Goal: Task Accomplishment & Management: Use online tool/utility

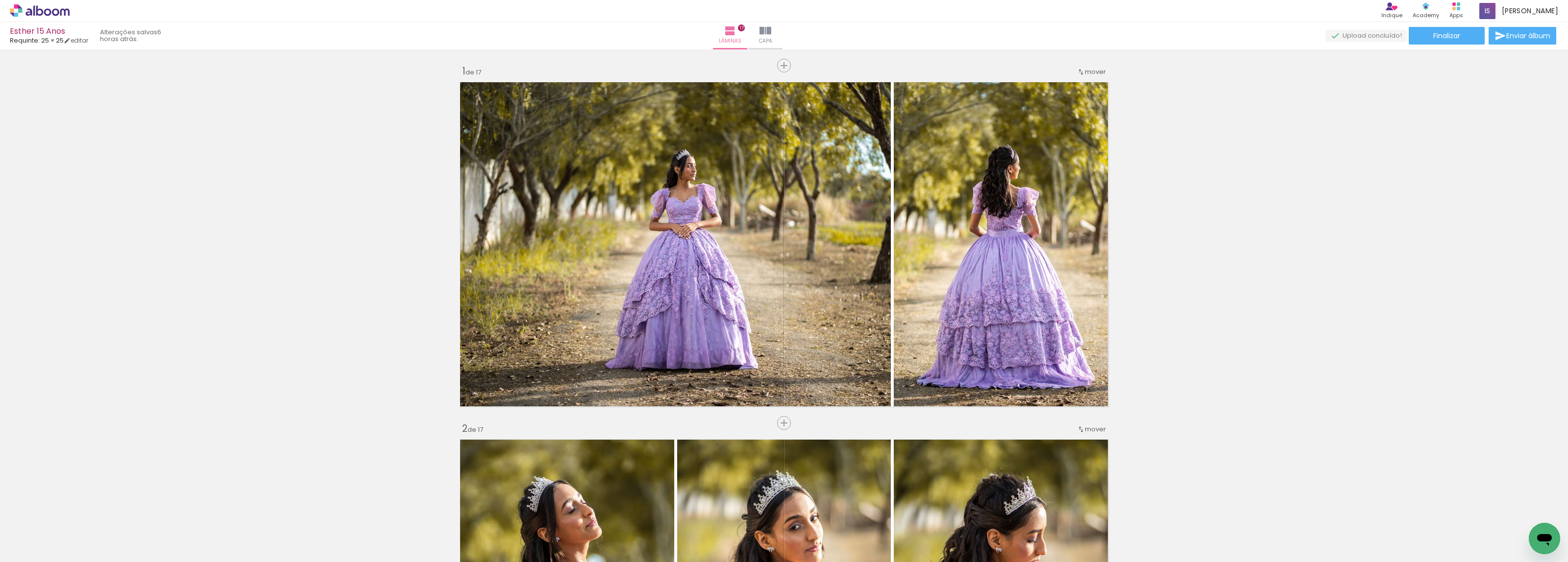
scroll to position [551, 0]
click at [1433, 38] on span "Finalizar" at bounding box center [1447, 35] width 27 height 7
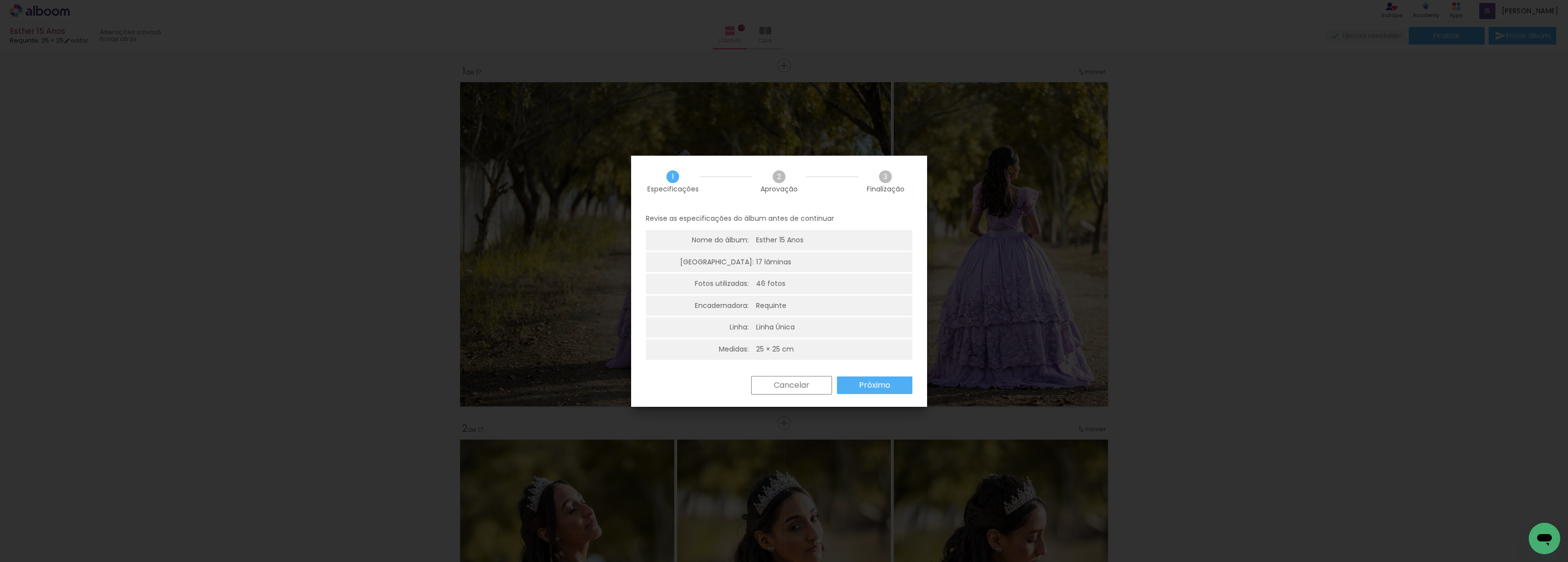
click at [0, 0] on slot "Próximo" at bounding box center [0, 0] width 0 height 0
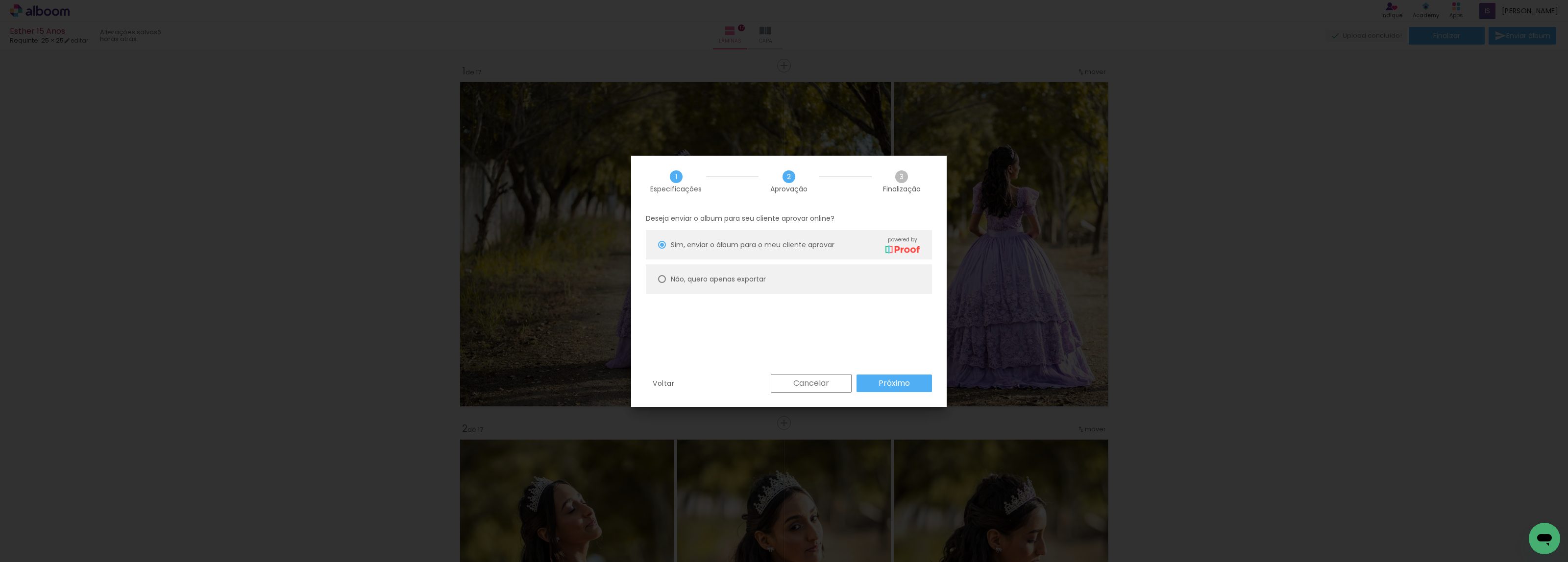
click at [920, 378] on paper-button "Próximo" at bounding box center [894, 383] width 75 height 18
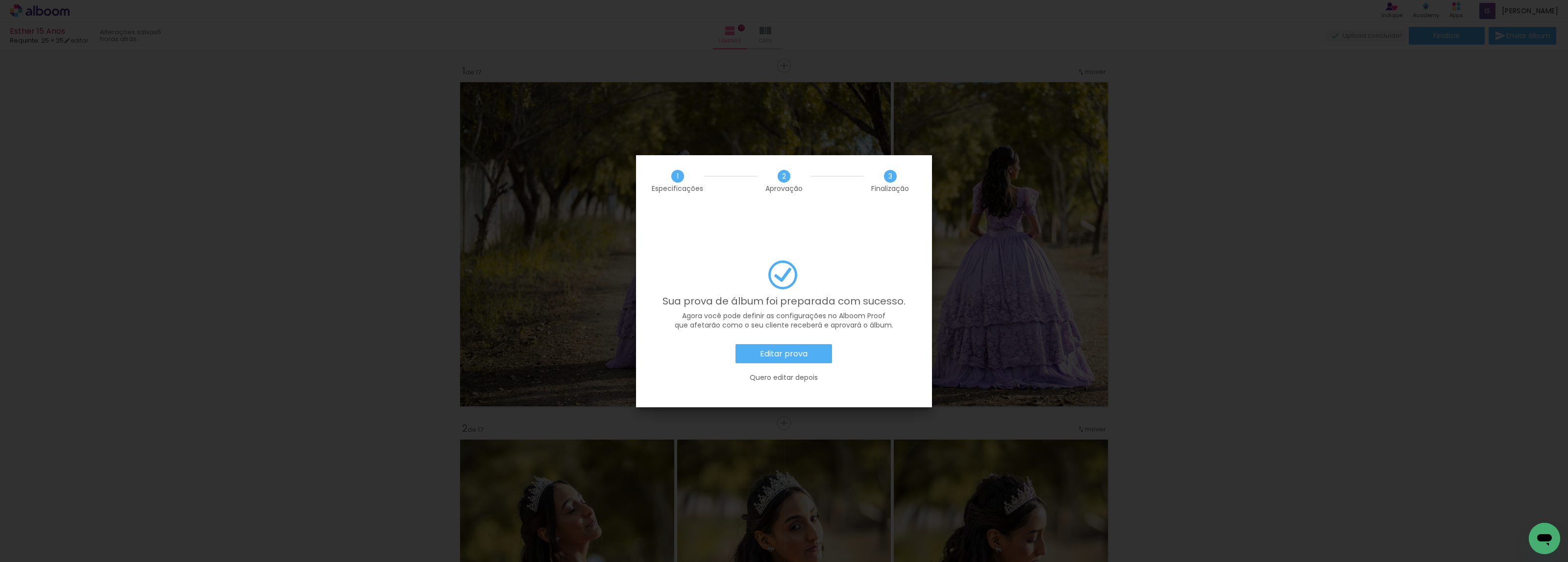
scroll to position [551, 0]
click at [0, 0] on slot "Editar prova" at bounding box center [0, 0] width 0 height 0
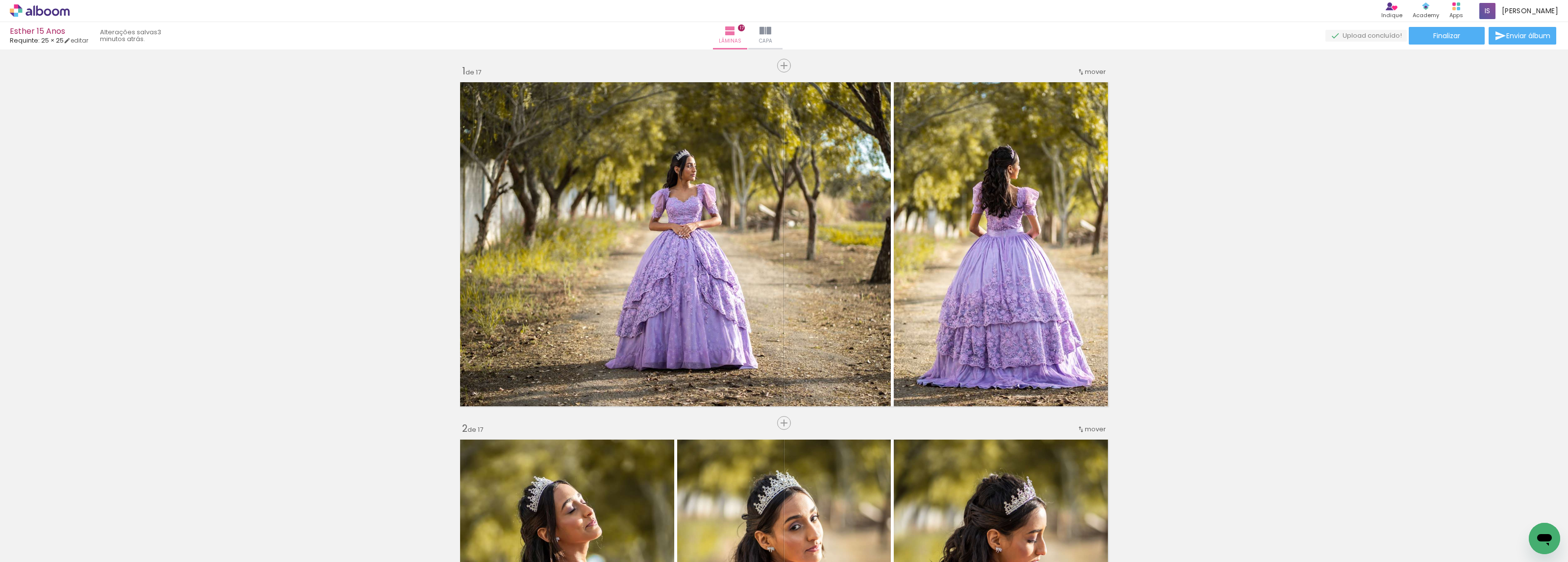
click at [59, 15] on icon at bounding box center [40, 10] width 60 height 13
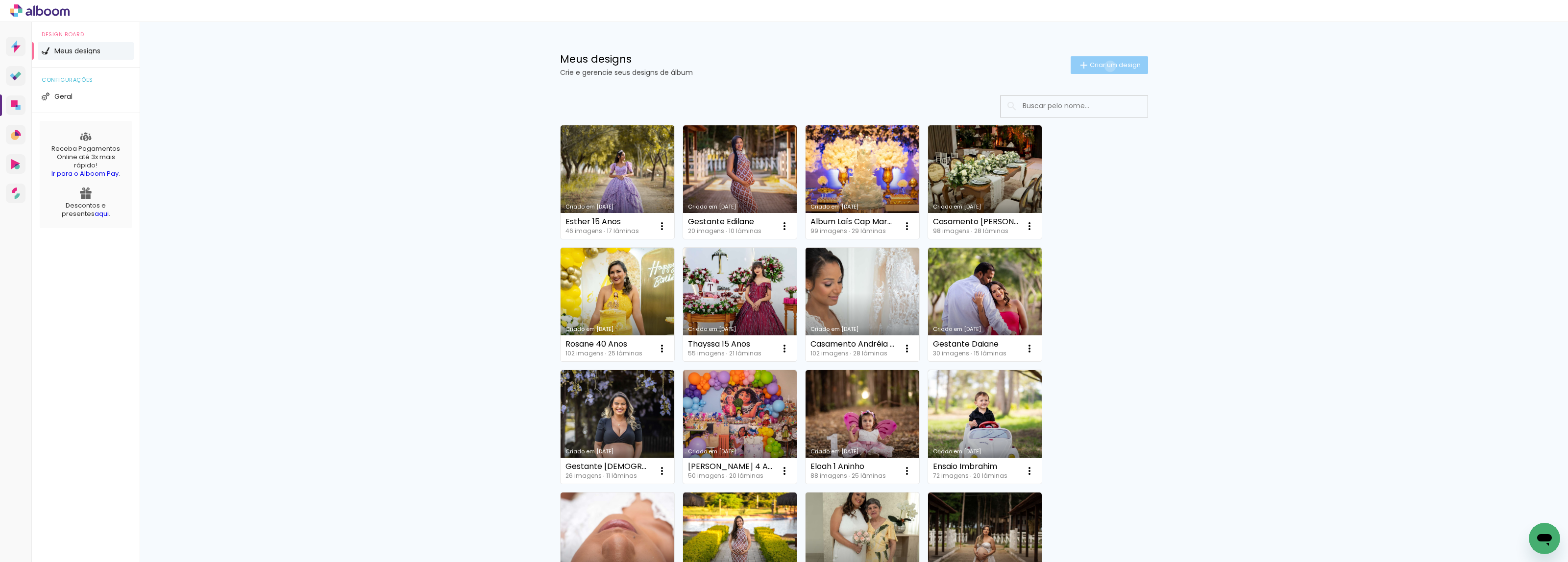
click at [1104, 66] on span "Criar um design" at bounding box center [1115, 64] width 51 height 6
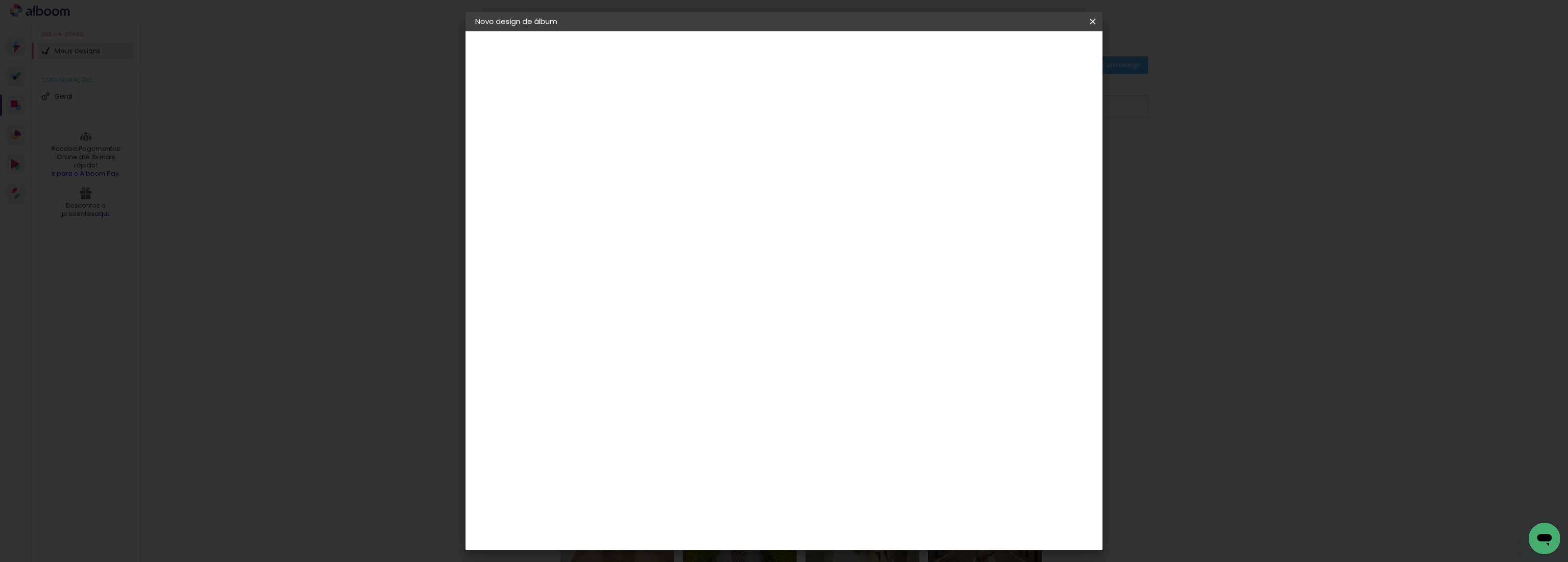
click at [635, 131] on input at bounding box center [635, 131] width 0 height 15
type input "Sthefanie Gestante 15x21"
type paper-input "Sthefanie Gestante 15x21"
click at [0, 0] on slot "Avançar" at bounding box center [0, 0] width 0 height 0
click at [710, 182] on input at bounding box center [660, 186] width 99 height 12
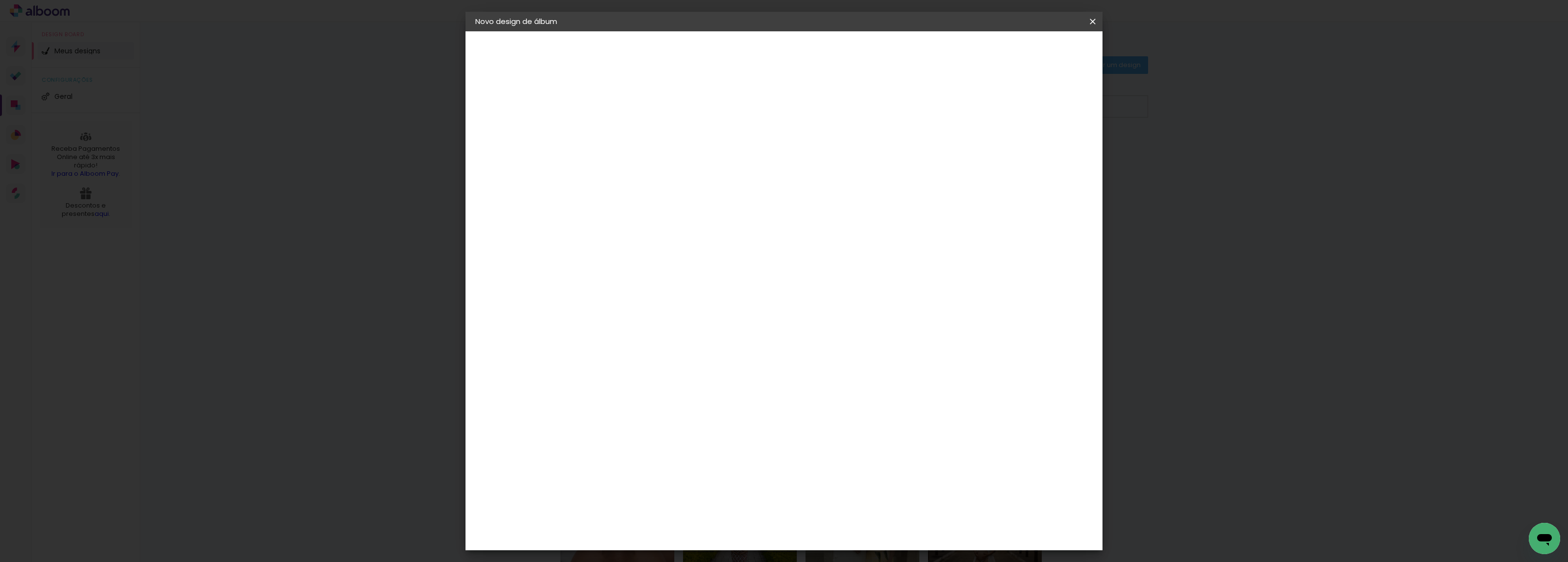
type input "req"
type paper-input "req"
click at [663, 220] on div "Requinte" at bounding box center [646, 221] width 34 height 8
click at [662, 223] on div "Requinte" at bounding box center [646, 221] width 34 height 8
click at [690, 182] on input "req" at bounding box center [651, 186] width 79 height 12
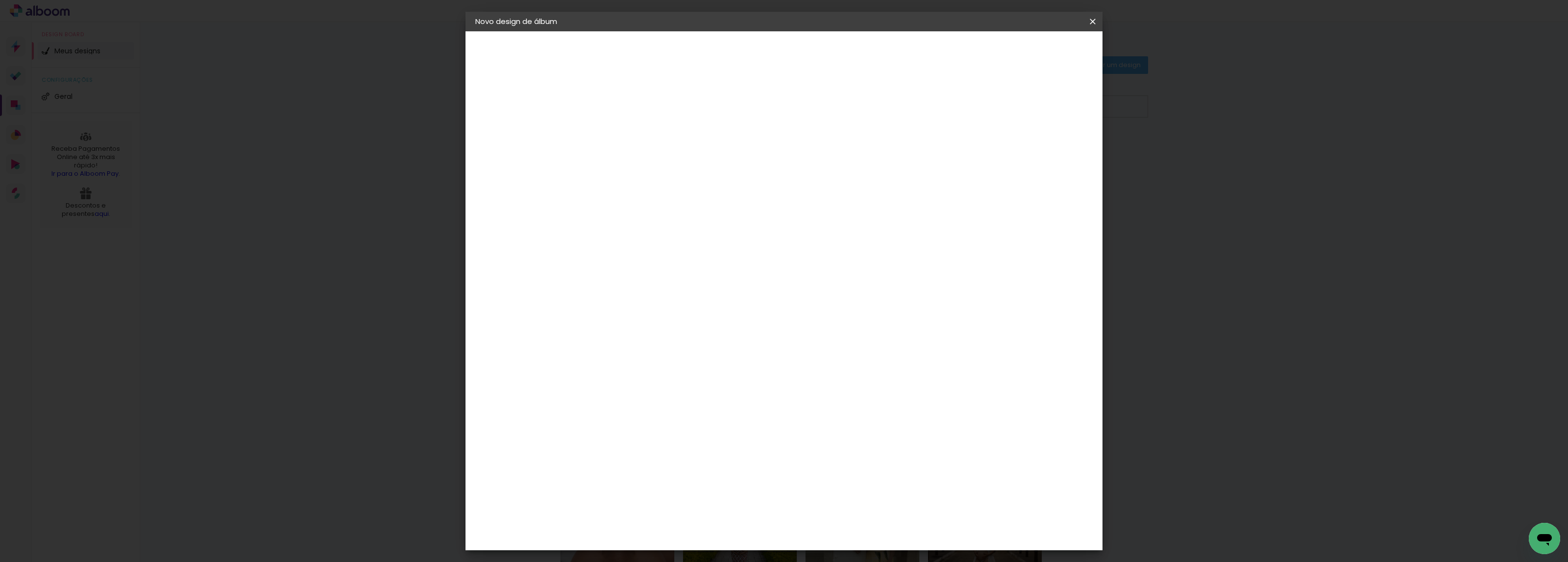
click at [663, 220] on div "Requinte" at bounding box center [646, 221] width 34 height 8
click at [690, 186] on input "req" at bounding box center [651, 186] width 79 height 12
drag, startPoint x: 652, startPoint y: 189, endPoint x: 536, endPoint y: 197, distance: 116.3
click at [536, 32] on quentale-album-spec "Iniciar design Iniciar design" at bounding box center [784, 32] width 637 height 0
drag, startPoint x: 672, startPoint y: 204, endPoint x: 669, endPoint y: 221, distance: 17.3
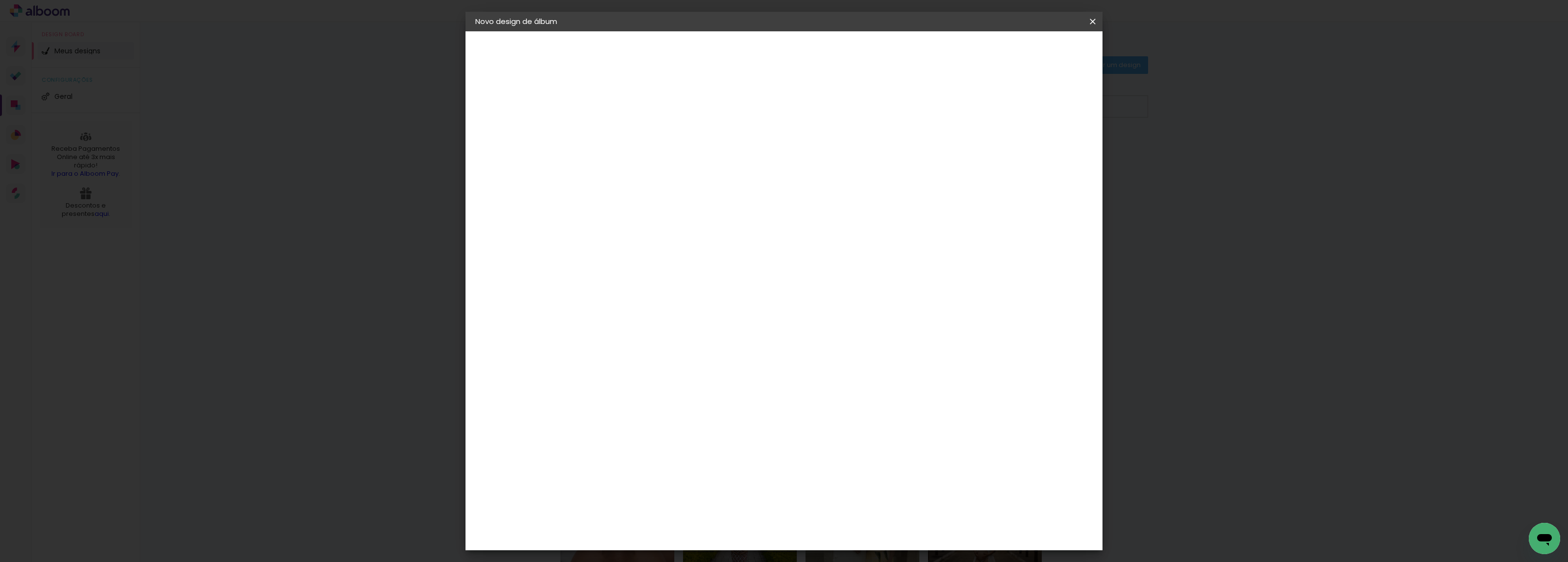
click at [670, 203] on div "R" at bounding box center [651, 204] width 86 height 13
click at [695, 114] on div "Fornecedor Escolha um fornecedor ou avance com o tamanho livre. Voltar Avançar" at bounding box center [700, 73] width 215 height 83
click at [662, 182] on input "req" at bounding box center [651, 186] width 79 height 12
type input "re"
type paper-input "re"
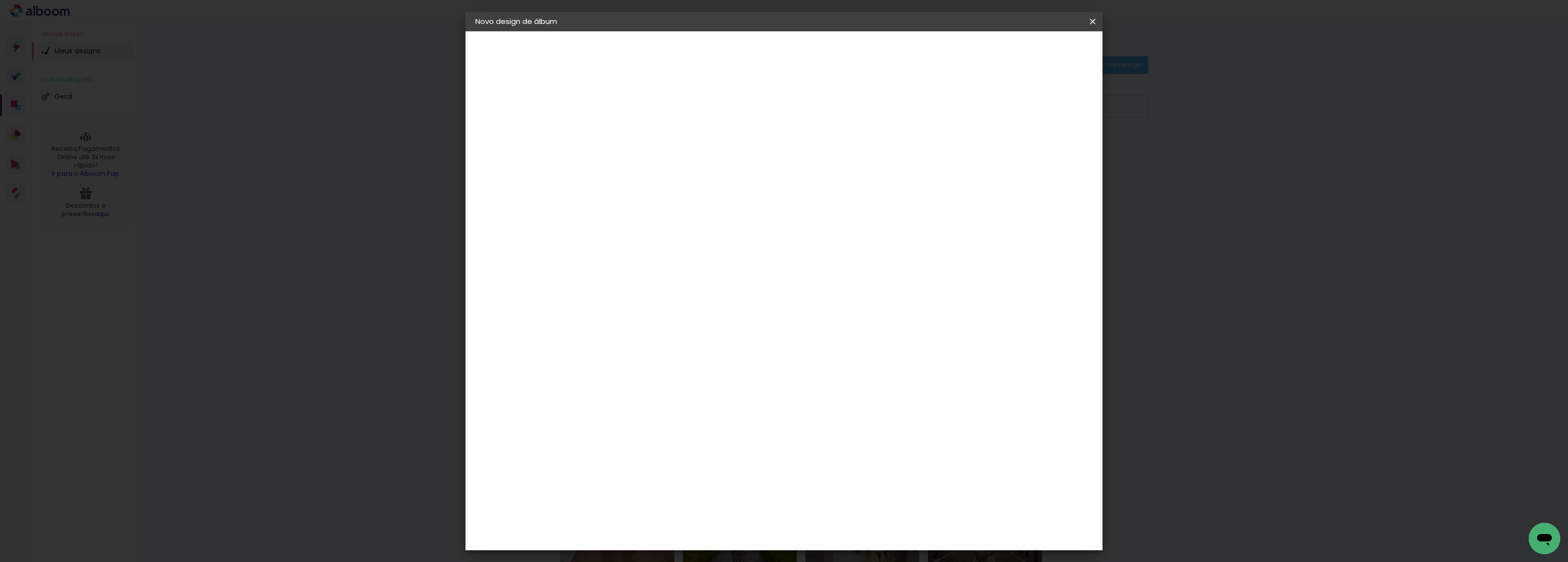
click at [663, 456] on div "Requinte" at bounding box center [646, 459] width 34 height 8
click at [654, 456] on div "Requinte" at bounding box center [646, 459] width 34 height 8
click at [663, 456] on div "Requinte" at bounding box center [646, 459] width 34 height 8
click at [0, 0] on slot "Avançar" at bounding box center [0, 0] width 0 height 0
click at [770, 428] on span "20.3 × 40 cm" at bounding box center [754, 438] width 32 height 20
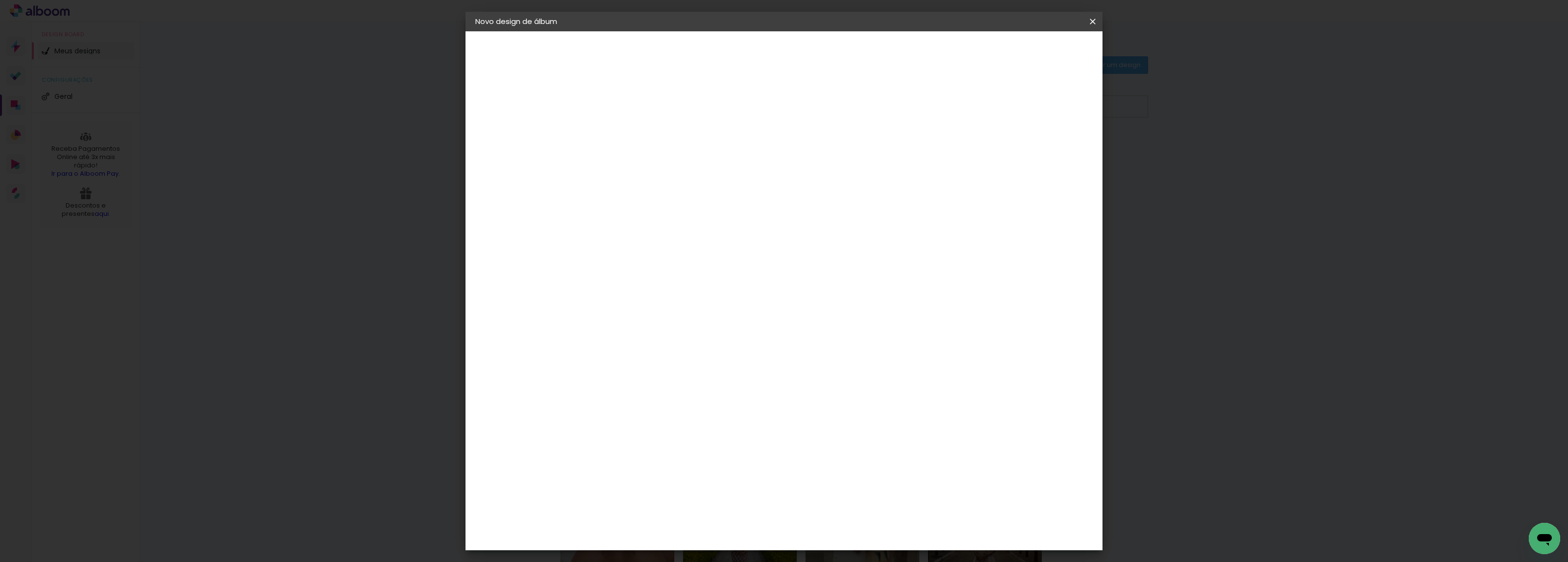
click at [796, 57] on paper-button "Avançar" at bounding box center [771, 52] width 48 height 16
click at [974, 106] on div at bounding box center [970, 106] width 9 height 9
type paper-checkbox "on"
click at [1039, 46] on paper-button "Iniciar design" at bounding box center [1007, 52] width 64 height 16
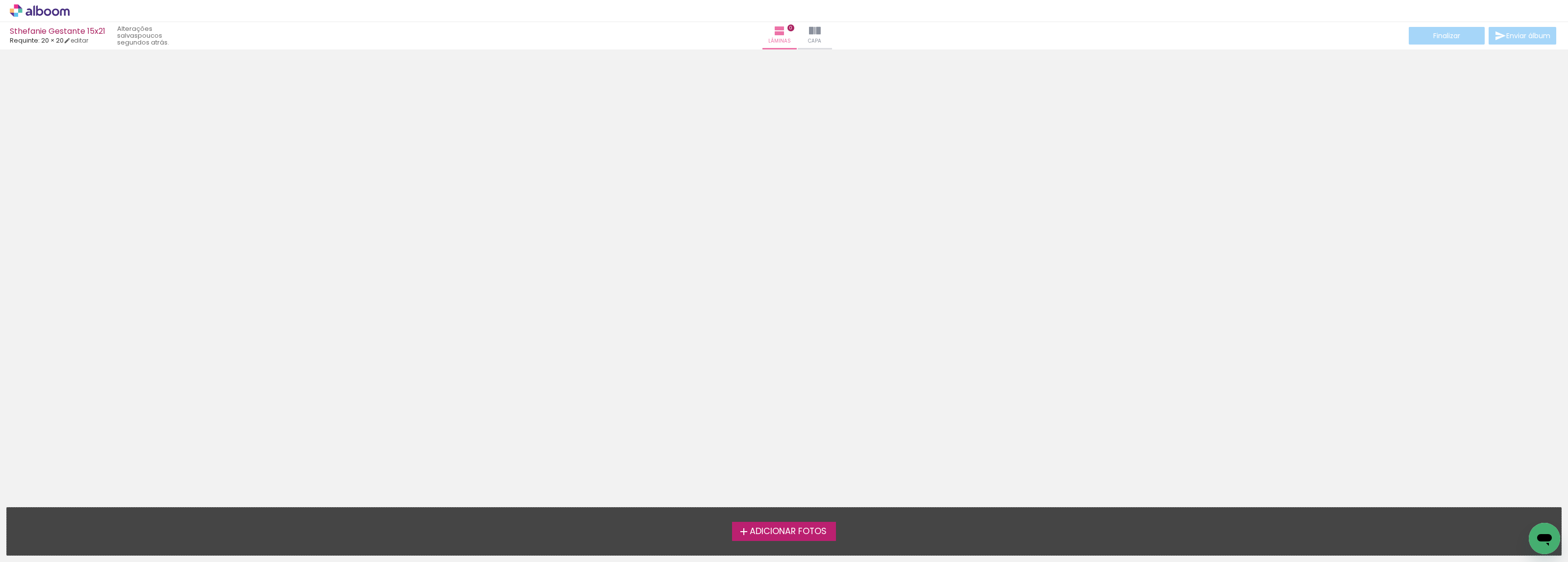
click at [795, 532] on span "Adicionar Fotos" at bounding box center [788, 532] width 77 height 9
click at [0, 0] on input "file" at bounding box center [0, 0] width 0 height 0
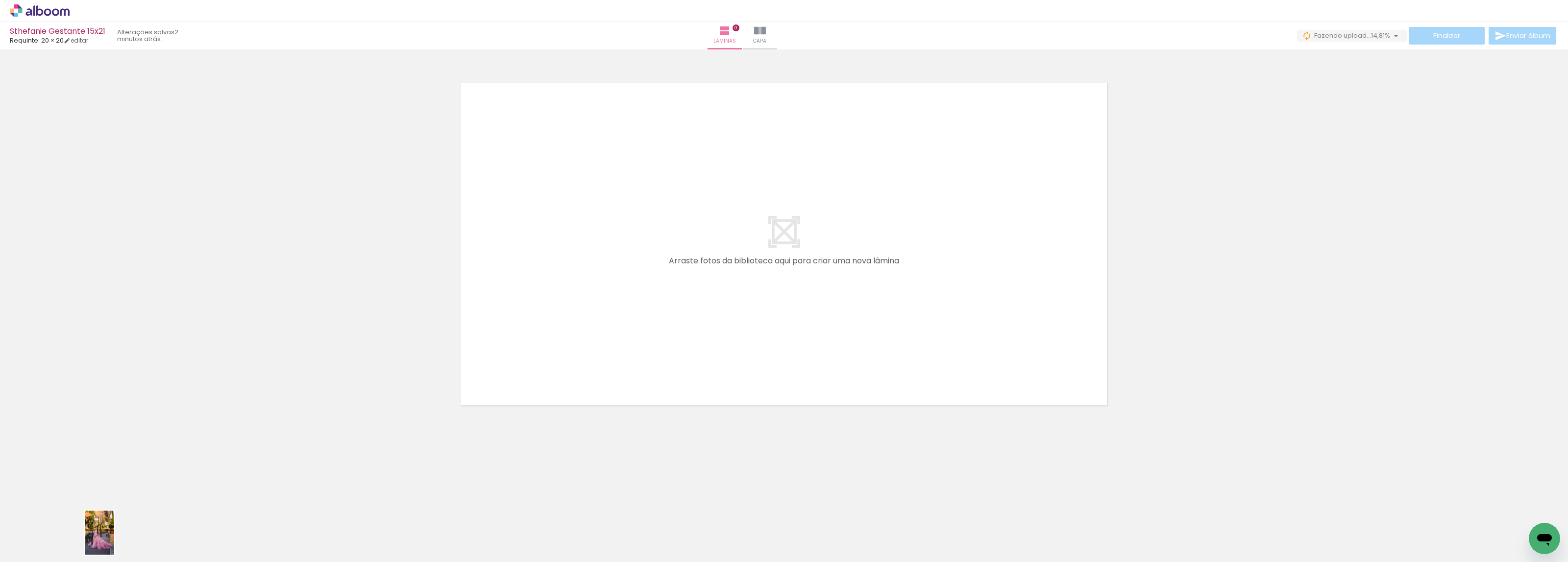
drag, startPoint x: 110, startPoint y: 535, endPoint x: 114, endPoint y: 540, distance: 6.4
click at [114, 540] on div at bounding box center [97, 529] width 32 height 49
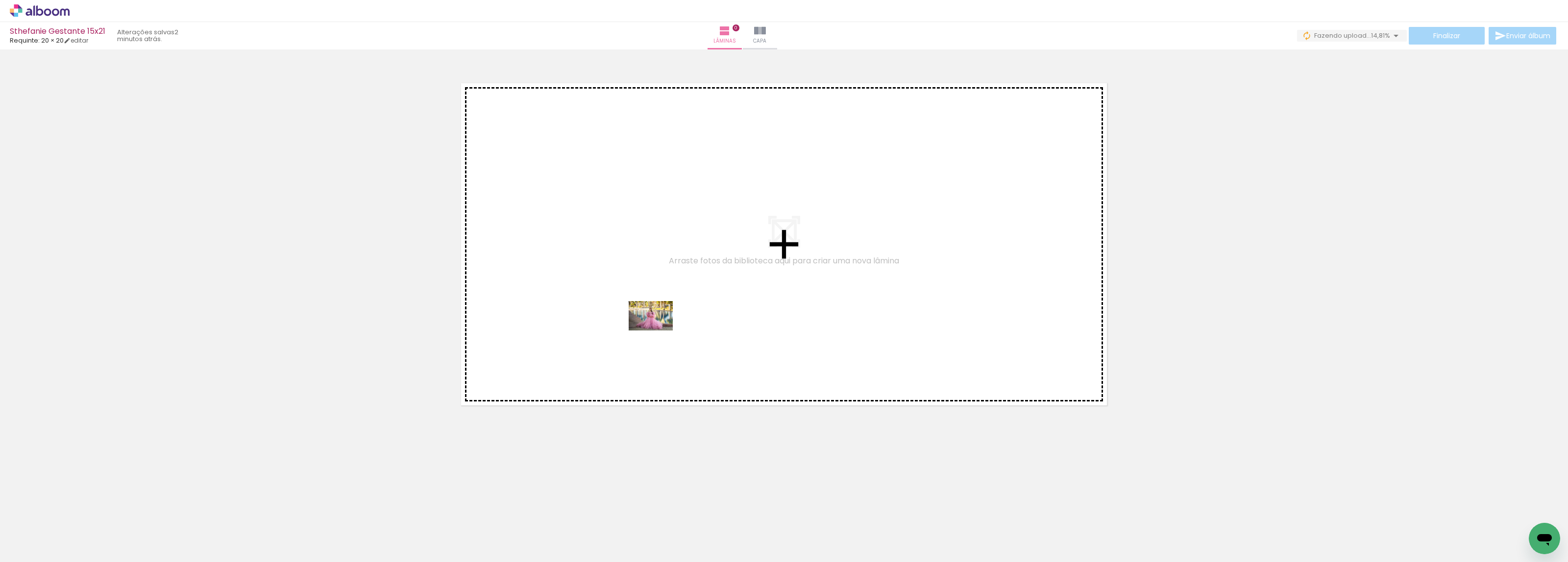
drag, startPoint x: 315, startPoint y: 518, endPoint x: 658, endPoint y: 330, distance: 391.1
click at [658, 330] on quentale-workspace at bounding box center [784, 281] width 1568 height 562
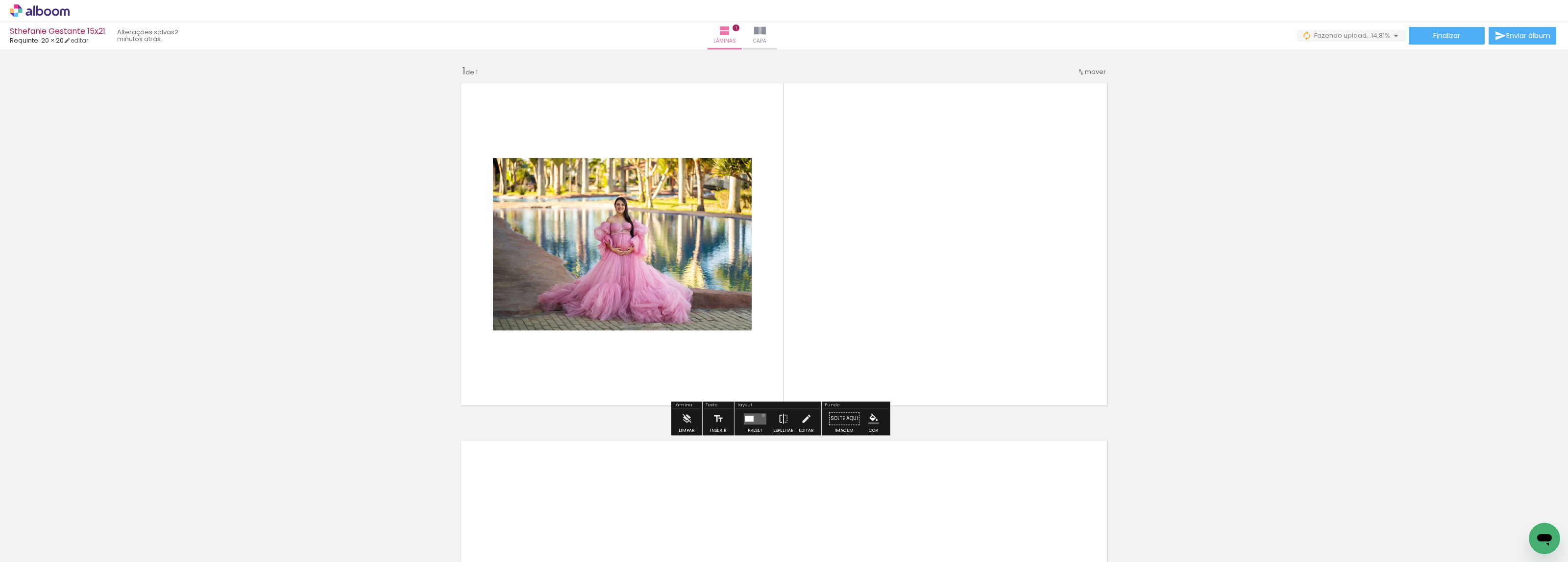
click at [761, 415] on quentale-layouter at bounding box center [755, 418] width 23 height 12
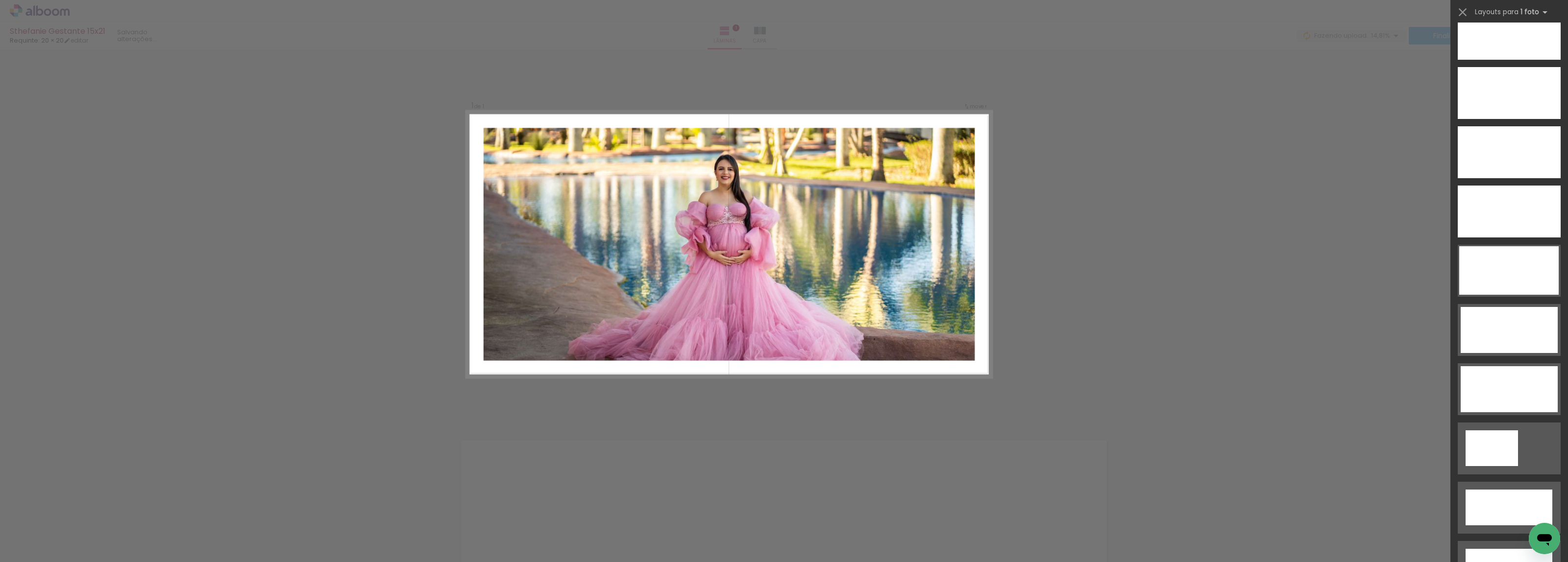
scroll to position [2876, 0]
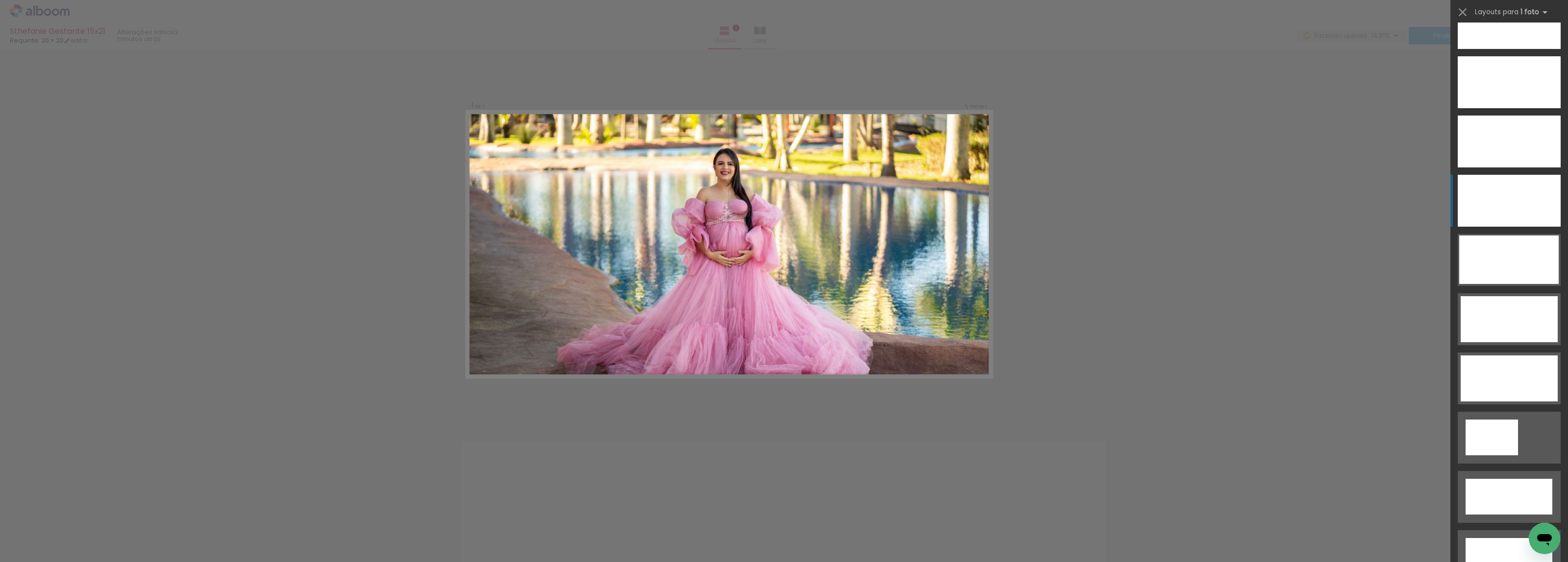
click at [1503, 204] on div at bounding box center [1509, 200] width 103 height 52
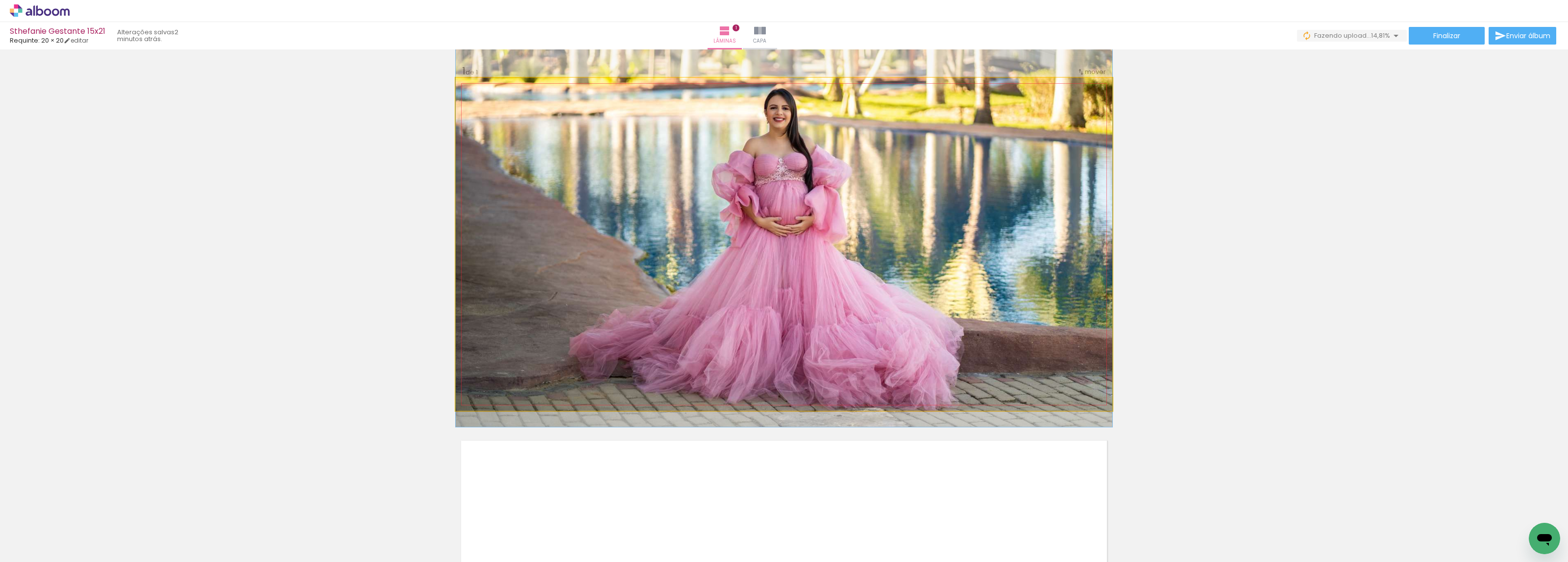
drag, startPoint x: 845, startPoint y: 316, endPoint x: 850, endPoint y: 280, distance: 36.3
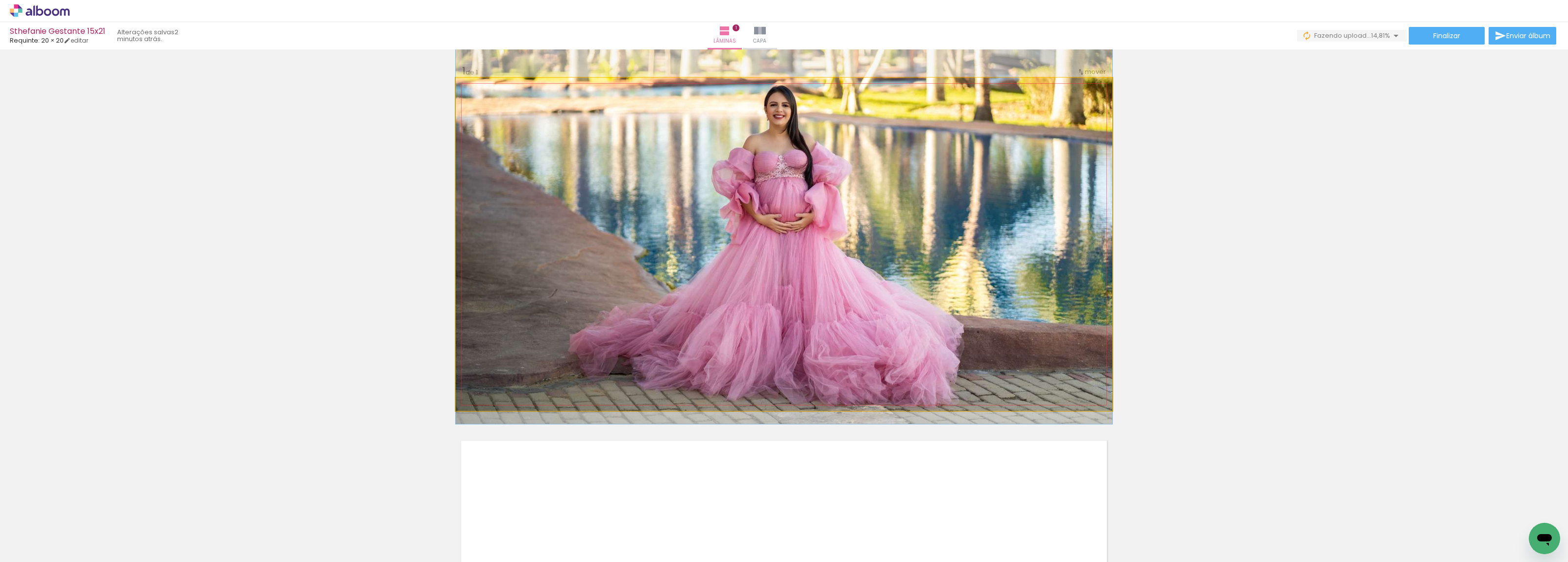
click at [841, 307] on quentale-photo at bounding box center [784, 244] width 657 height 333
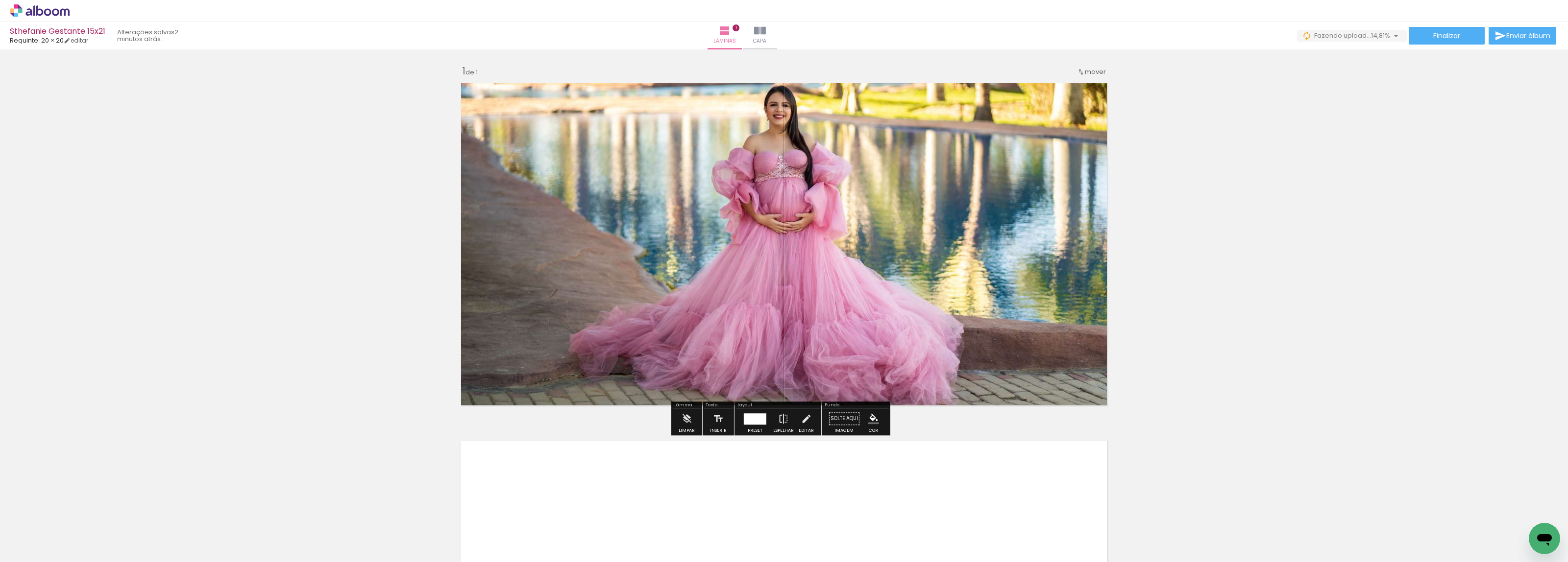
scroll to position [184, 0]
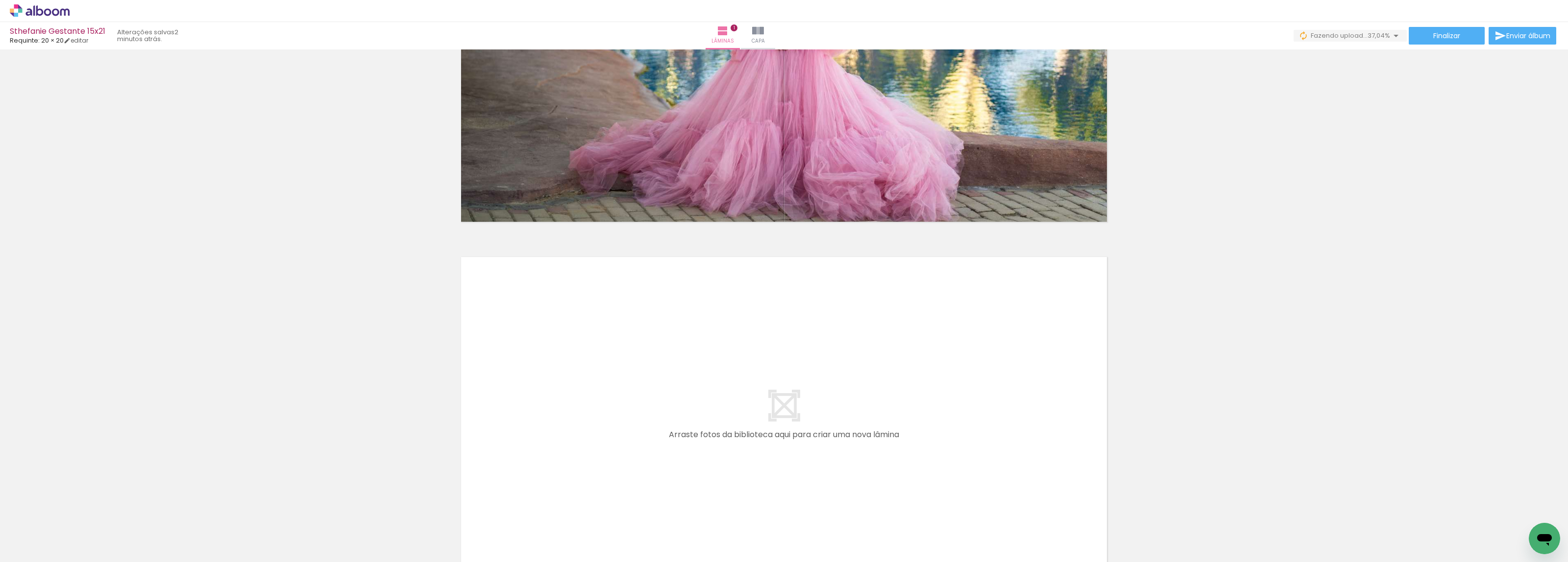
click at [48, 530] on iron-icon at bounding box center [50, 532] width 8 height 8
click at [46, 527] on paper-item "Não utilizadas" at bounding box center [31, 530] width 51 height 9
type input "Não utilizadas"
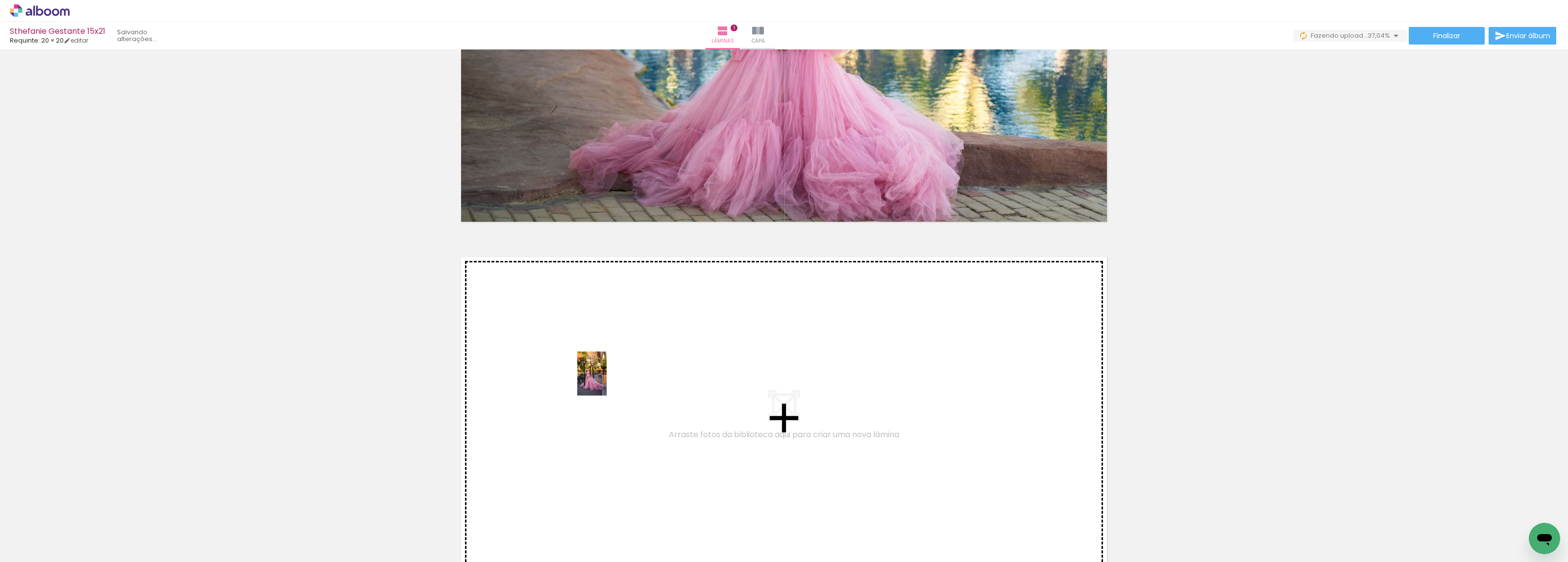
drag, startPoint x: 96, startPoint y: 526, endPoint x: 604, endPoint y: 380, distance: 528.6
click at [604, 380] on quentale-workspace at bounding box center [784, 281] width 1568 height 562
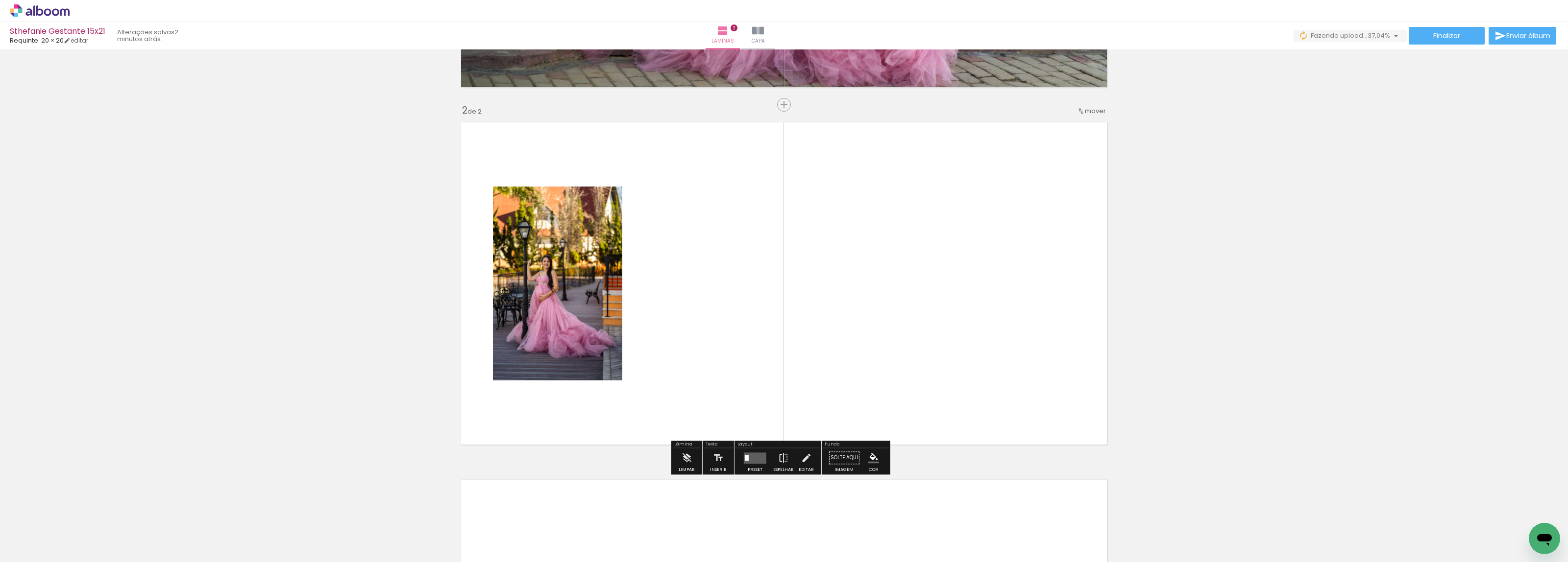
scroll to position [326, 0]
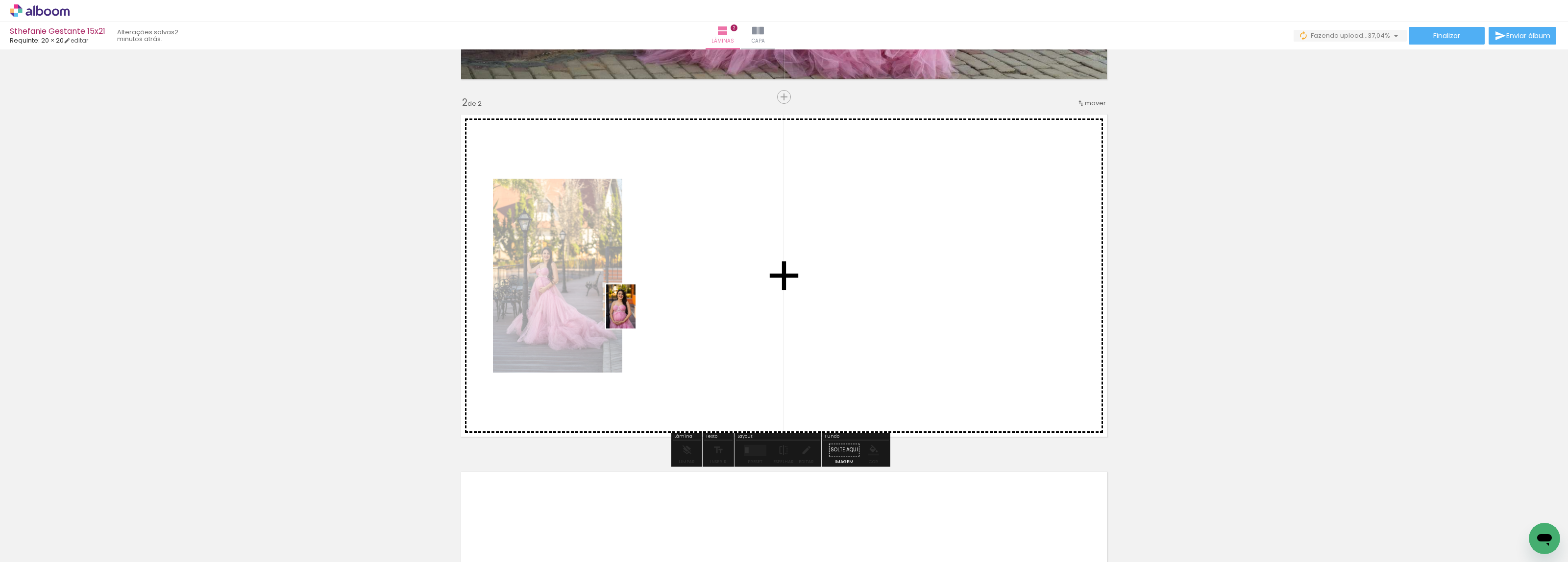
drag, startPoint x: 103, startPoint y: 536, endPoint x: 642, endPoint y: 312, distance: 583.7
click at [642, 312] on quentale-workspace at bounding box center [784, 281] width 1568 height 562
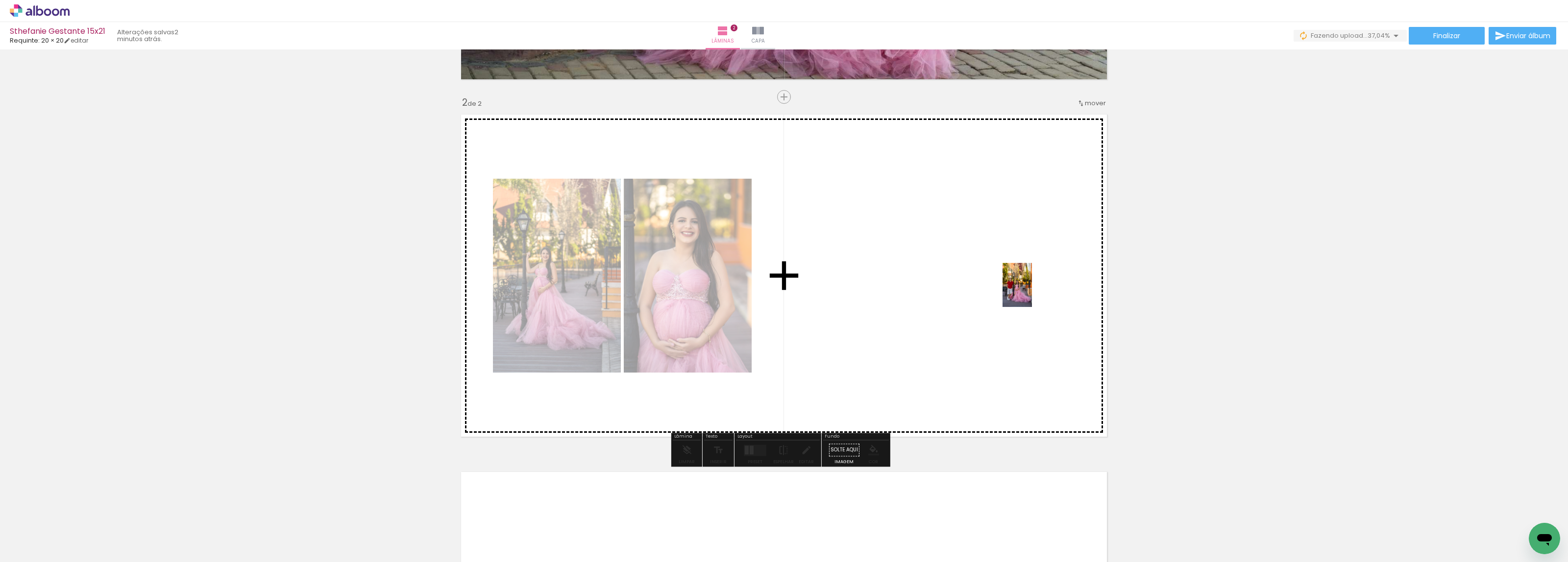
drag, startPoint x: 100, startPoint y: 539, endPoint x: 1032, endPoint y: 293, distance: 963.9
click at [1032, 293] on quentale-workspace at bounding box center [784, 281] width 1568 height 562
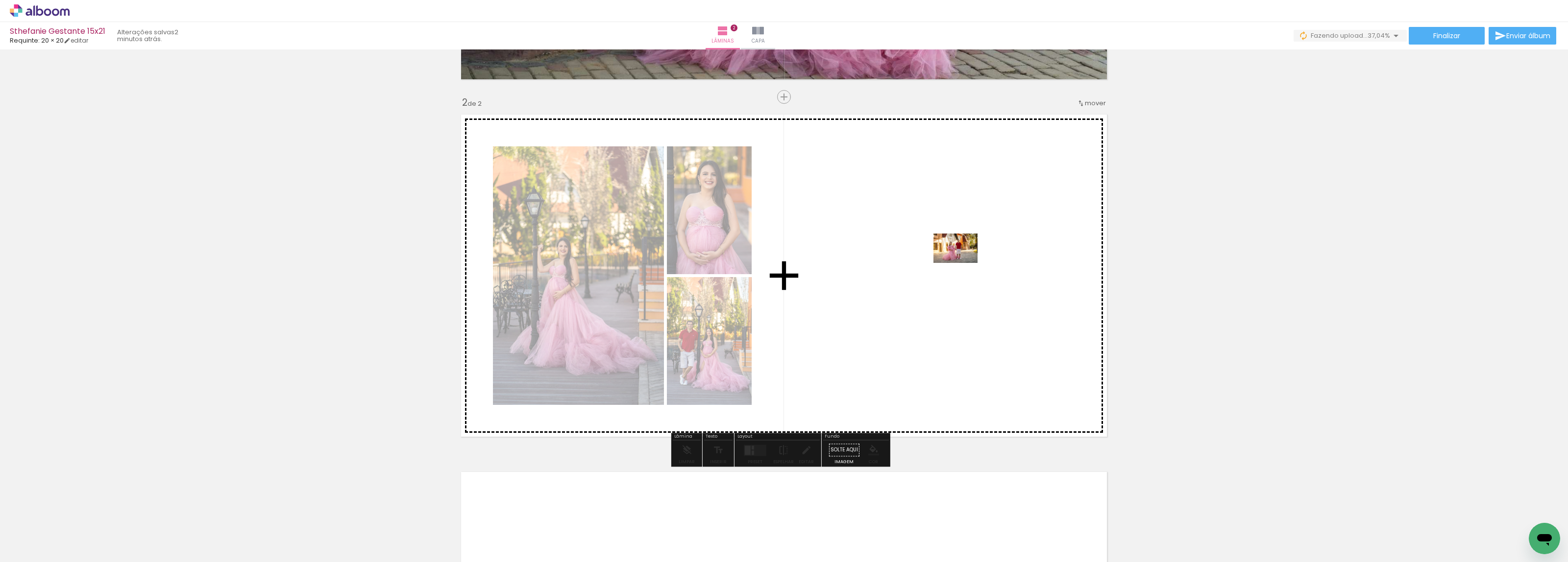
drag, startPoint x: 116, startPoint y: 530, endPoint x: 963, endPoint y: 263, distance: 888.1
click at [963, 263] on quentale-workspace at bounding box center [784, 281] width 1568 height 562
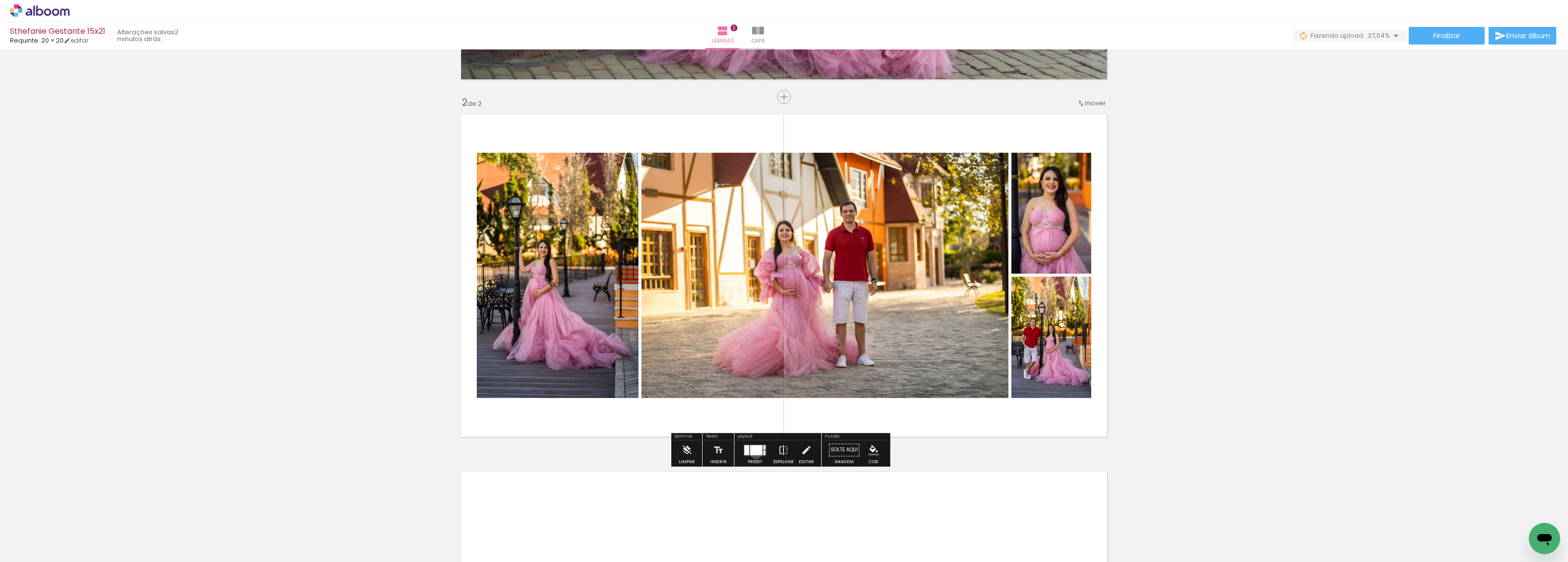
click at [754, 453] on div at bounding box center [756, 450] width 12 height 10
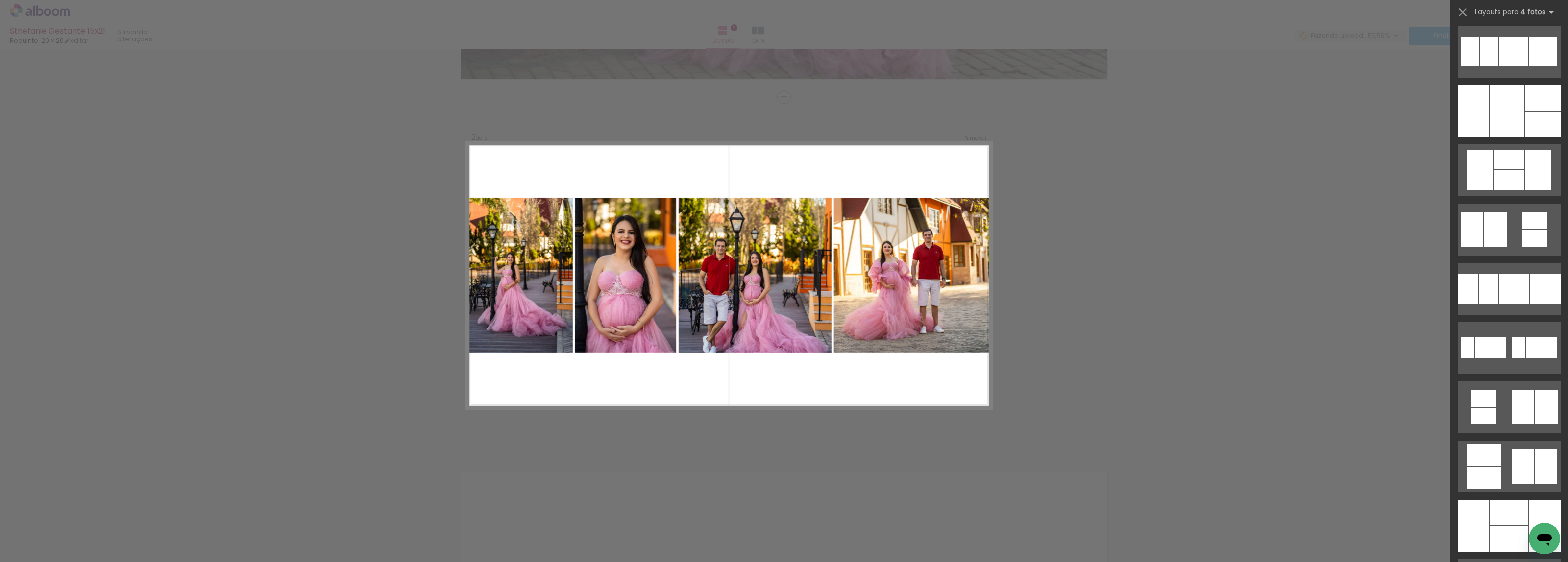
scroll to position [5202, 0]
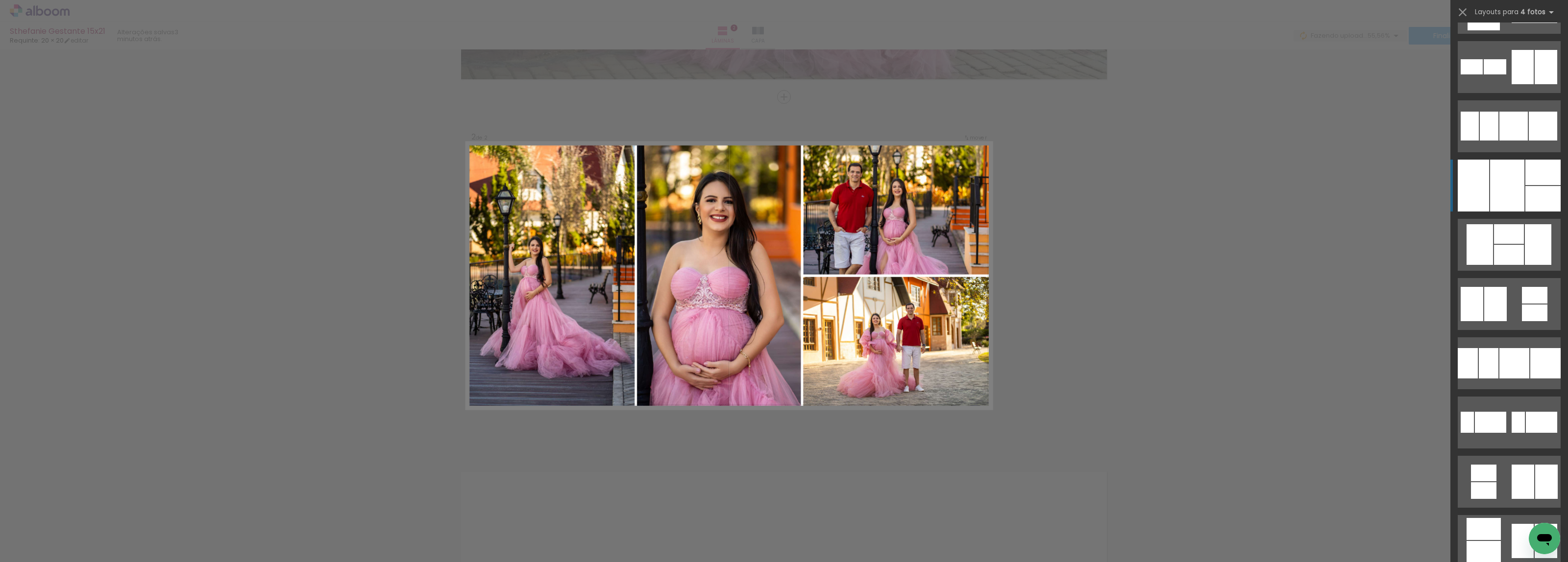
click at [1511, 190] on div at bounding box center [1507, 185] width 34 height 52
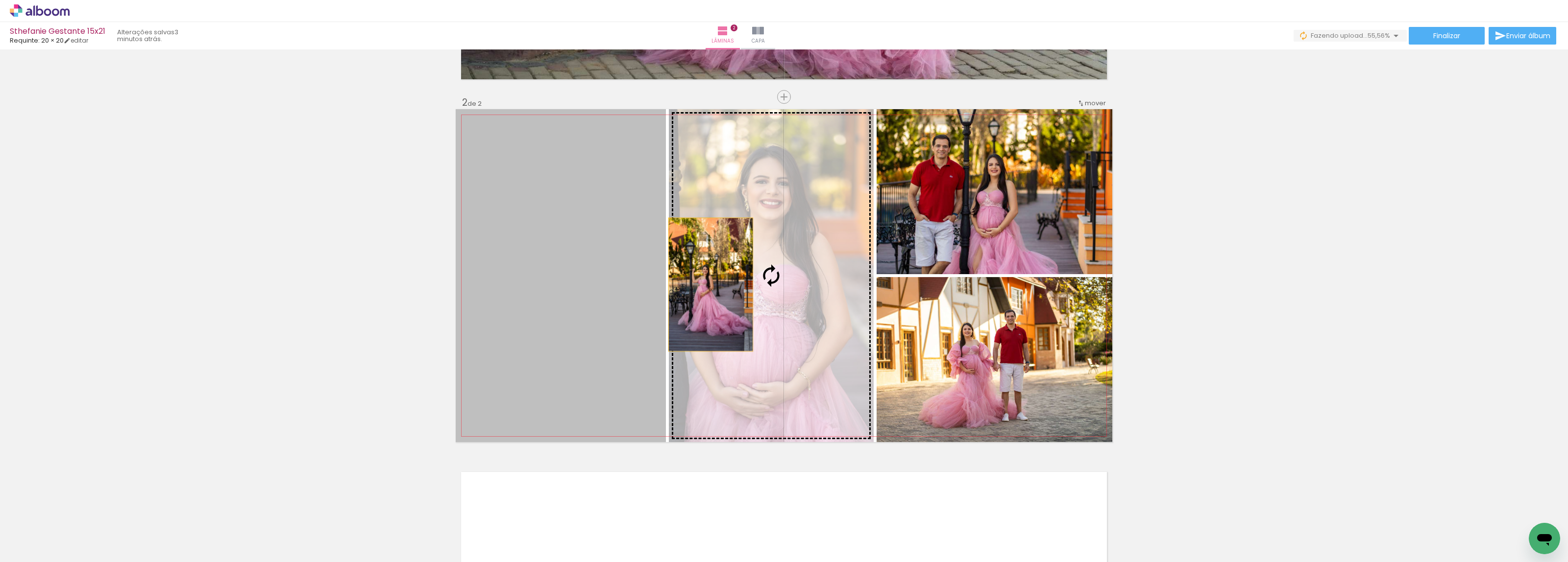
drag, startPoint x: 577, startPoint y: 293, endPoint x: 707, endPoint y: 285, distance: 130.2
click at [0, 0] on slot at bounding box center [0, 0] width 0 height 0
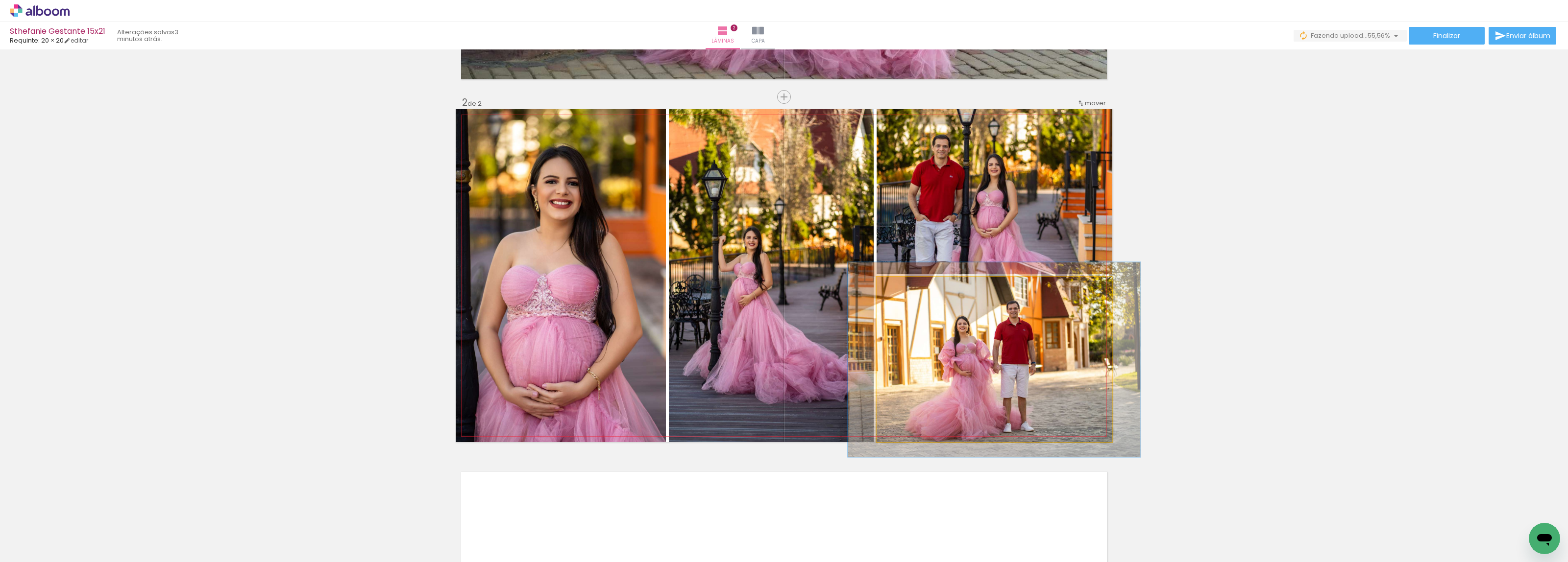
drag, startPoint x: 901, startPoint y: 290, endPoint x: 908, endPoint y: 290, distance: 7.0
type paper-slider "118"
click at [908, 290] on div at bounding box center [906, 288] width 16 height 16
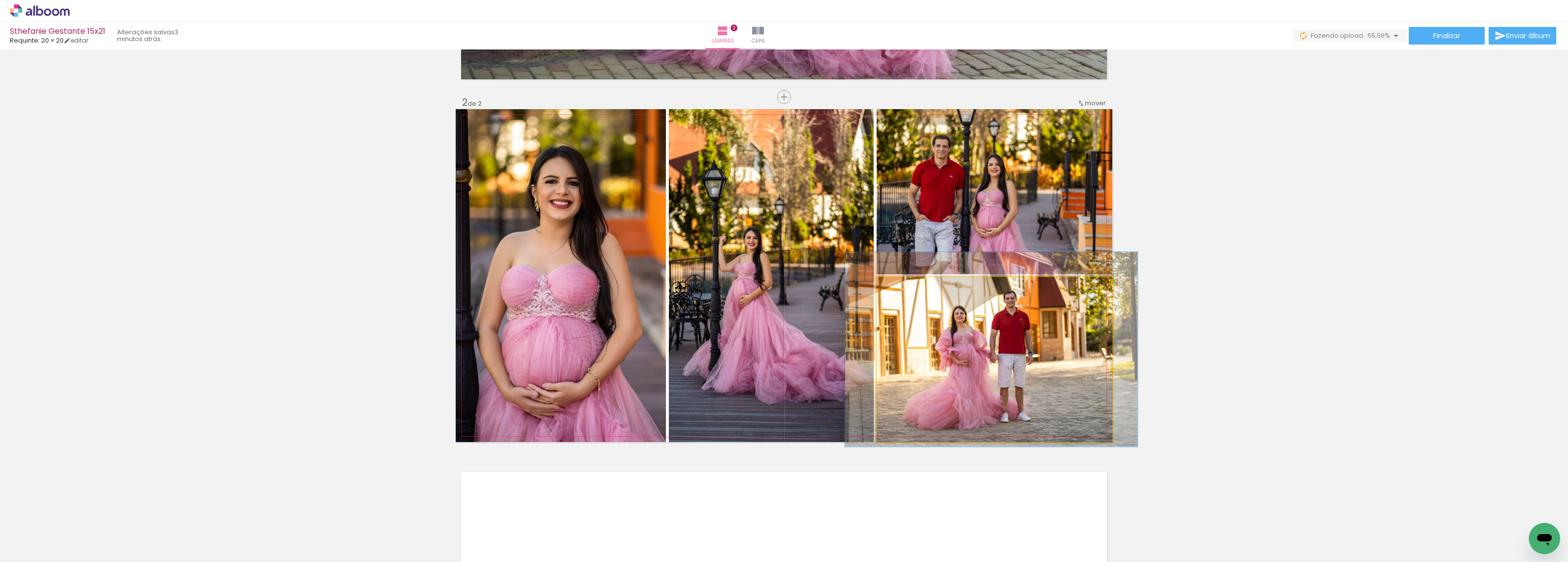
drag, startPoint x: 998, startPoint y: 358, endPoint x: 995, endPoint y: 348, distance: 10.4
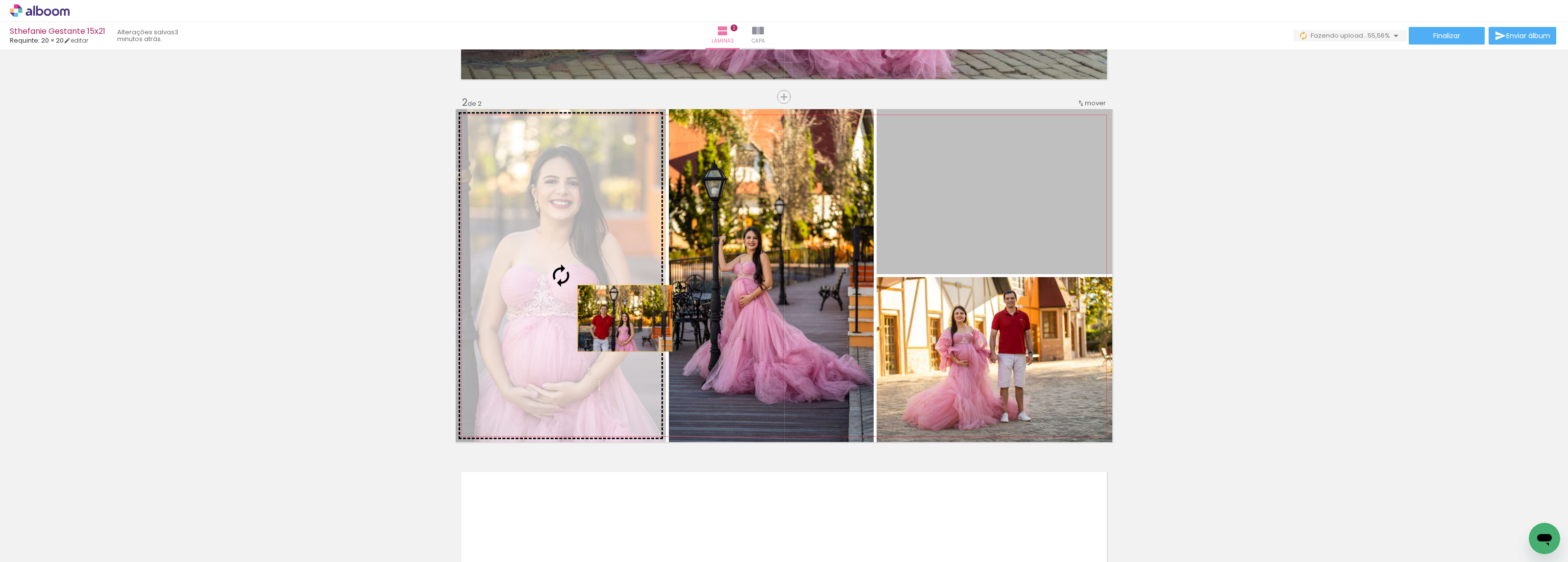
drag, startPoint x: 983, startPoint y: 243, endPoint x: 620, endPoint y: 318, distance: 370.7
click at [0, 0] on slot at bounding box center [0, 0] width 0 height 0
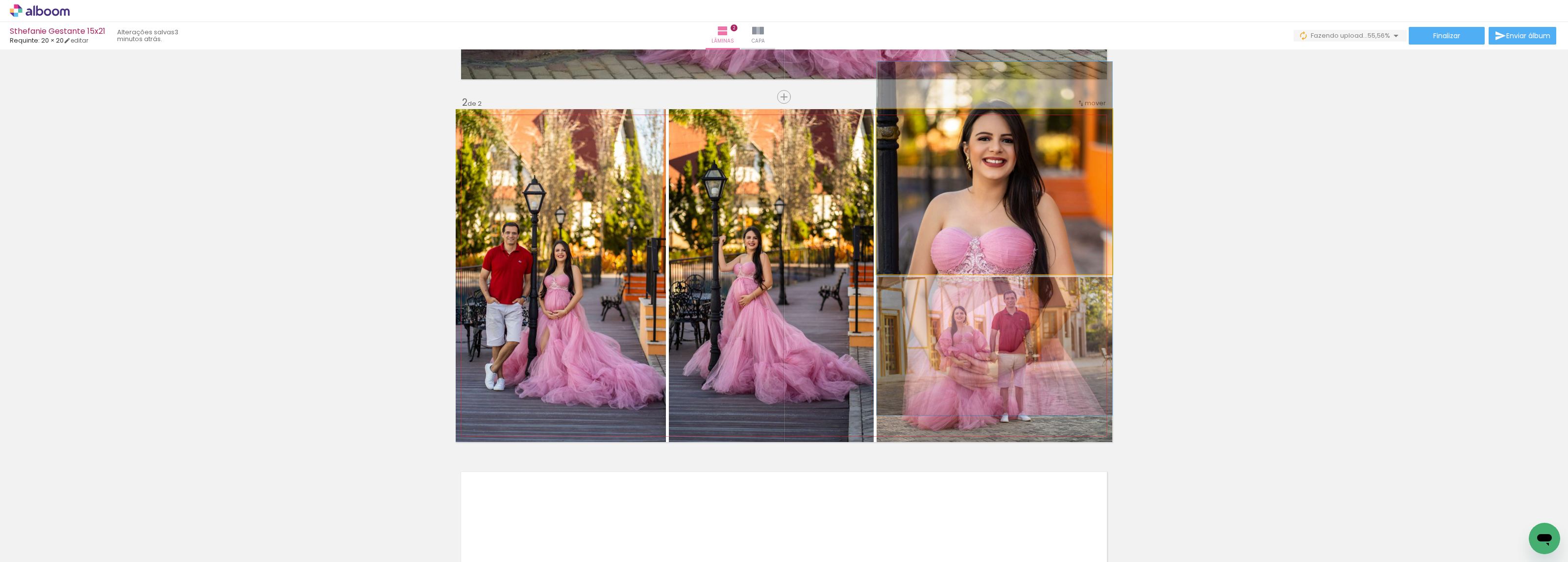
drag, startPoint x: 1032, startPoint y: 172, endPoint x: 1035, endPoint y: 219, distance: 47.1
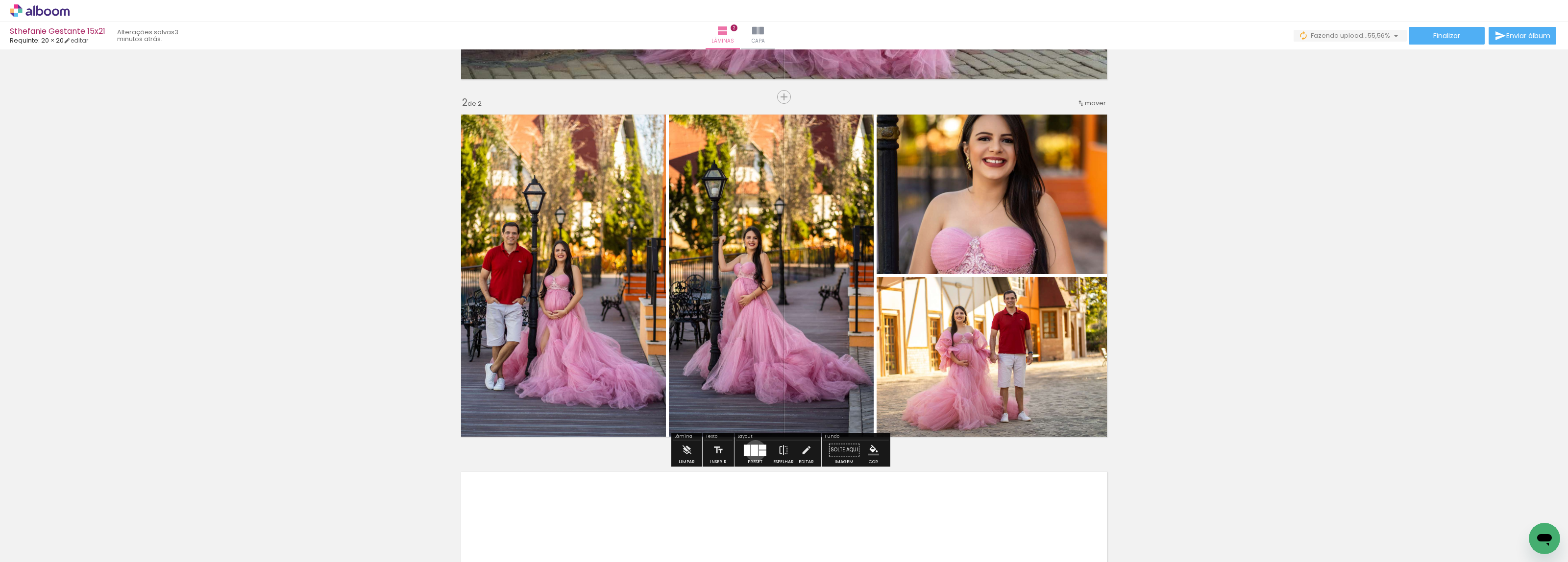
click at [753, 451] on div at bounding box center [754, 450] width 7 height 12
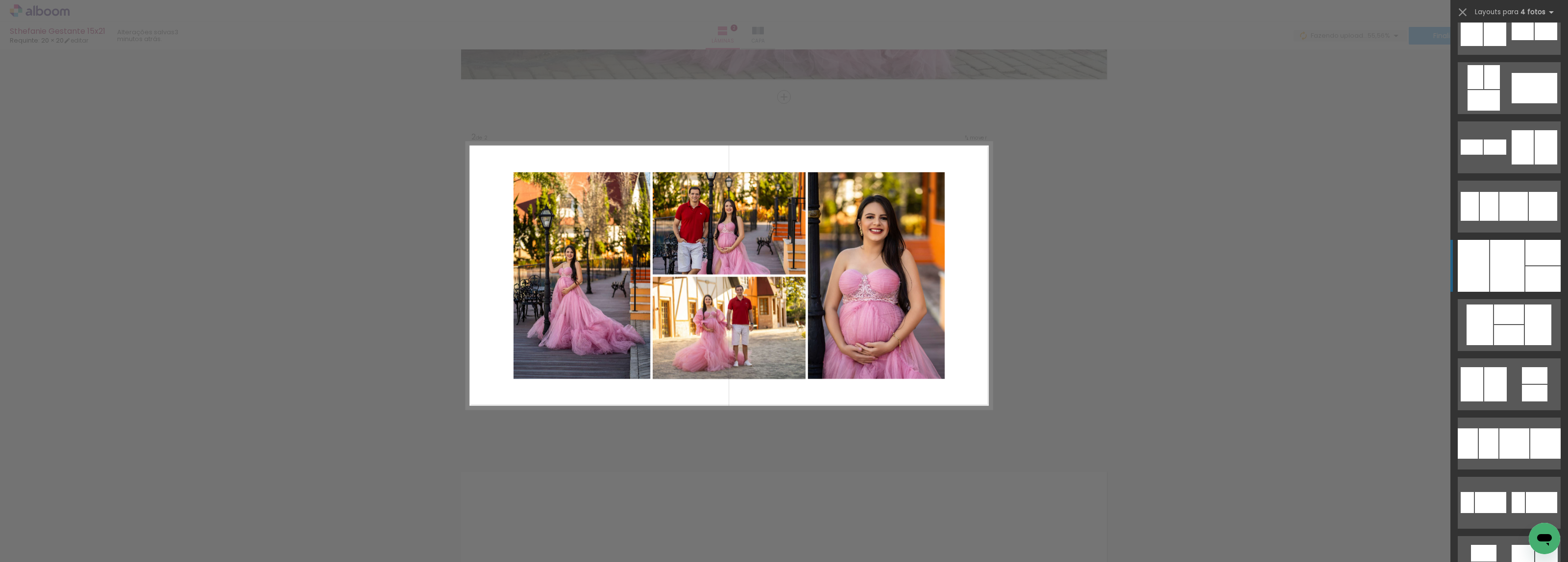
scroll to position [5087, 0]
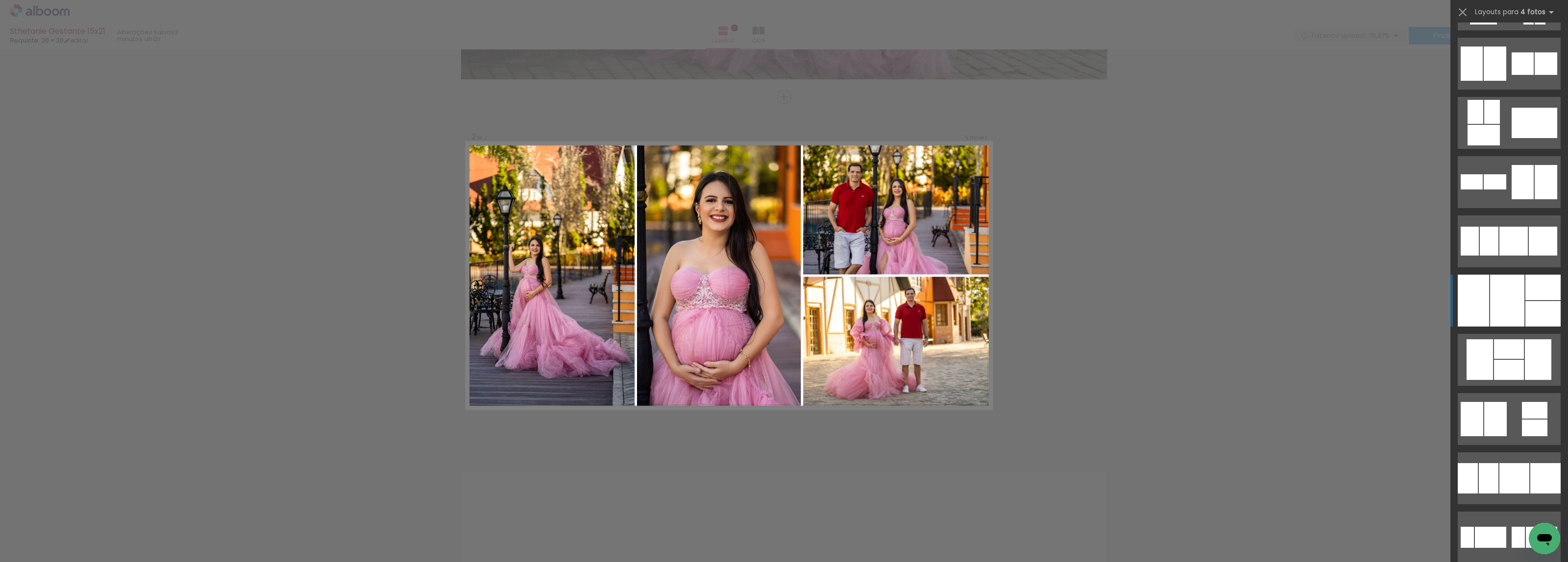
click at [1515, 291] on div at bounding box center [1507, 300] width 34 height 52
click at [1458, 288] on div at bounding box center [1474, 300] width 32 height 52
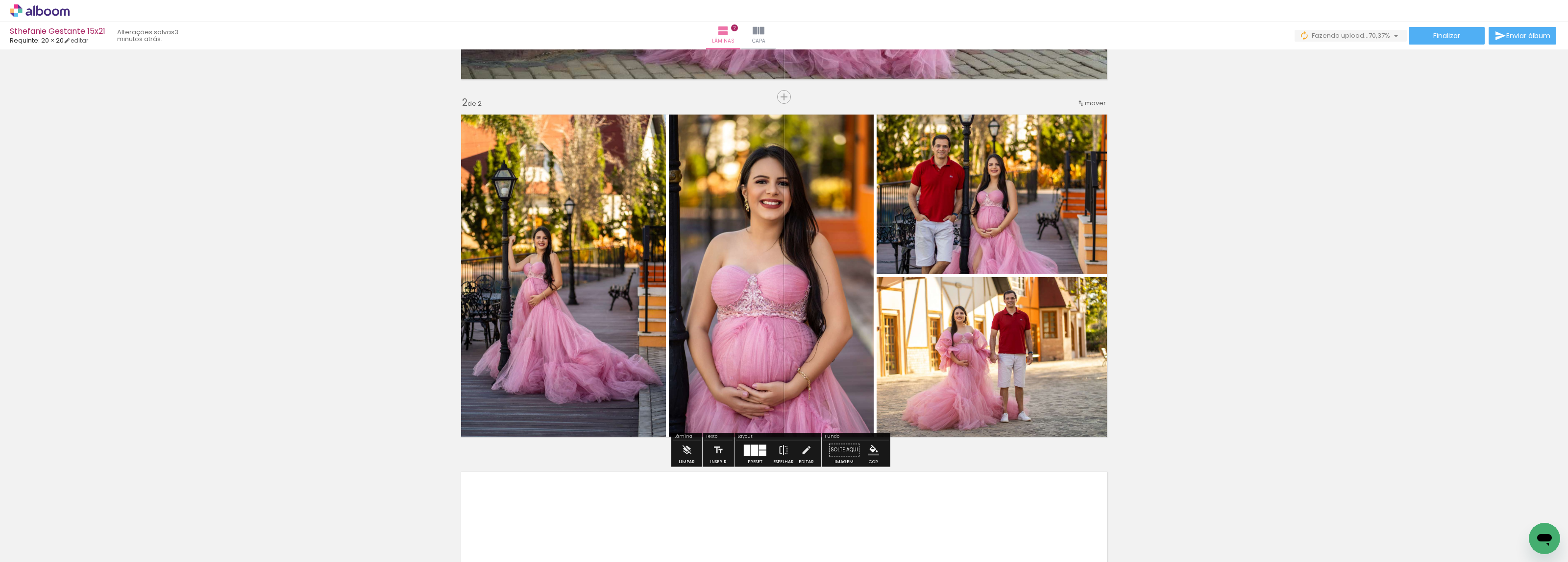
click at [971, 322] on paper-item at bounding box center [976, 324] width 18 height 7
click at [971, 304] on span at bounding box center [976, 303] width 10 height 2
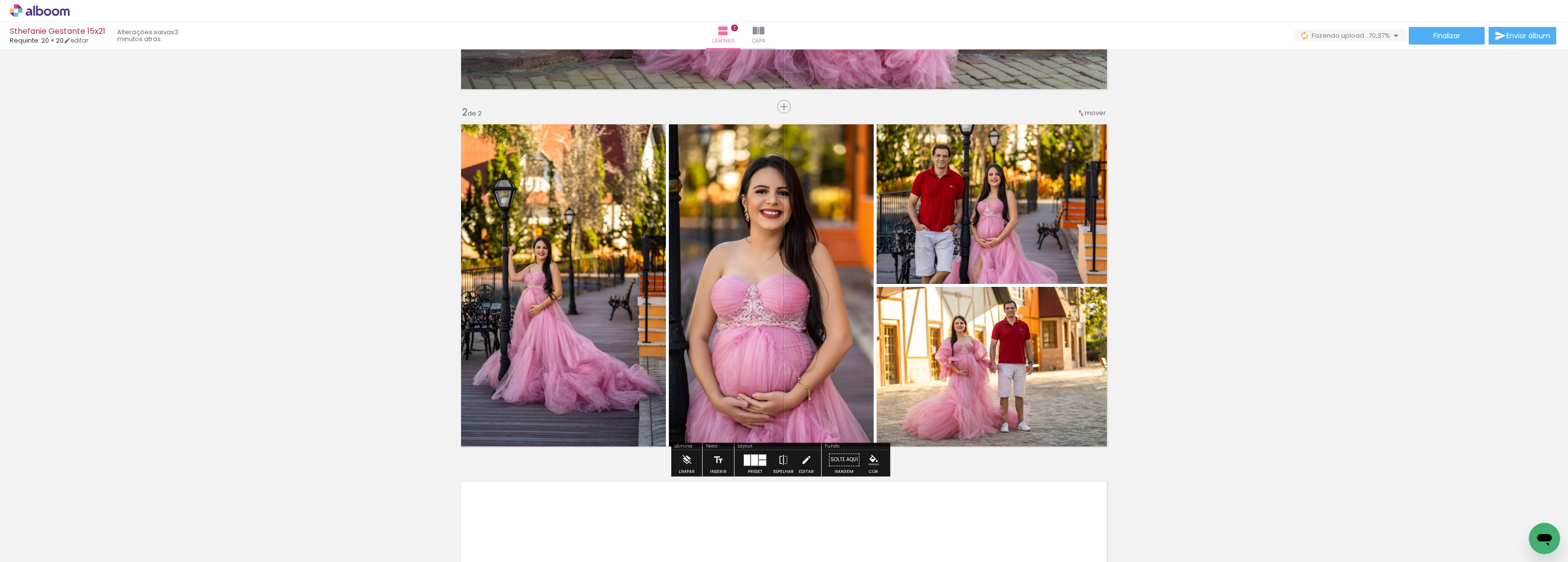
scroll to position [326, 0]
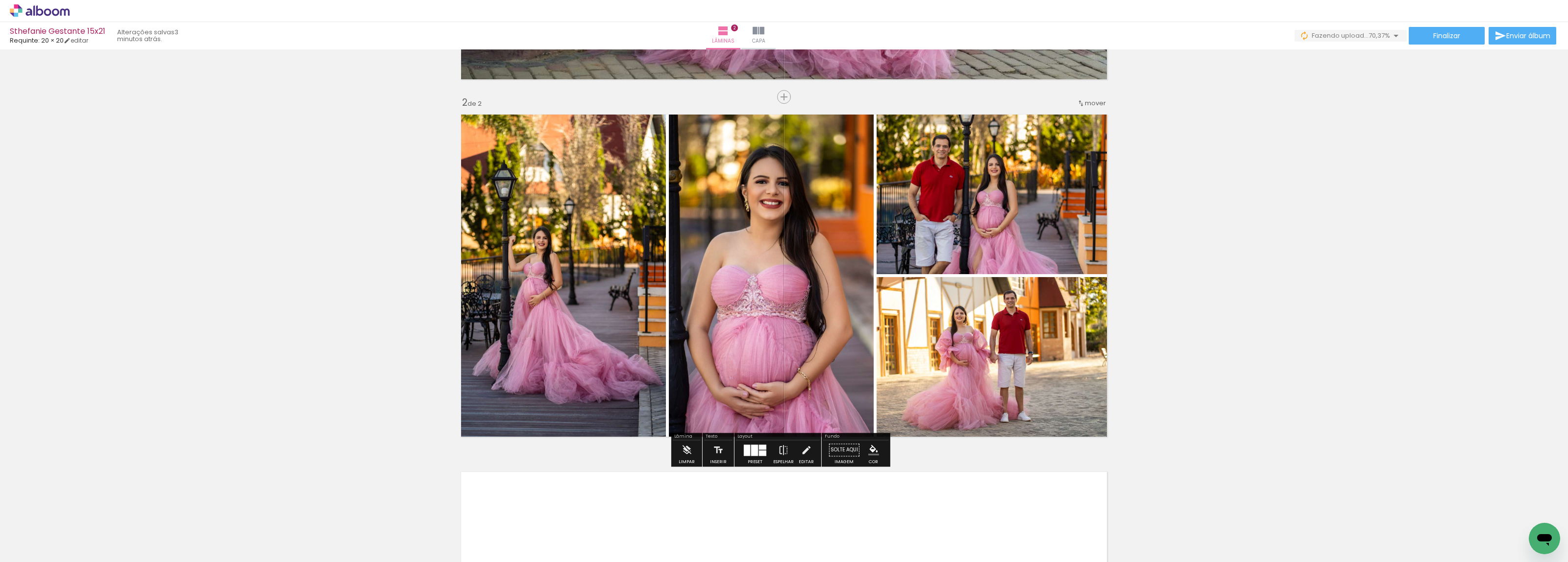
click at [971, 284] on div at bounding box center [976, 287] width 12 height 10
click at [971, 287] on div at bounding box center [976, 287] width 12 height 10
click at [973, 302] on span at bounding box center [976, 303] width 10 height 2
click at [968, 338] on paper-item at bounding box center [976, 338] width 18 height 7
click at [971, 304] on span at bounding box center [976, 303] width 10 height 2
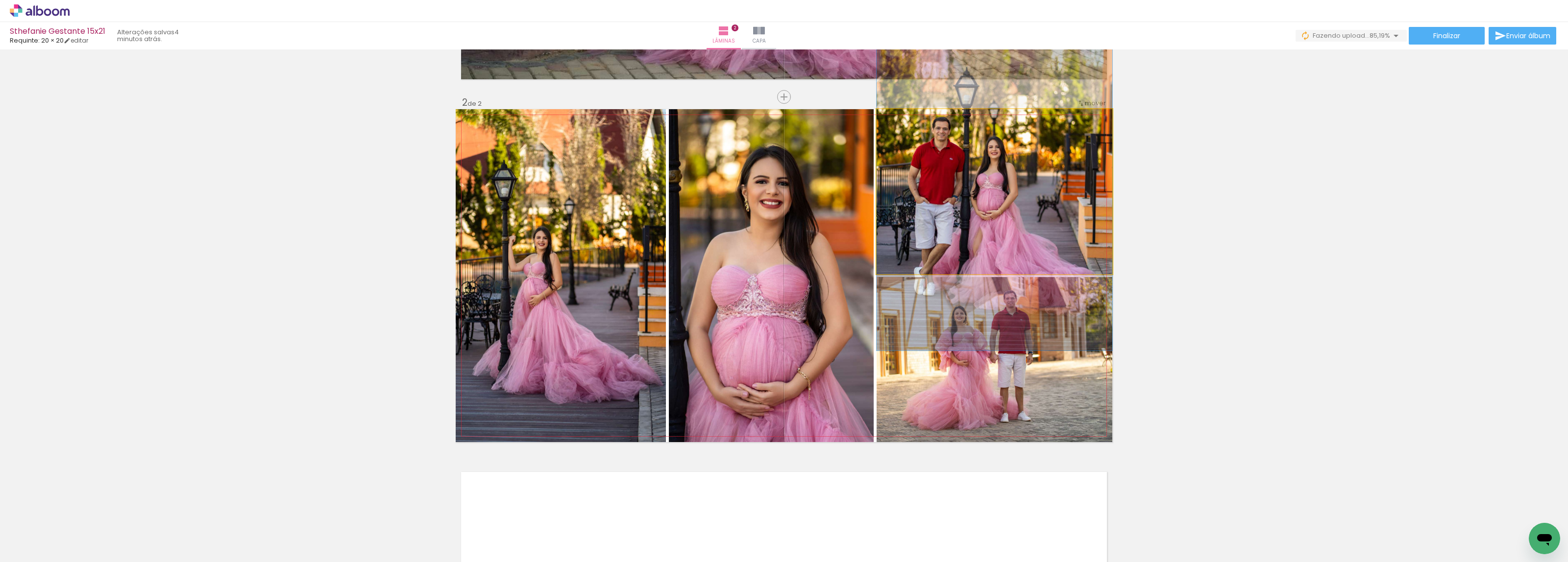
drag, startPoint x: 1003, startPoint y: 236, endPoint x: 1013, endPoint y: 218, distance: 20.6
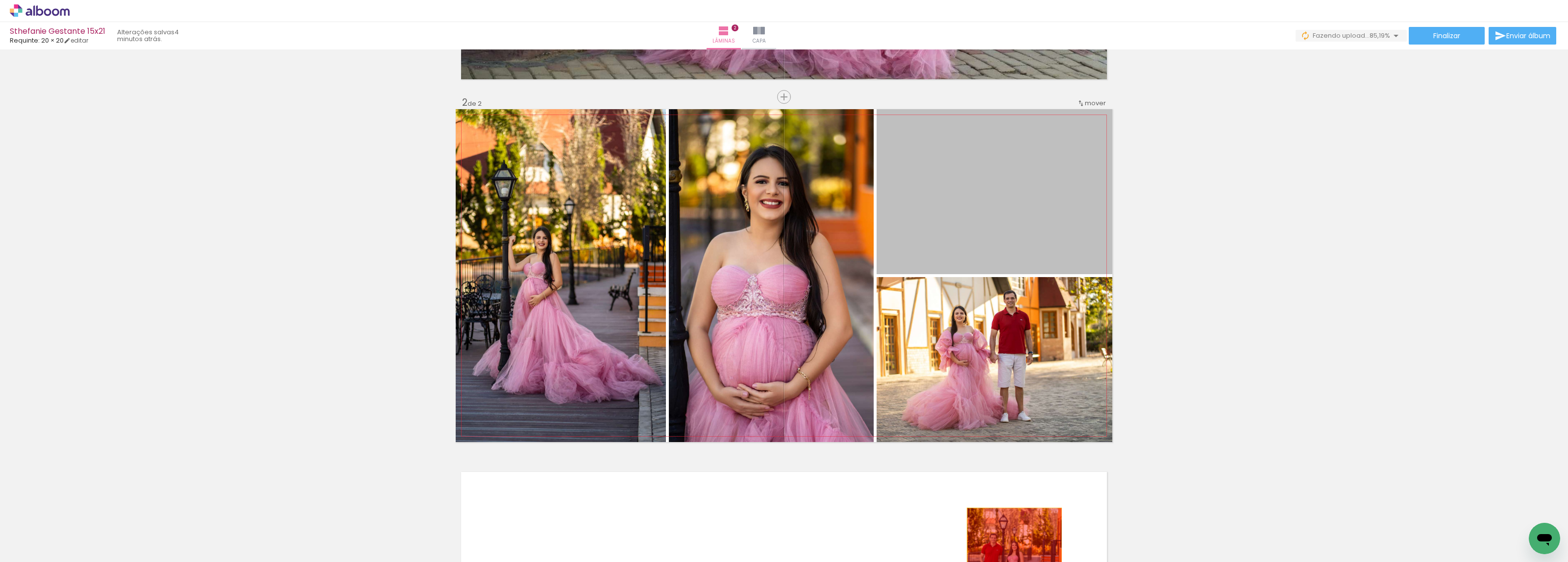
drag, startPoint x: 971, startPoint y: 214, endPoint x: 1010, endPoint y: 541, distance: 329.3
click at [1010, 541] on quentale-workspace at bounding box center [784, 281] width 1568 height 562
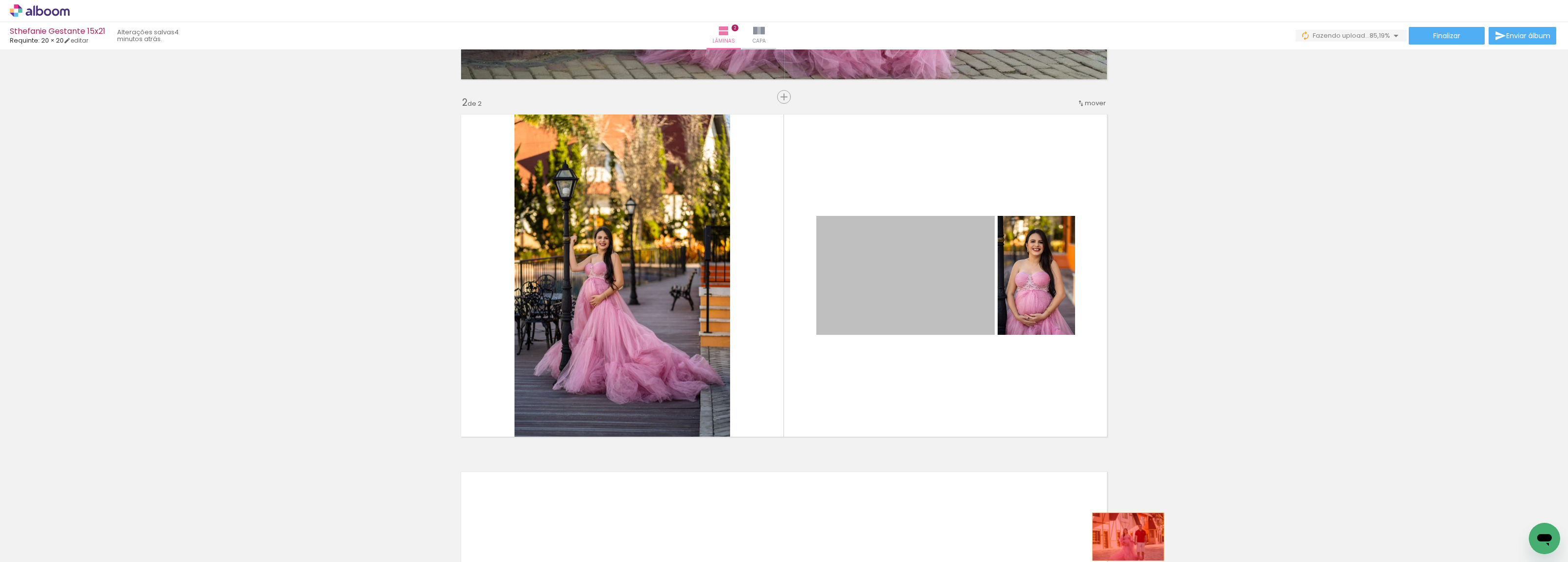
drag, startPoint x: 923, startPoint y: 289, endPoint x: 1124, endPoint y: 536, distance: 318.4
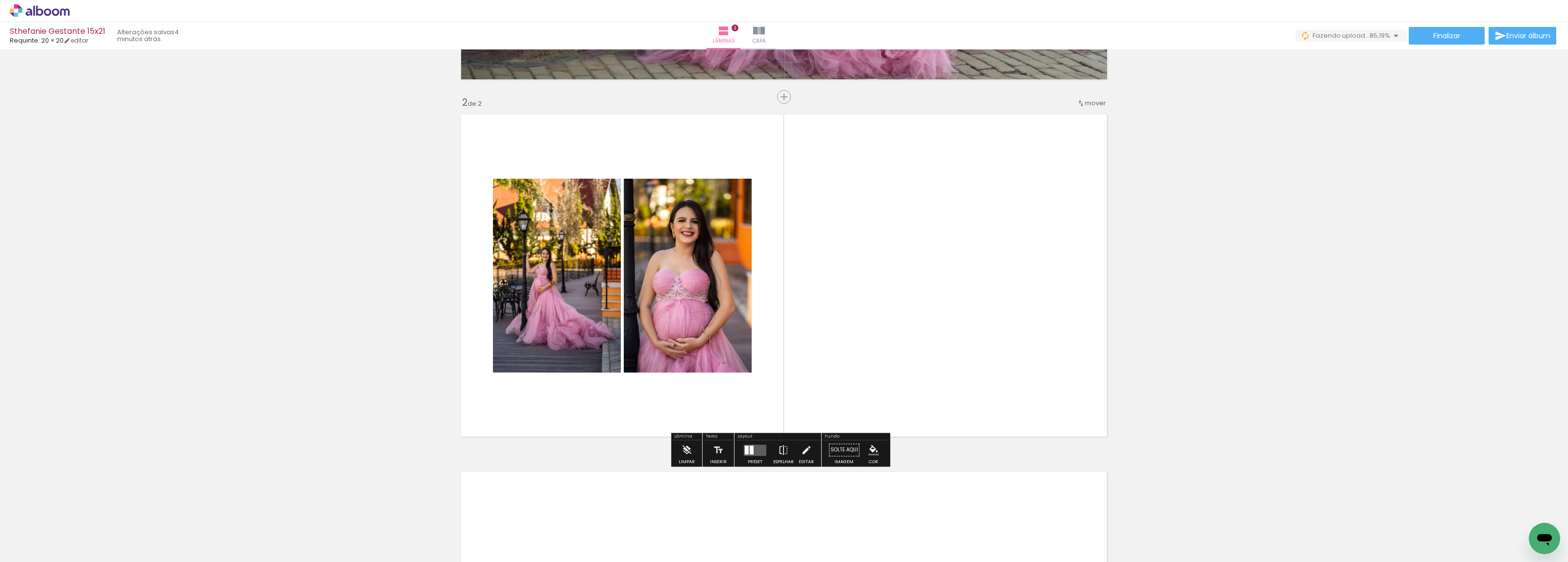
click at [744, 443] on div at bounding box center [755, 450] width 26 height 19
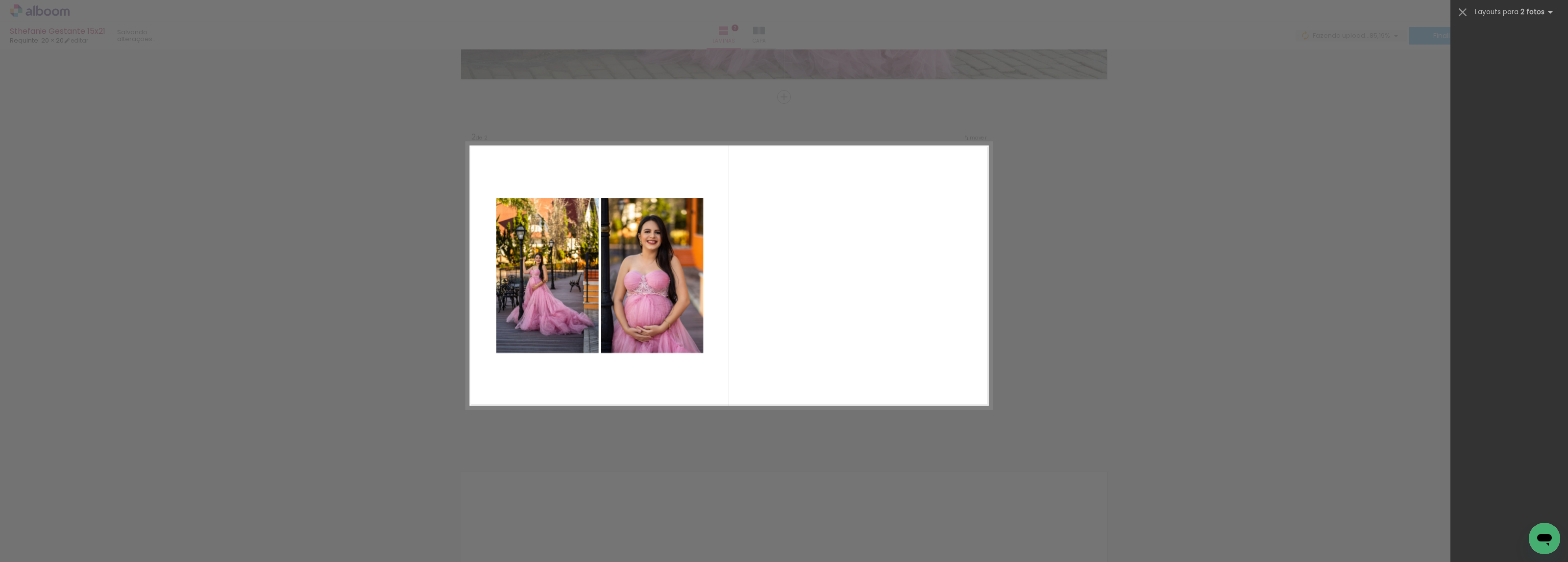
scroll to position [0, 0]
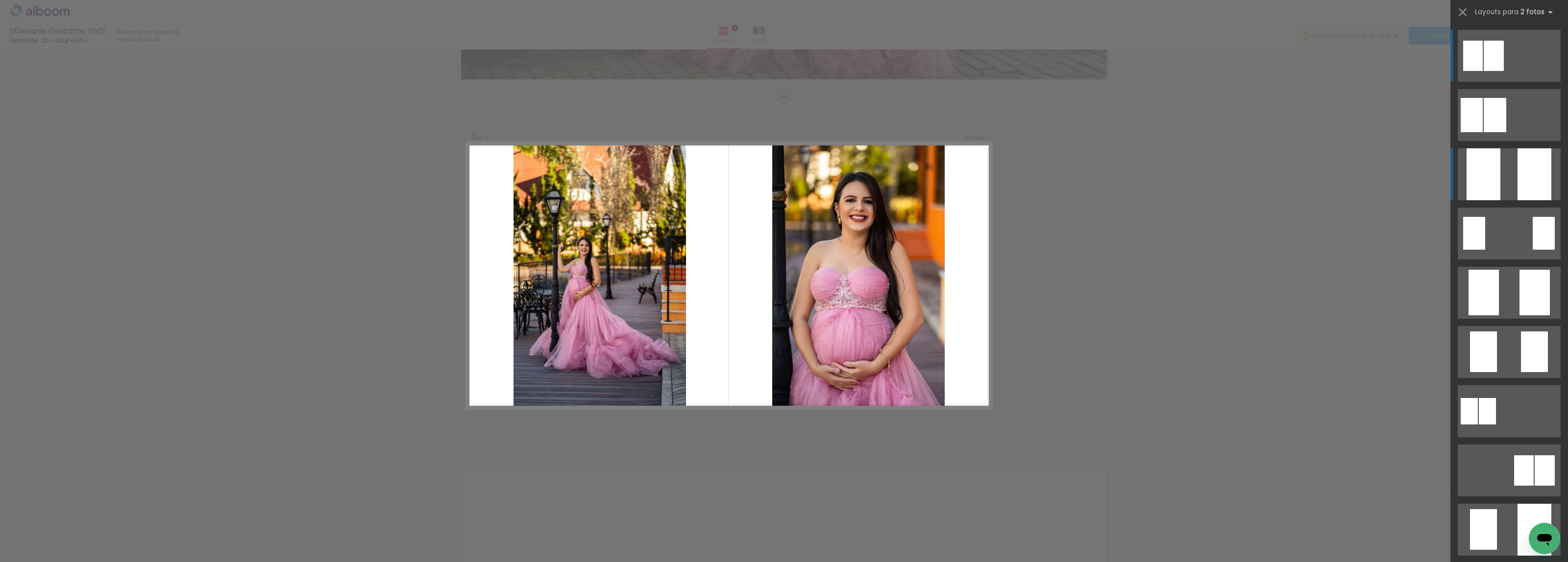
click at [1517, 169] on div at bounding box center [1535, 174] width 34 height 52
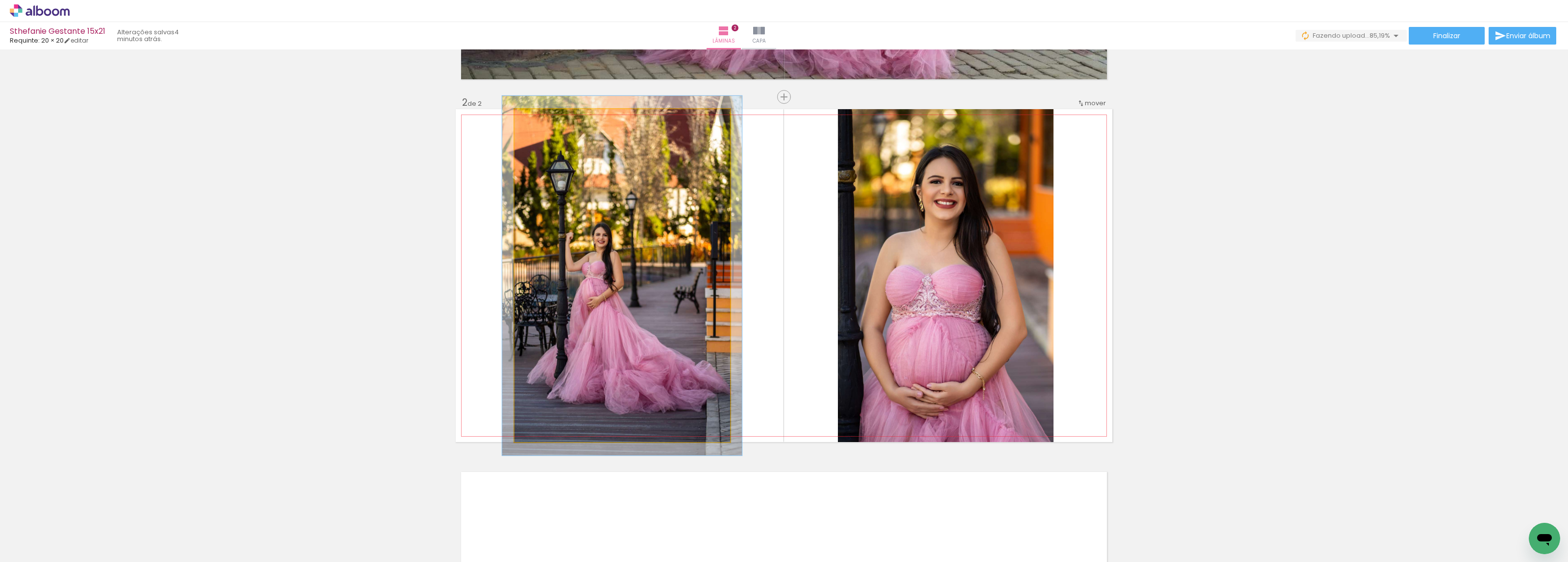
type paper-slider "108"
click at [536, 124] on div at bounding box center [541, 120] width 16 height 16
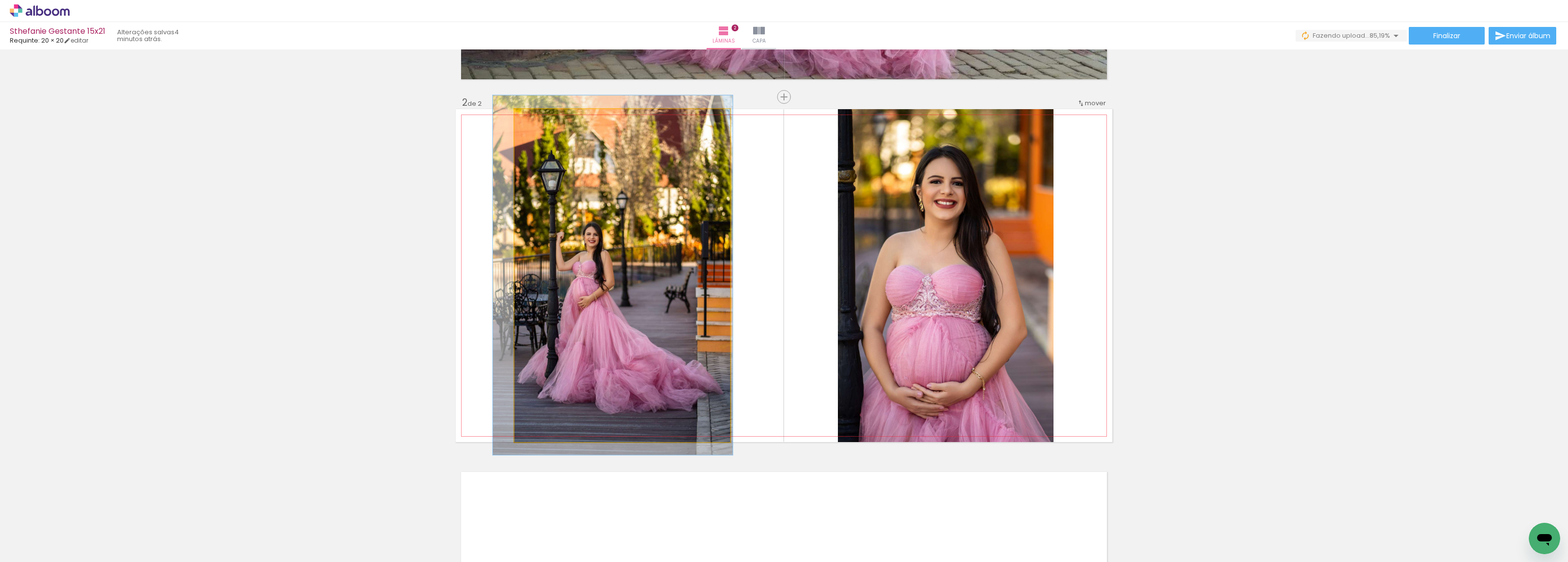
drag, startPoint x: 638, startPoint y: 315, endPoint x: 629, endPoint y: 314, distance: 9.1
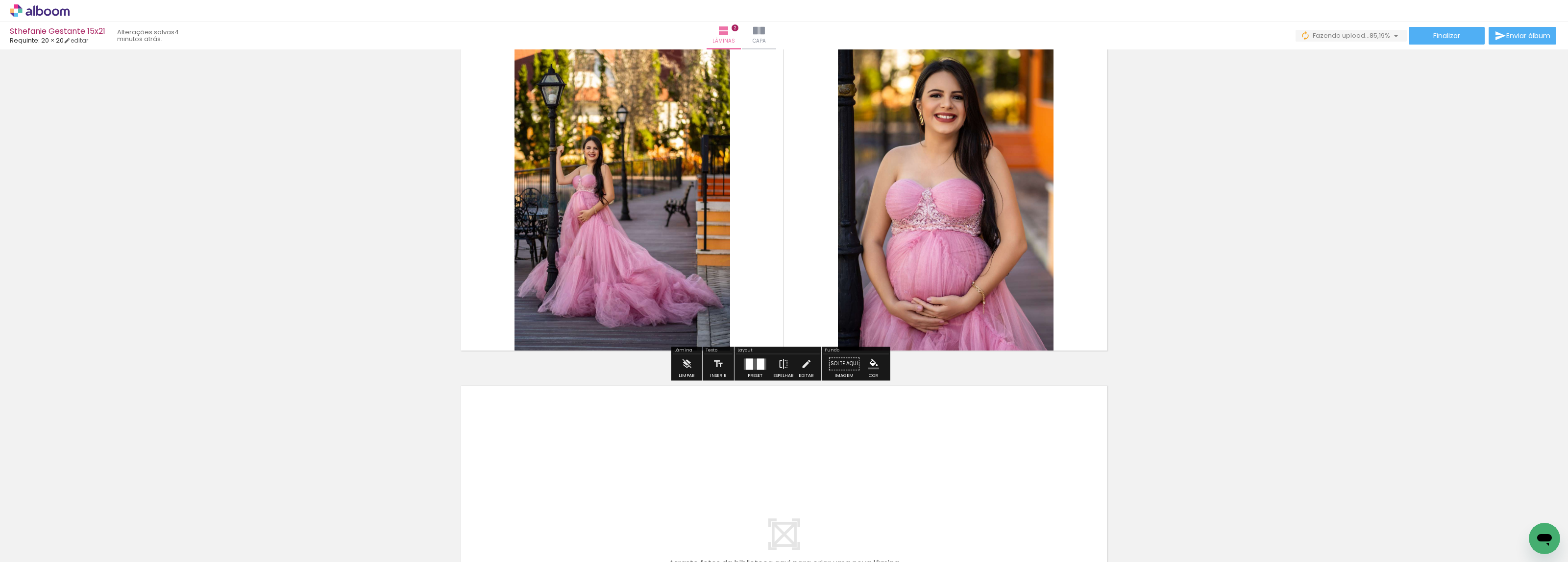
scroll to position [490, 0]
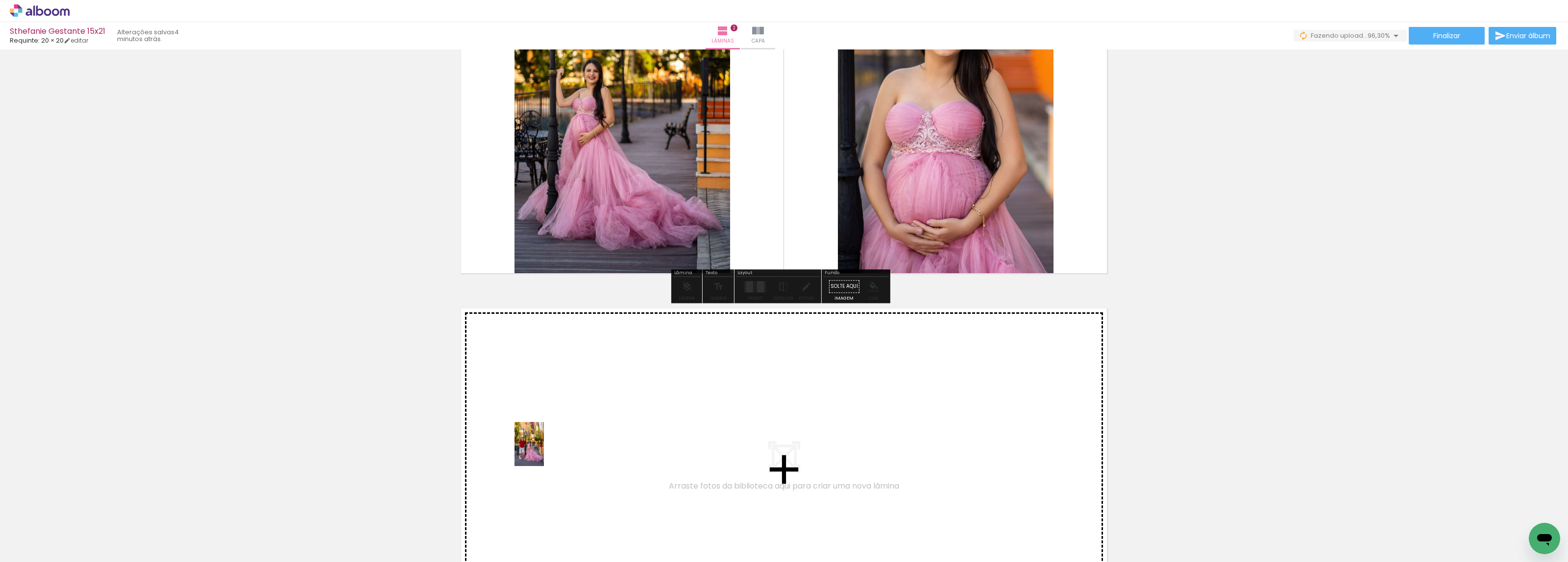
drag, startPoint x: 108, startPoint y: 529, endPoint x: 544, endPoint y: 451, distance: 442.9
click at [544, 451] on quentale-workspace at bounding box center [784, 281] width 1568 height 562
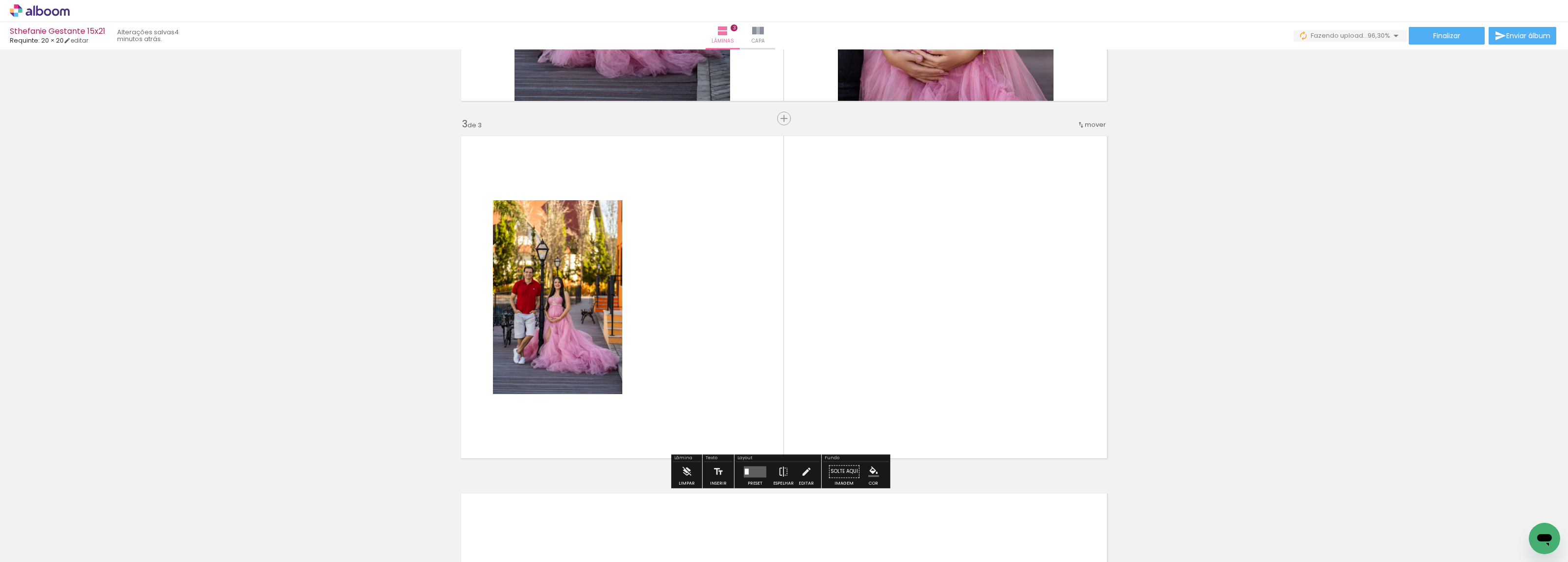
scroll to position [684, 0]
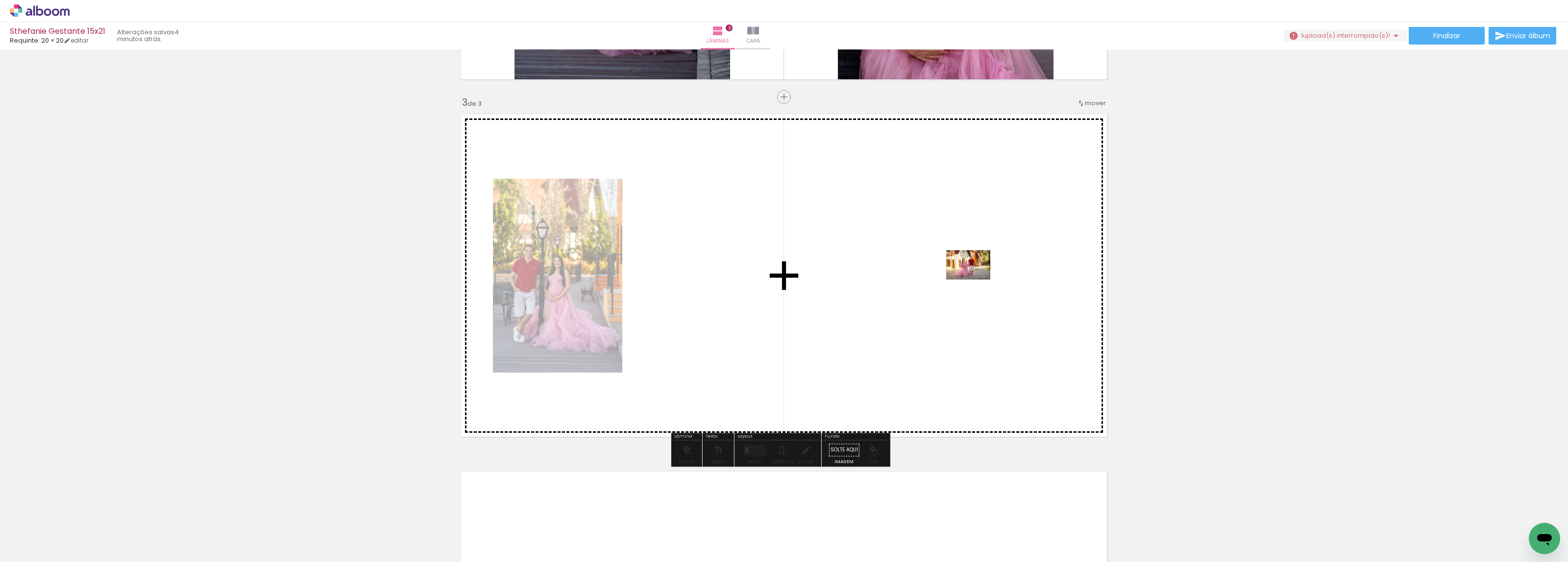
drag, startPoint x: 121, startPoint y: 531, endPoint x: 976, endPoint y: 280, distance: 891.1
click at [976, 280] on quentale-workspace at bounding box center [784, 281] width 1568 height 562
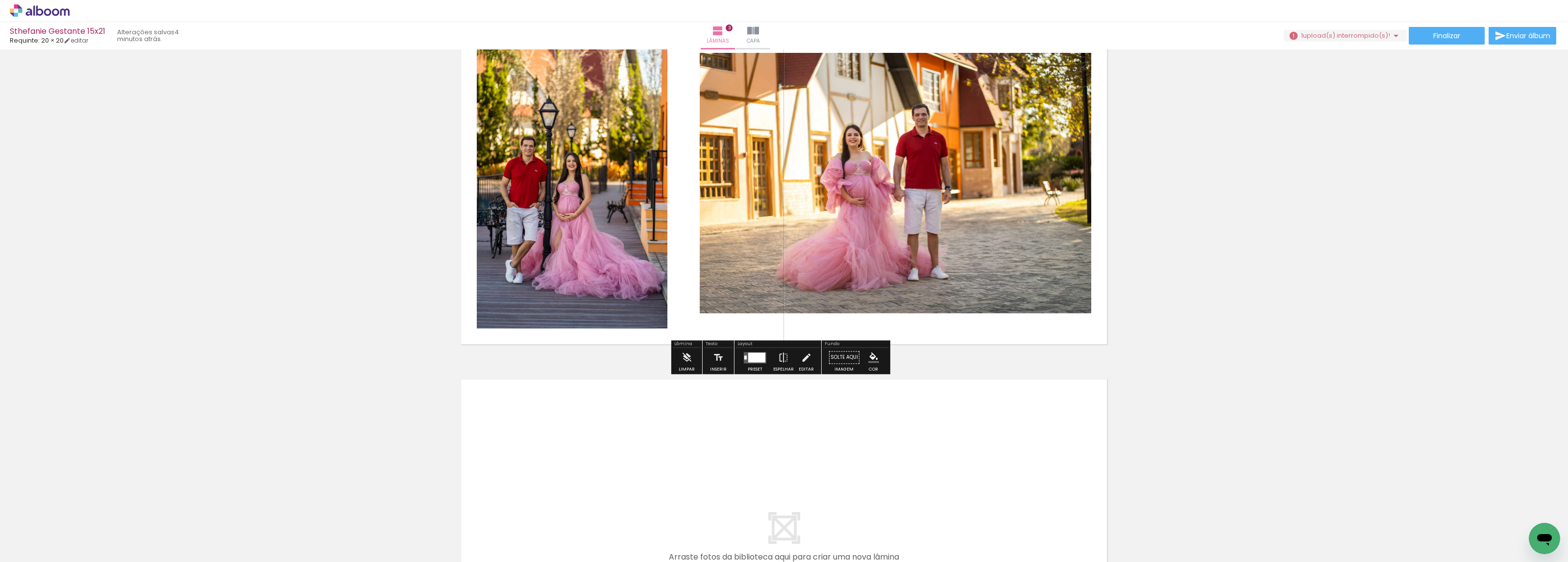
scroll to position [806, 0]
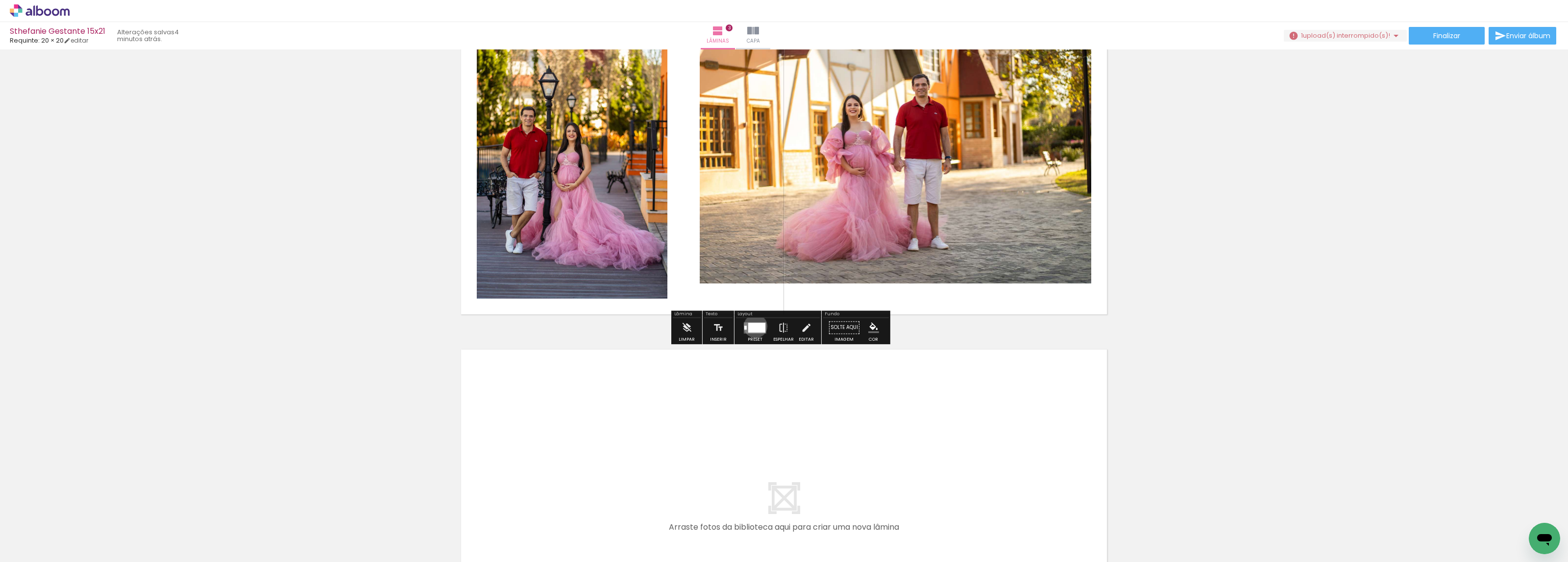
click at [752, 326] on div at bounding box center [757, 327] width 17 height 10
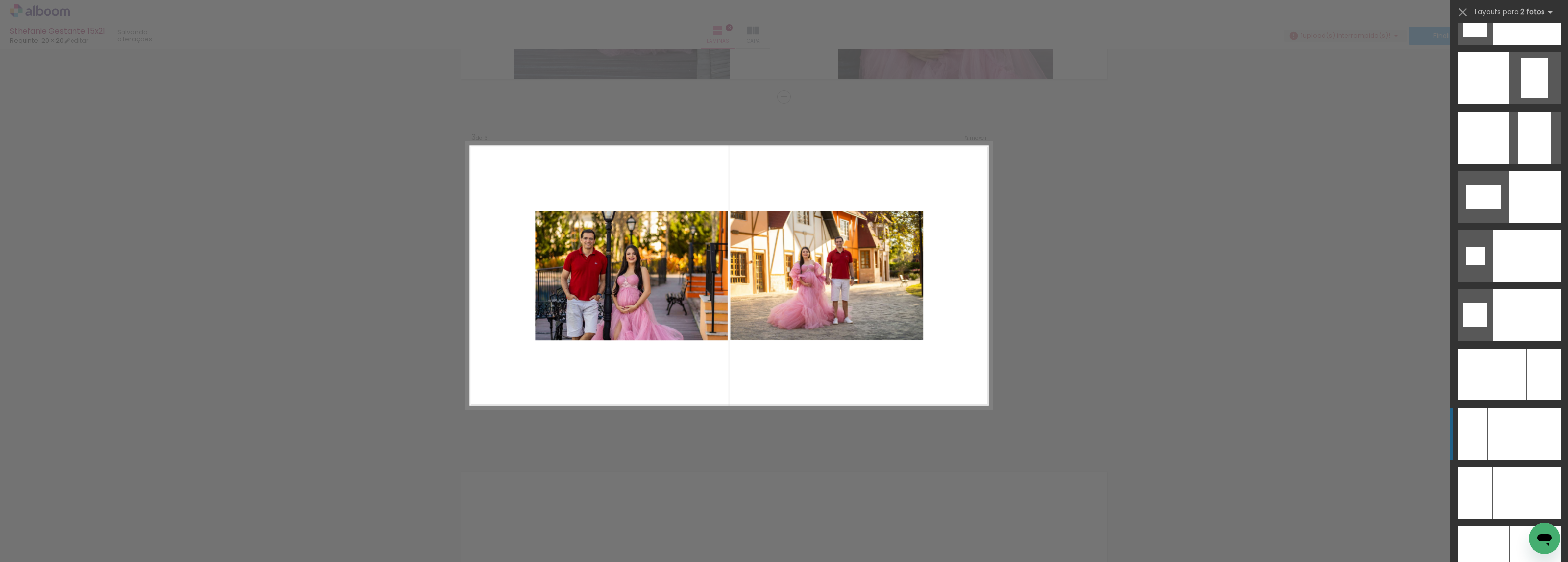
scroll to position [4039, 0]
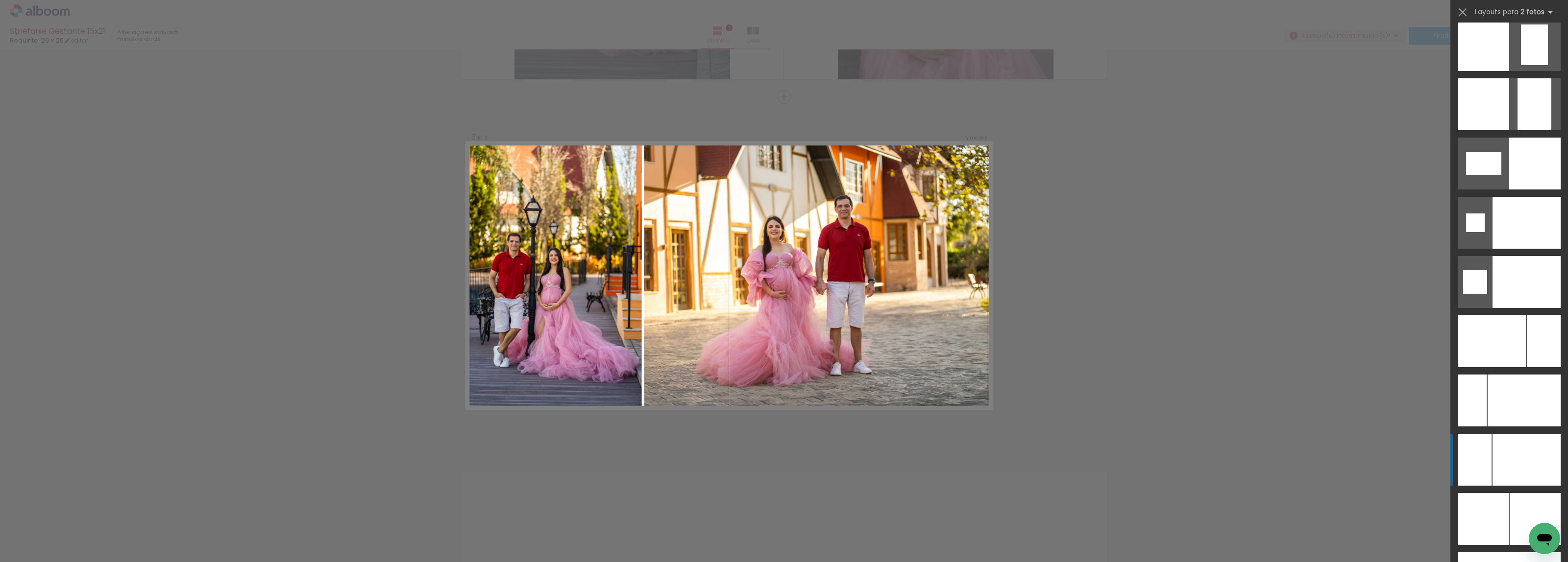
click at [1531, 464] on div at bounding box center [1527, 459] width 68 height 52
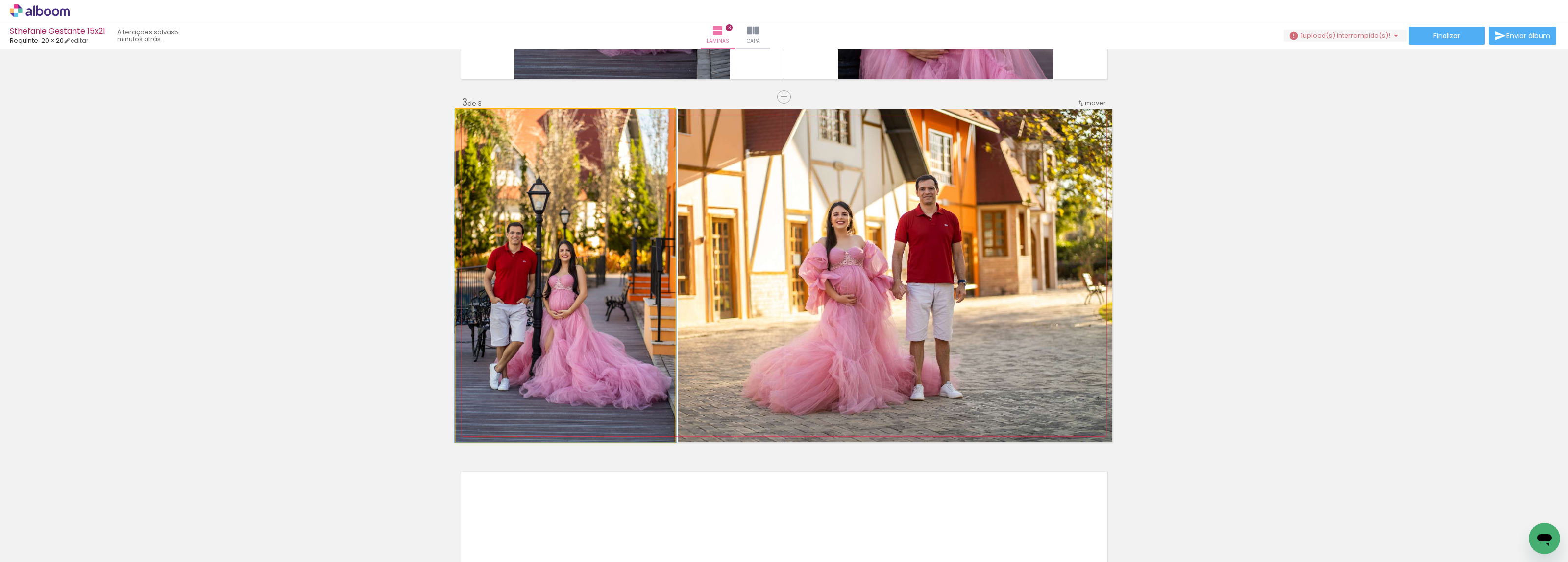
click at [570, 316] on quentale-photo at bounding box center [565, 276] width 219 height 333
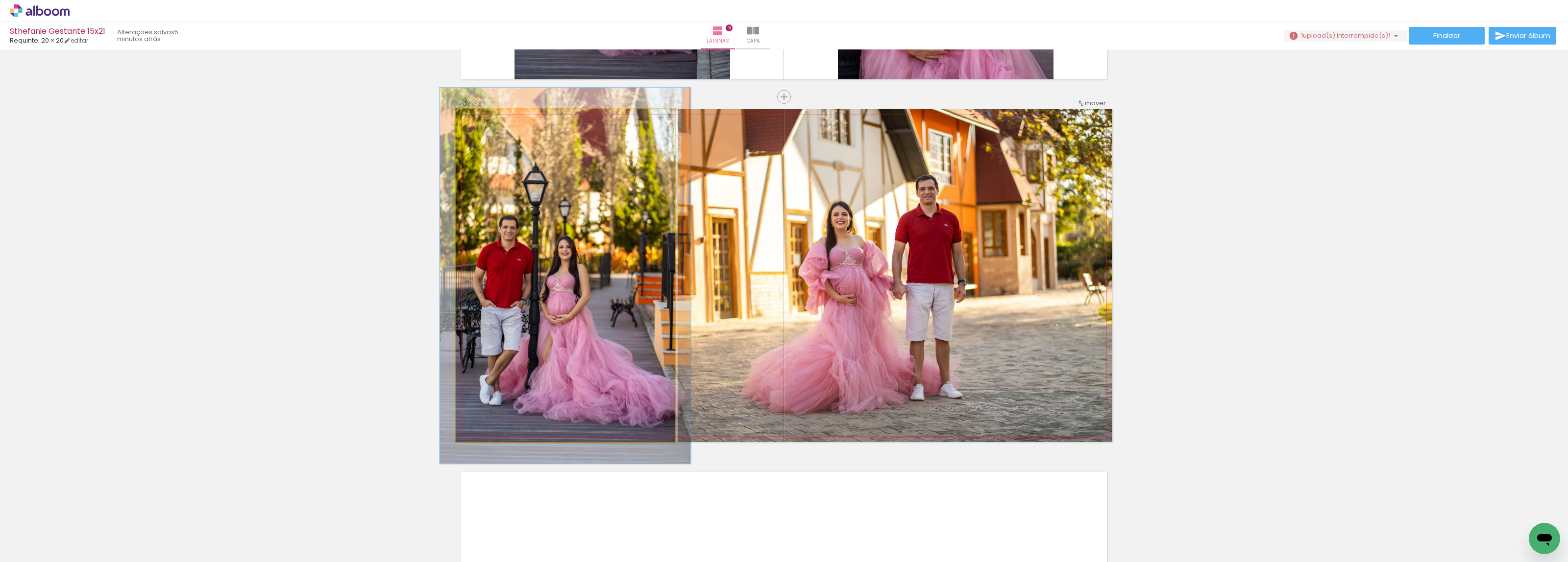
type paper-slider "113"
click at [478, 123] on div at bounding box center [483, 120] width 16 height 16
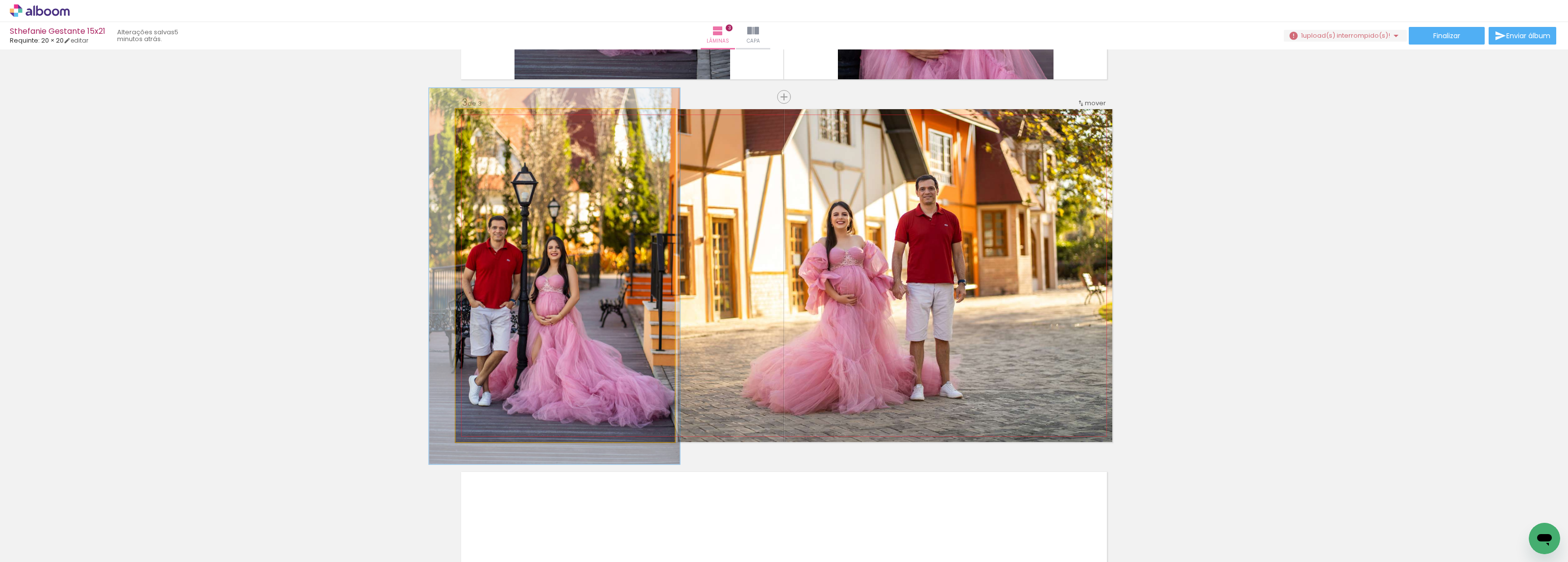
drag, startPoint x: 565, startPoint y: 322, endPoint x: 554, endPoint y: 322, distance: 11.0
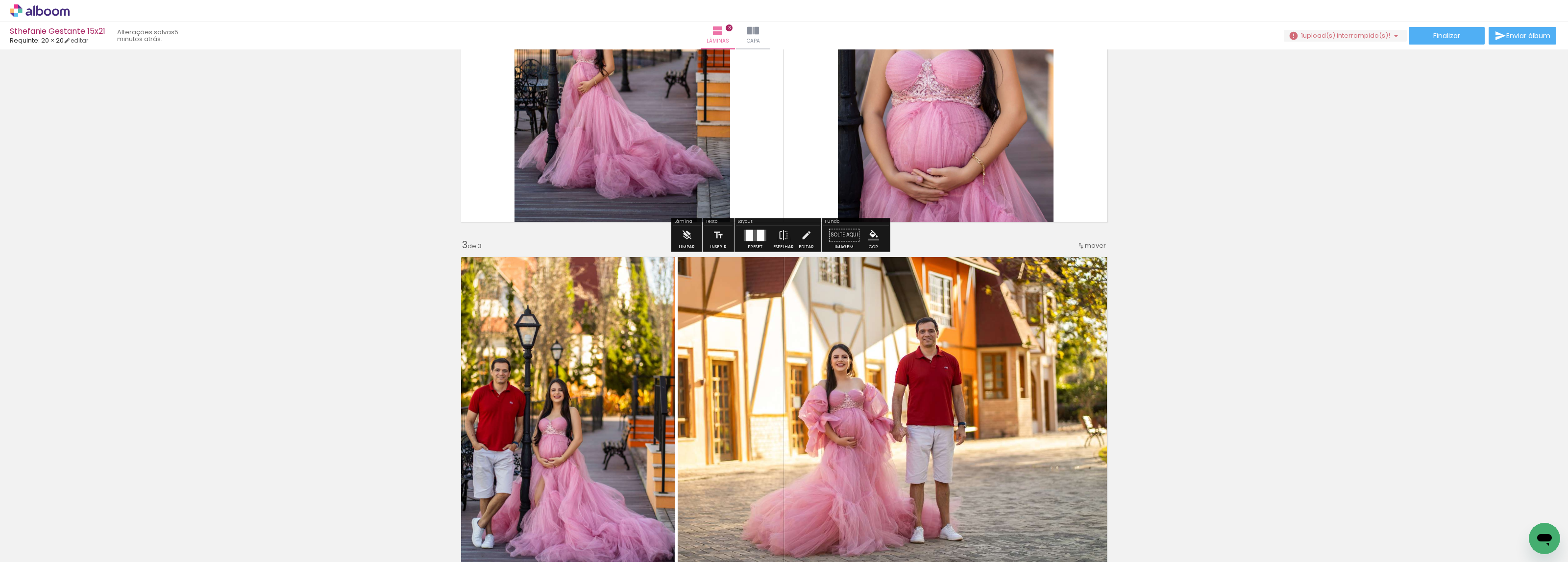
scroll to position [673, 0]
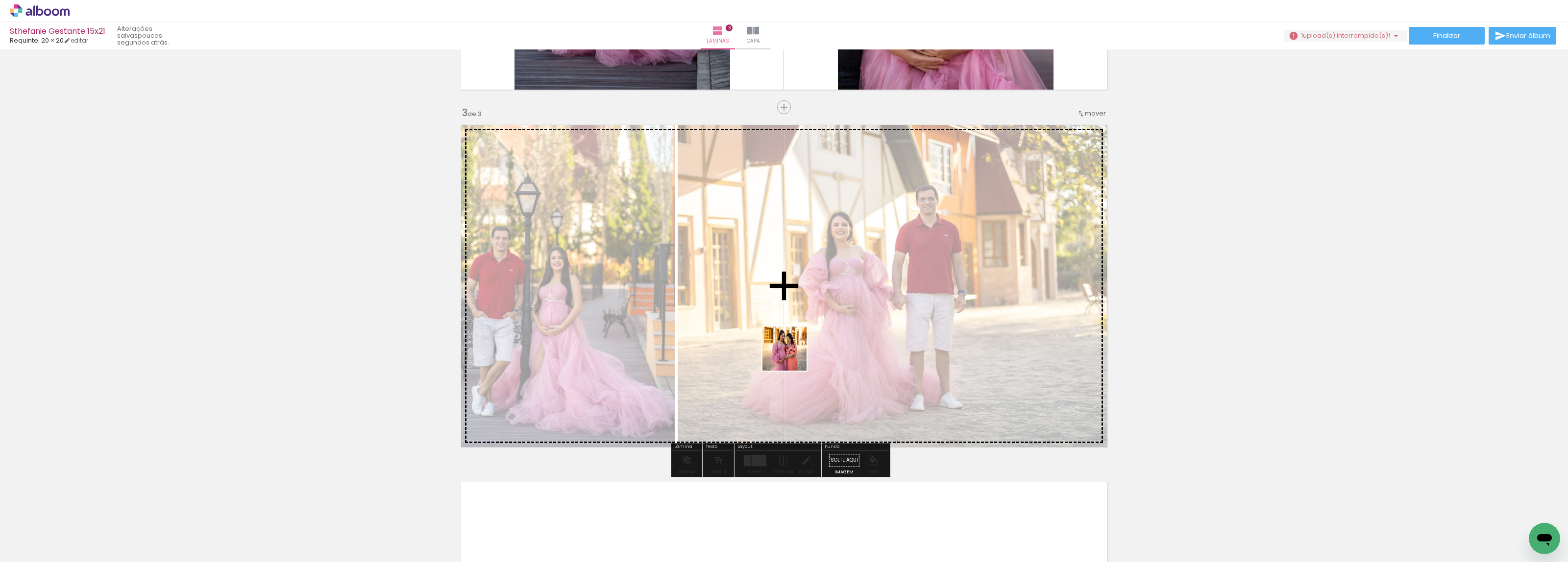
drag, startPoint x: 99, startPoint y: 537, endPoint x: 792, endPoint y: 356, distance: 716.2
click at [792, 356] on quentale-workspace at bounding box center [784, 281] width 1568 height 562
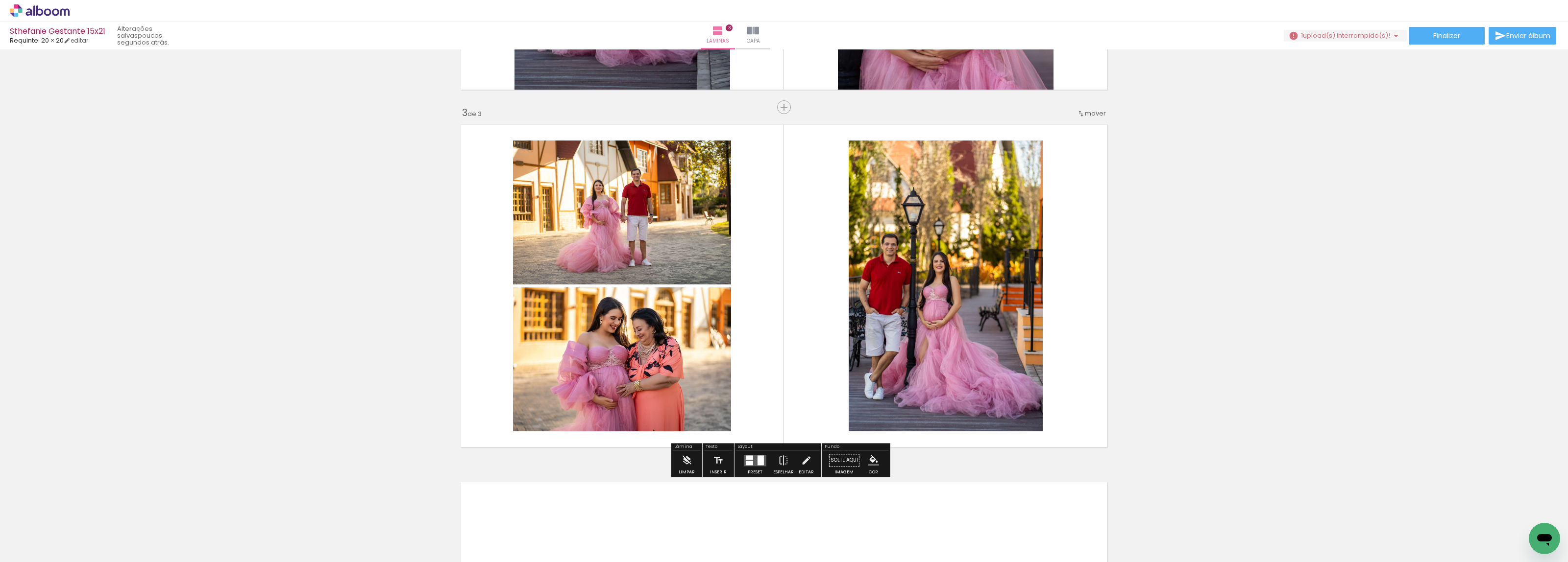
click at [752, 462] on quentale-layouter at bounding box center [755, 460] width 23 height 12
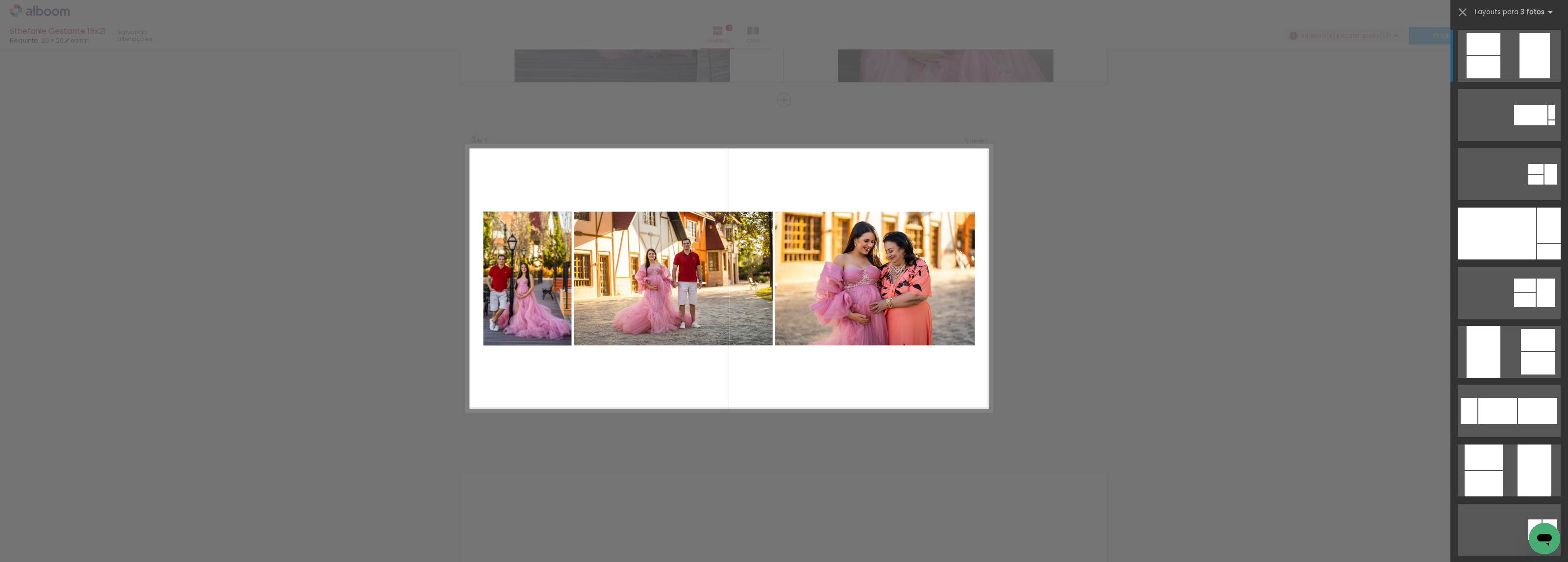
scroll to position [684, 0]
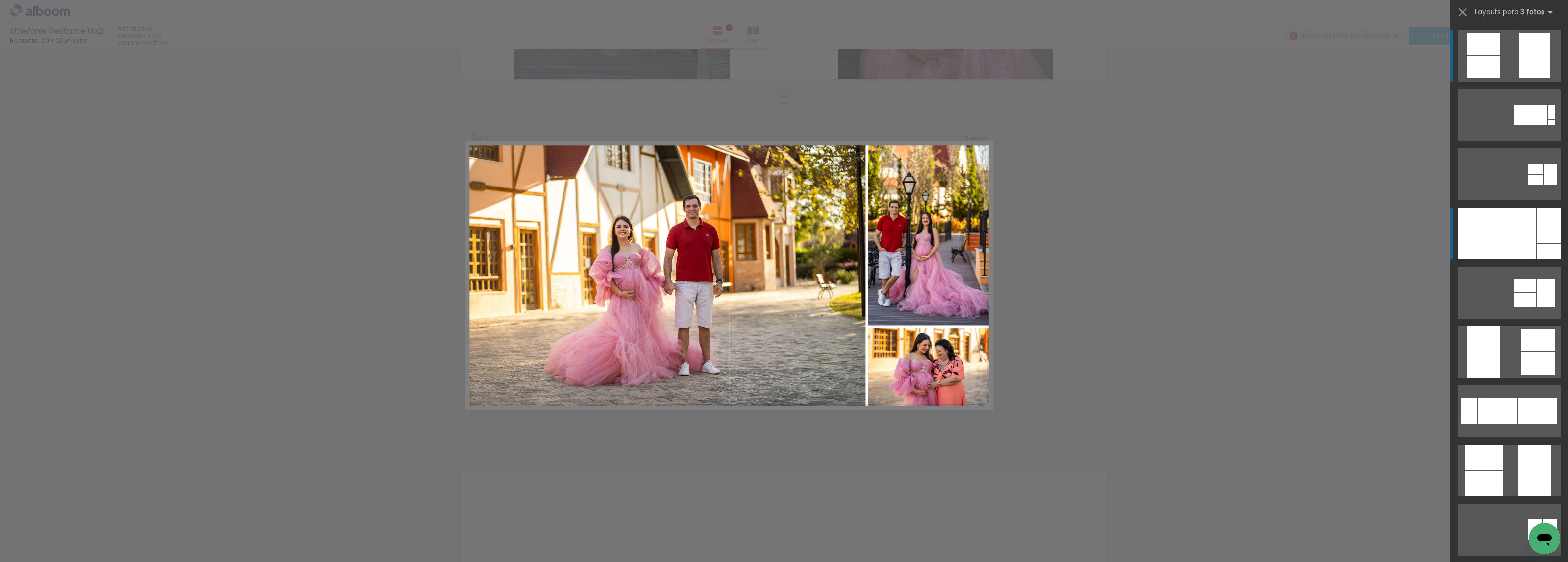
click at [1508, 239] on div at bounding box center [1497, 233] width 79 height 52
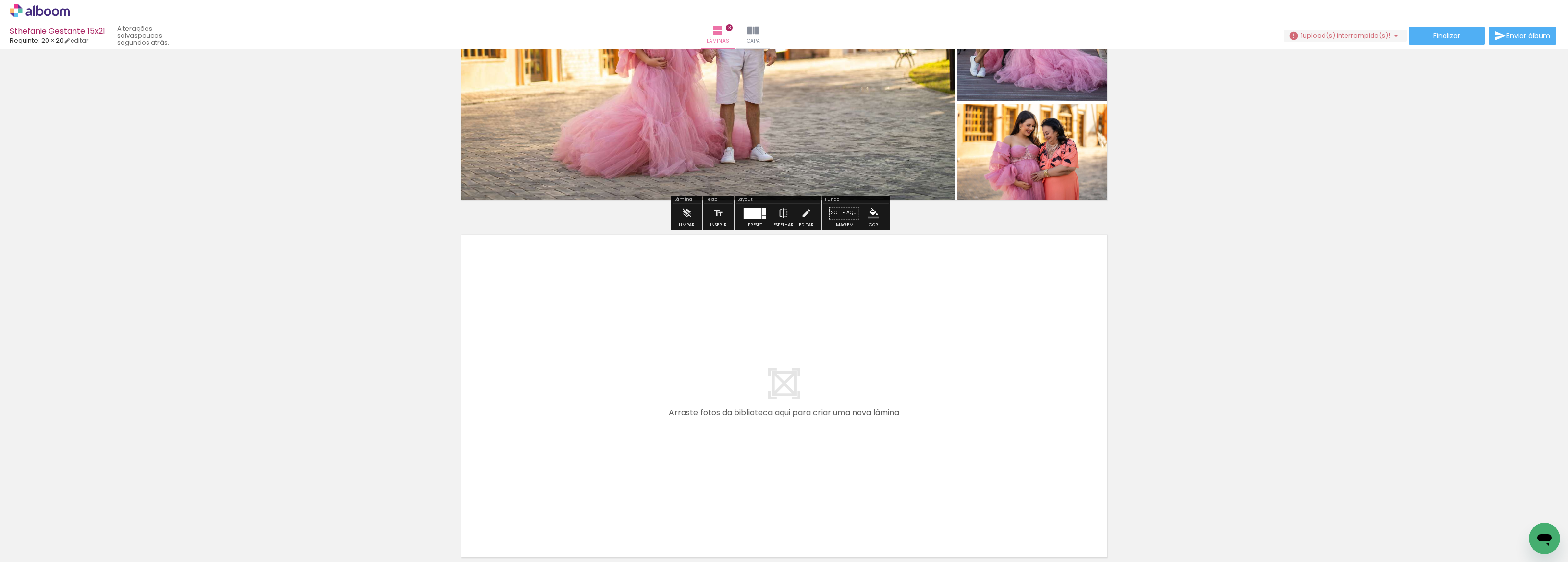
scroll to position [928, 0]
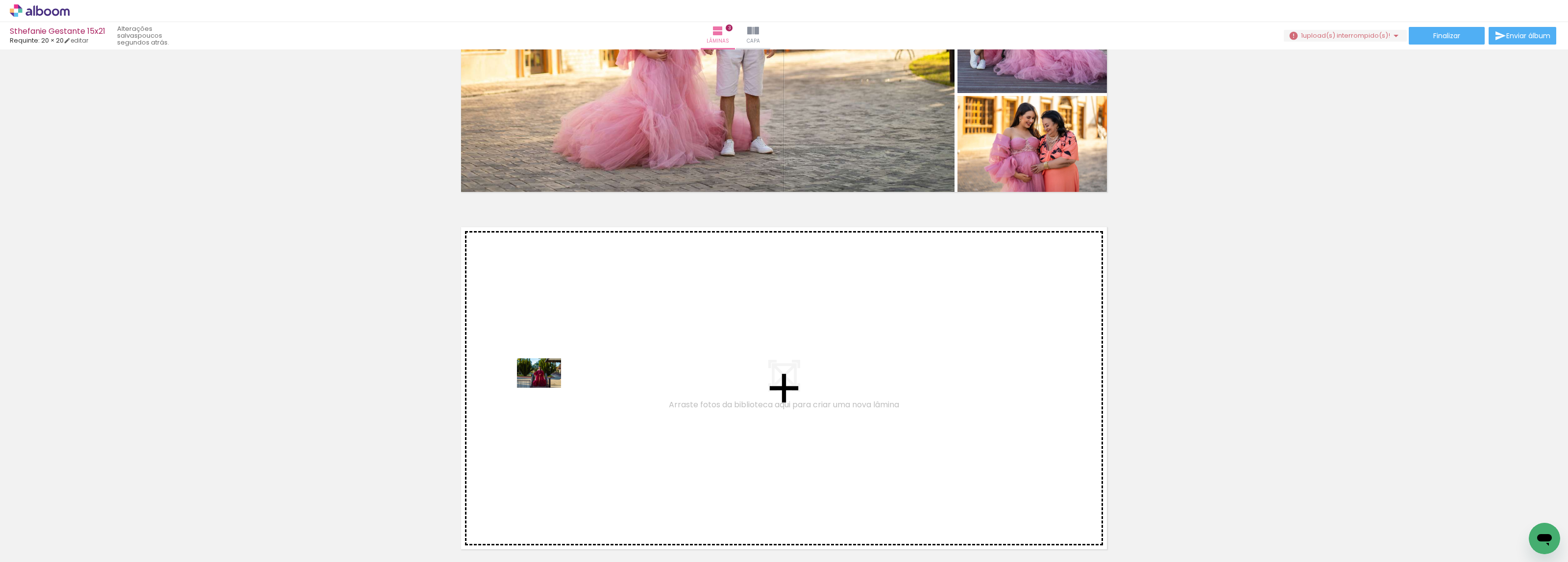
drag, startPoint x: 99, startPoint y: 530, endPoint x: 545, endPoint y: 388, distance: 468.1
click at [545, 388] on quentale-workspace at bounding box center [784, 281] width 1568 height 562
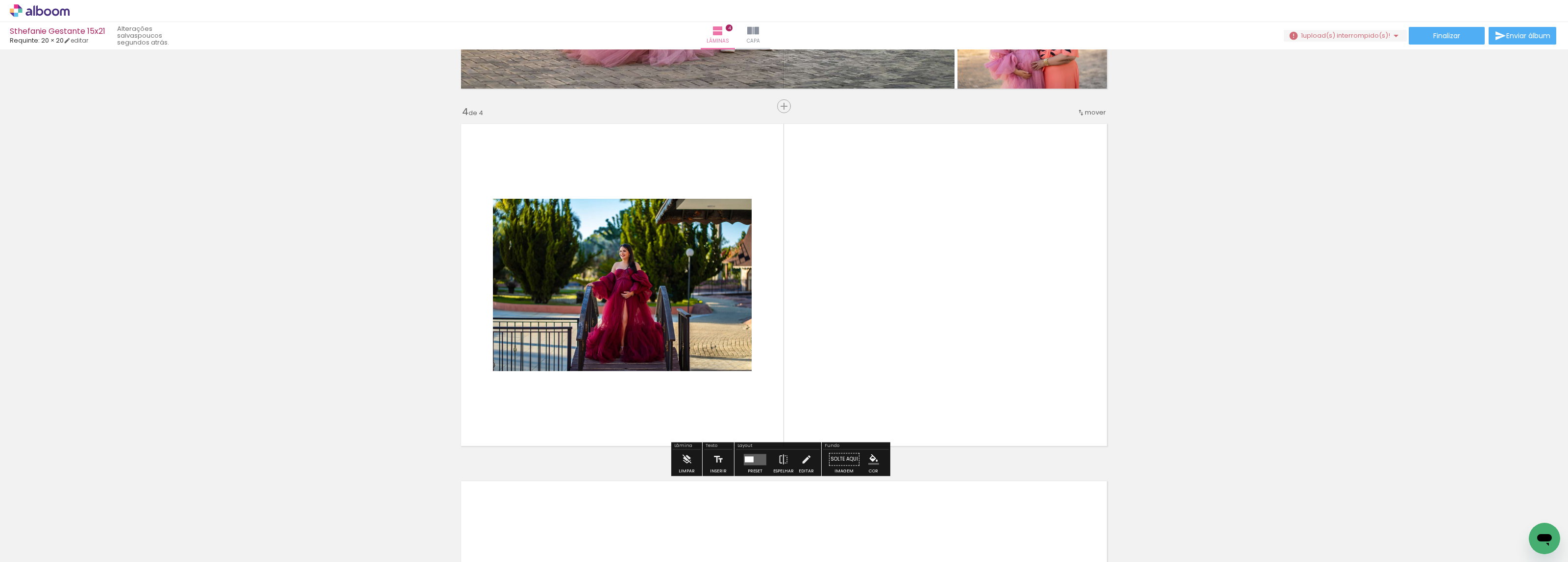
scroll to position [1041, 0]
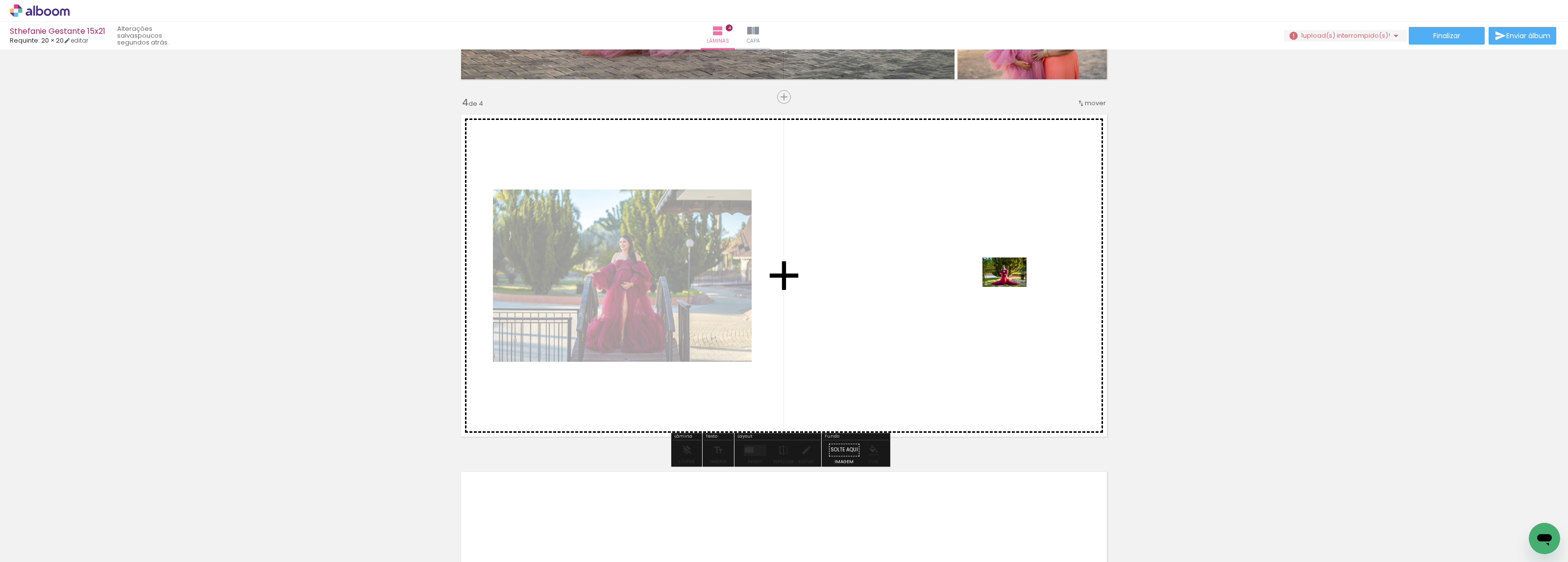
drag, startPoint x: 99, startPoint y: 533, endPoint x: 1010, endPoint y: 286, distance: 943.9
click at [1010, 286] on quentale-workspace at bounding box center [784, 281] width 1568 height 562
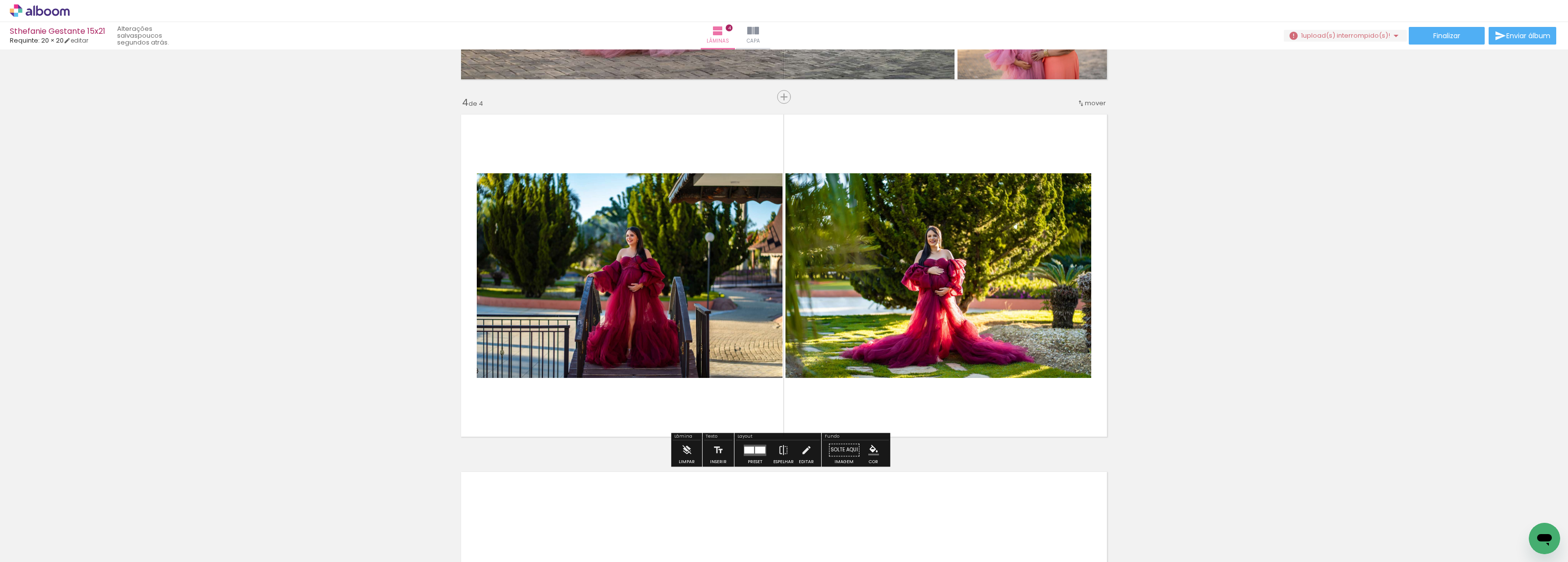
click at [750, 451] on div at bounding box center [749, 449] width 10 height 7
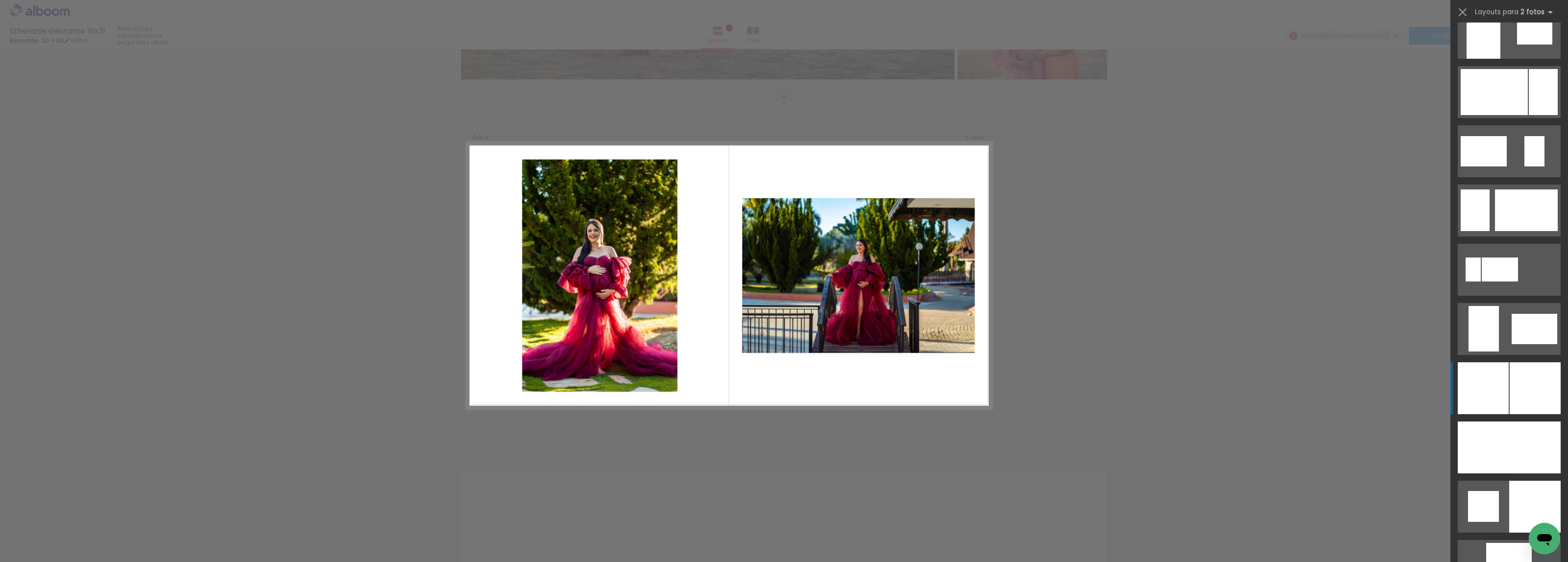
scroll to position [2142, 0]
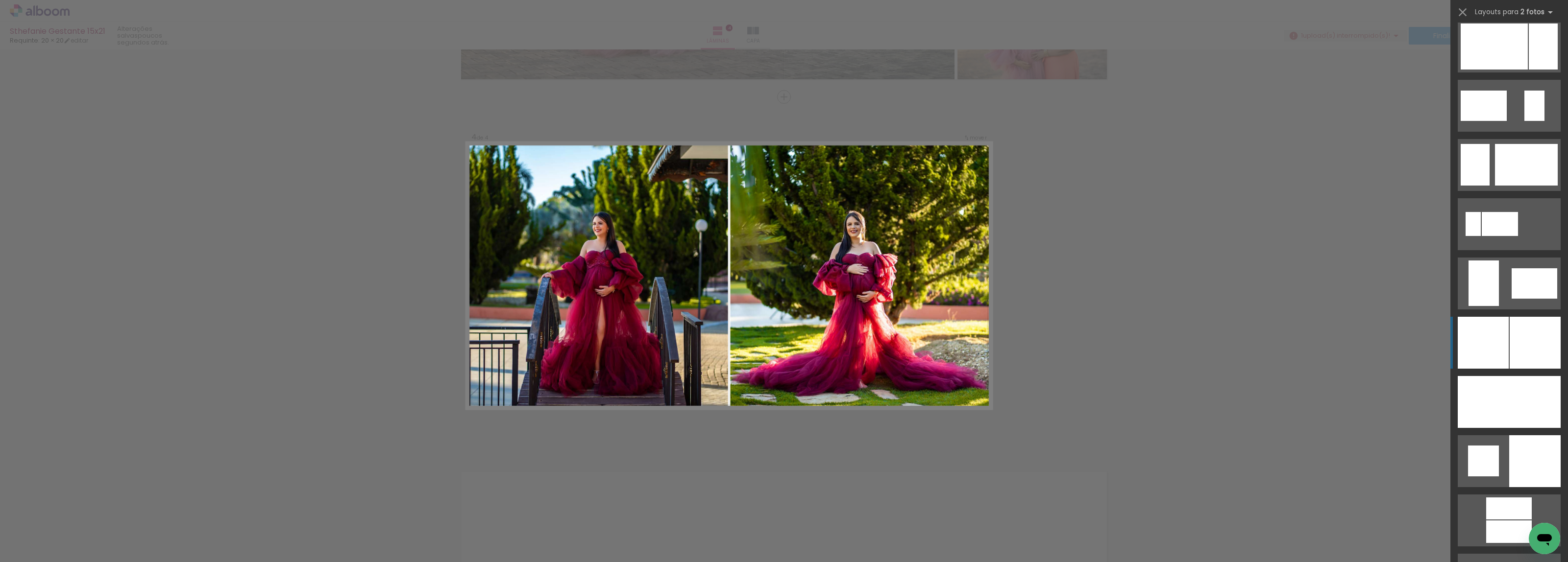
click at [1514, 338] on div at bounding box center [1535, 342] width 51 height 52
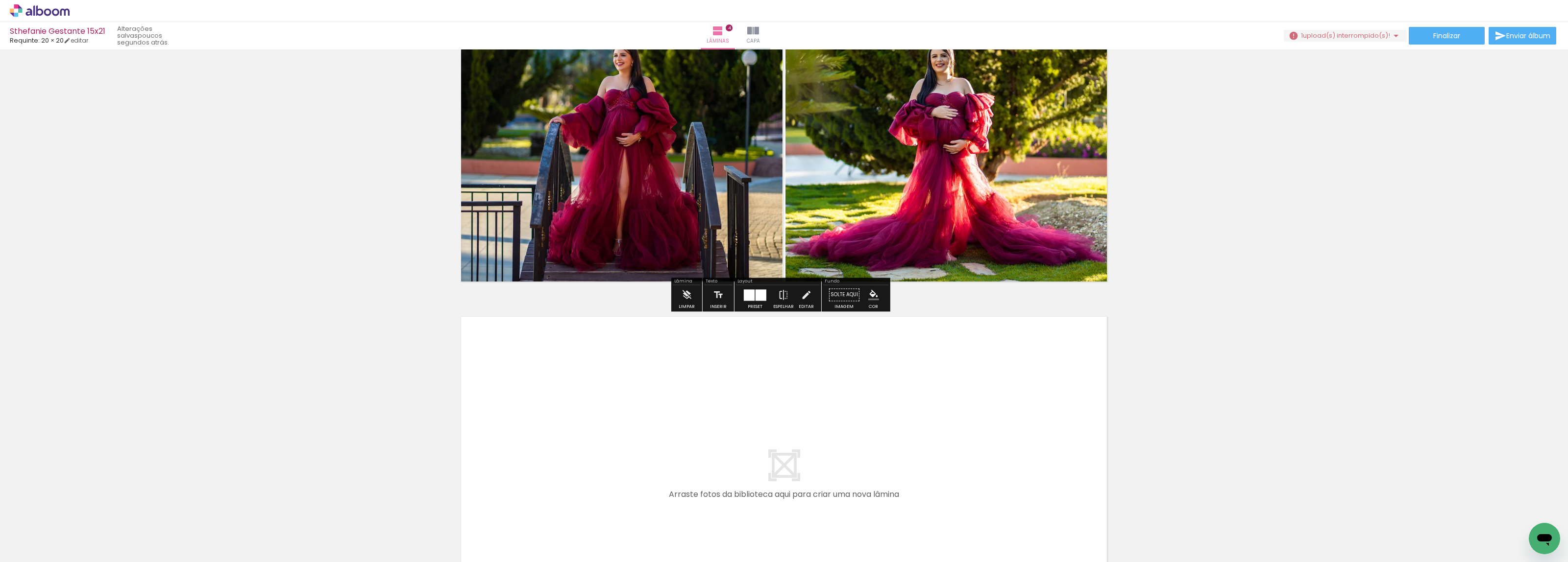
scroll to position [1224, 0]
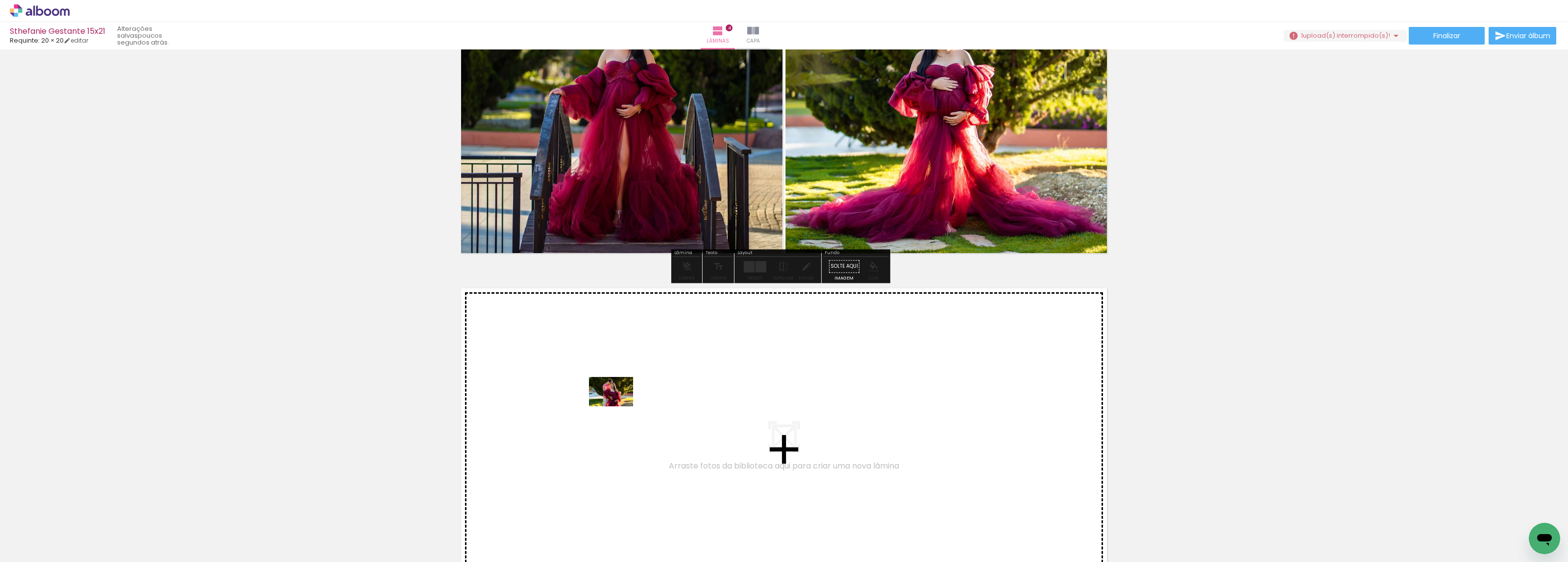
drag, startPoint x: 92, startPoint y: 529, endPoint x: 618, endPoint y: 406, distance: 540.2
click at [618, 406] on quentale-workspace at bounding box center [784, 281] width 1568 height 562
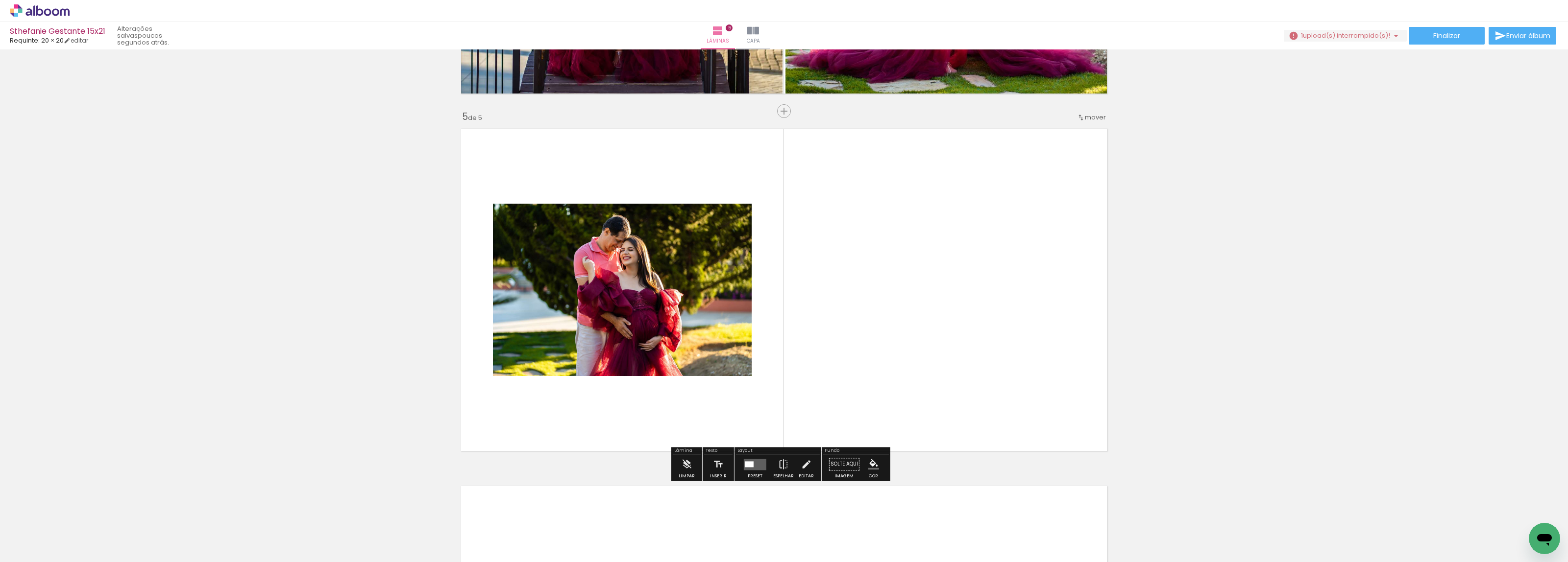
scroll to position [1398, 0]
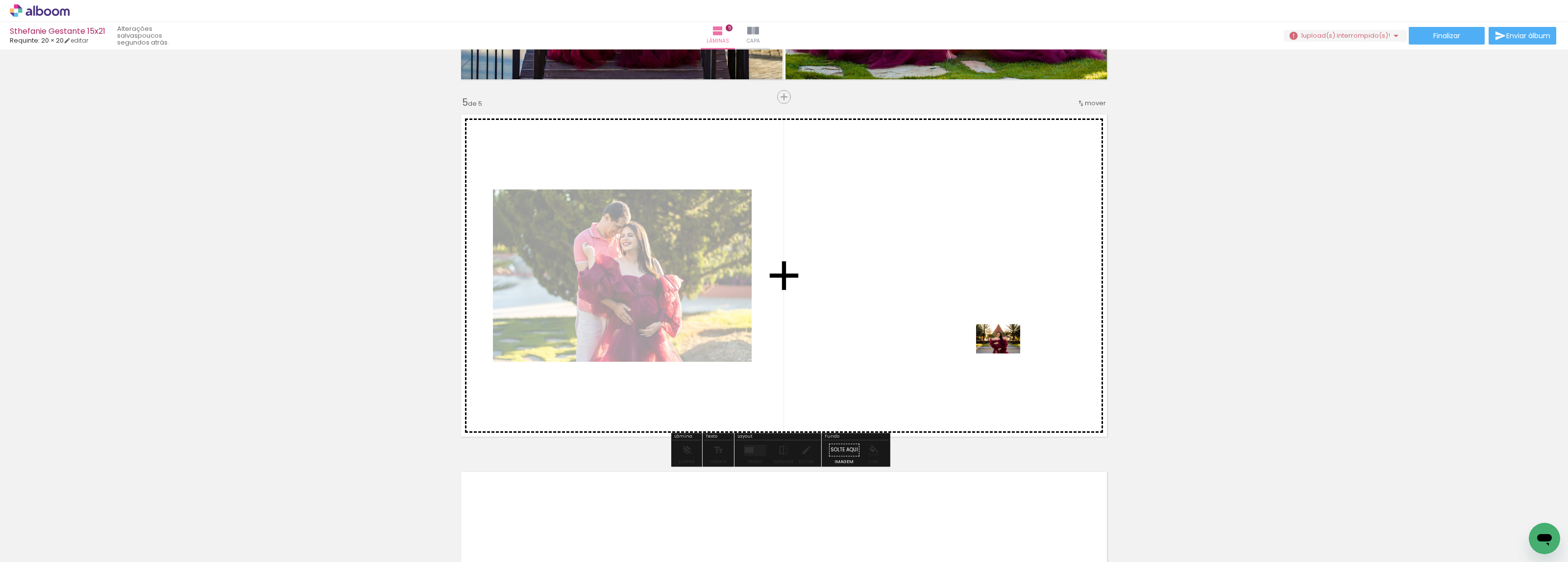
drag, startPoint x: 108, startPoint y: 533, endPoint x: 1006, endPoint y: 353, distance: 915.9
click at [1006, 353] on quentale-workspace at bounding box center [784, 281] width 1568 height 562
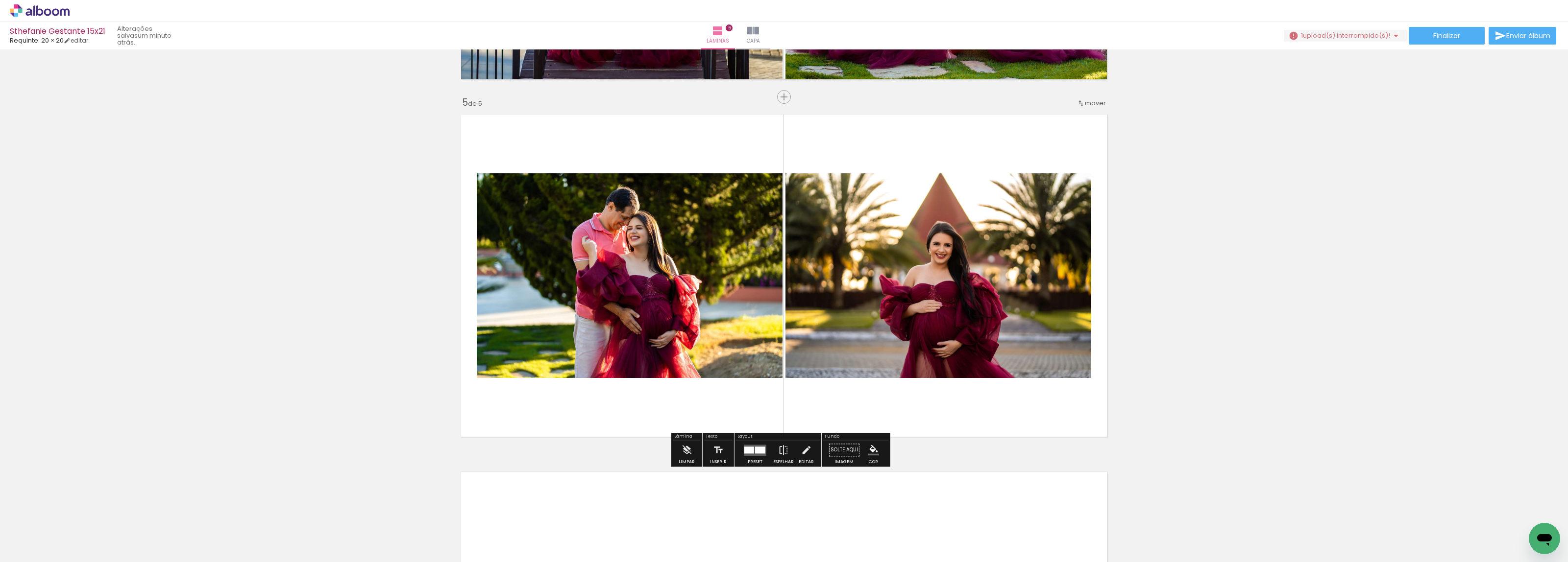
click at [753, 456] on quentale-layouter at bounding box center [755, 450] width 23 height 12
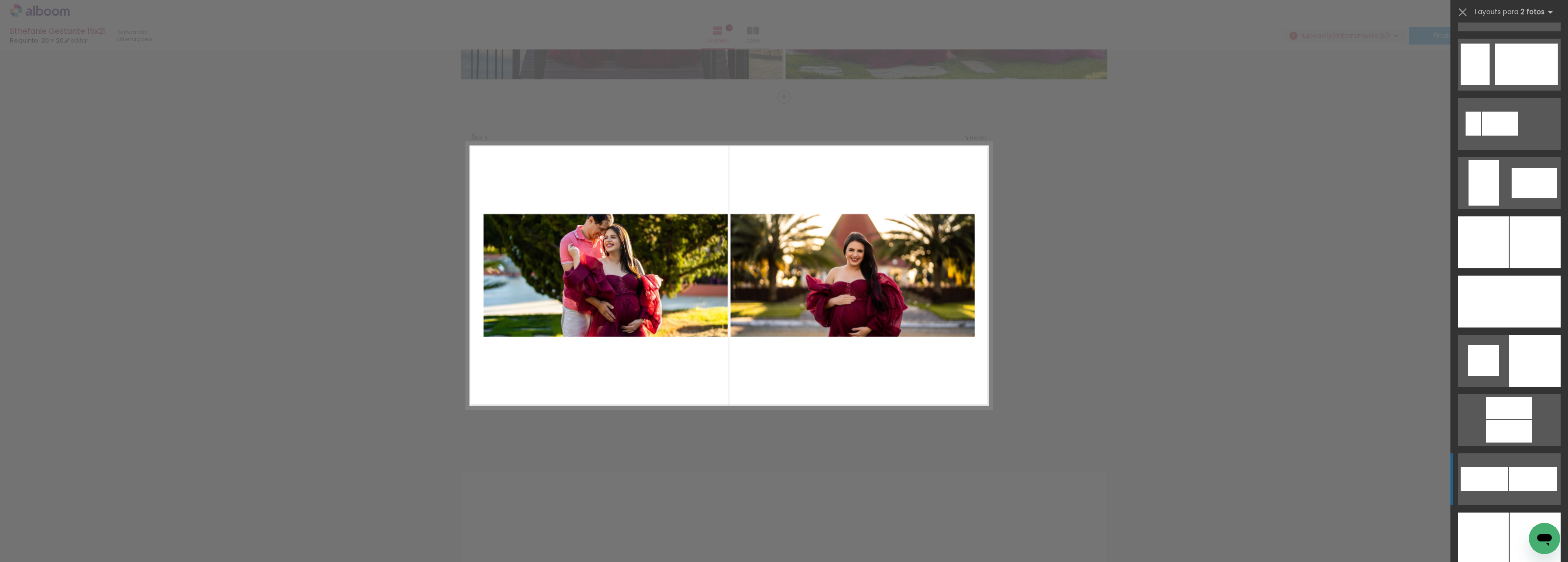
scroll to position [2326, 0]
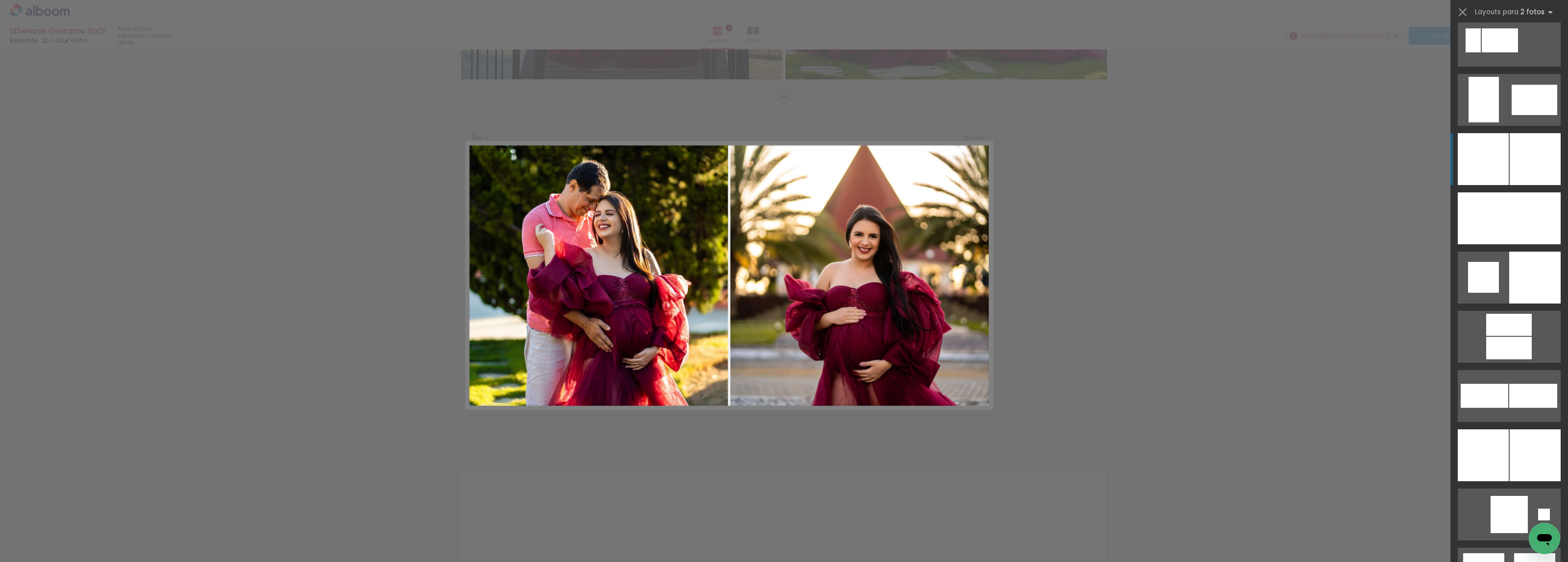
click at [1481, 168] on div at bounding box center [1483, 159] width 51 height 52
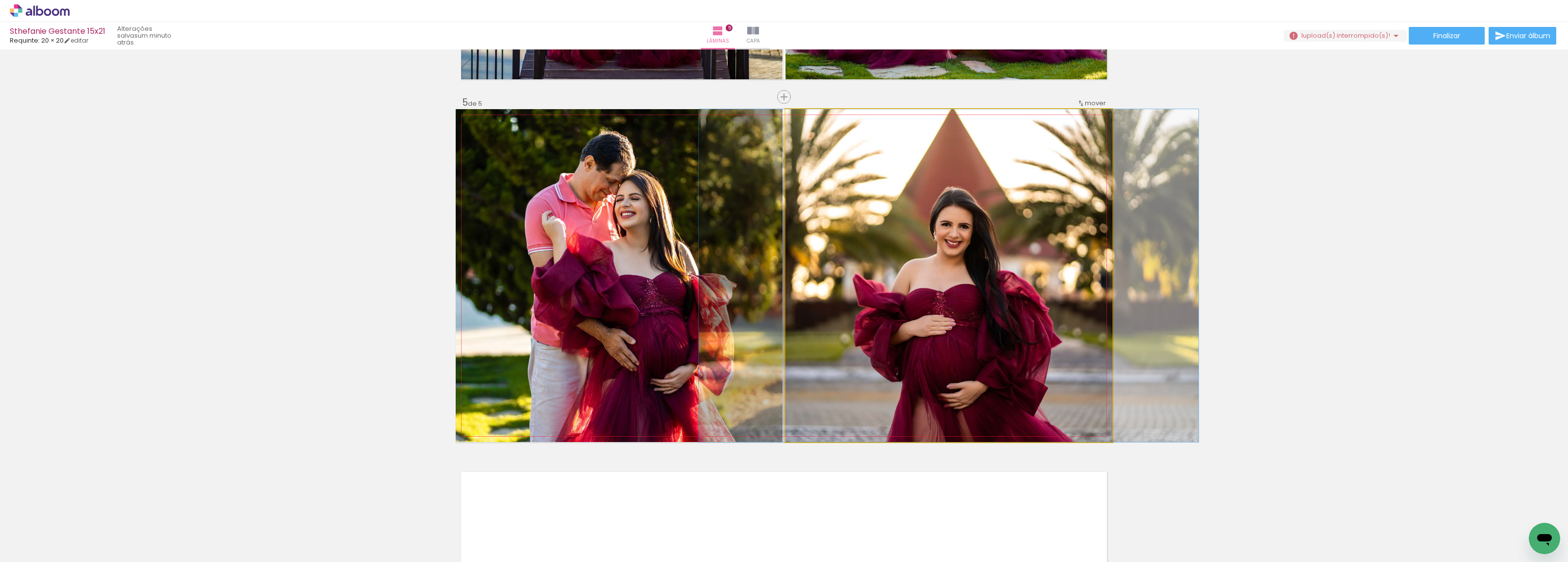
click at [1024, 282] on quentale-photo at bounding box center [948, 276] width 327 height 333
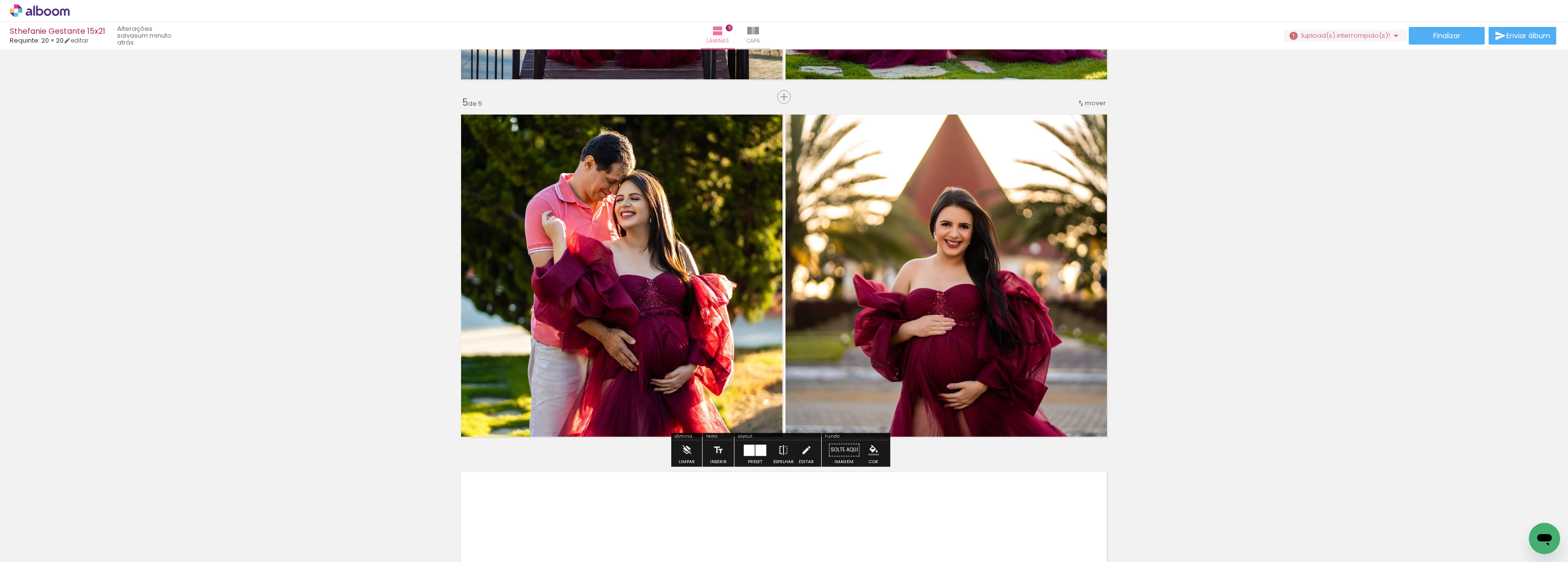
scroll to position [1643, 0]
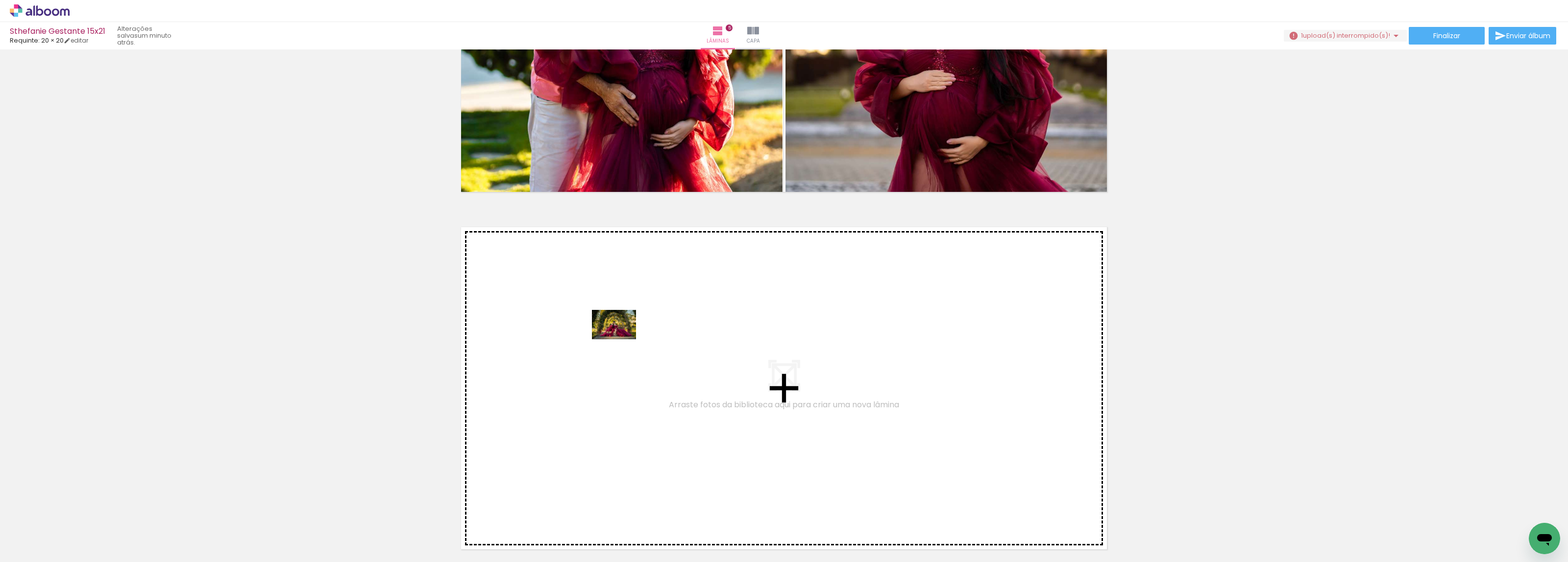
drag, startPoint x: 100, startPoint y: 538, endPoint x: 621, endPoint y: 338, distance: 558.1
click at [621, 338] on quentale-workspace at bounding box center [784, 281] width 1568 height 562
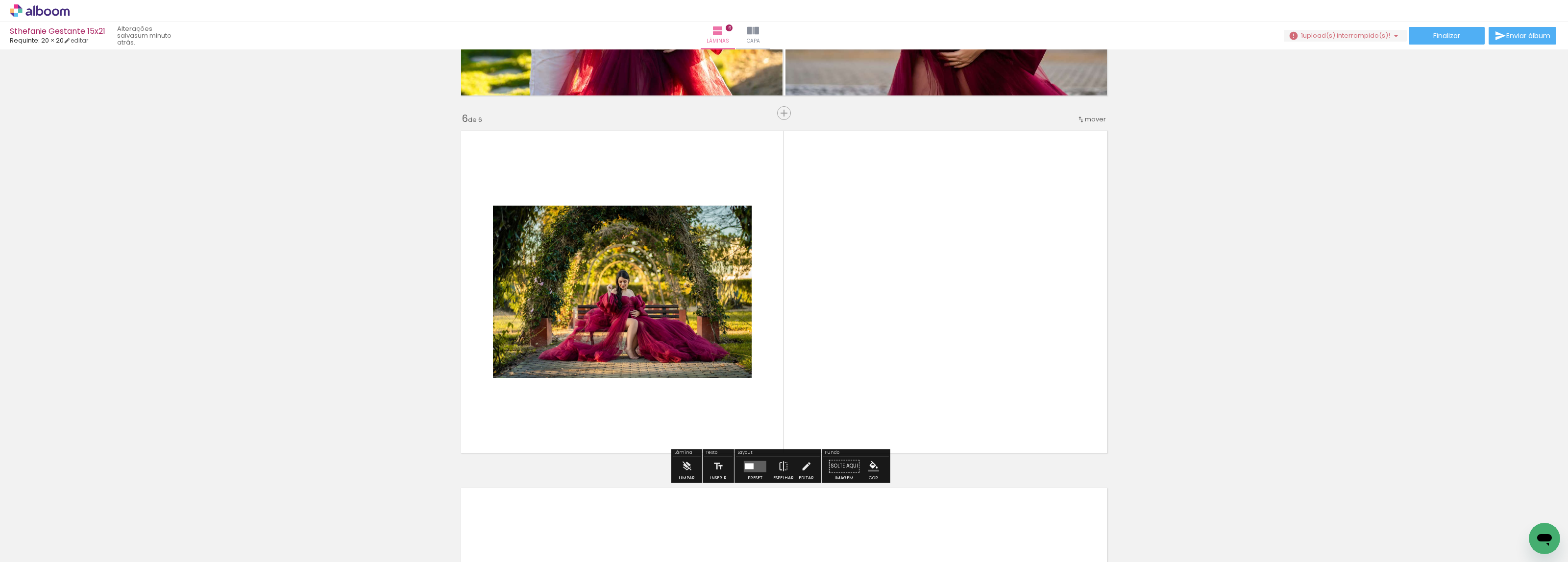
scroll to position [1756, 0]
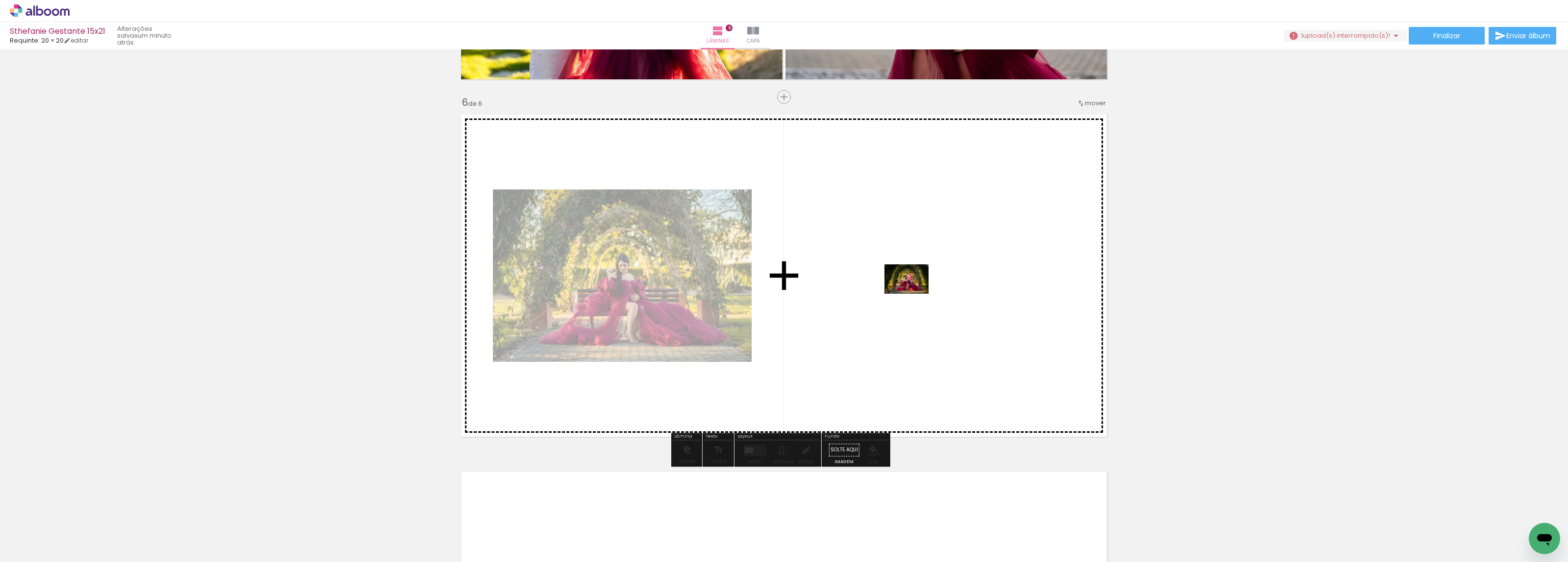
drag, startPoint x: 345, startPoint y: 466, endPoint x: 913, endPoint y: 293, distance: 593.8
click at [913, 293] on quentale-workspace at bounding box center [784, 281] width 1568 height 562
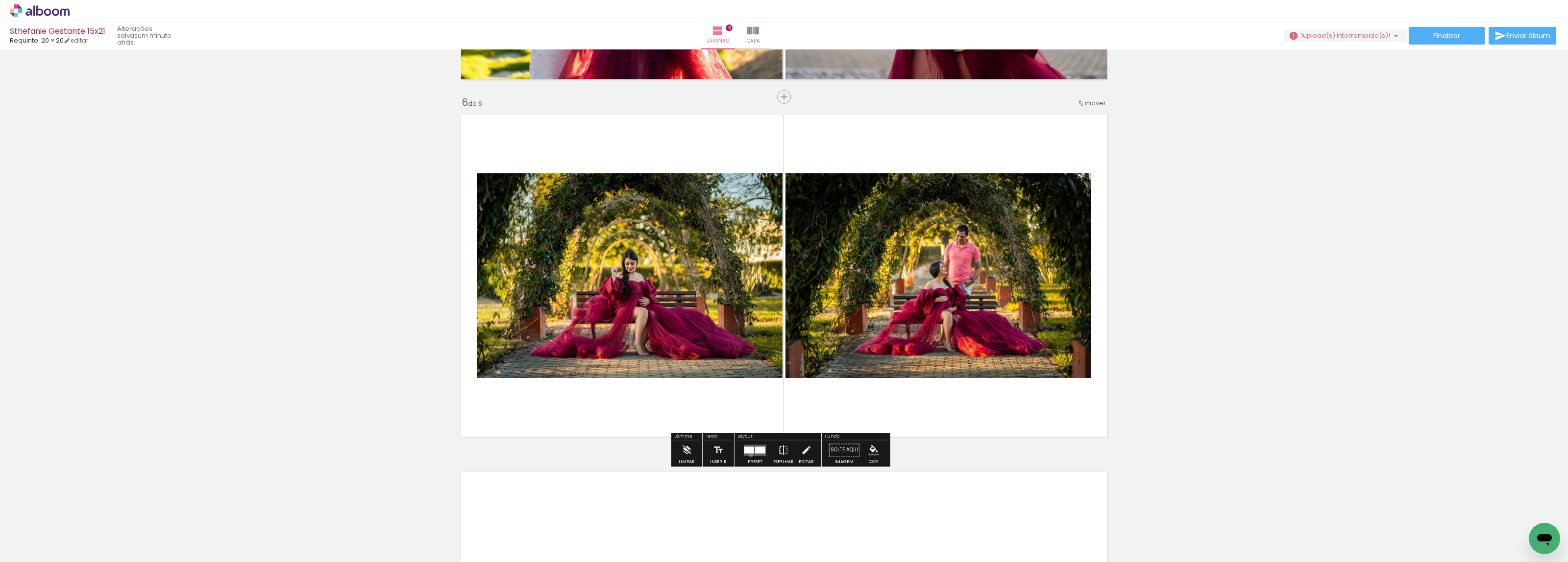
click at [750, 456] on quentale-layouter at bounding box center [755, 450] width 23 height 12
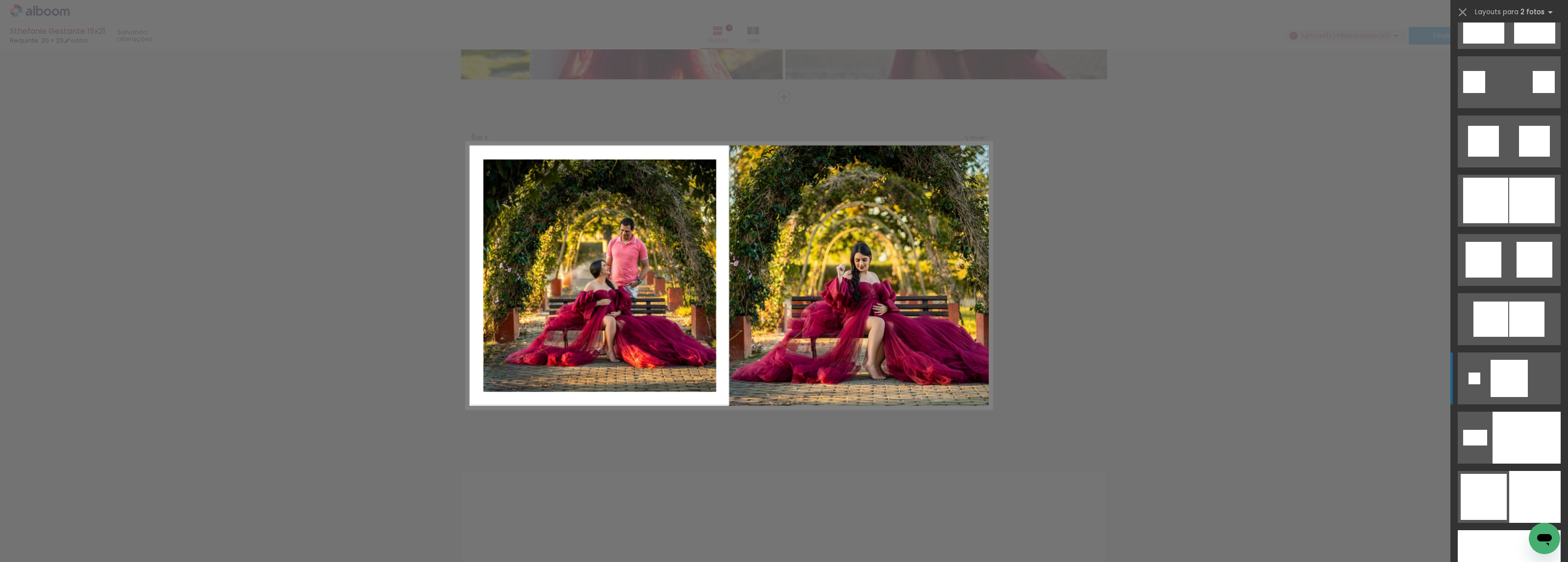
scroll to position [3060, 0]
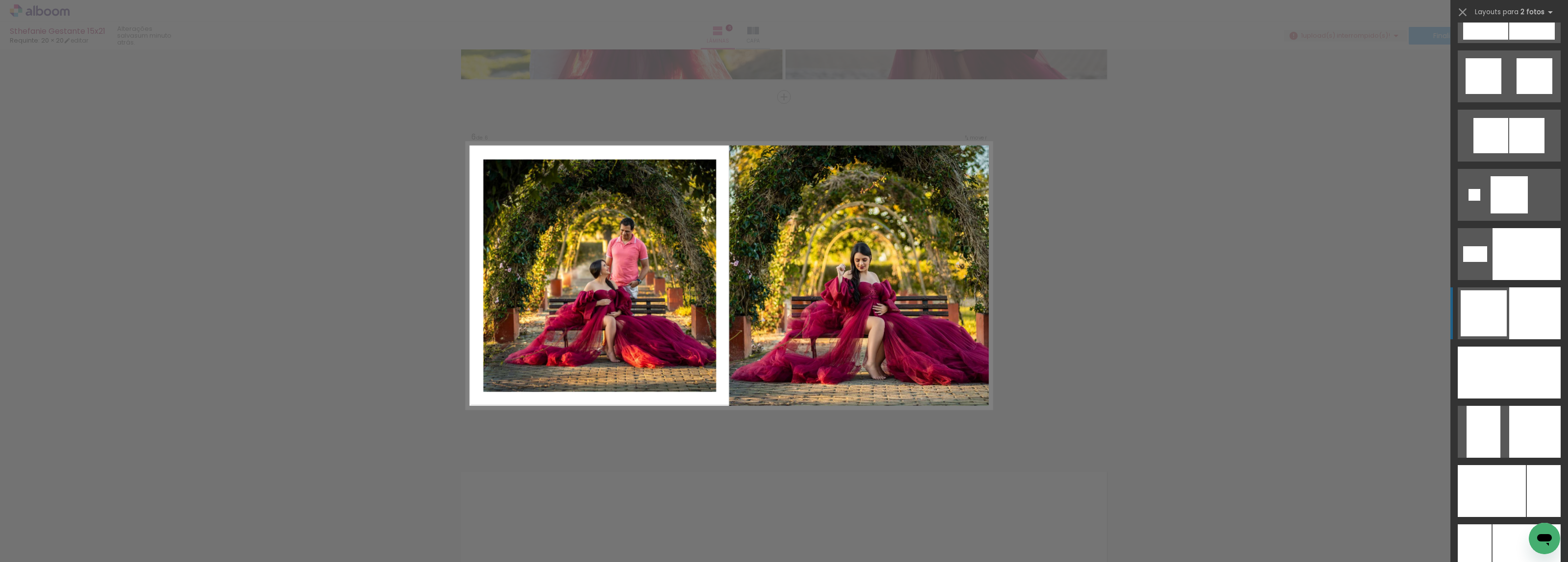
click at [1525, 308] on div at bounding box center [1535, 313] width 52 height 52
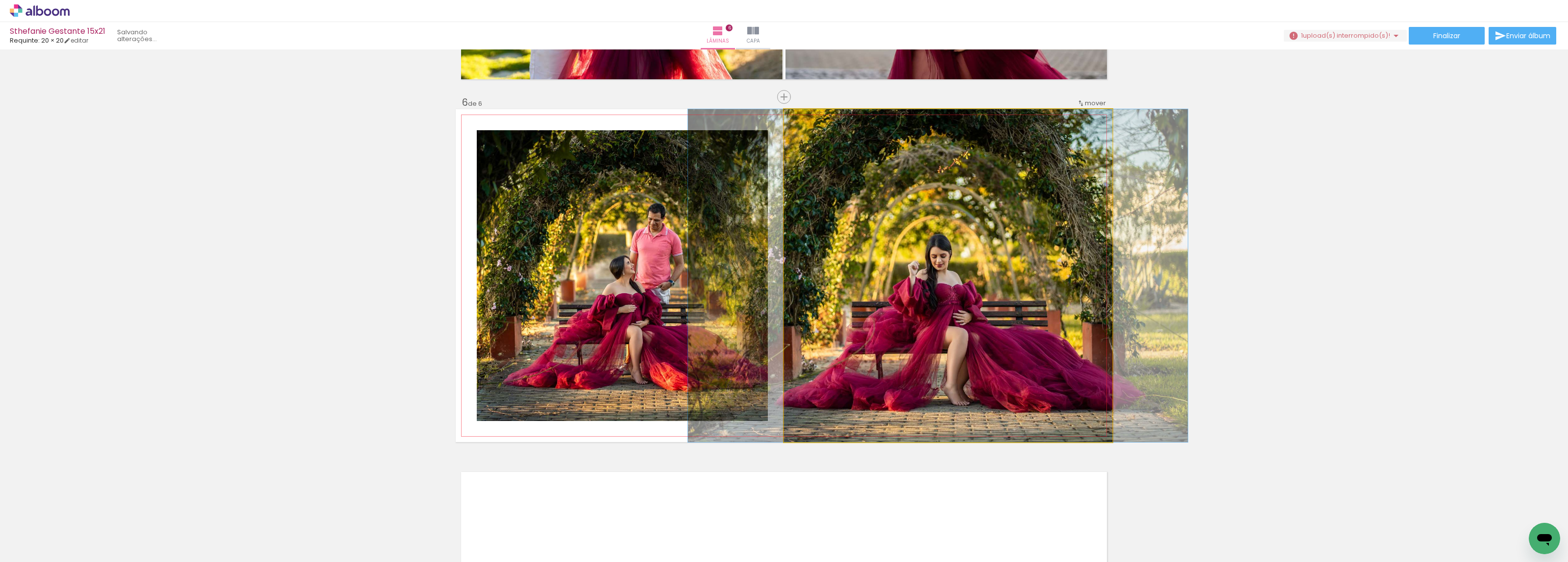
drag, startPoint x: 962, startPoint y: 339, endPoint x: 951, endPoint y: 341, distance: 11.2
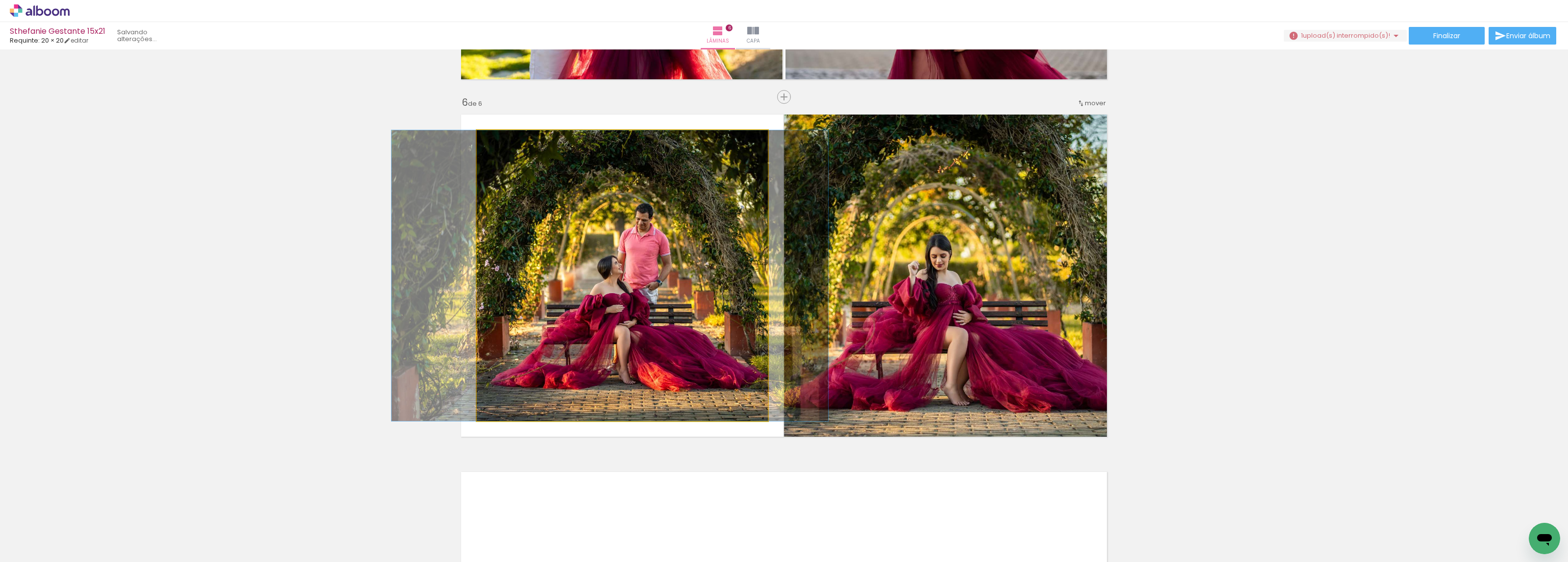
drag, startPoint x: 698, startPoint y: 322, endPoint x: 686, endPoint y: 322, distance: 12.0
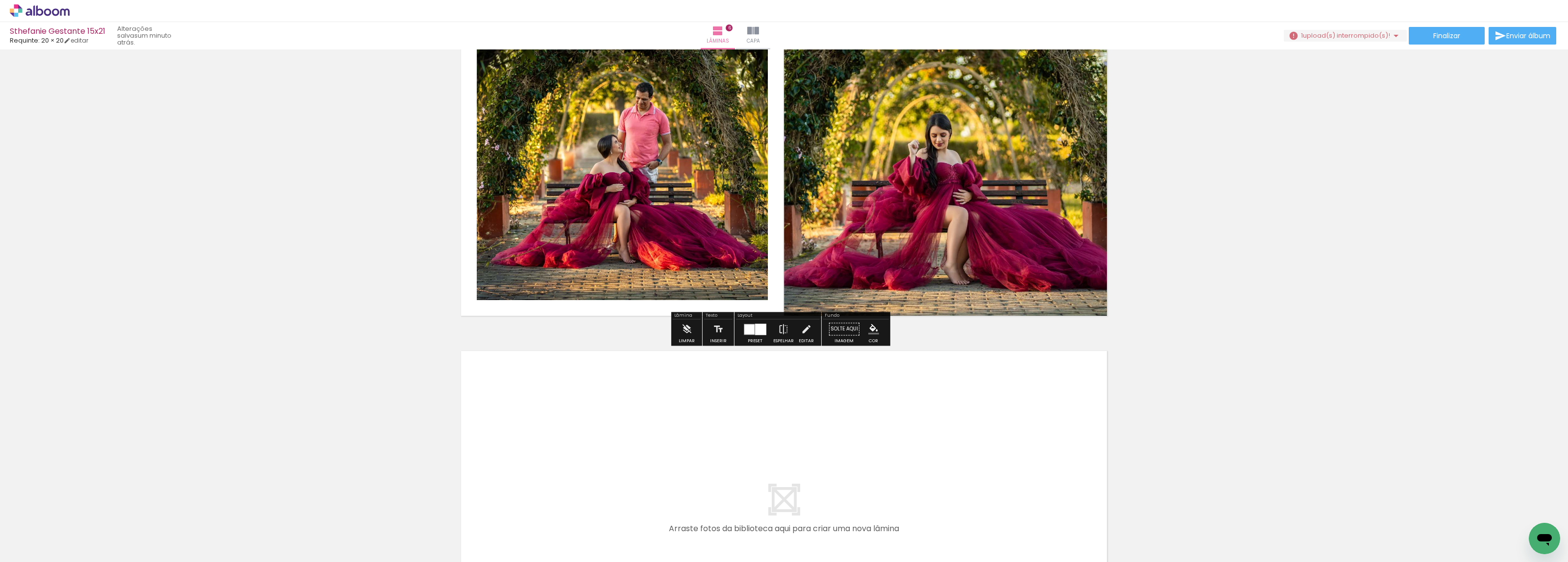
scroll to position [1878, 0]
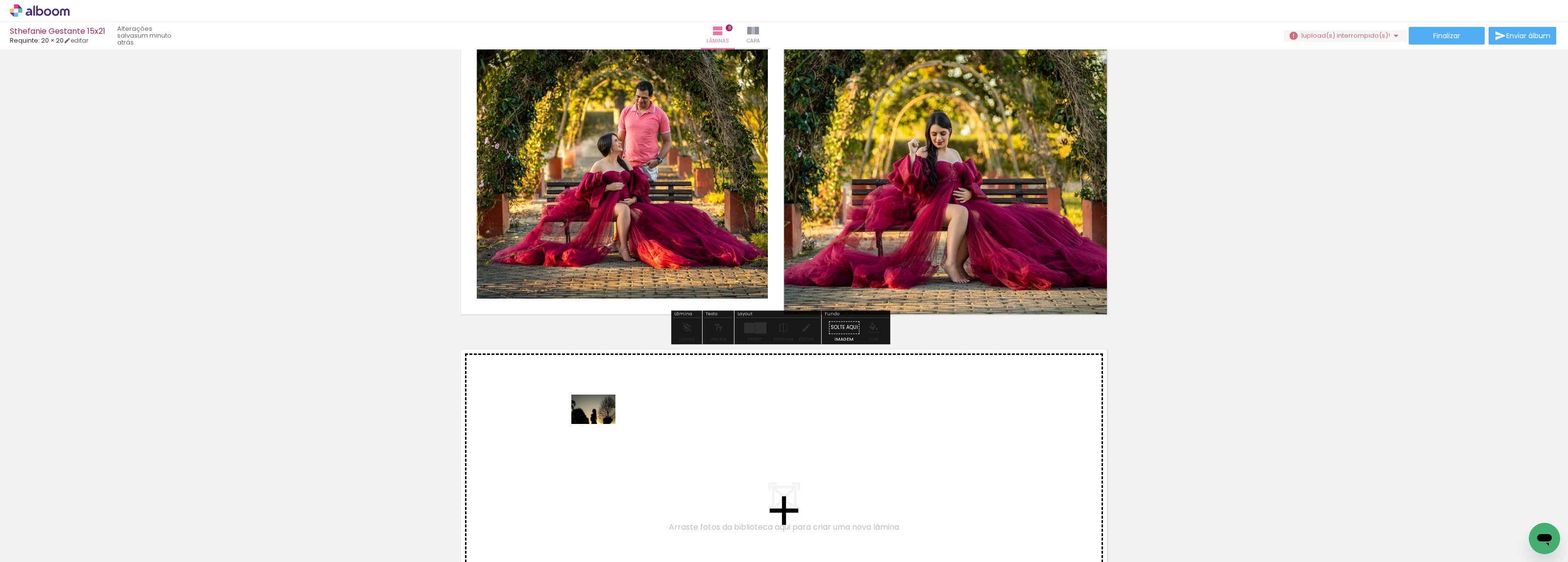
drag, startPoint x: 110, startPoint y: 530, endPoint x: 601, endPoint y: 424, distance: 502.3
click at [601, 424] on quentale-workspace at bounding box center [784, 281] width 1568 height 562
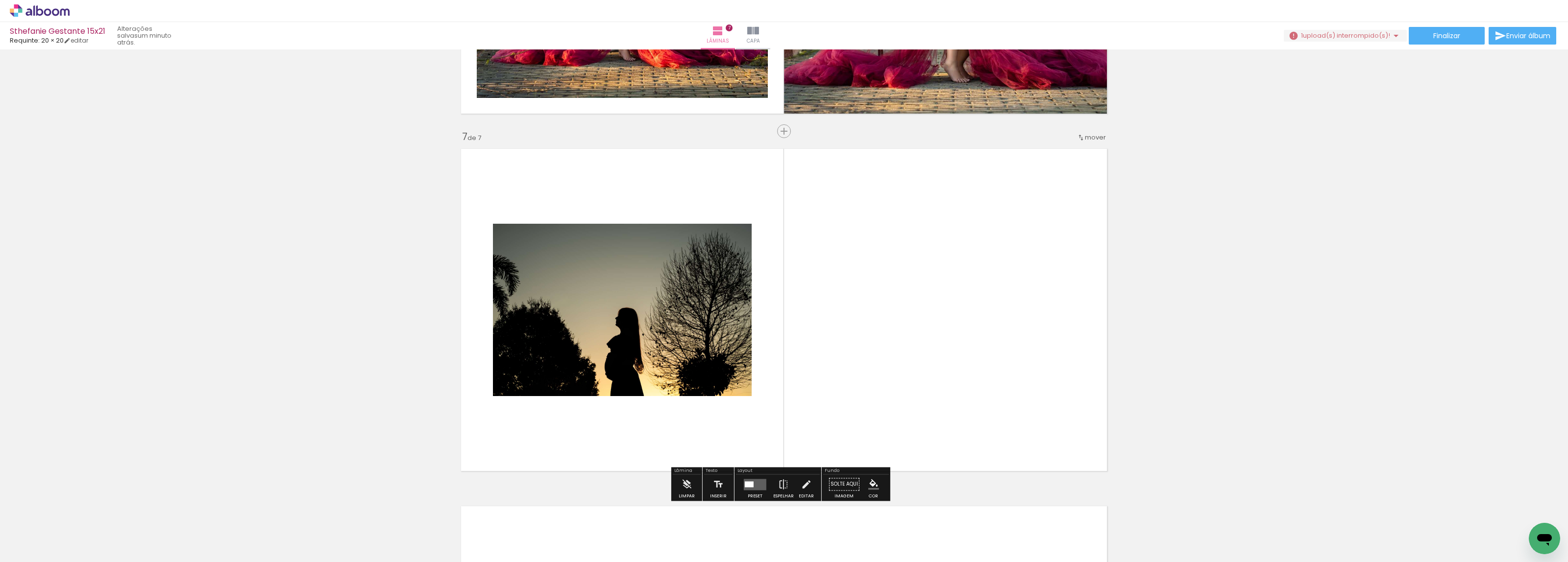
scroll to position [2113, 0]
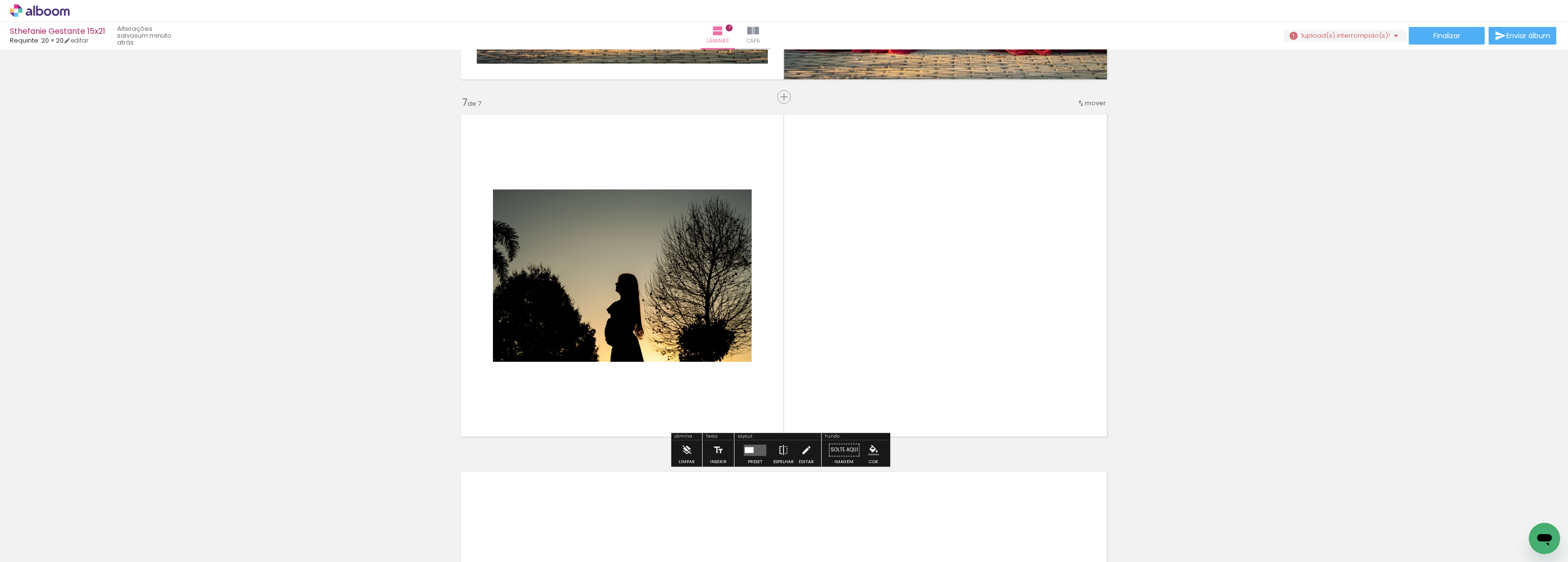
click at [752, 449] on quentale-layouter at bounding box center [755, 450] width 23 height 12
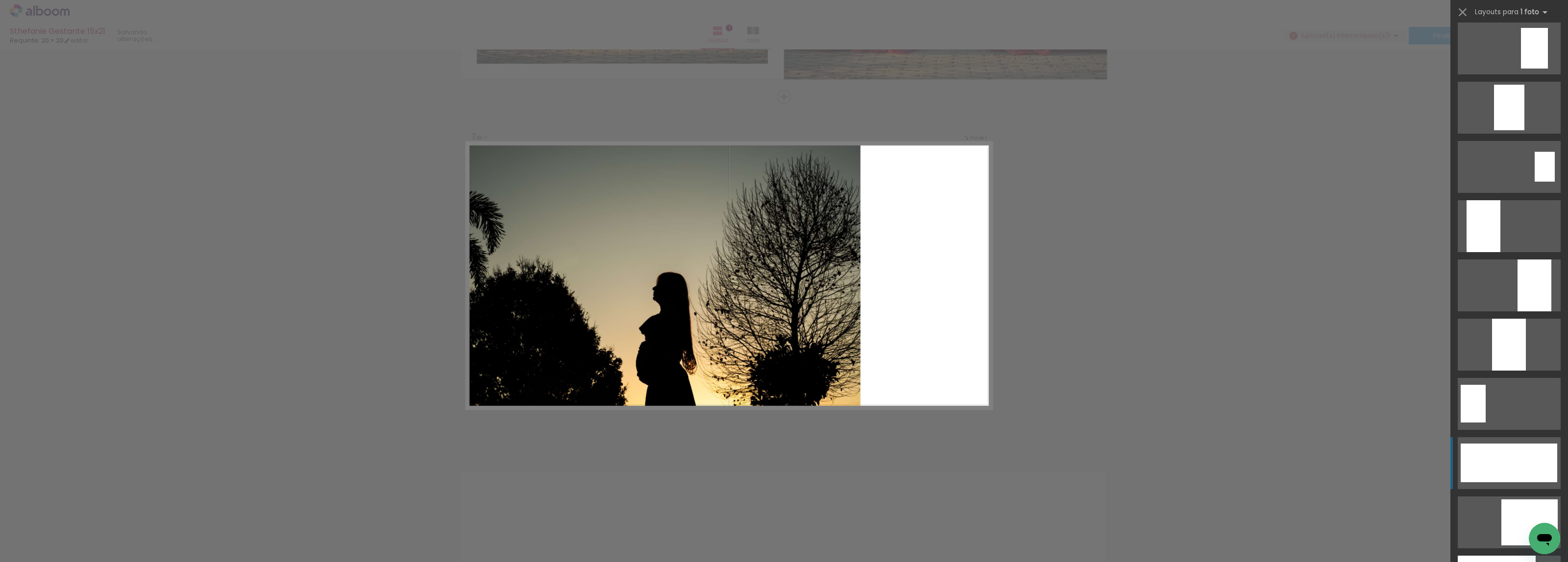
scroll to position [2632, 0]
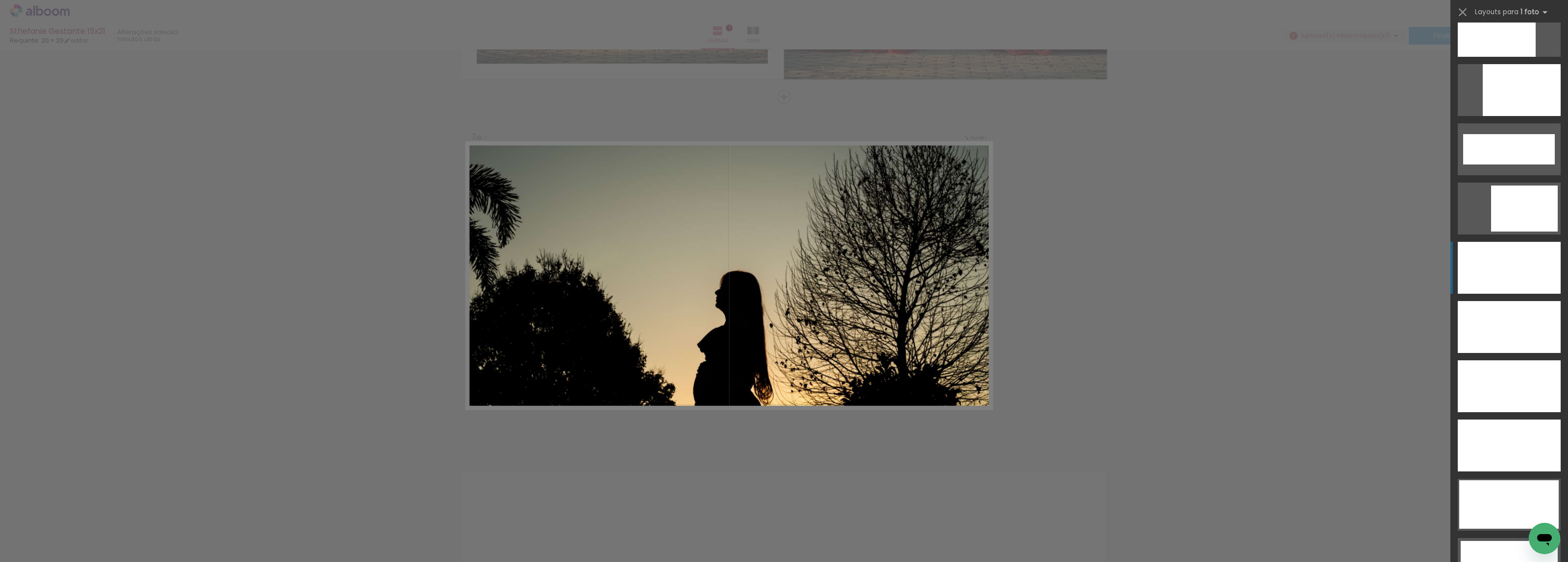
click at [1497, 272] on div at bounding box center [1509, 268] width 103 height 52
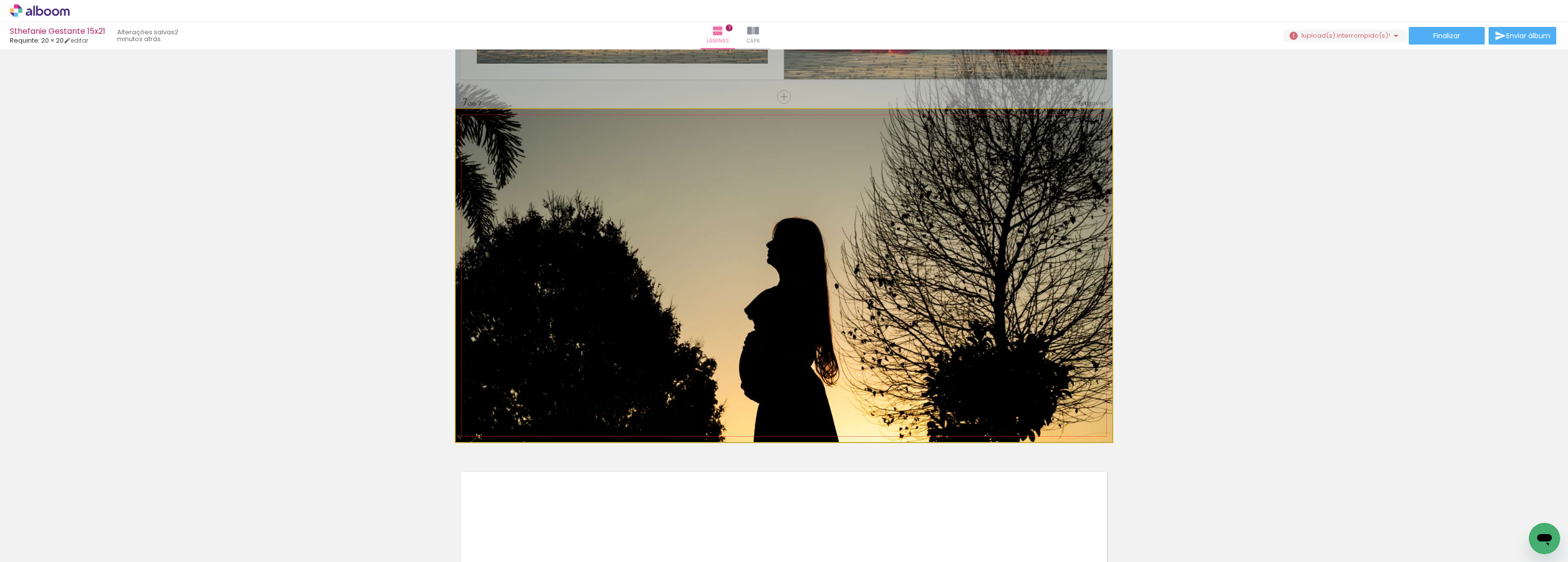
drag, startPoint x: 926, startPoint y: 333, endPoint x: 933, endPoint y: 241, distance: 92.3
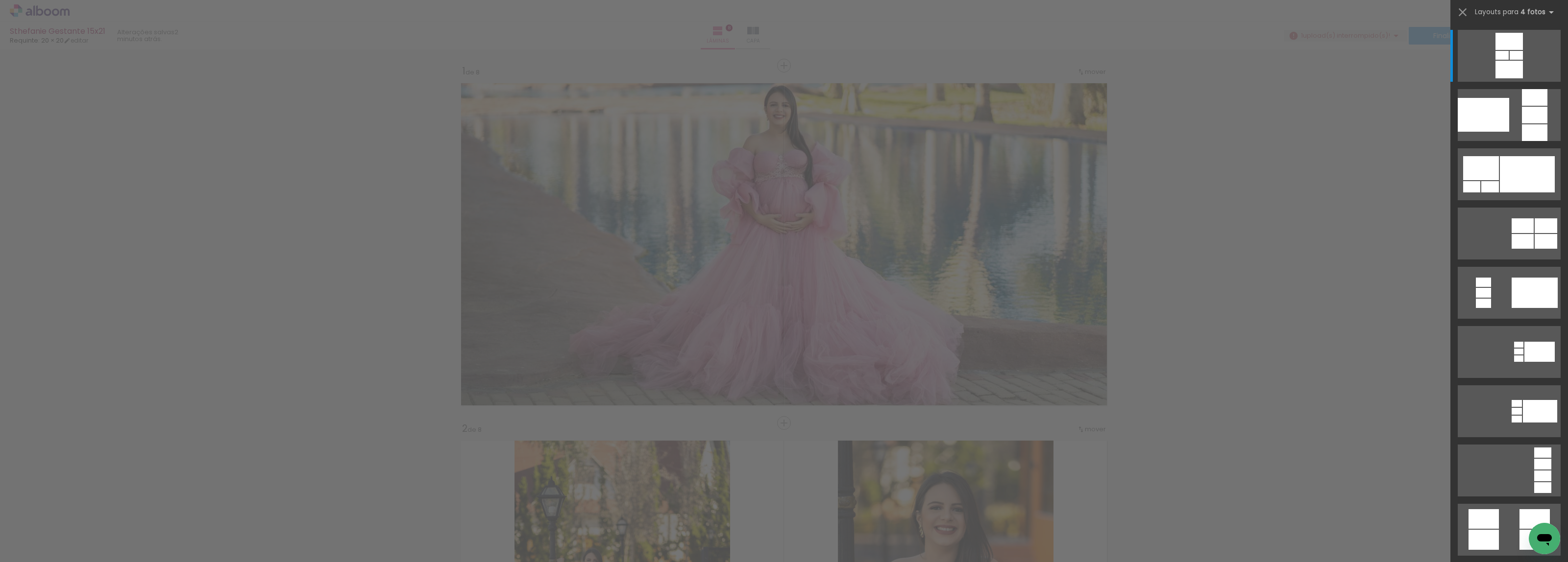
scroll to position [2471, 0]
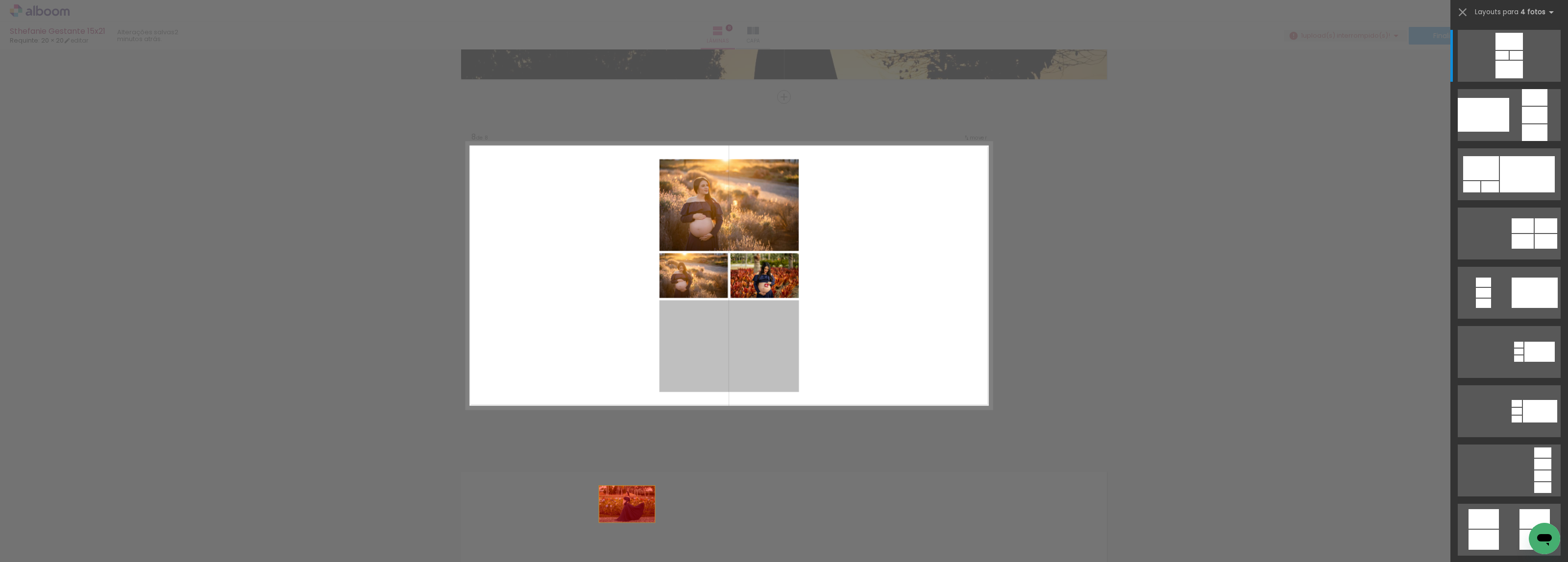
drag, startPoint x: 740, startPoint y: 355, endPoint x: 701, endPoint y: 346, distance: 40.0
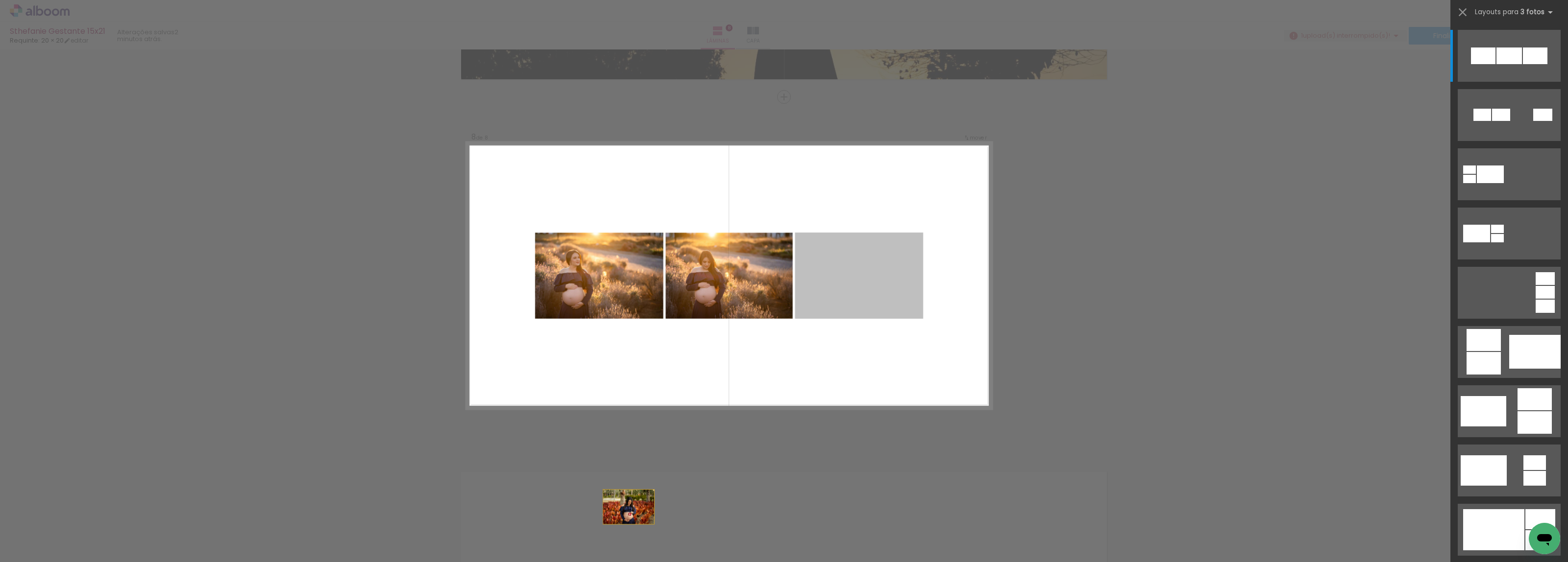
drag, startPoint x: 848, startPoint y: 283, endPoint x: 567, endPoint y: 564, distance: 397.4
click at [567, 561] on html "link( href="../../bower_components/polymer/polymer.html" rel="import" ) picture…" at bounding box center [784, 281] width 1568 height 562
drag, startPoint x: 821, startPoint y: 302, endPoint x: 582, endPoint y: 539, distance: 336.6
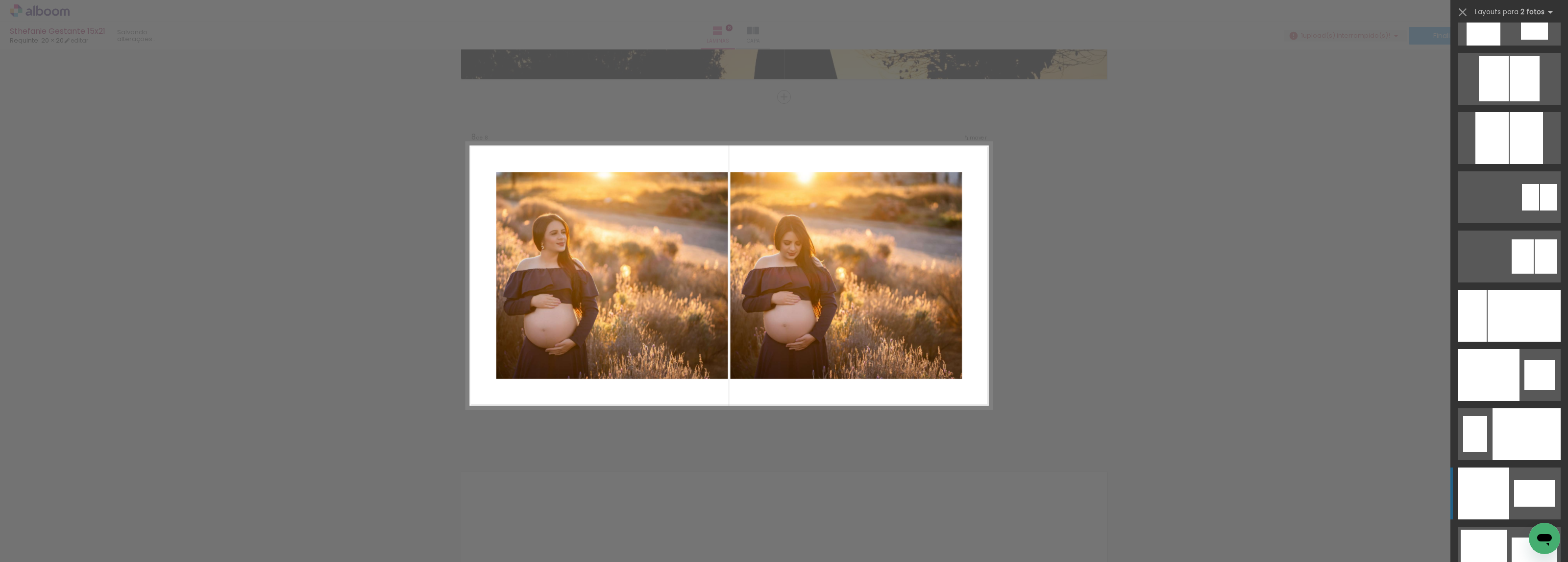
scroll to position [5088, 0]
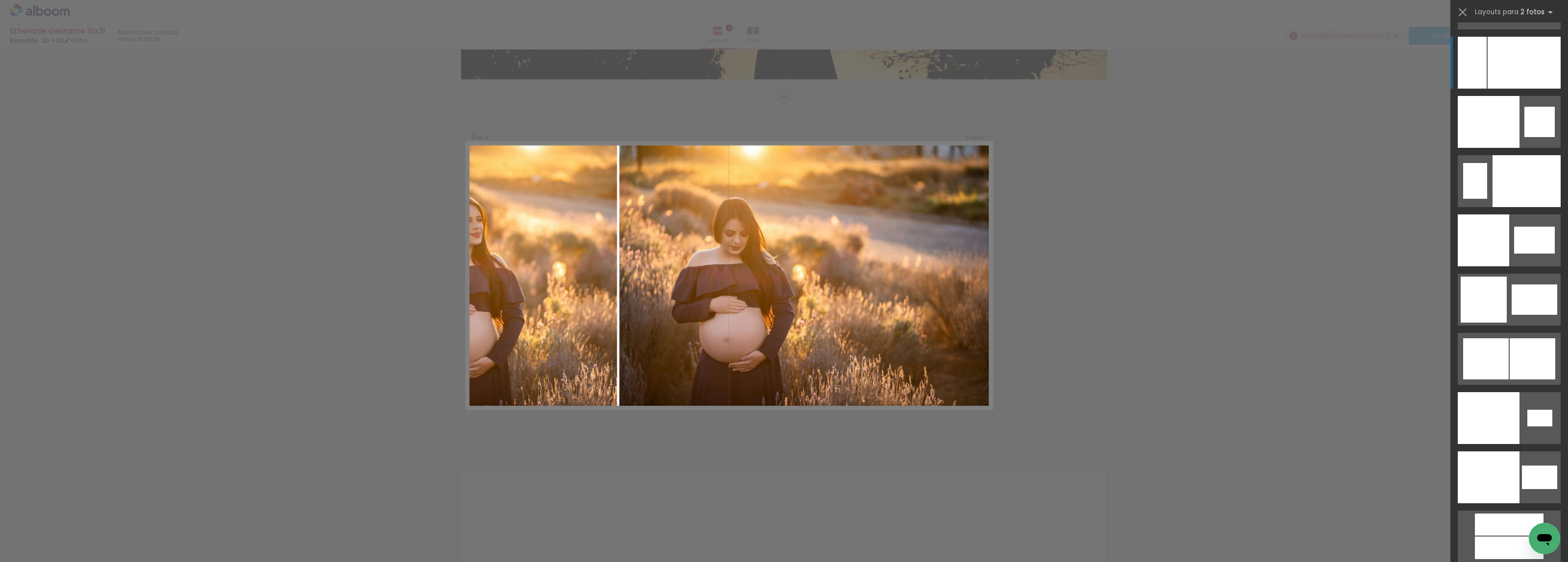
click at [1513, 62] on div at bounding box center [1524, 62] width 73 height 52
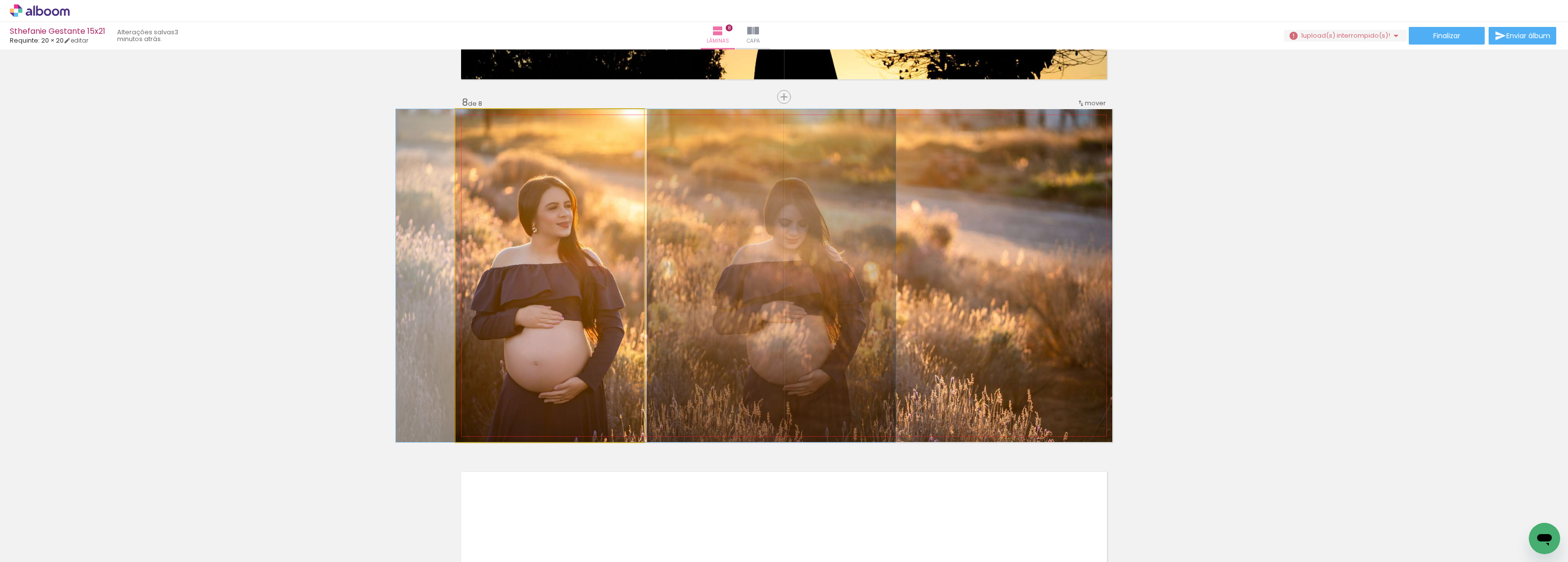
drag, startPoint x: 527, startPoint y: 299, endPoint x: 623, endPoint y: 299, distance: 96.0
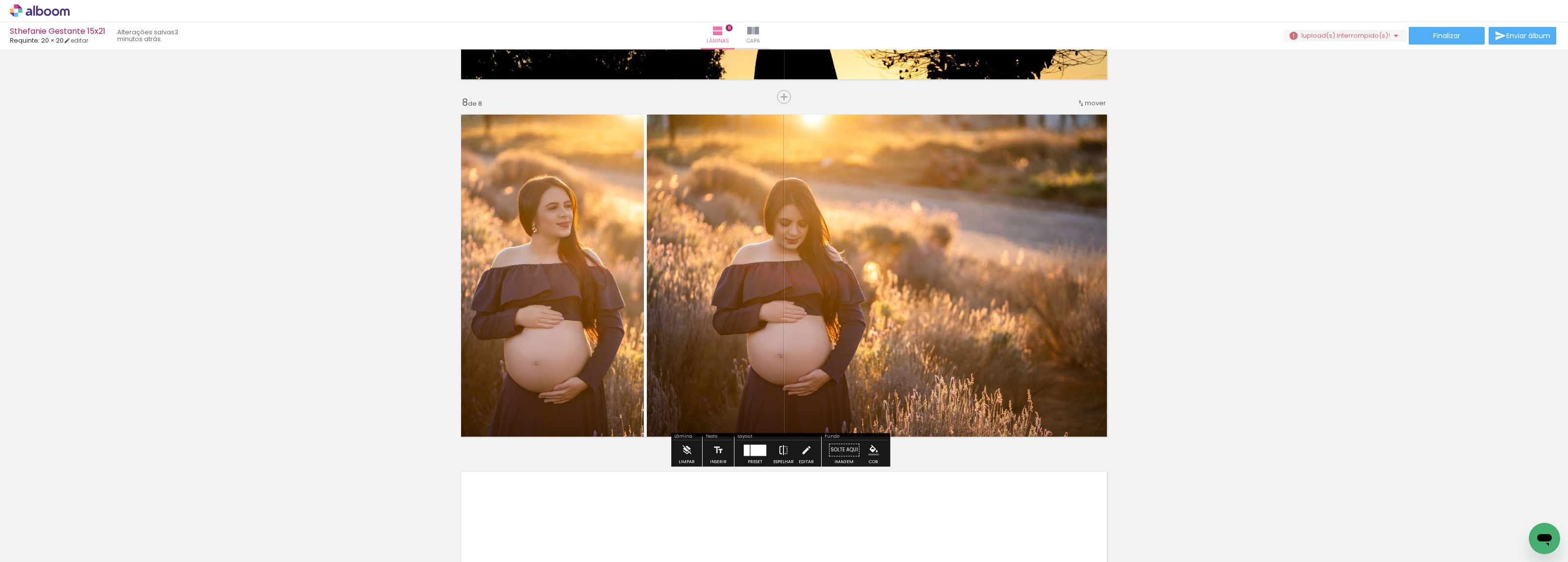
click at [778, 446] on iron-icon at bounding box center [783, 450] width 11 height 19
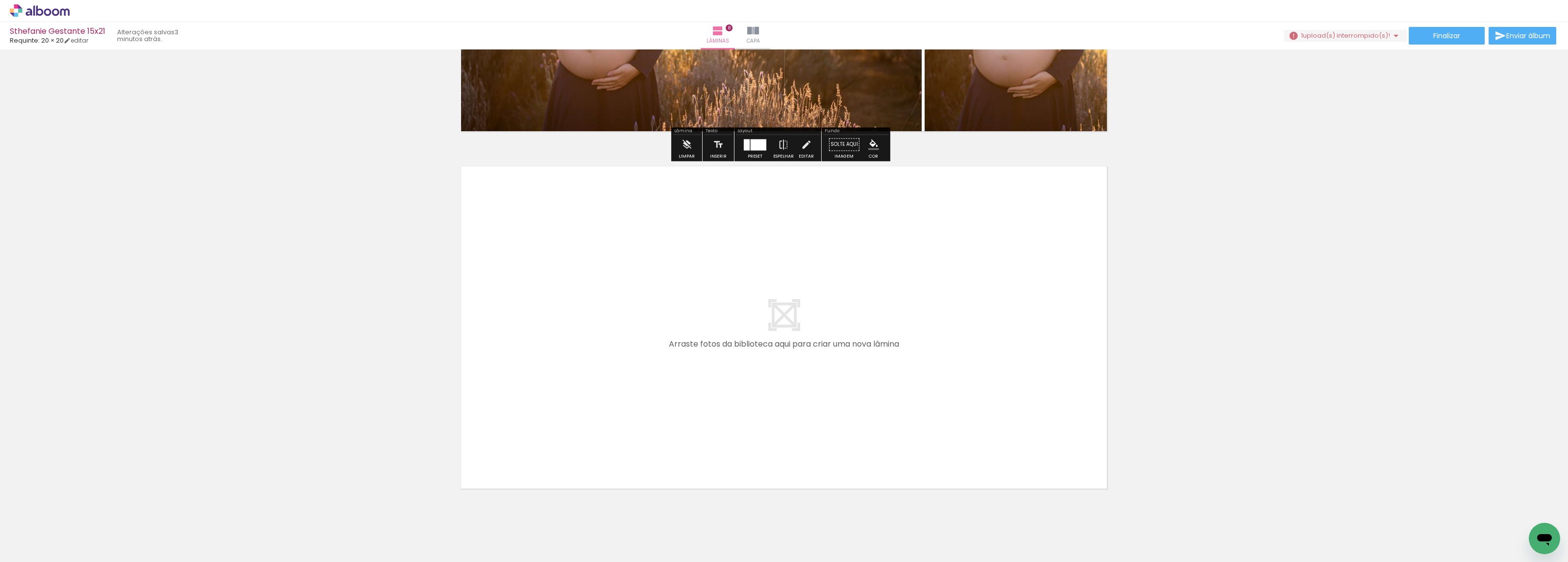
scroll to position [2777, 0]
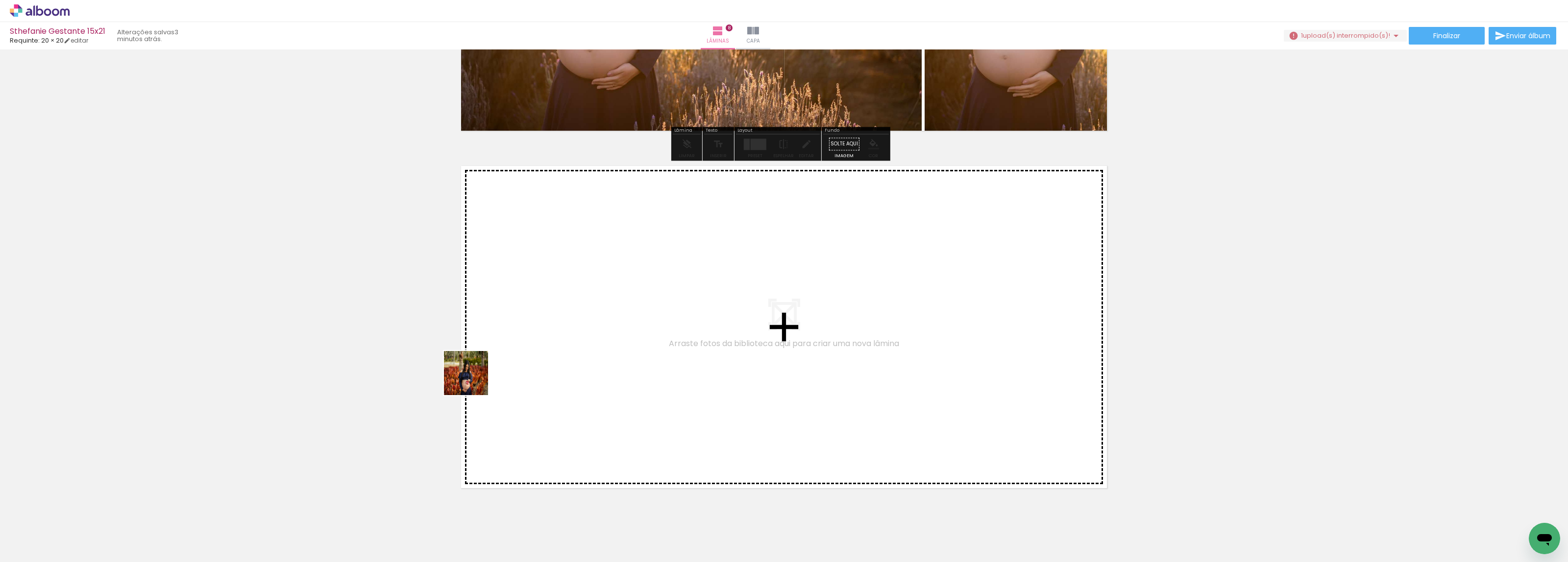
drag, startPoint x: 474, startPoint y: 380, endPoint x: 260, endPoint y: 484, distance: 237.9
click at [573, 324] on quentale-workspace at bounding box center [784, 281] width 1568 height 562
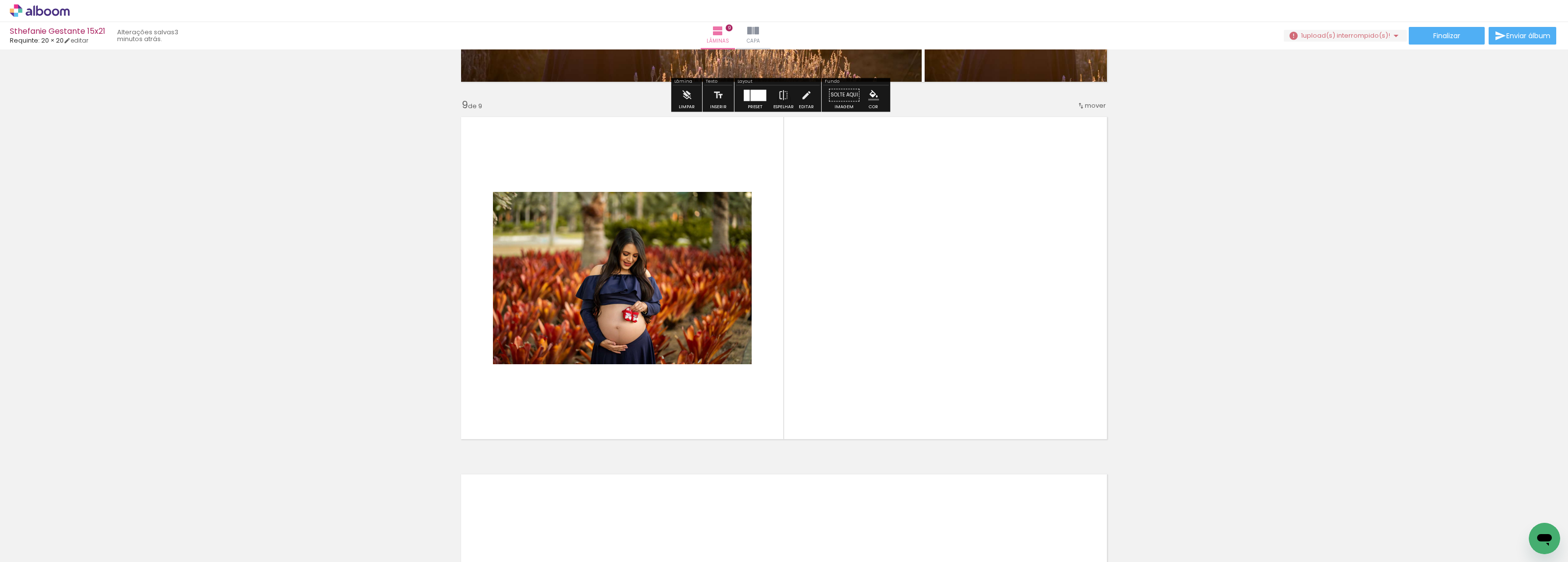
scroll to position [2828, 0]
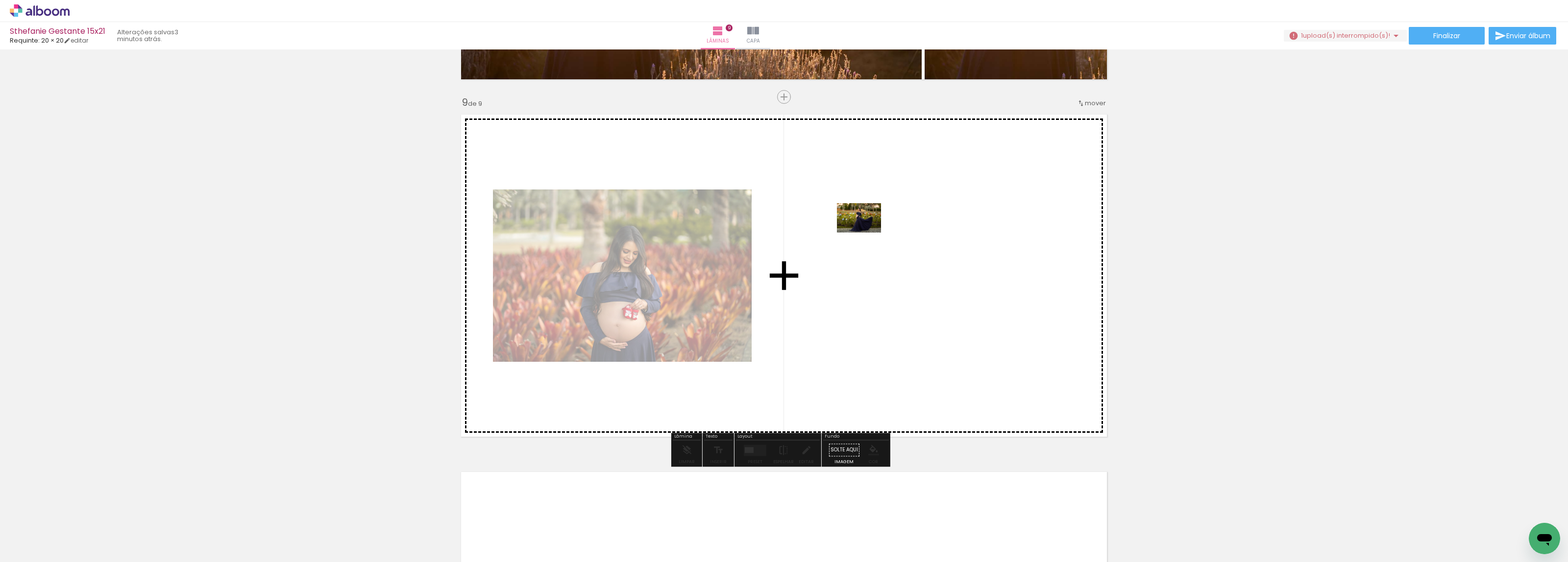
drag, startPoint x: 111, startPoint y: 537, endPoint x: 327, endPoint y: 432, distance: 240.2
click at [893, 224] on quentale-workspace at bounding box center [784, 281] width 1568 height 562
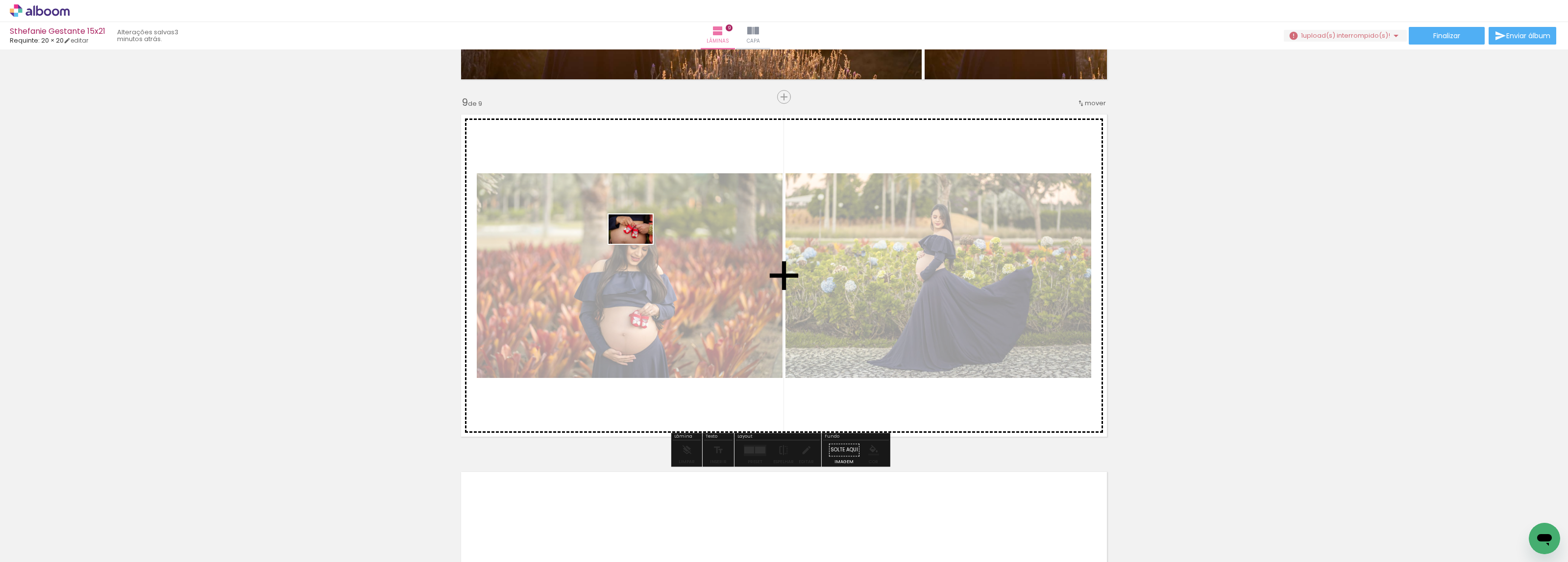
drag, startPoint x: 111, startPoint y: 534, endPoint x: 341, endPoint y: 386, distance: 273.5
click at [638, 241] on quentale-workspace at bounding box center [784, 281] width 1568 height 562
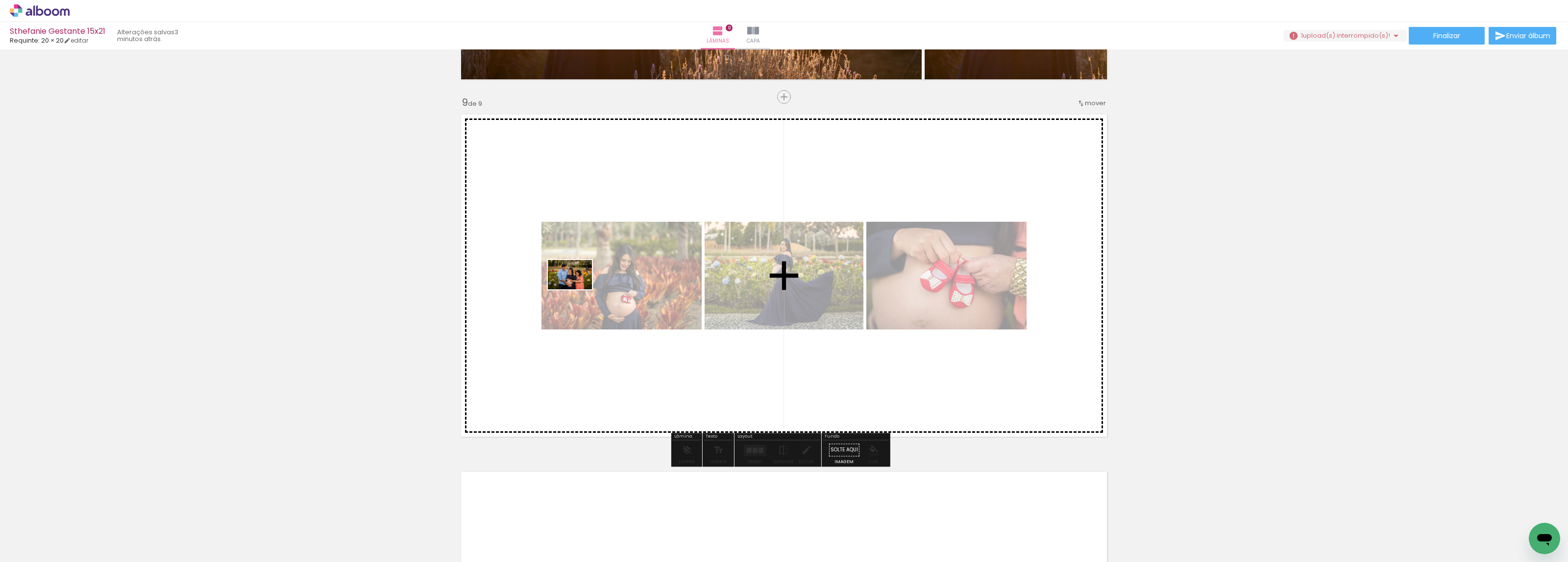
drag, startPoint x: 169, startPoint y: 513, endPoint x: 302, endPoint y: 434, distance: 154.7
click at [579, 288] on quentale-workspace at bounding box center [784, 281] width 1568 height 562
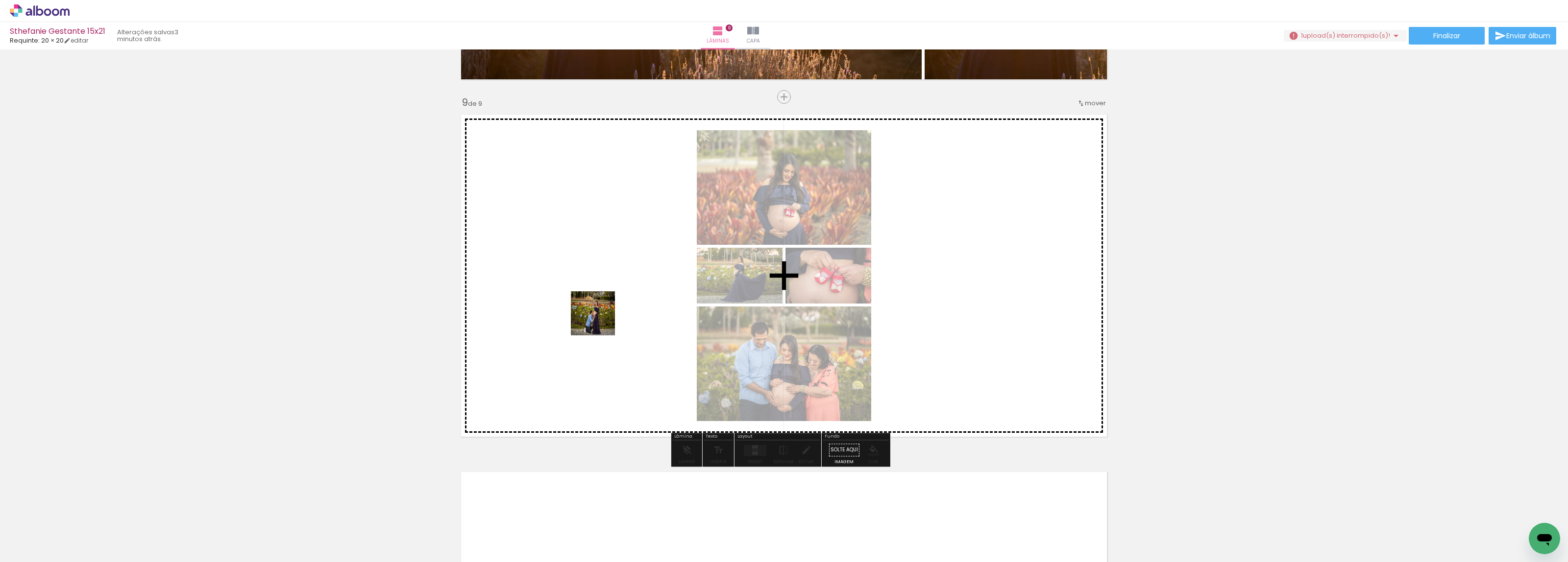
drag, startPoint x: 108, startPoint y: 533, endPoint x: 361, endPoint y: 428, distance: 273.9
click at [625, 300] on quentale-workspace at bounding box center [784, 281] width 1568 height 562
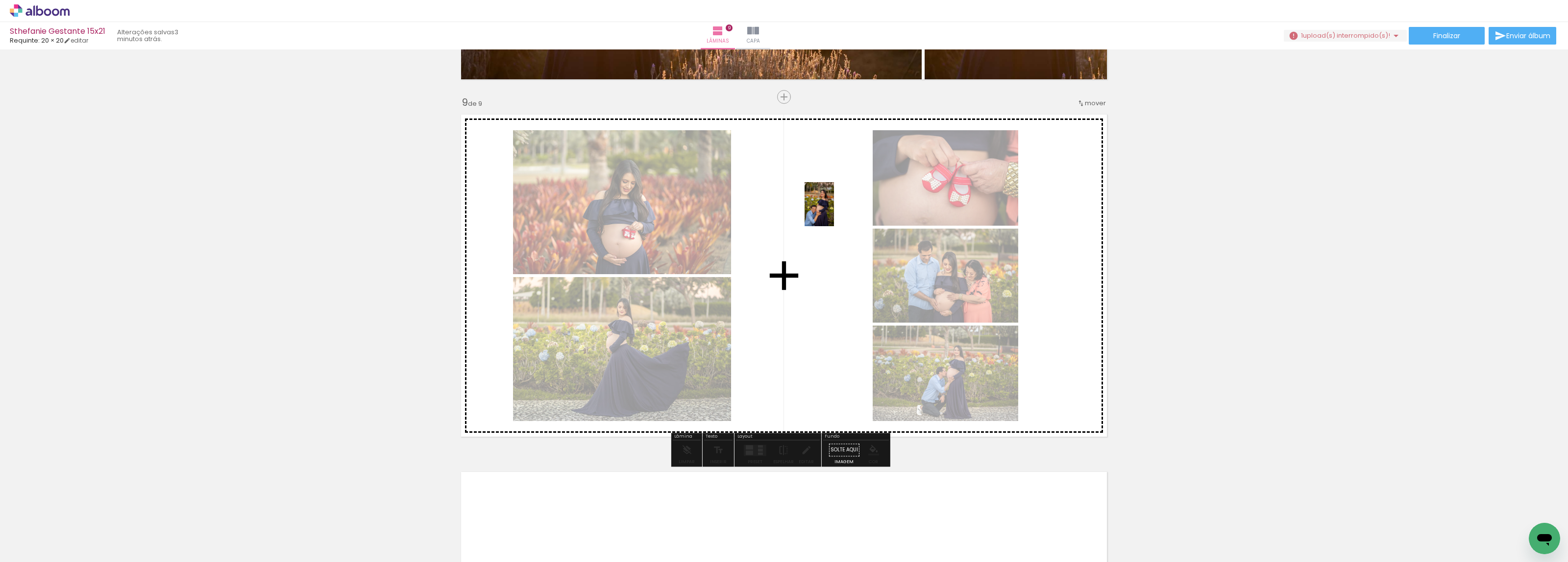
drag, startPoint x: 102, startPoint y: 528, endPoint x: 834, endPoint y: 212, distance: 797.3
click at [834, 212] on quentale-workspace at bounding box center [784, 281] width 1568 height 562
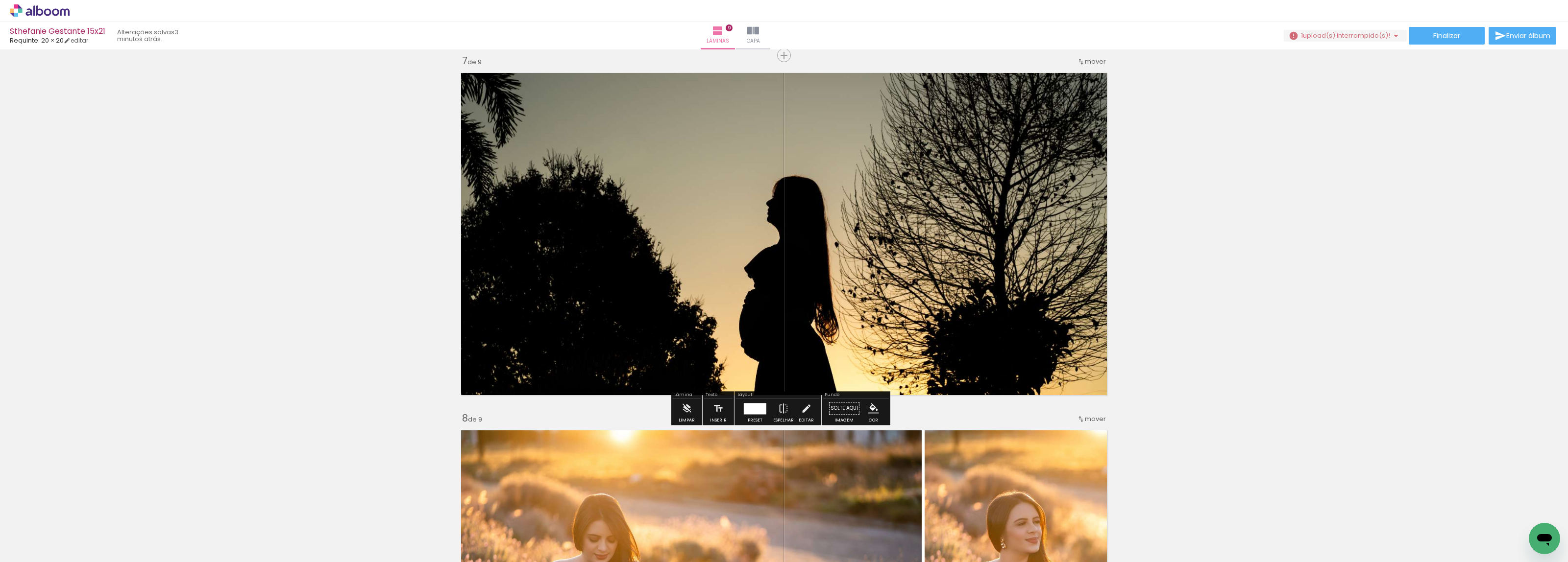
scroll to position [2216, 0]
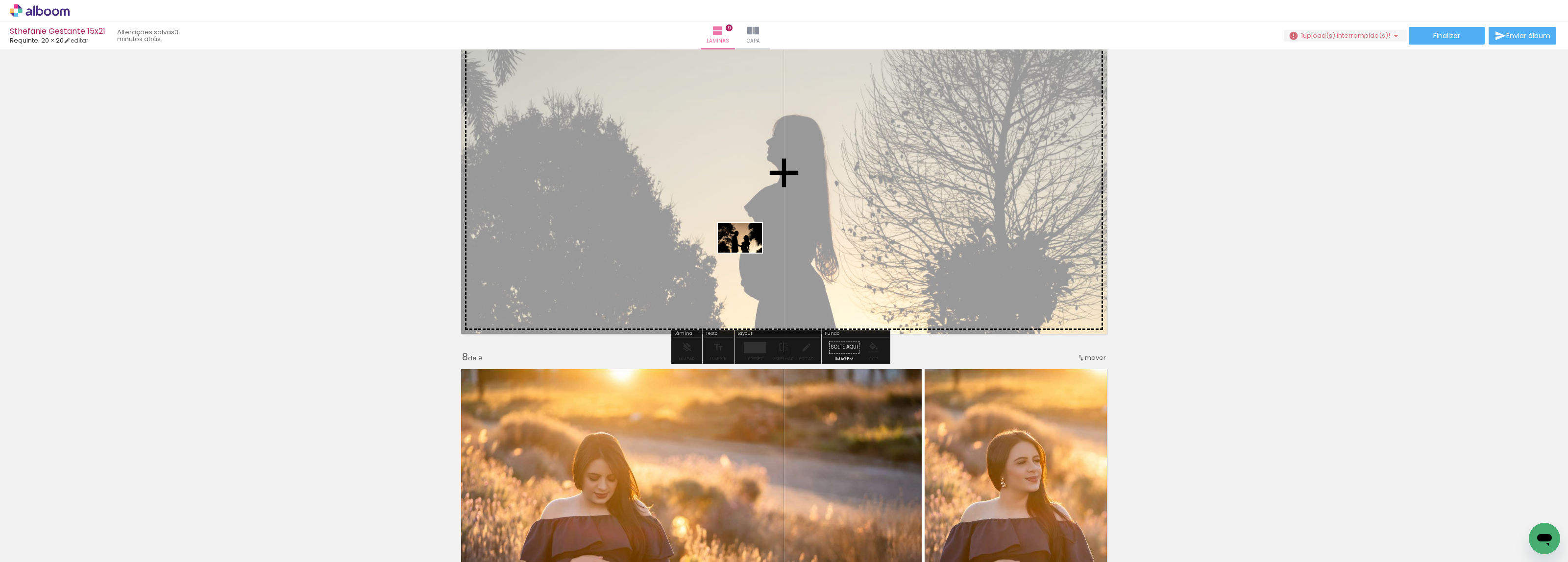
drag, startPoint x: 157, startPoint y: 533, endPoint x: 747, endPoint y: 252, distance: 653.5
click at [747, 252] on quentale-workspace at bounding box center [784, 281] width 1568 height 562
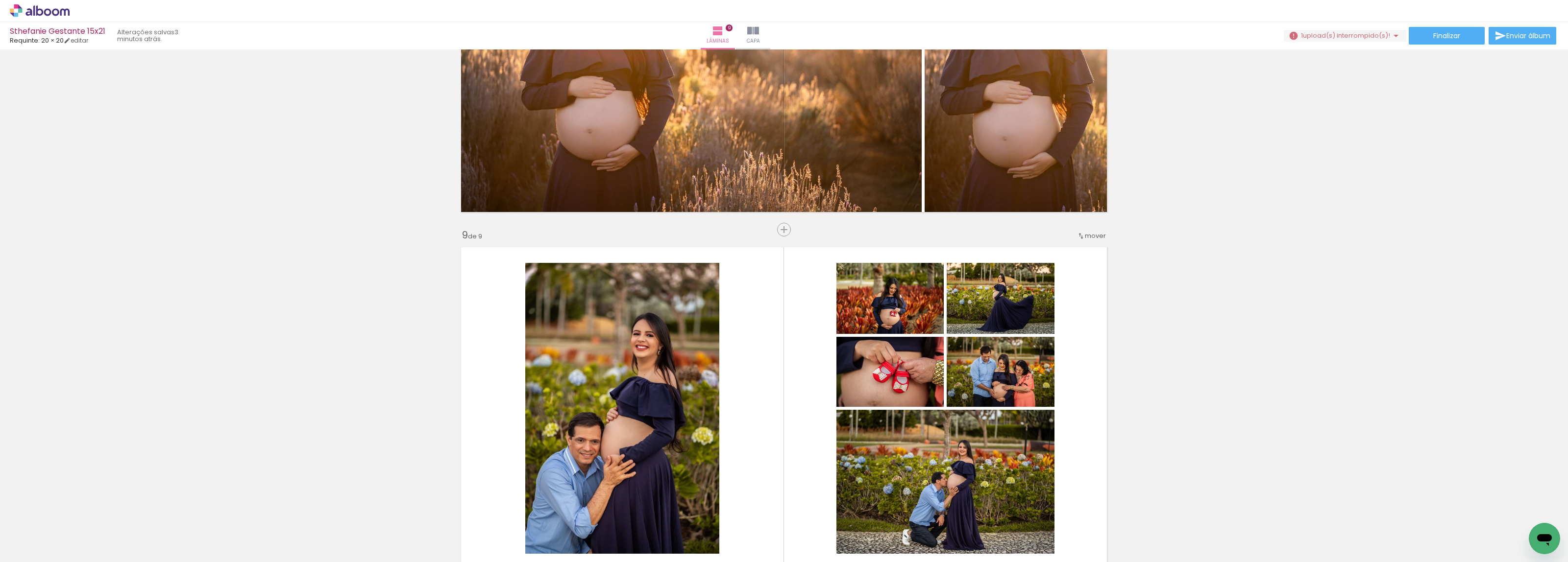
scroll to position [2828, 0]
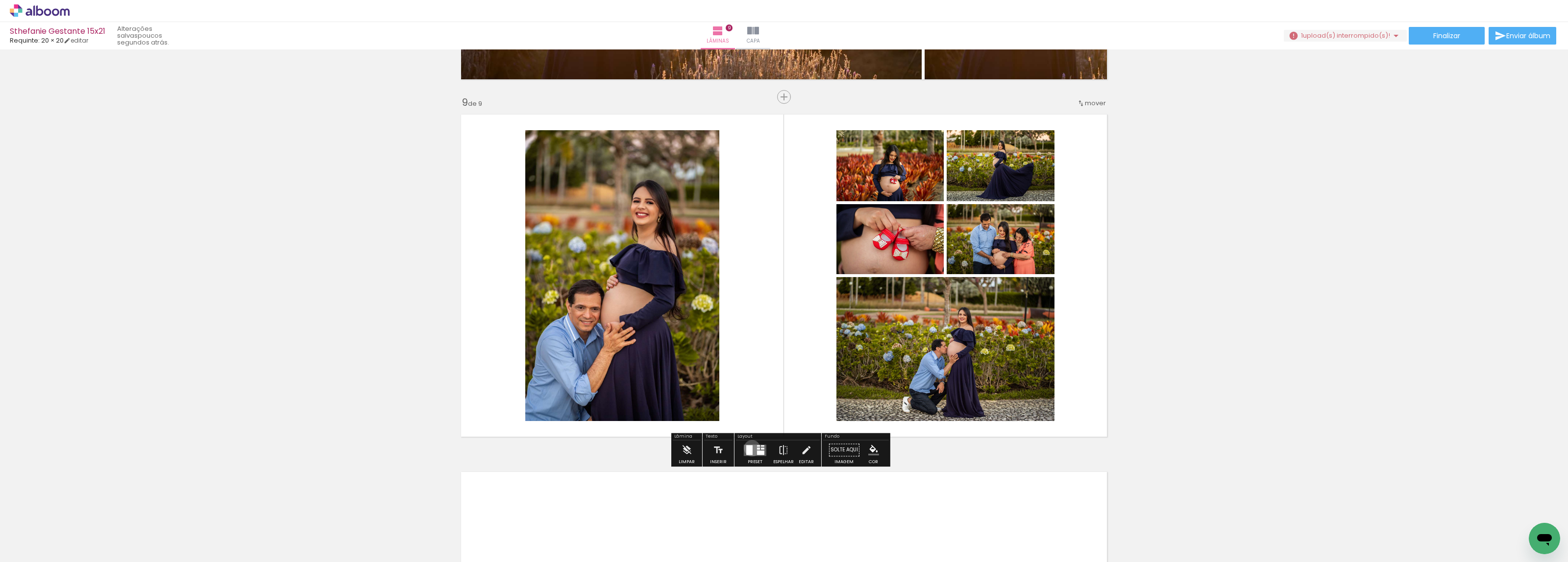
click at [750, 448] on div at bounding box center [749, 450] width 6 height 10
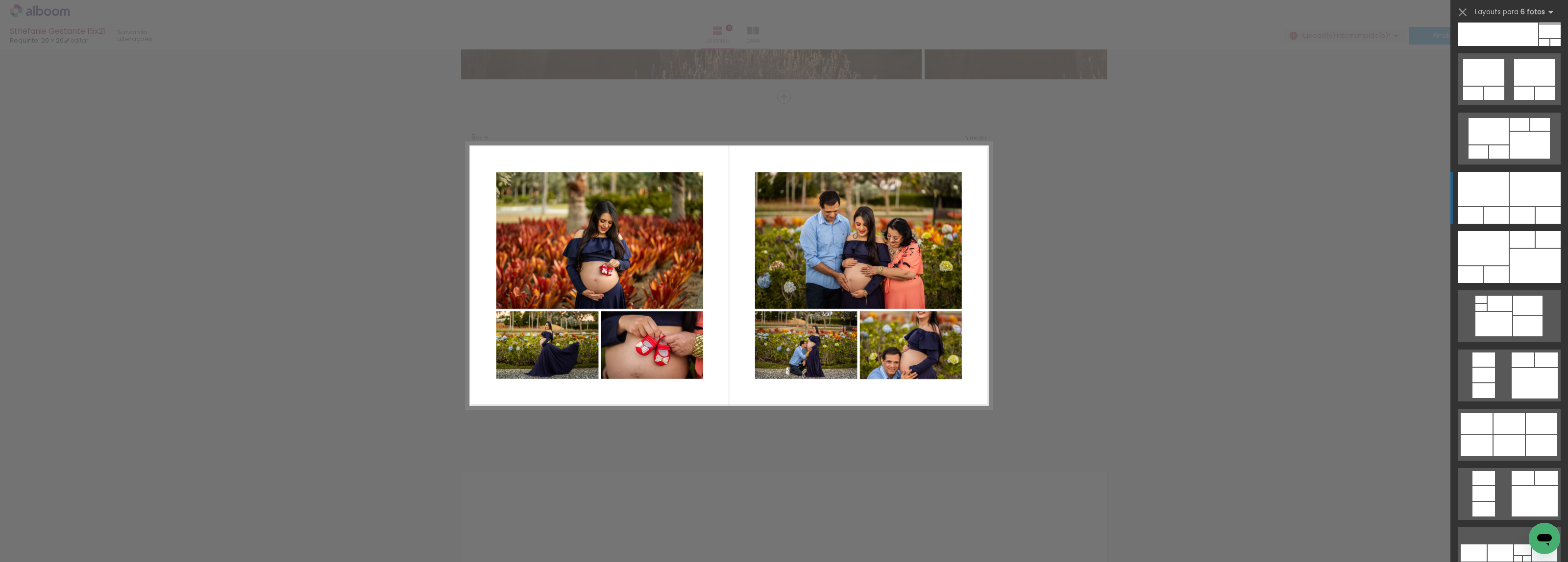
scroll to position [8813, 0]
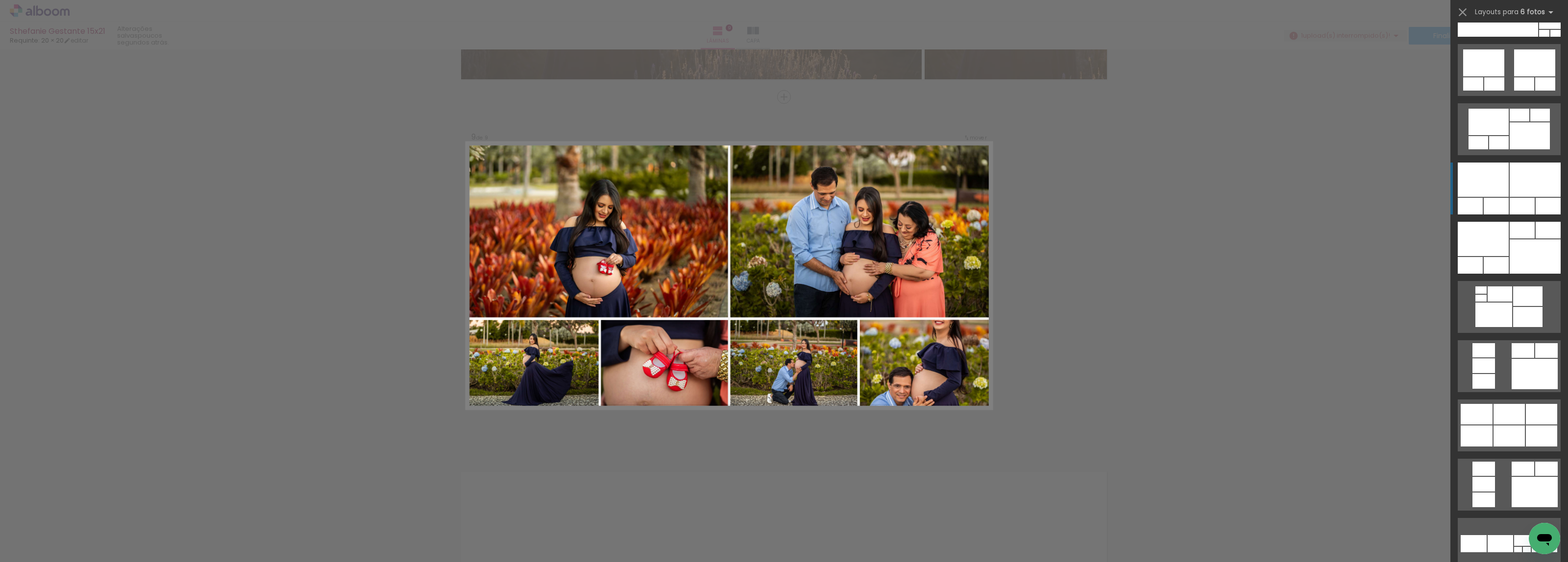
click at [1489, 170] on div at bounding box center [1483, 179] width 51 height 34
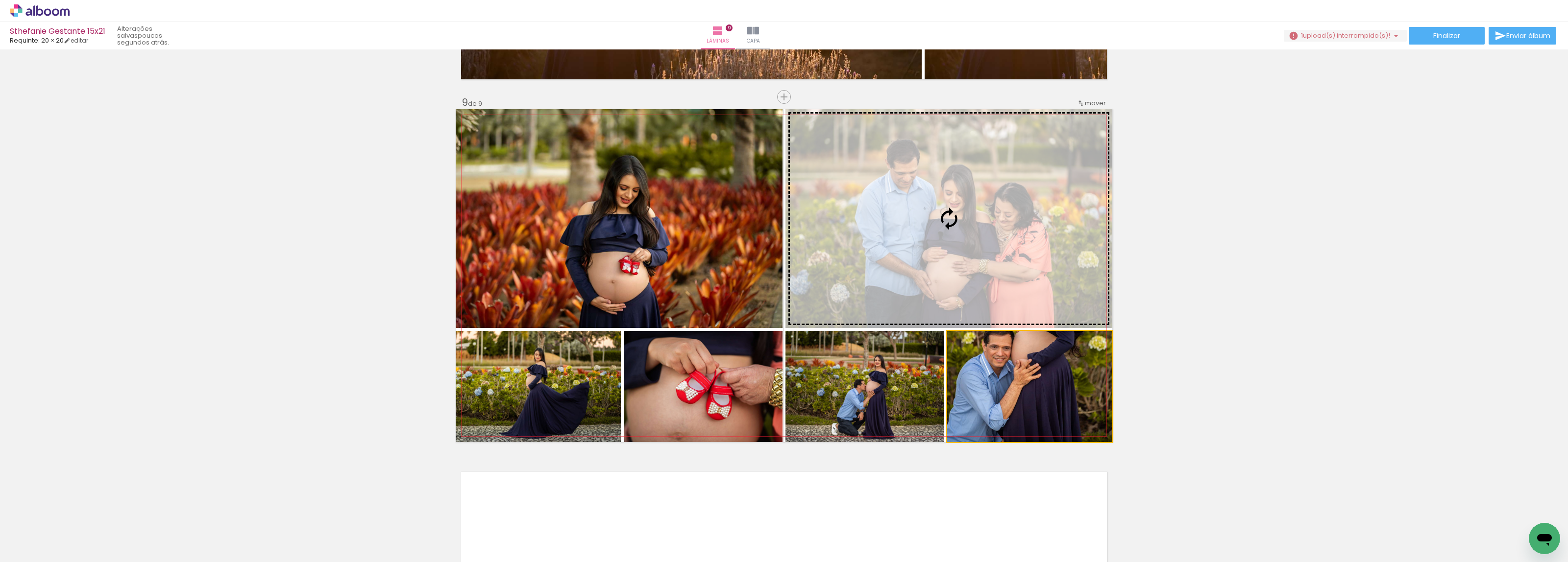
drag, startPoint x: 1029, startPoint y: 397, endPoint x: 1007, endPoint y: 306, distance: 93.6
click at [0, 0] on slot at bounding box center [0, 0] width 0 height 0
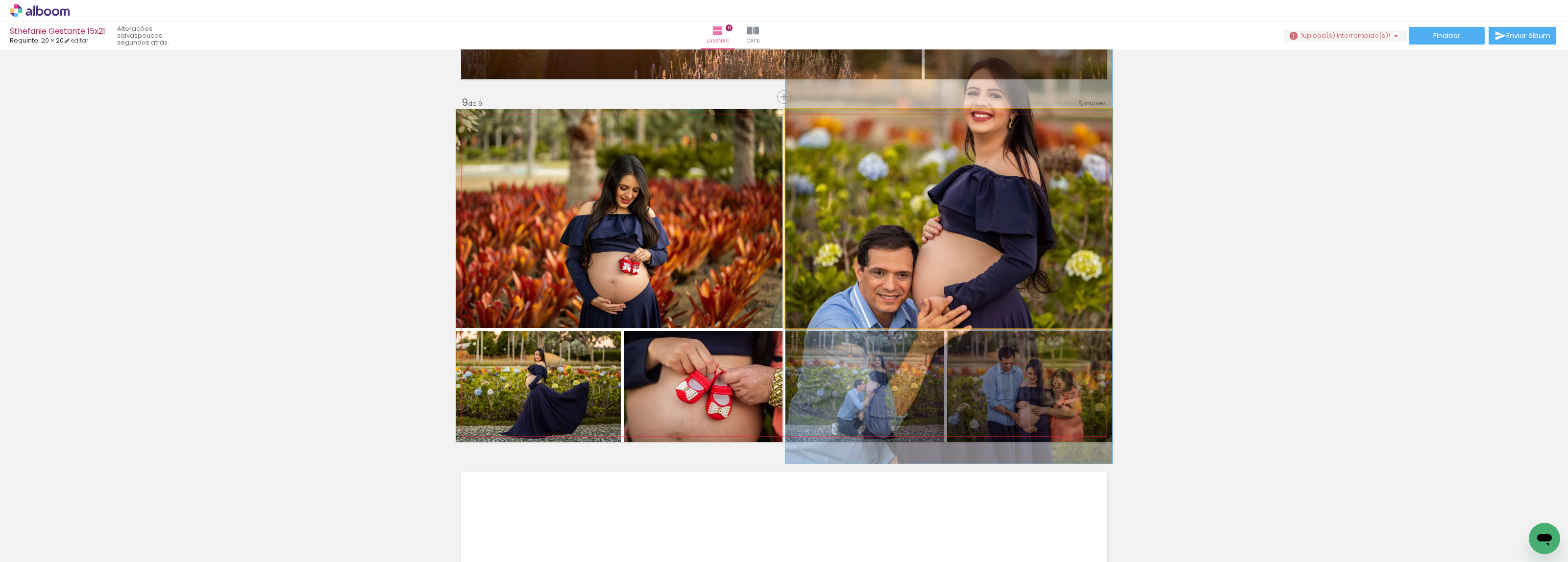
click at [996, 179] on quentale-photo at bounding box center [948, 219] width 327 height 219
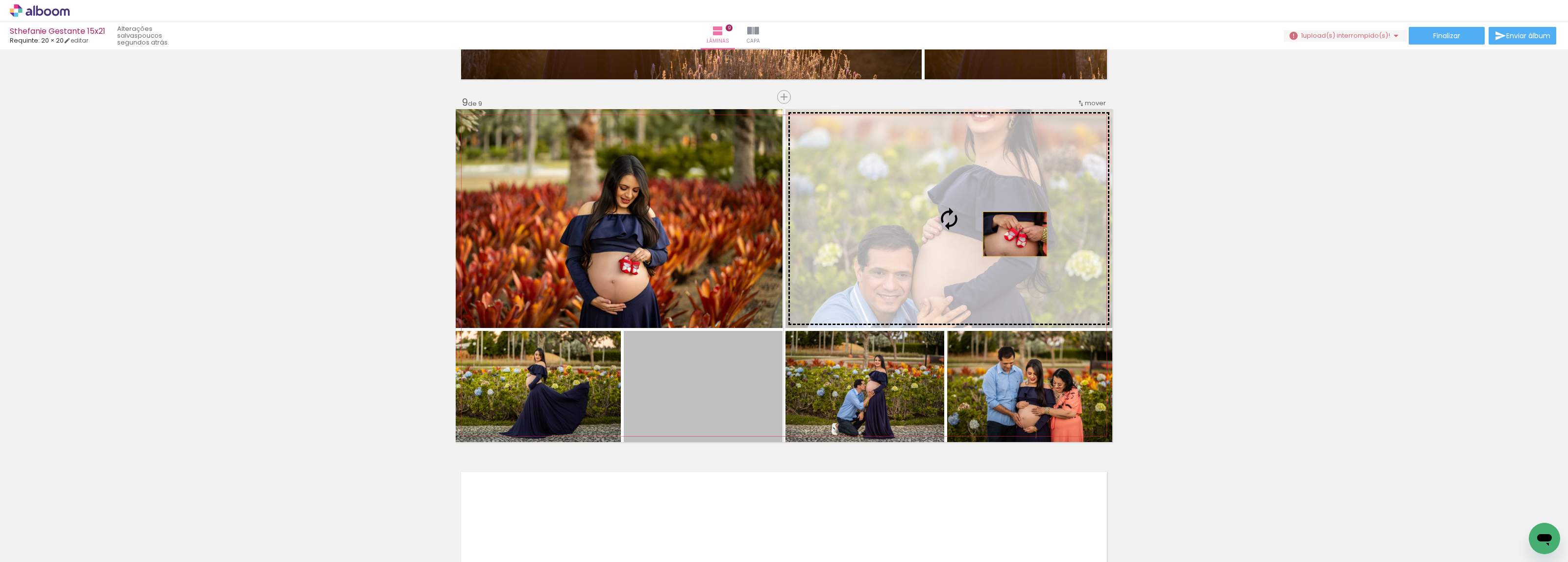
drag, startPoint x: 728, startPoint y: 373, endPoint x: 1026, endPoint y: 222, distance: 334.1
click at [0, 0] on slot at bounding box center [0, 0] width 0 height 0
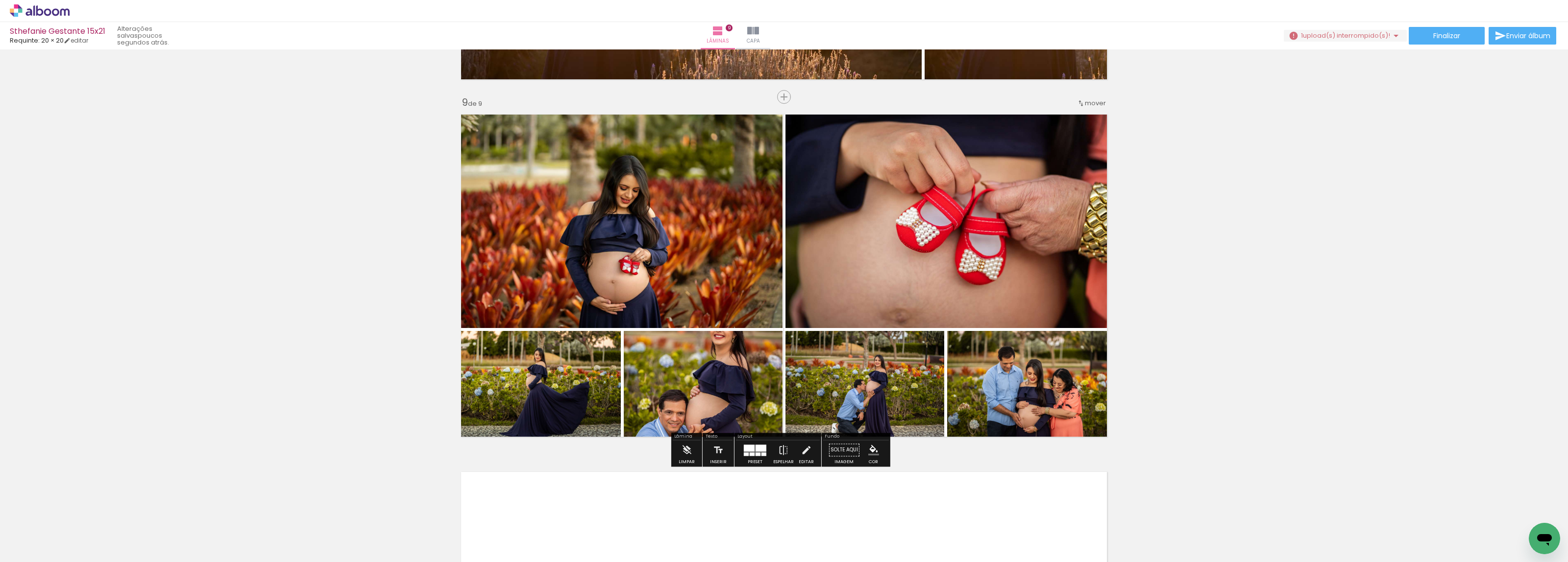
click at [758, 451] on div at bounding box center [761, 448] width 11 height 7
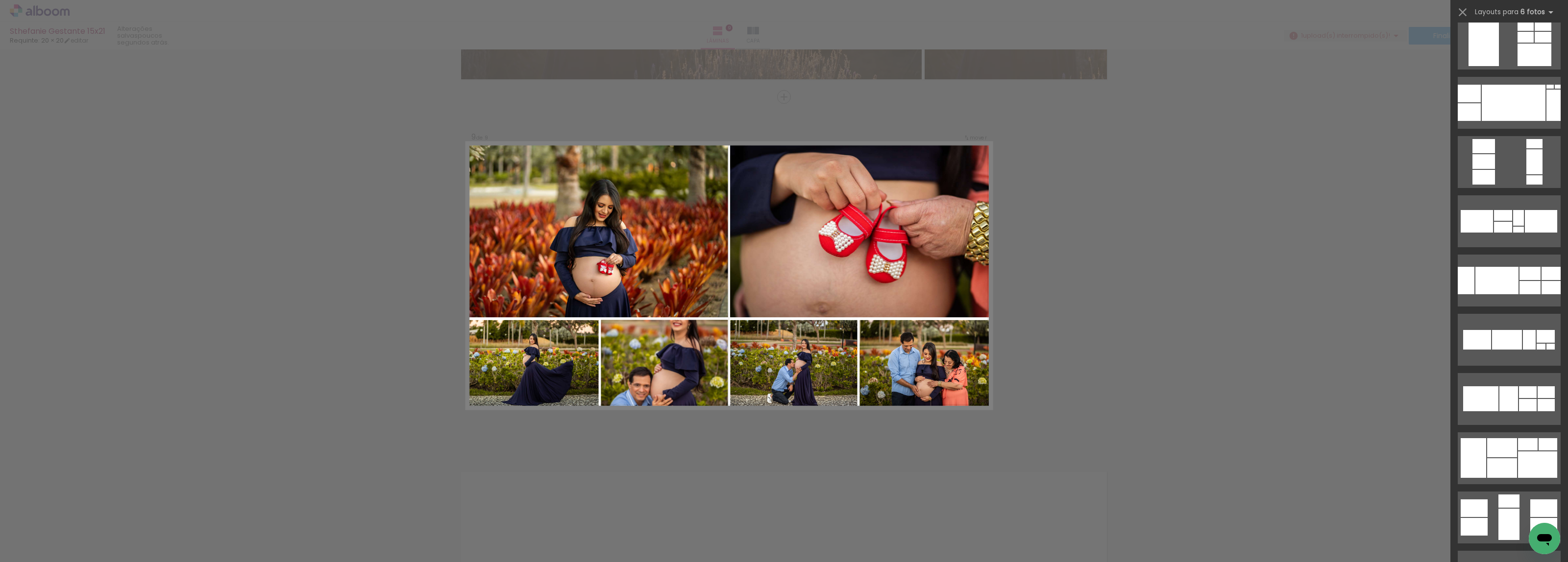
scroll to position [0, 0]
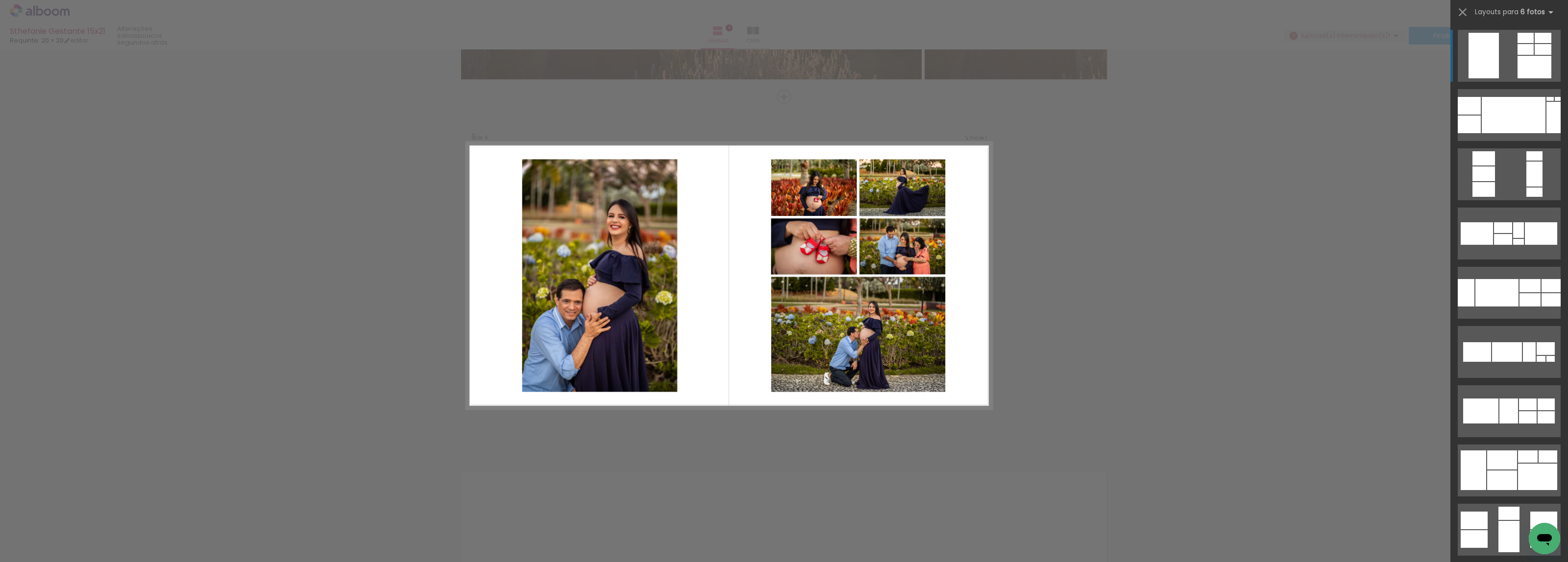
click at [1525, 63] on div at bounding box center [1535, 67] width 34 height 23
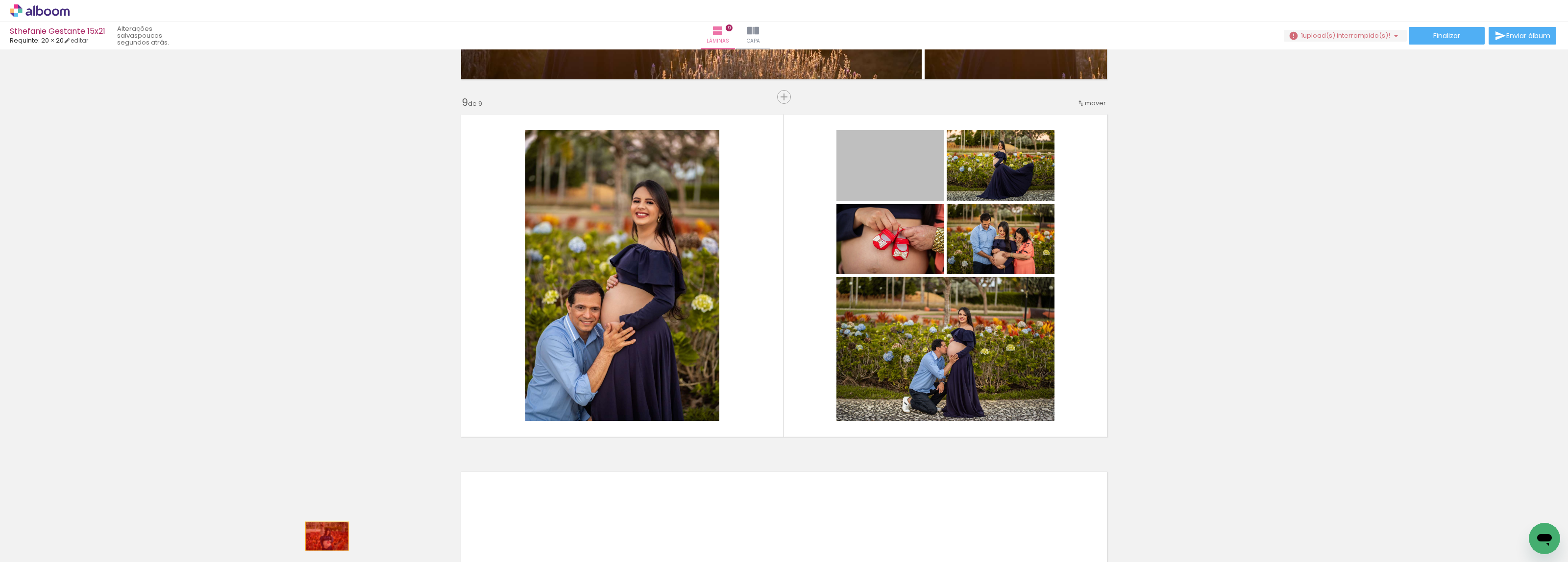
drag, startPoint x: 891, startPoint y: 167, endPoint x: 323, endPoint y: 536, distance: 677.3
click at [323, 536] on quentale-workspace at bounding box center [784, 281] width 1568 height 562
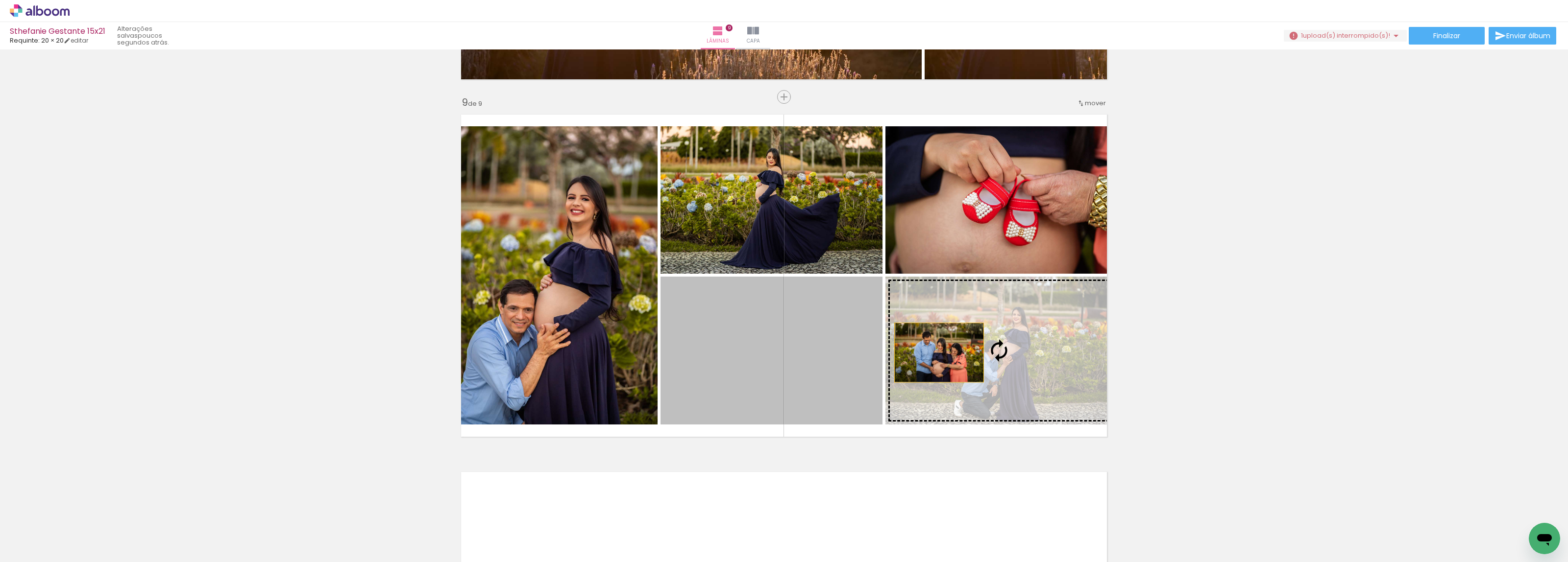
drag, startPoint x: 721, startPoint y: 352, endPoint x: 934, endPoint y: 353, distance: 213.0
click at [0, 0] on slot at bounding box center [0, 0] width 0 height 0
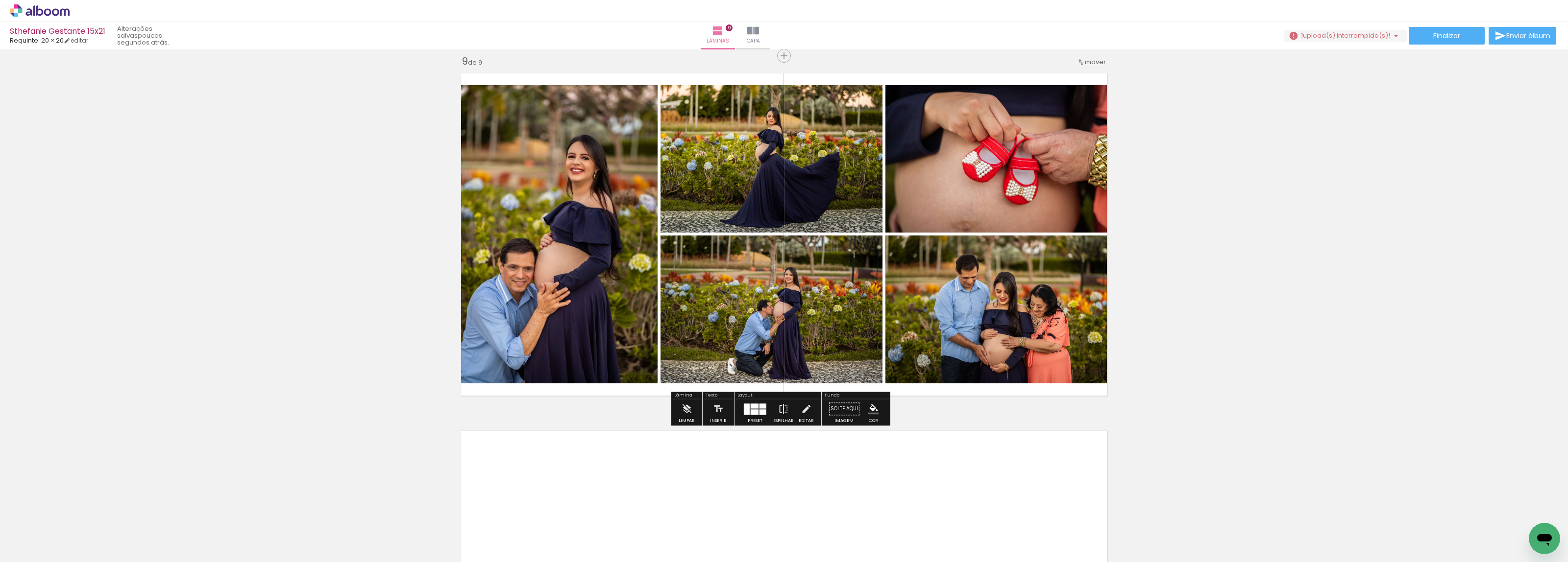
scroll to position [2950, 0]
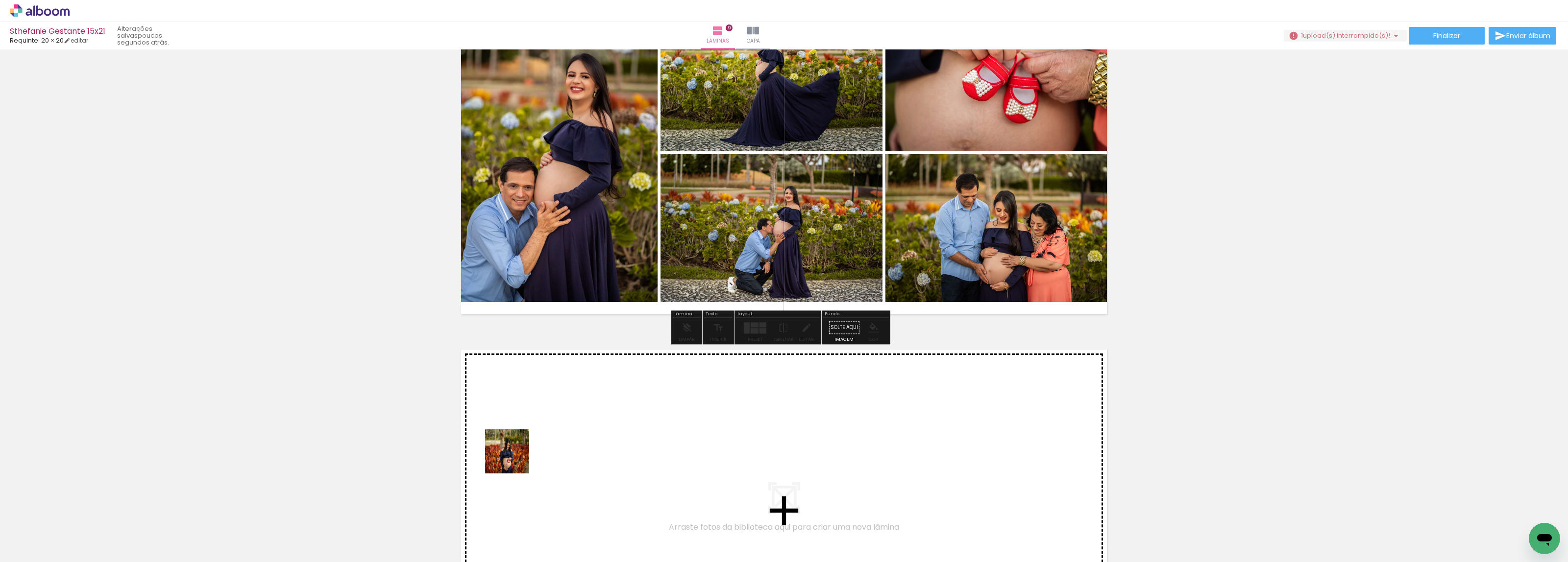
drag, startPoint x: 111, startPoint y: 534, endPoint x: 517, endPoint y: 454, distance: 413.8
click at [517, 454] on quentale-workspace at bounding box center [784, 281] width 1568 height 562
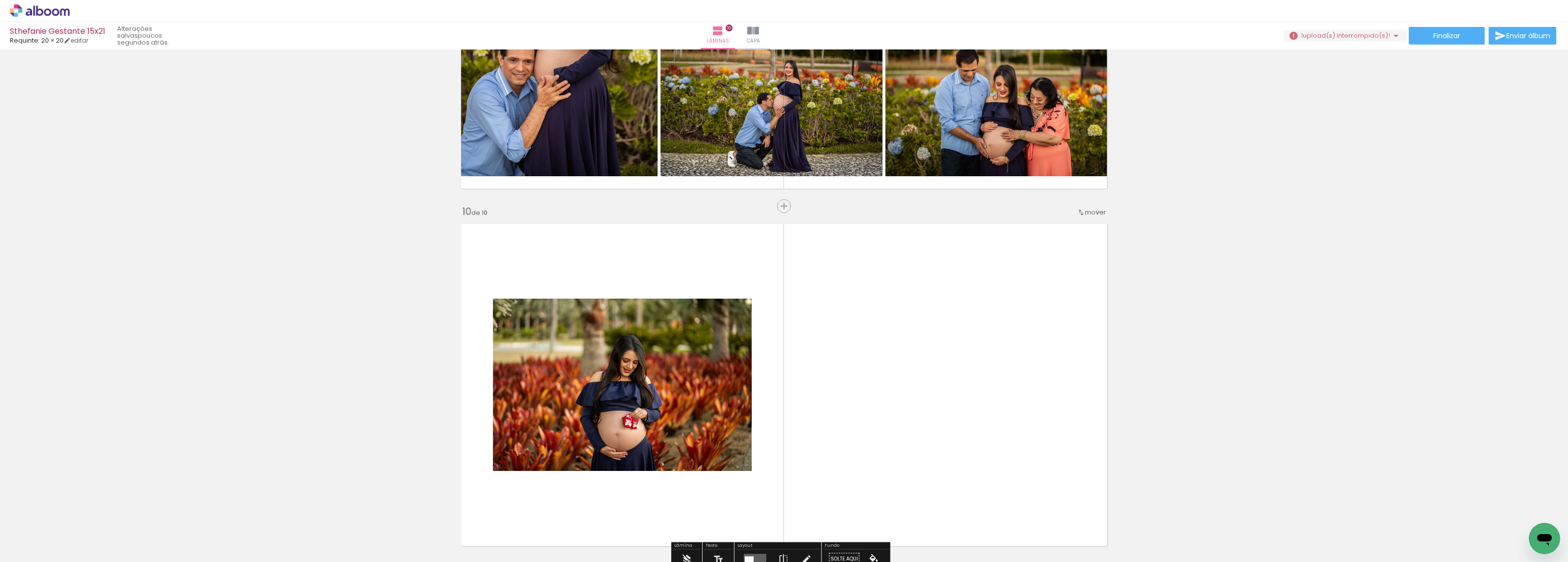
scroll to position [3185, 0]
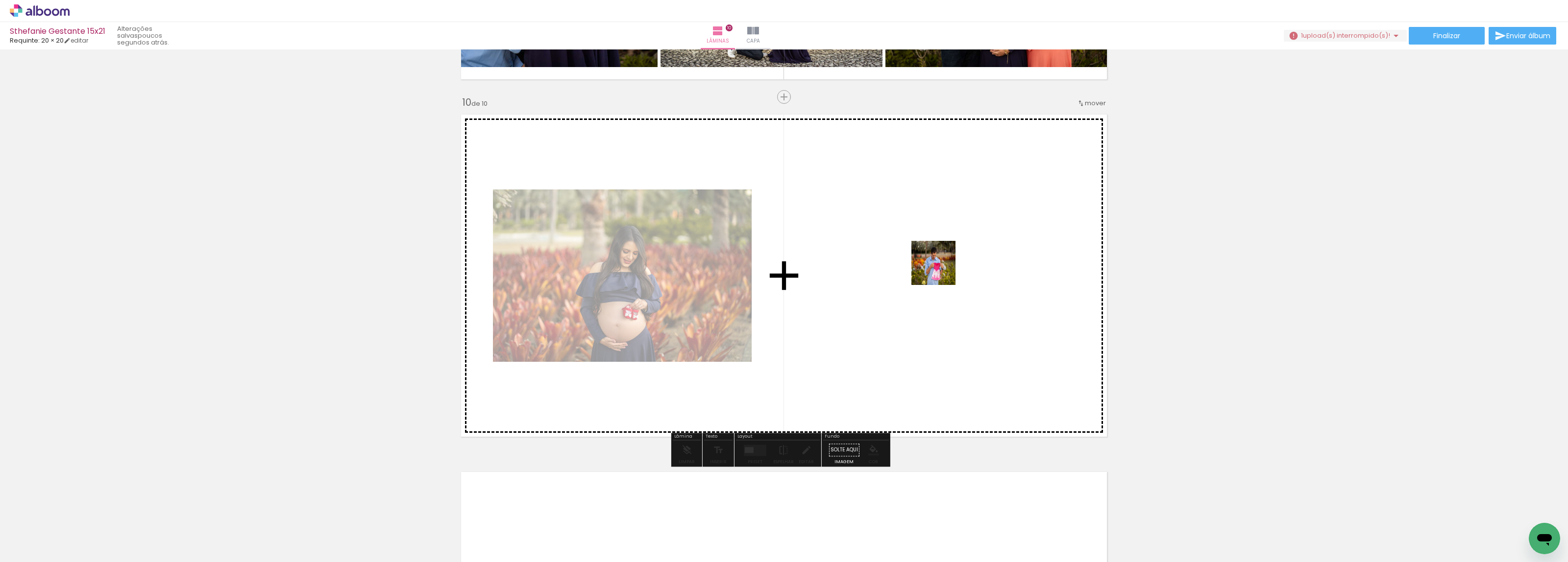
drag, startPoint x: 116, startPoint y: 530, endPoint x: 966, endPoint y: 250, distance: 894.9
click at [966, 250] on quentale-workspace at bounding box center [784, 281] width 1568 height 562
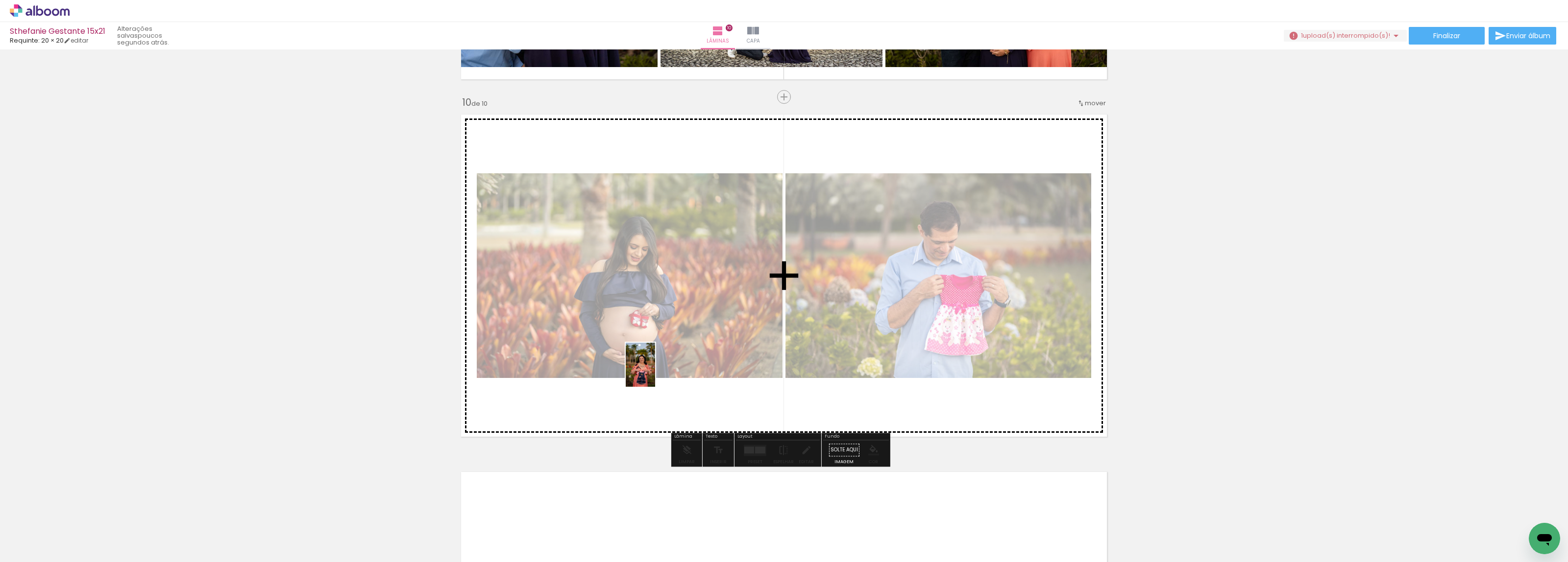
drag, startPoint x: 562, startPoint y: 411, endPoint x: 652, endPoint y: 370, distance: 98.9
click at [652, 370] on quentale-workspace at bounding box center [784, 281] width 1568 height 562
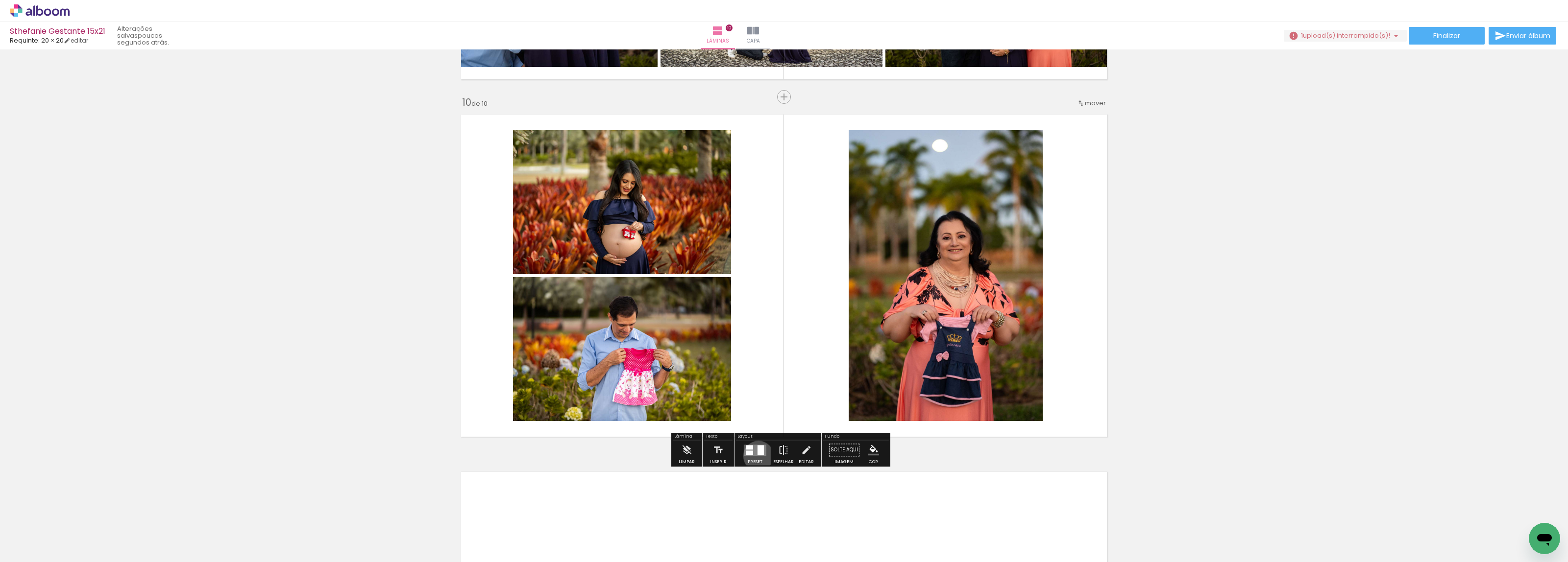
click at [756, 456] on div at bounding box center [755, 450] width 26 height 19
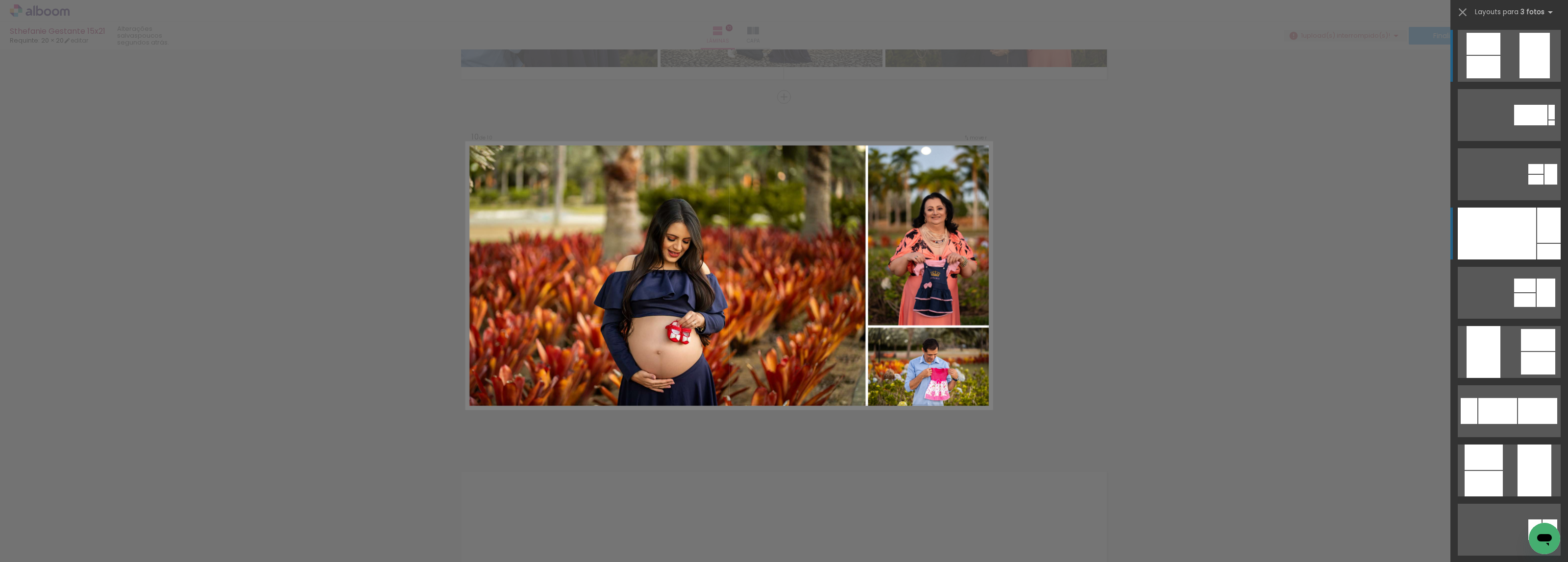
click at [1505, 231] on div at bounding box center [1497, 233] width 79 height 52
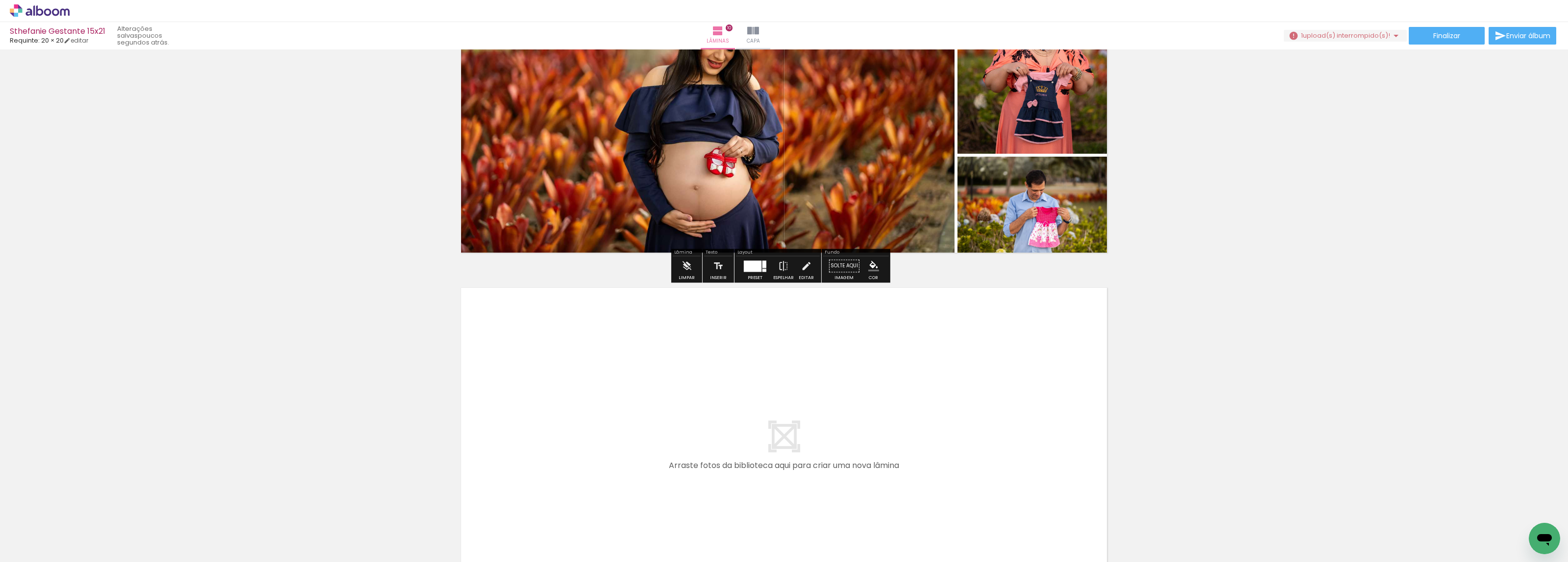
scroll to position [3430, 0]
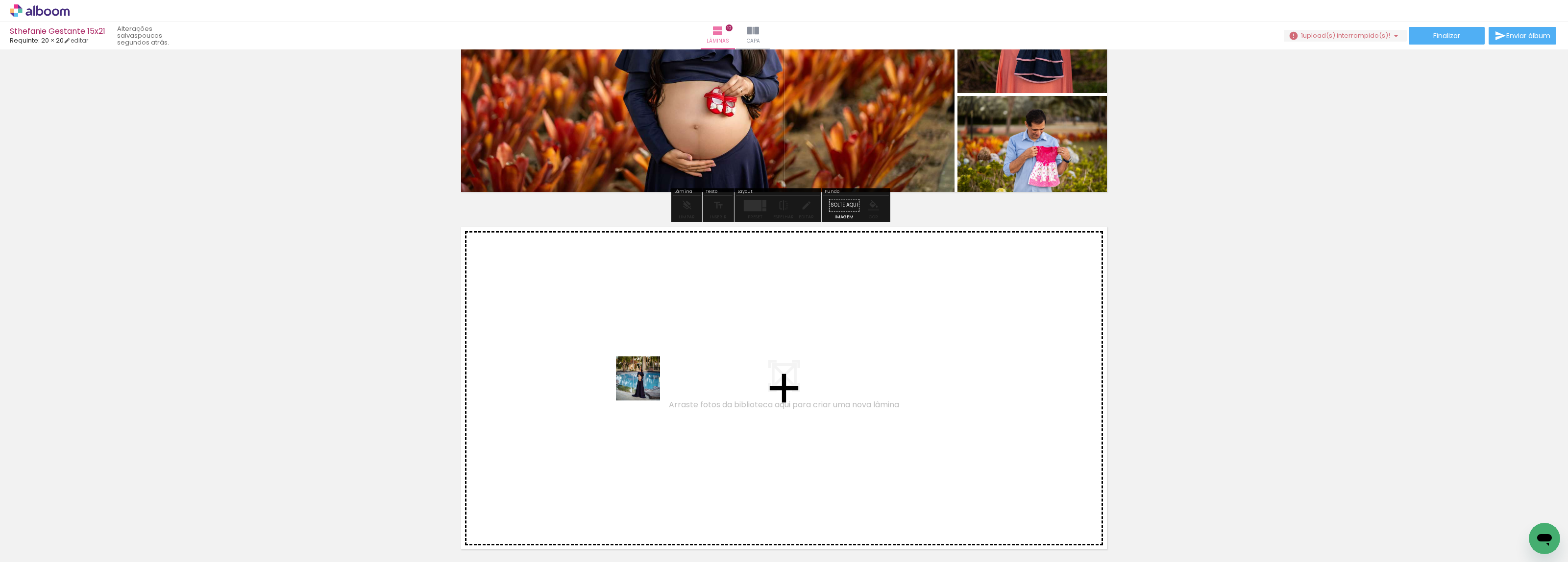
drag, startPoint x: 122, startPoint y: 527, endPoint x: 359, endPoint y: 483, distance: 241.0
click at [645, 386] on quentale-workspace at bounding box center [784, 281] width 1568 height 562
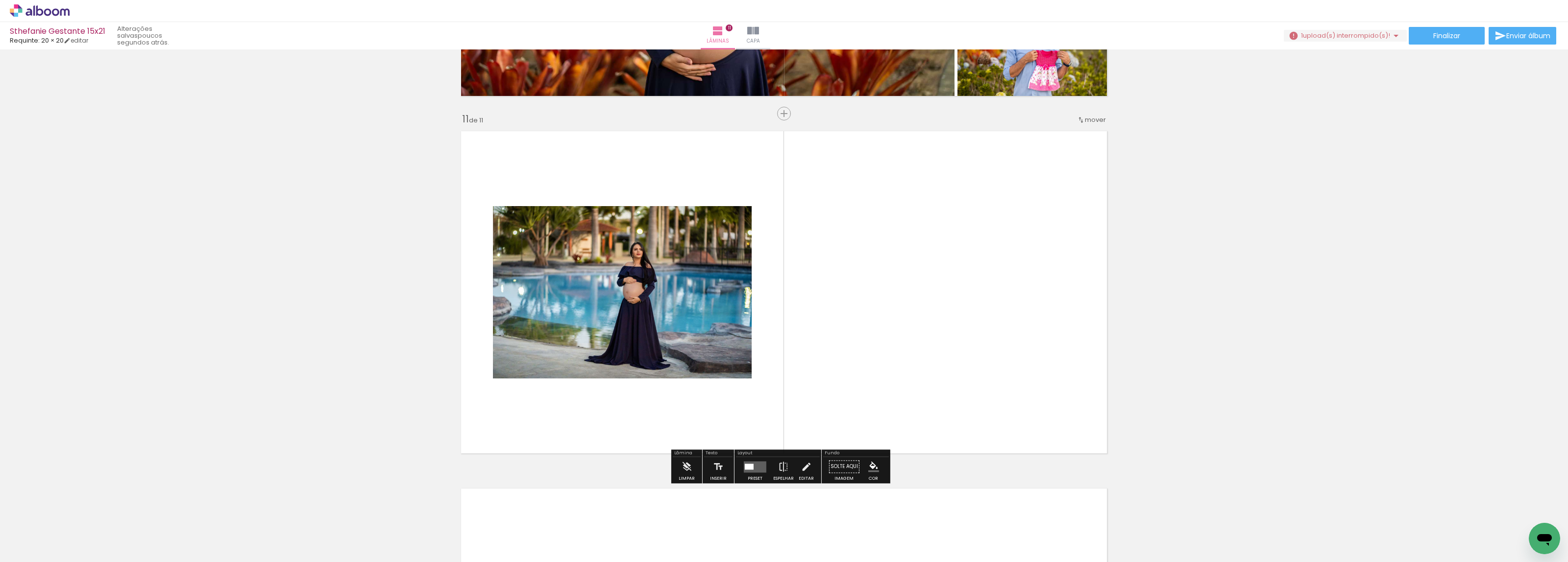
scroll to position [3543, 0]
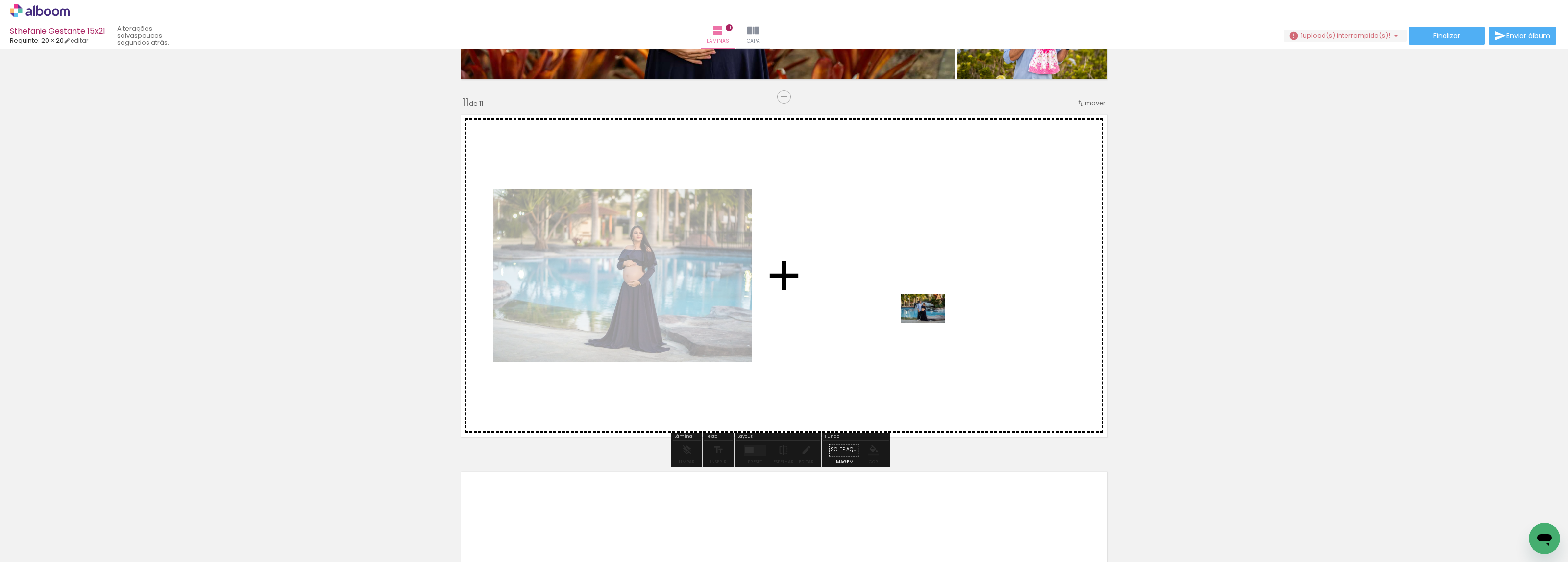
drag, startPoint x: 163, startPoint y: 535, endPoint x: 728, endPoint y: 388, distance: 583.8
click at [931, 319] on quentale-workspace at bounding box center [784, 281] width 1568 height 562
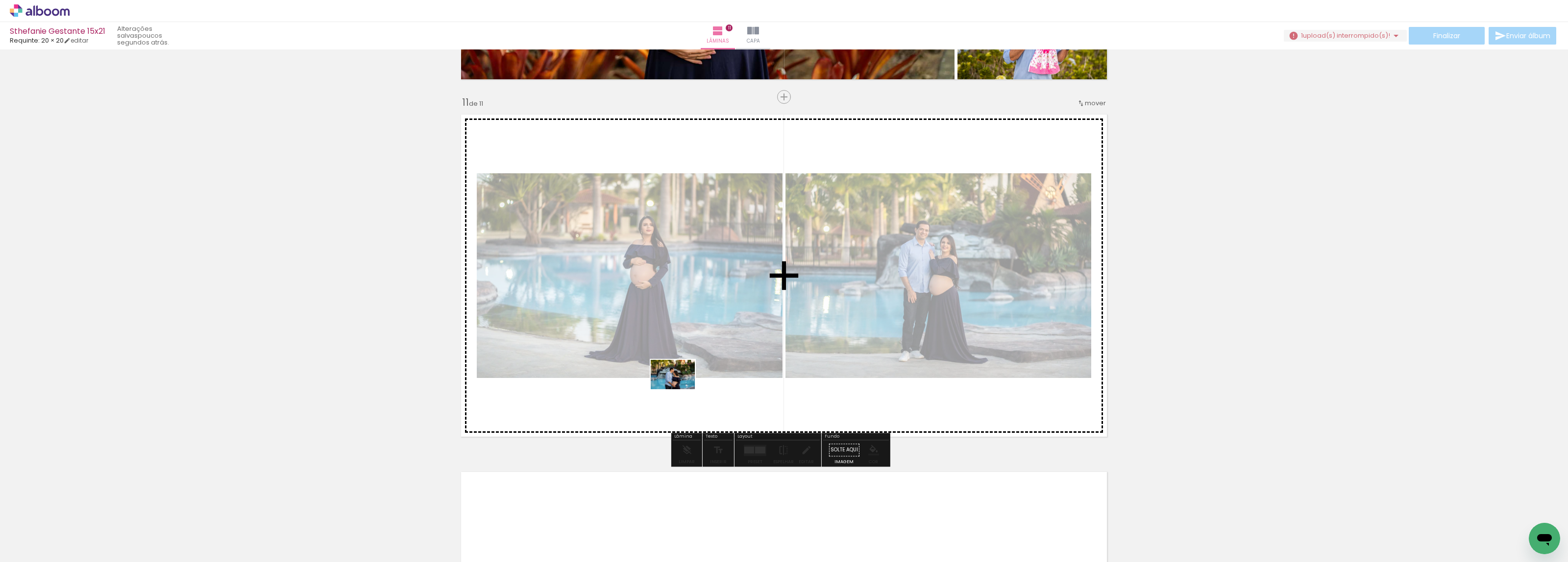
drag, startPoint x: 114, startPoint y: 534, endPoint x: 680, endPoint y: 389, distance: 584.3
click at [680, 389] on quentale-workspace at bounding box center [784, 281] width 1568 height 562
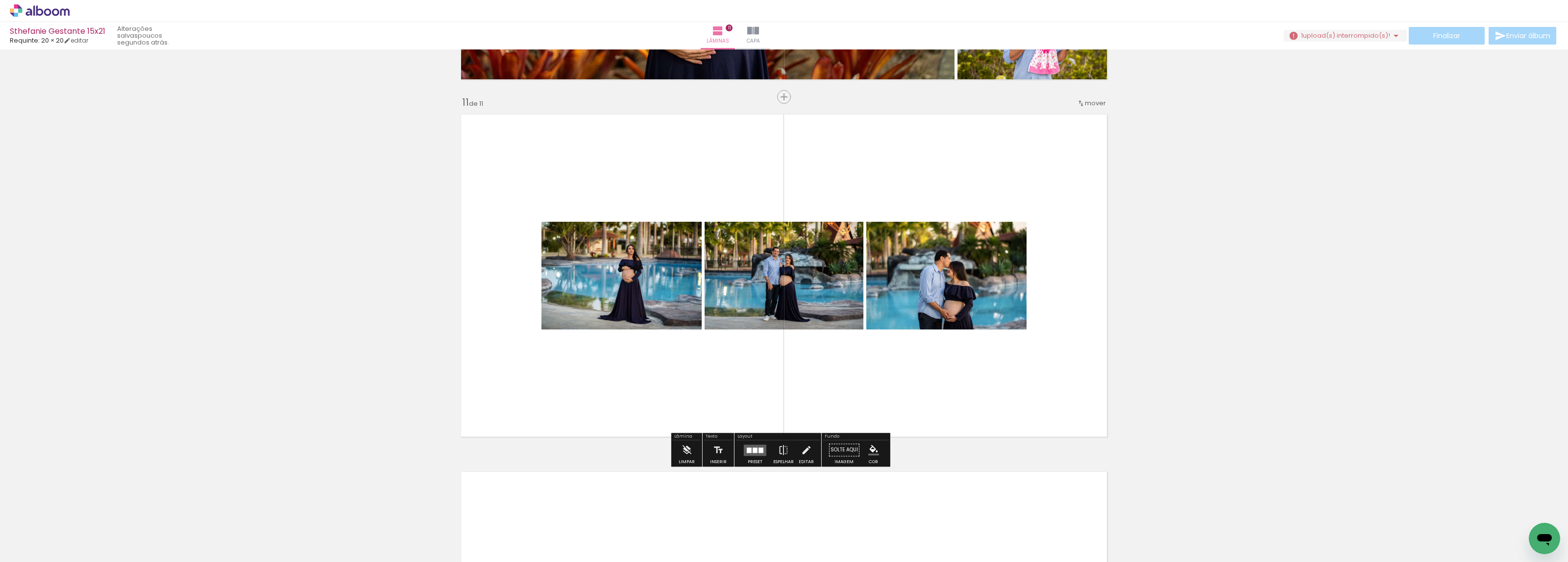
click at [752, 451] on div at bounding box center [755, 450] width 5 height 5
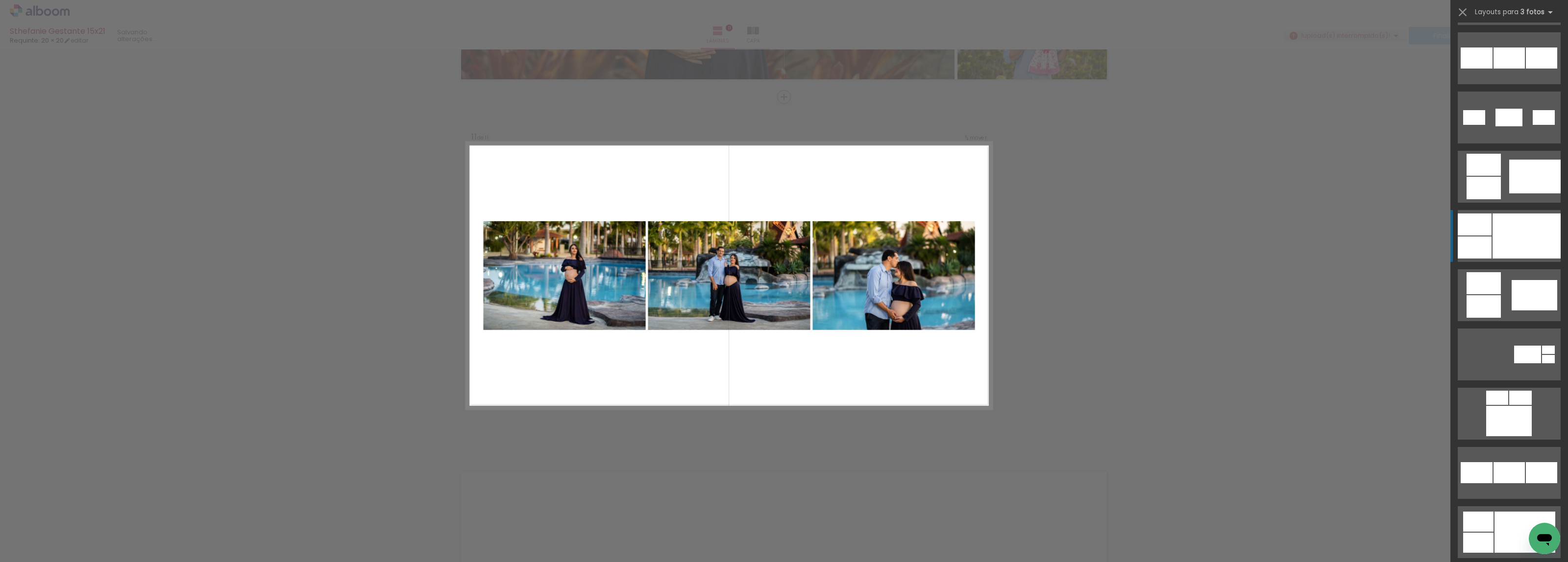
scroll to position [551, 0]
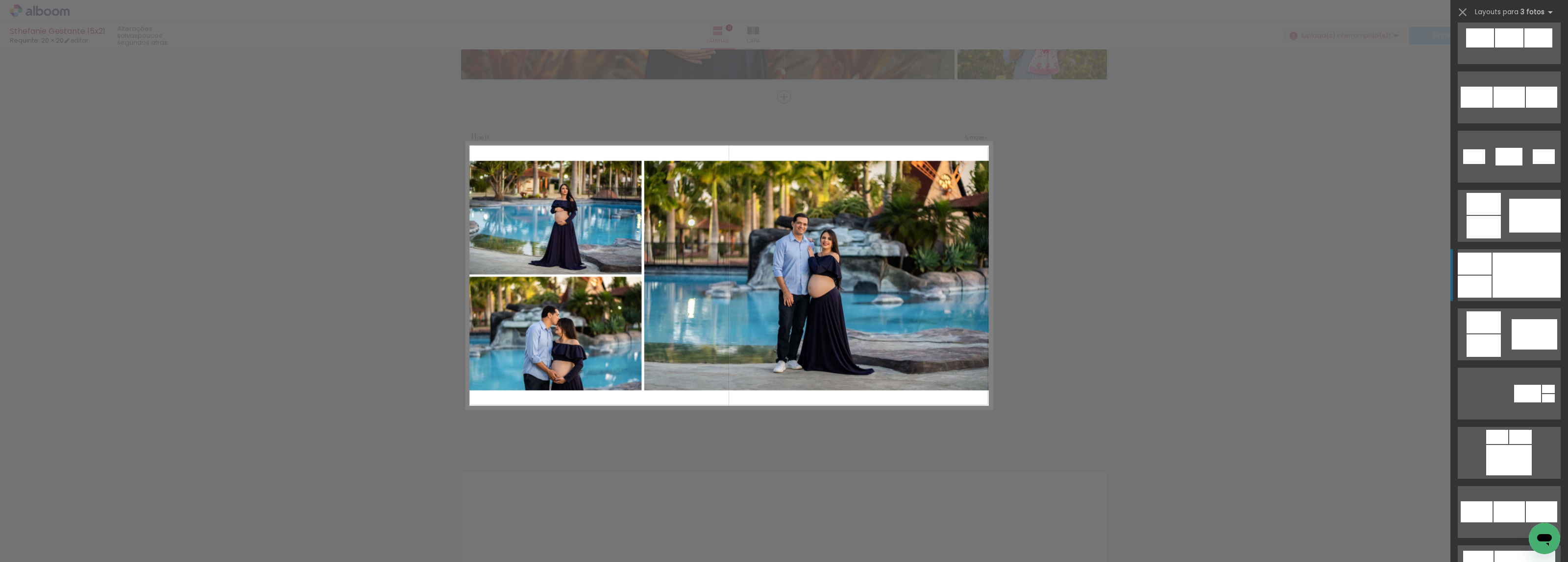
click at [1510, 272] on div at bounding box center [1527, 275] width 68 height 45
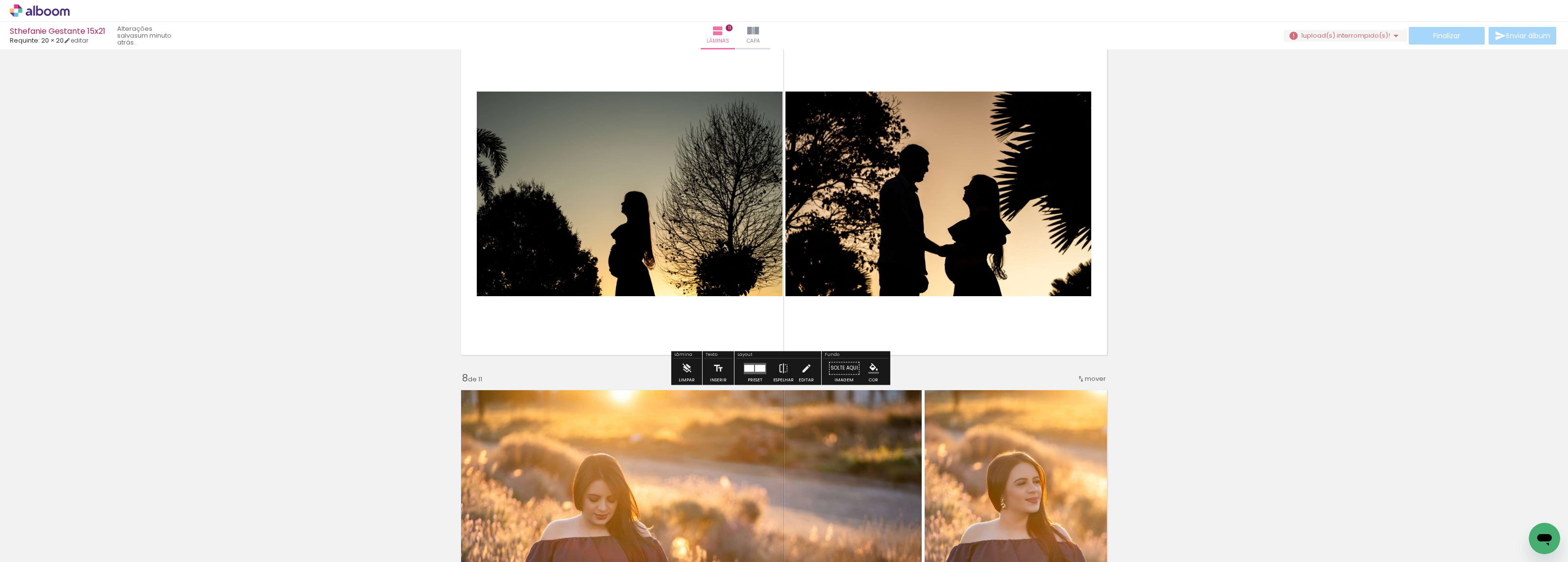
scroll to position [2196, 0]
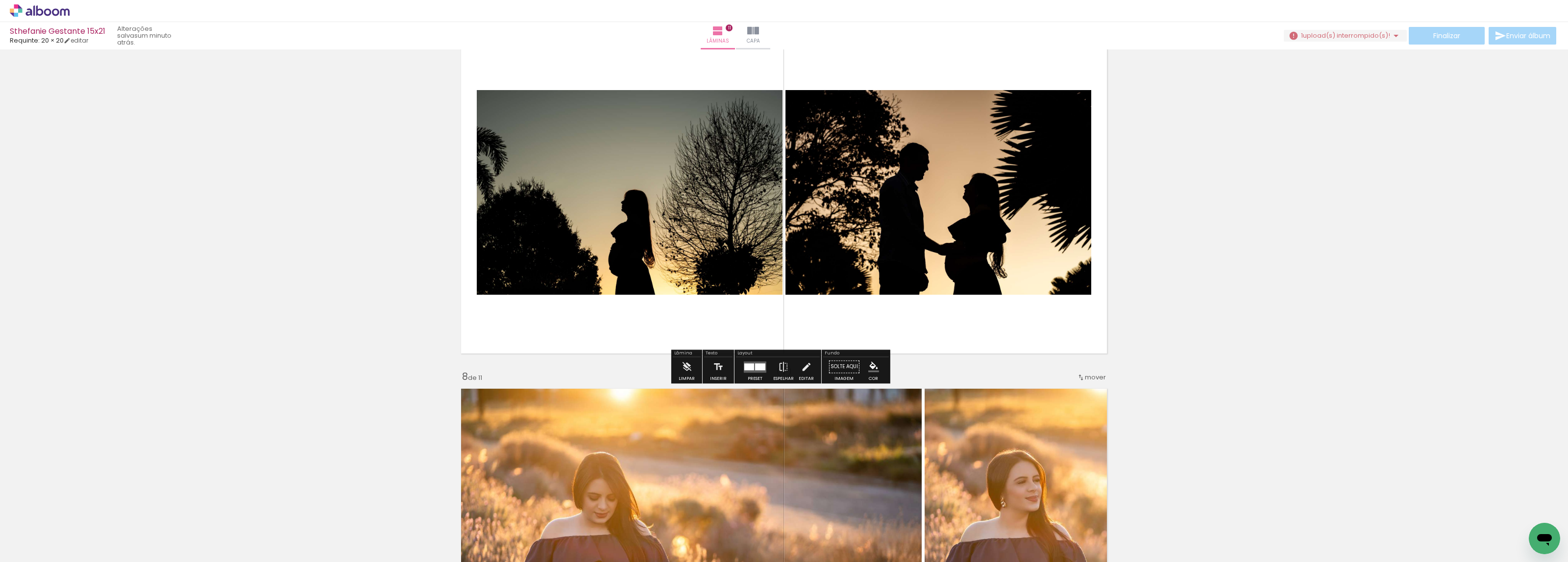
click at [744, 367] on div at bounding box center [749, 366] width 10 height 7
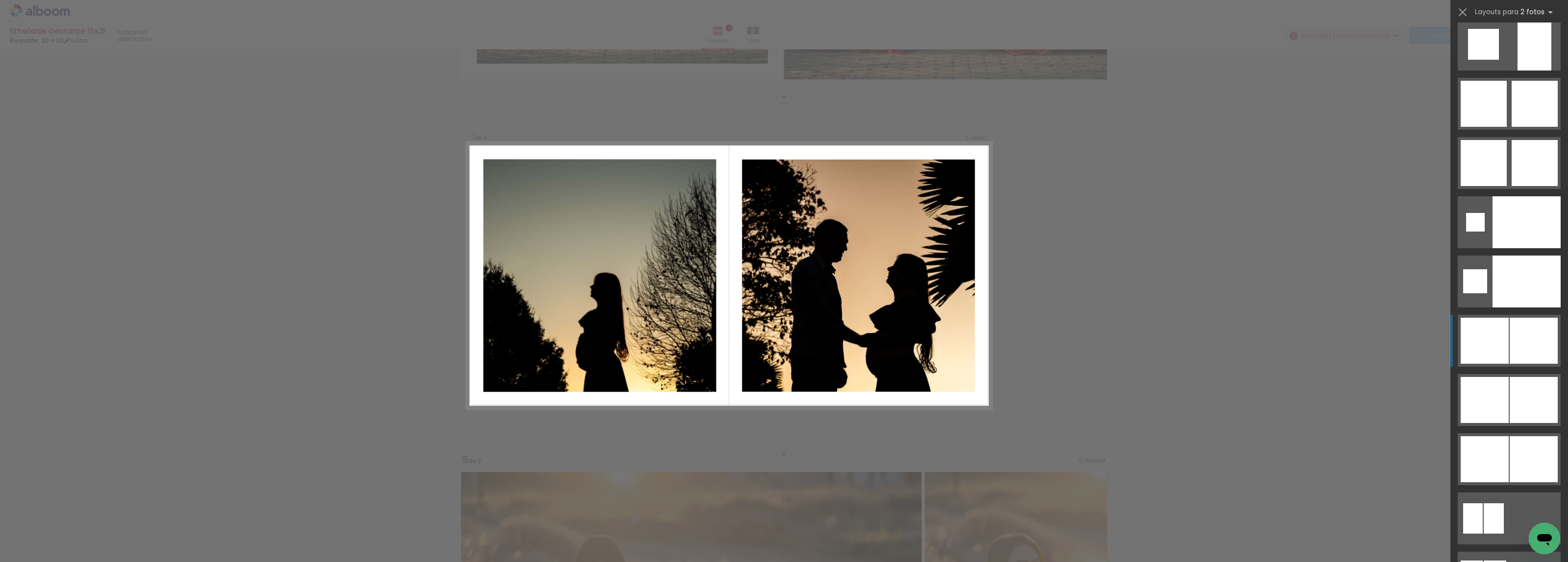
scroll to position [3558, 0]
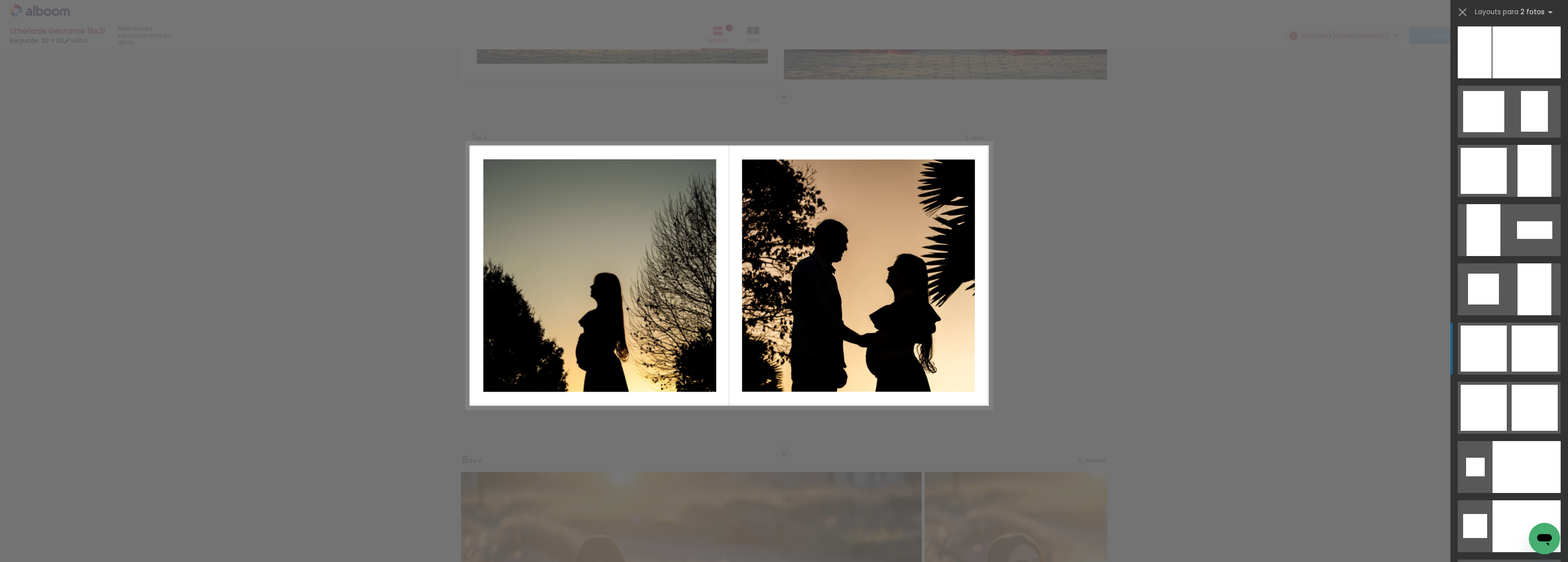
click at [1514, 350] on div at bounding box center [1535, 349] width 46 height 46
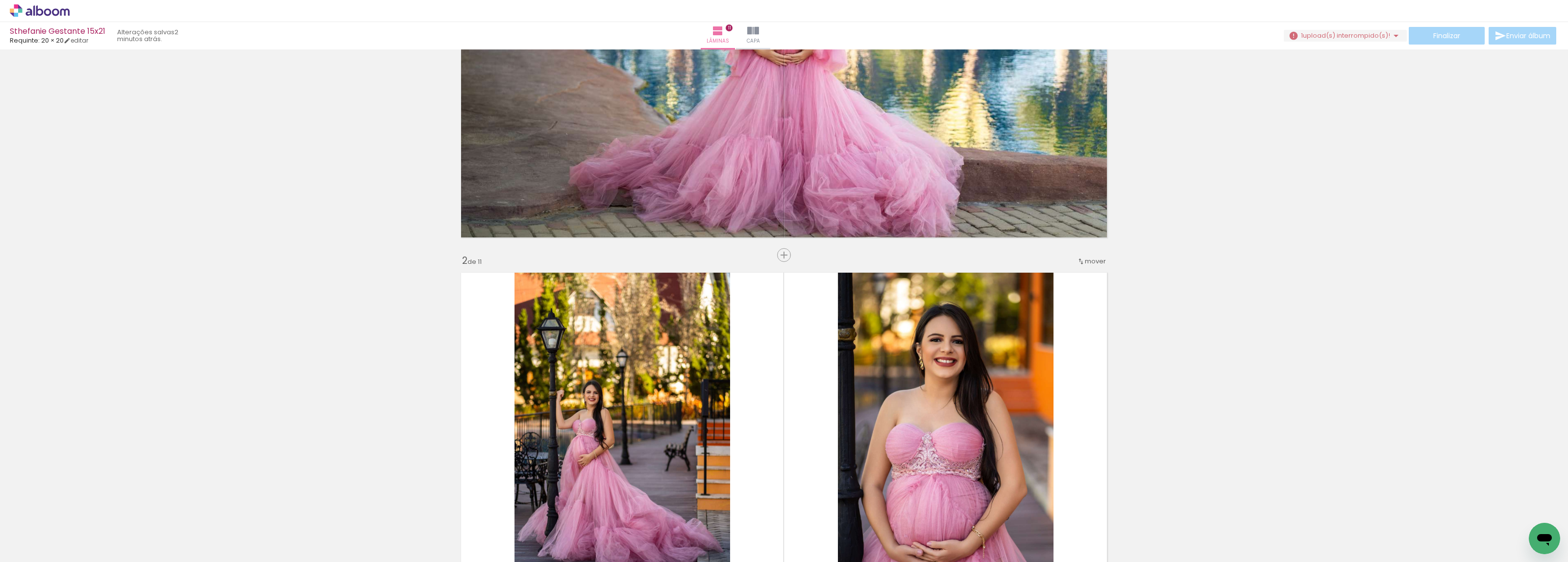
scroll to position [245, 0]
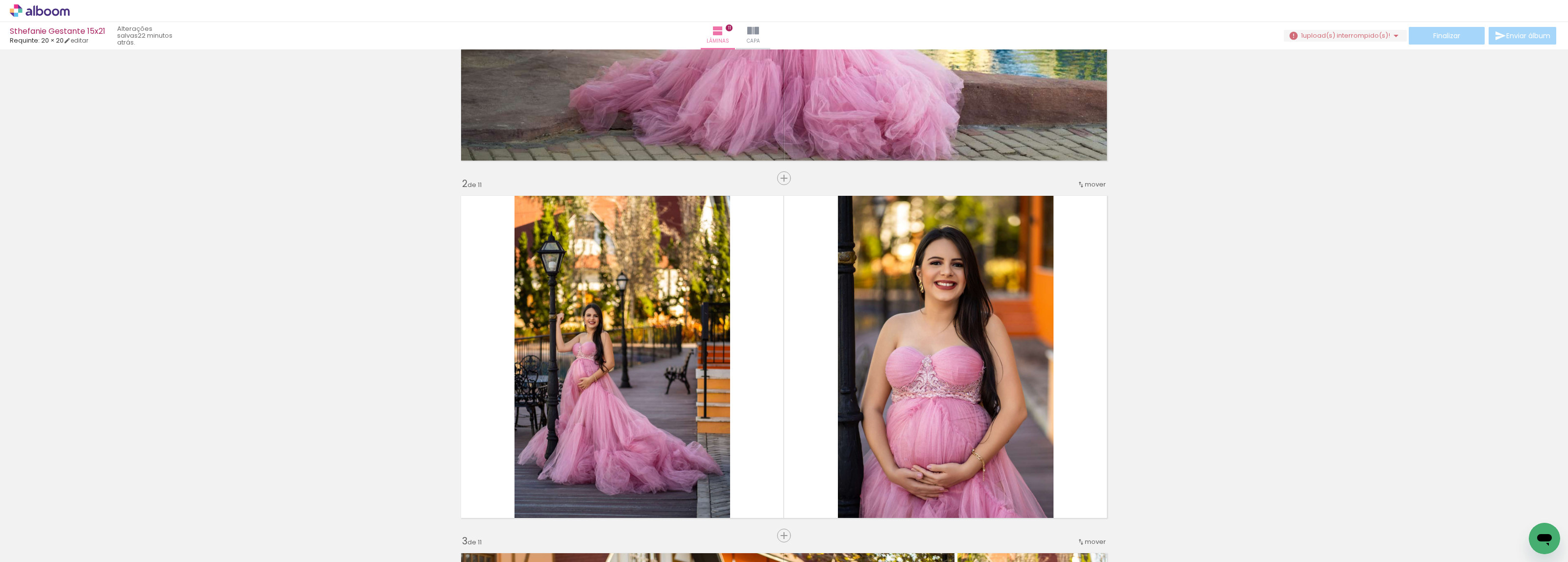
scroll to position [3558, 0]
click at [1449, 36] on div "Finalizar Enviar álbum" at bounding box center [1421, 35] width 275 height 18
click at [1394, 32] on iron-icon at bounding box center [1396, 35] width 12 height 12
click at [0, 0] on slot "Buscar arquivos interrompidos" at bounding box center [0, 0] width 0 height 0
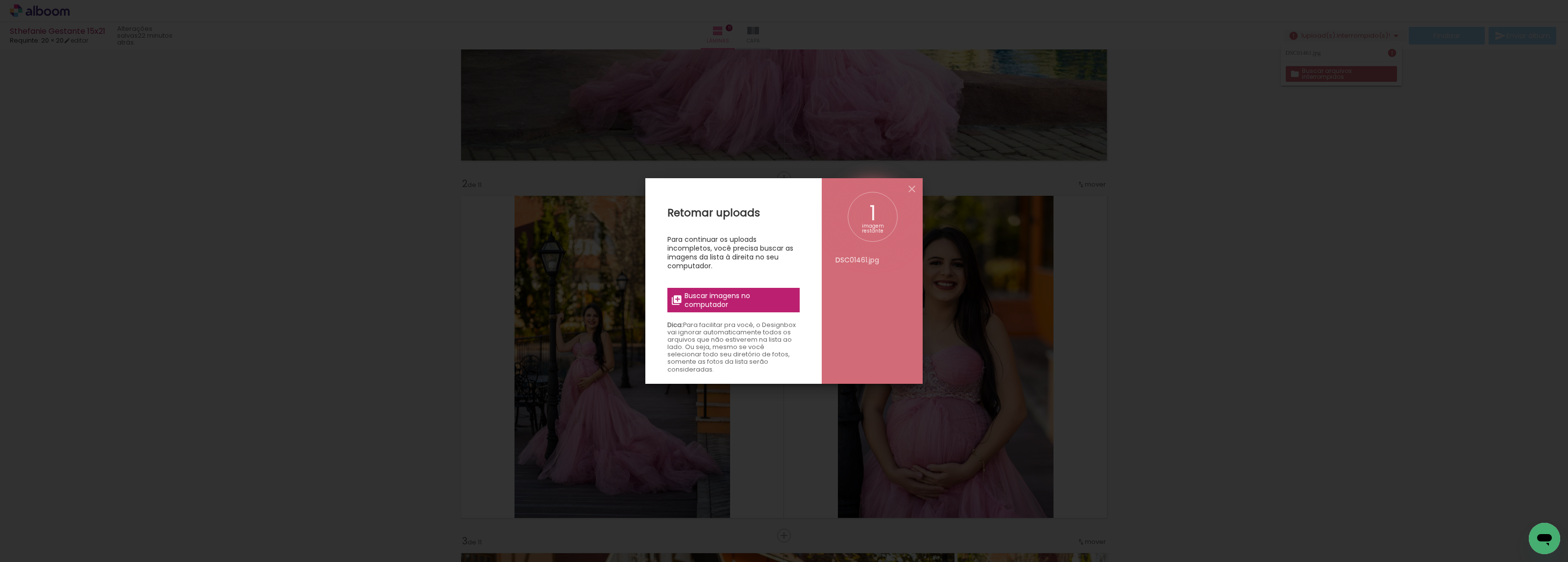
click at [715, 305] on span "Buscar imagens no computador" at bounding box center [740, 300] width 110 height 18
click at [0, 0] on input "file" at bounding box center [0, 0] width 0 height 0
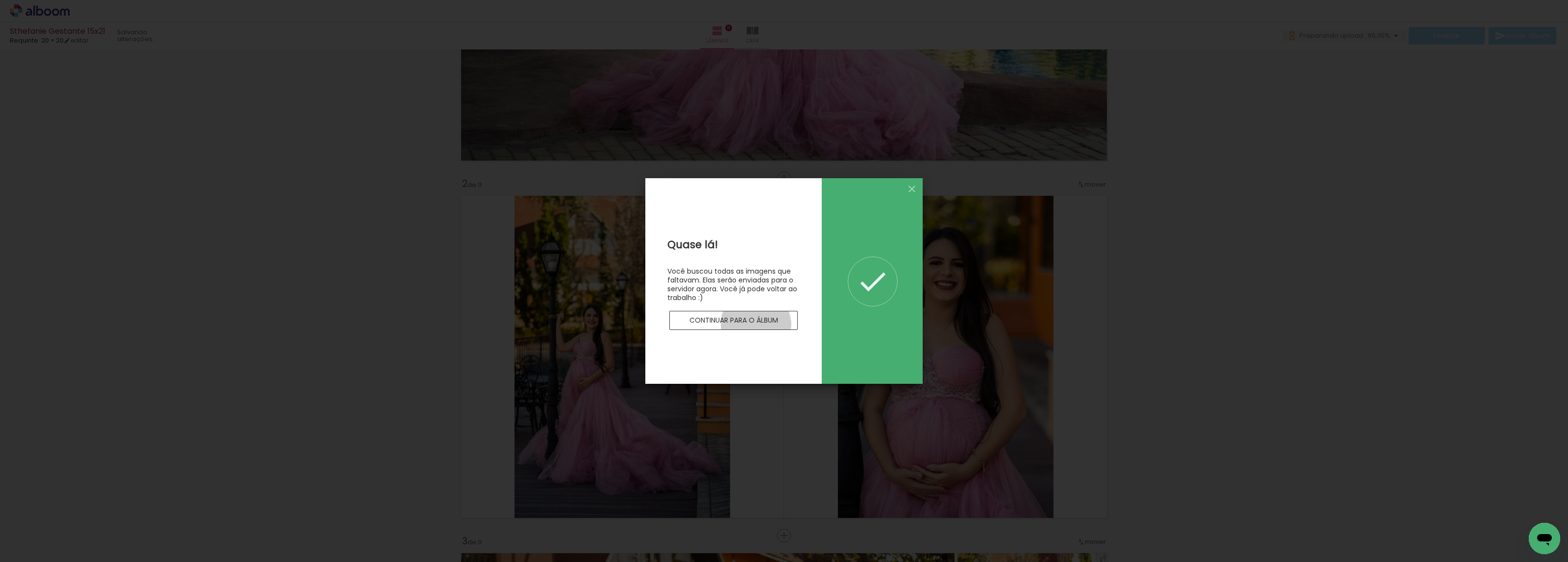
click at [756, 325] on paper-button "Continuar para o álbum" at bounding box center [733, 321] width 128 height 19
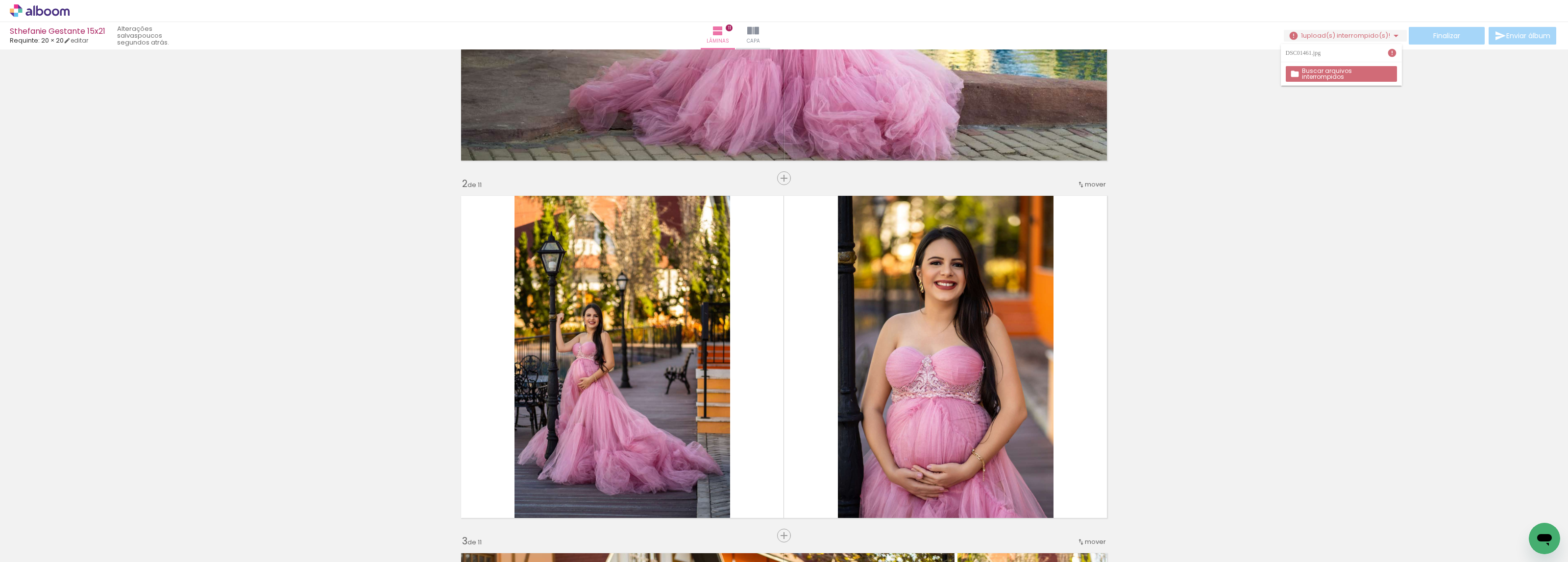
click at [0, 0] on slot "Buscar arquivos interrompidos" at bounding box center [0, 0] width 0 height 0
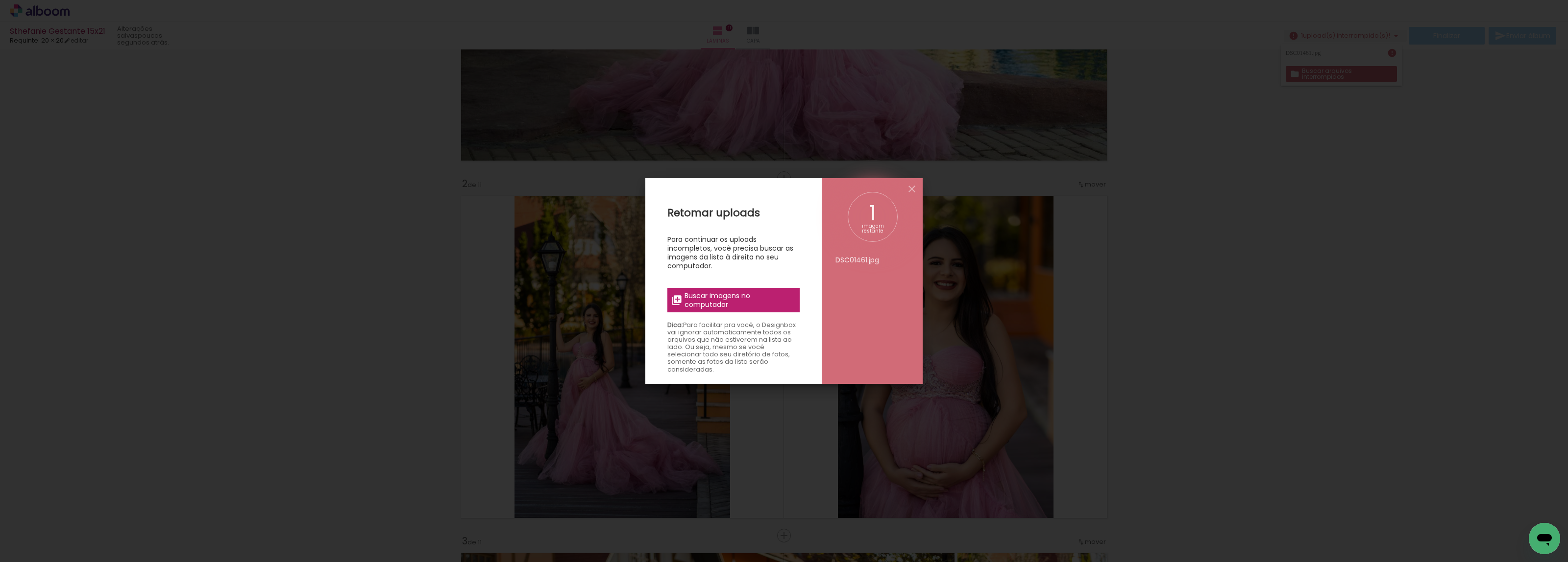
click at [740, 288] on label "Buscar imagens no computador" at bounding box center [733, 300] width 132 height 24
click at [0, 0] on input "file" at bounding box center [0, 0] width 0 height 0
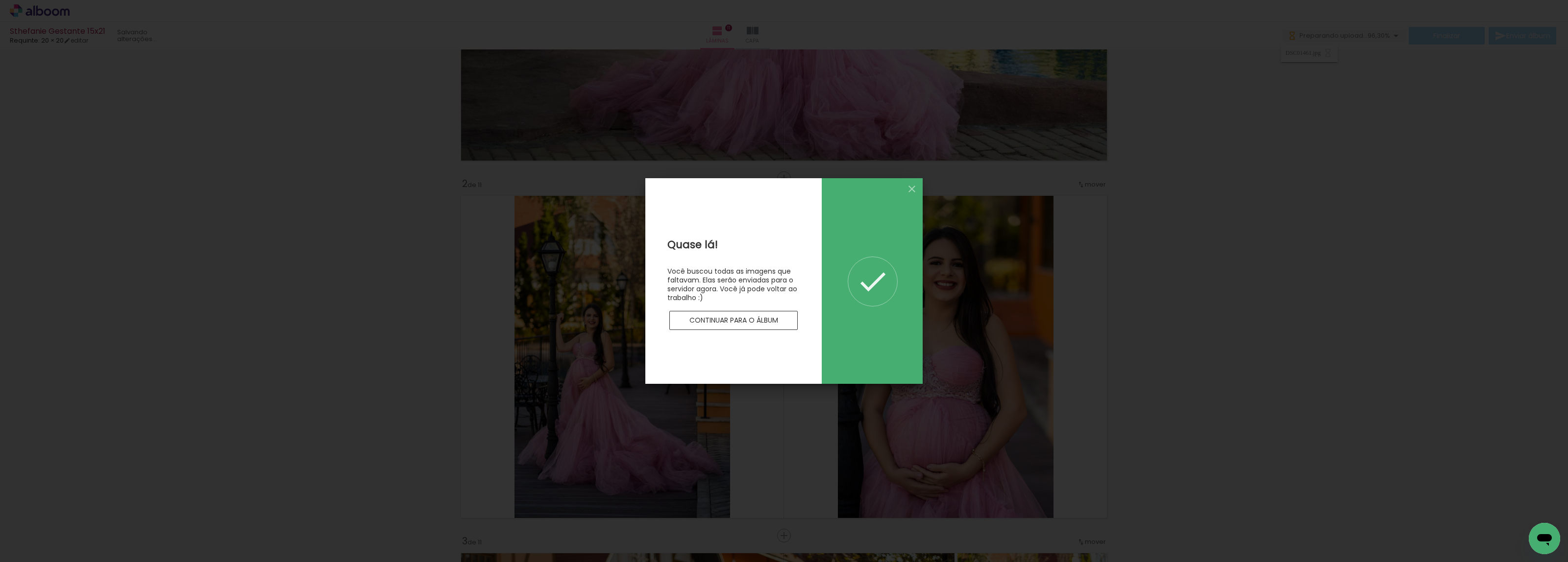
click at [760, 328] on paper-button "Continuar para o álbum" at bounding box center [733, 321] width 128 height 19
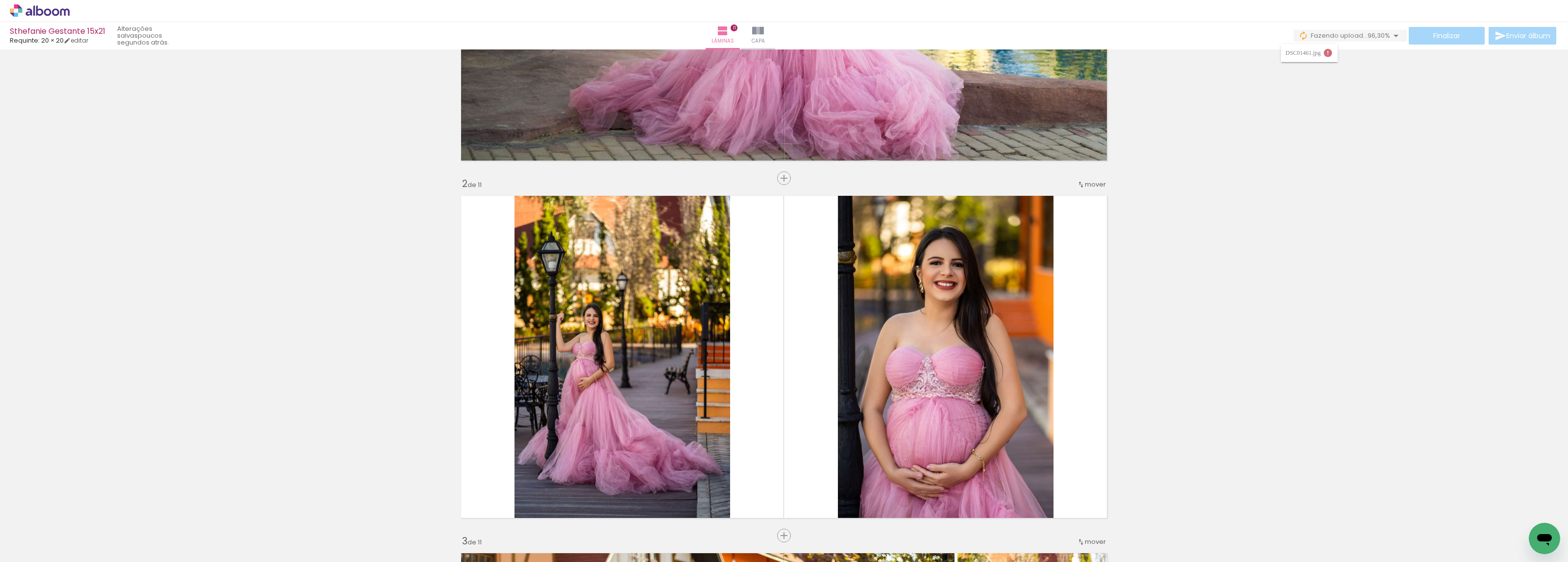
click at [1304, 53] on div "DSC01461.jpg" at bounding box center [1304, 53] width 38 height 6
click at [0, 0] on slot "Buscar arquivos interrompidos" at bounding box center [0, 0] width 0 height 0
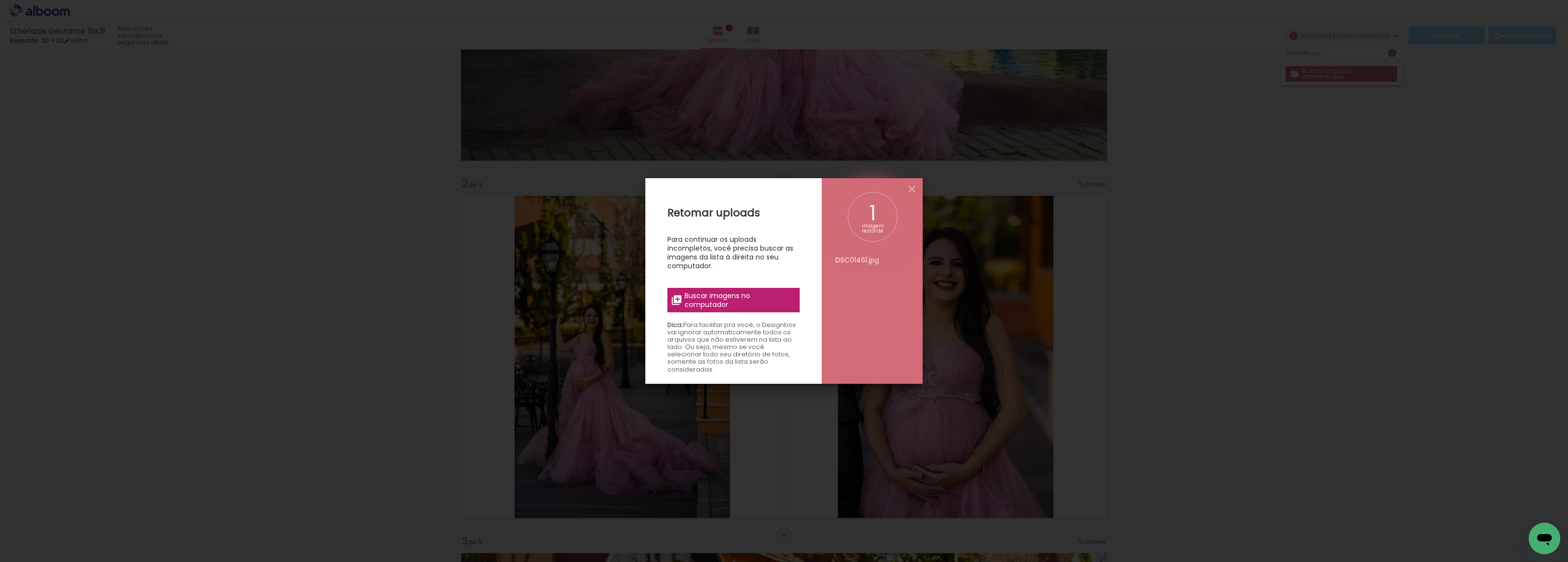
click at [717, 299] on span "Buscar imagens no computador" at bounding box center [740, 300] width 110 height 18
click at [0, 0] on input "file" at bounding box center [0, 0] width 0 height 0
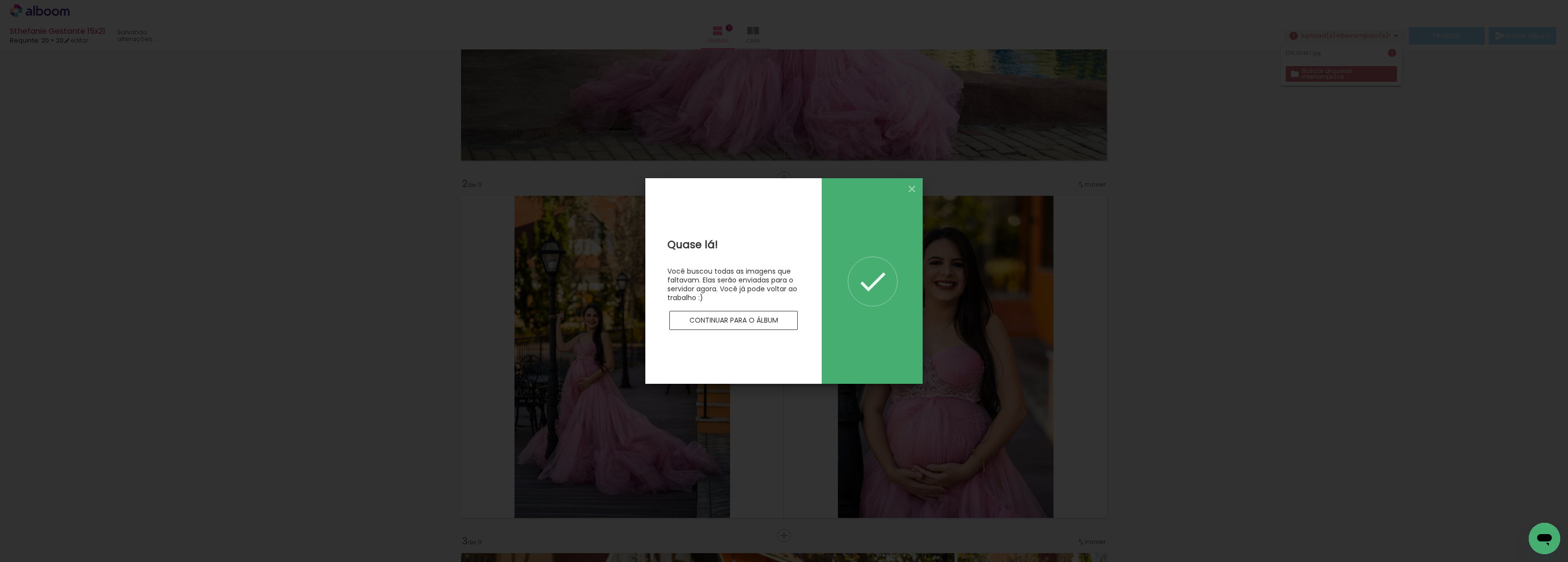
scroll to position [0, 0]
click at [876, 284] on iron-icon at bounding box center [873, 282] width 34 height 34
click at [0, 0] on slot "Continuar para o álbum" at bounding box center [0, 0] width 0 height 0
